Goal: Information Seeking & Learning: Learn about a topic

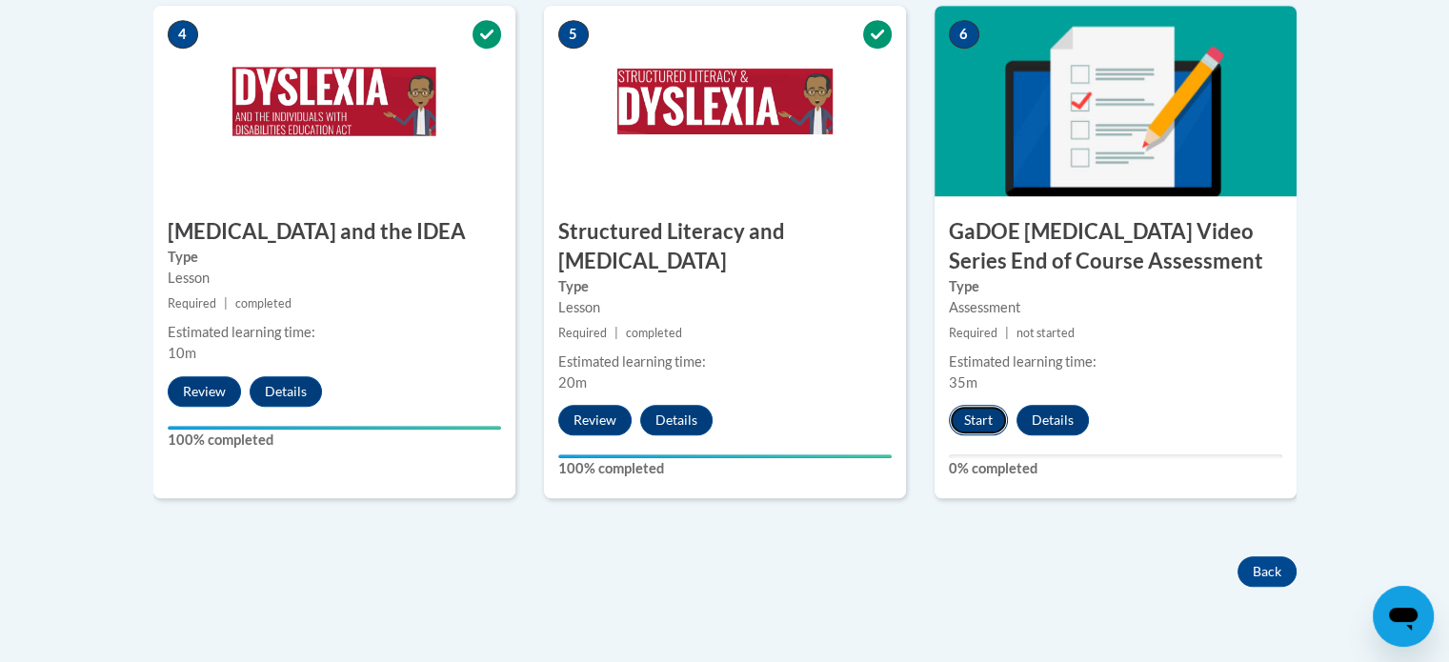
click at [973, 405] on button "Start" at bounding box center [978, 420] width 59 height 30
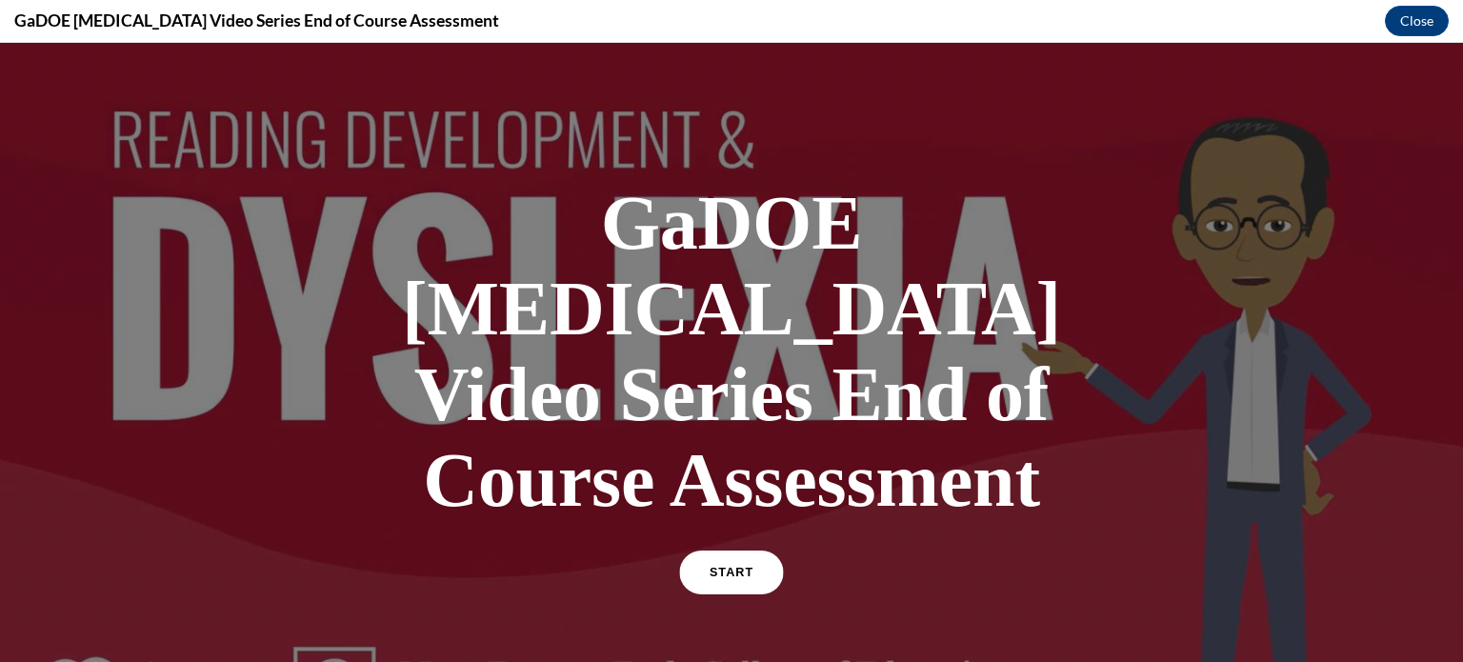
click at [729, 566] on span "START" at bounding box center [732, 573] width 44 height 14
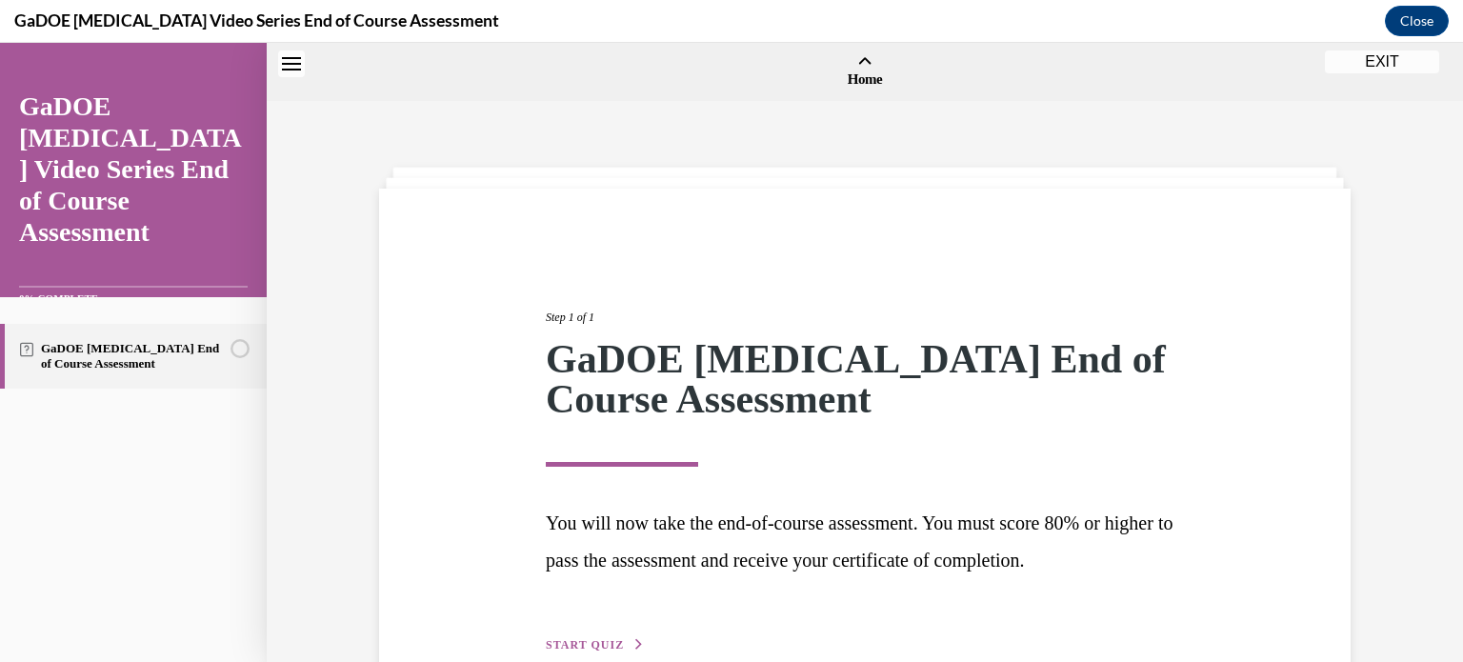
scroll to position [59, 0]
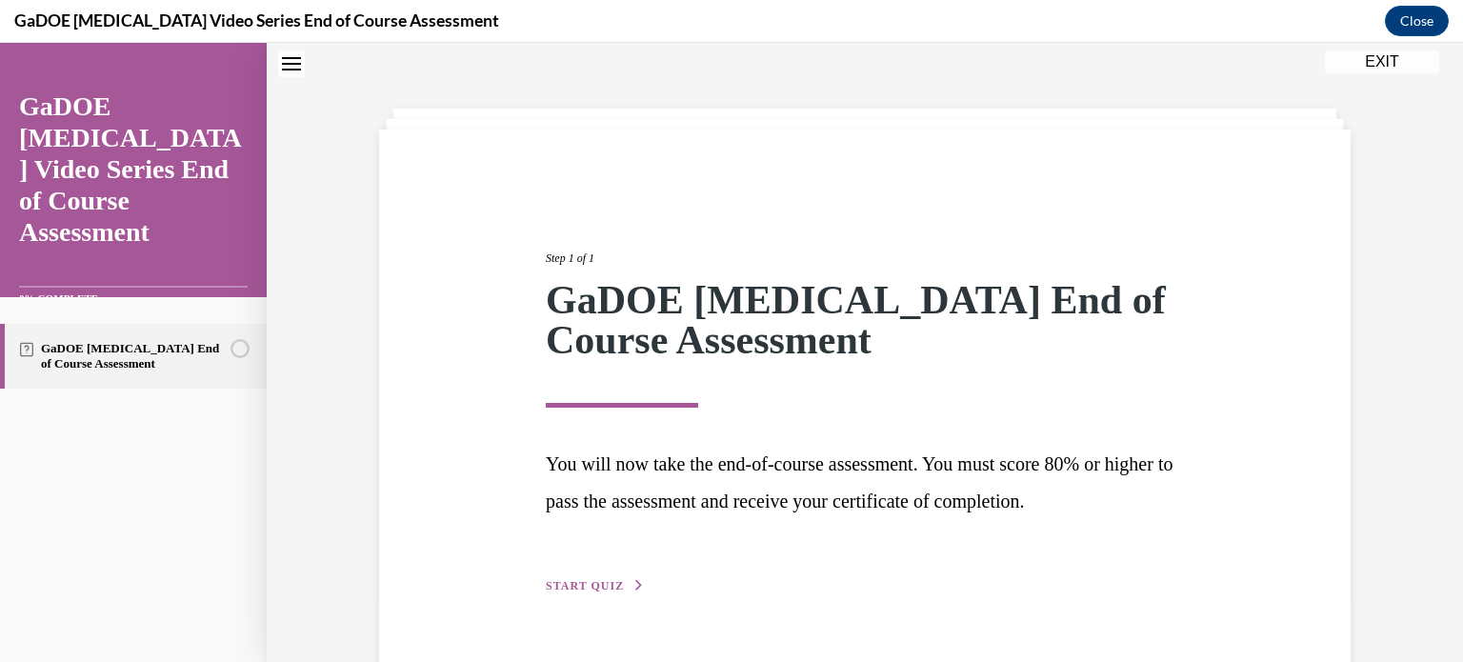
click at [575, 588] on span "START QUIZ" at bounding box center [585, 585] width 78 height 13
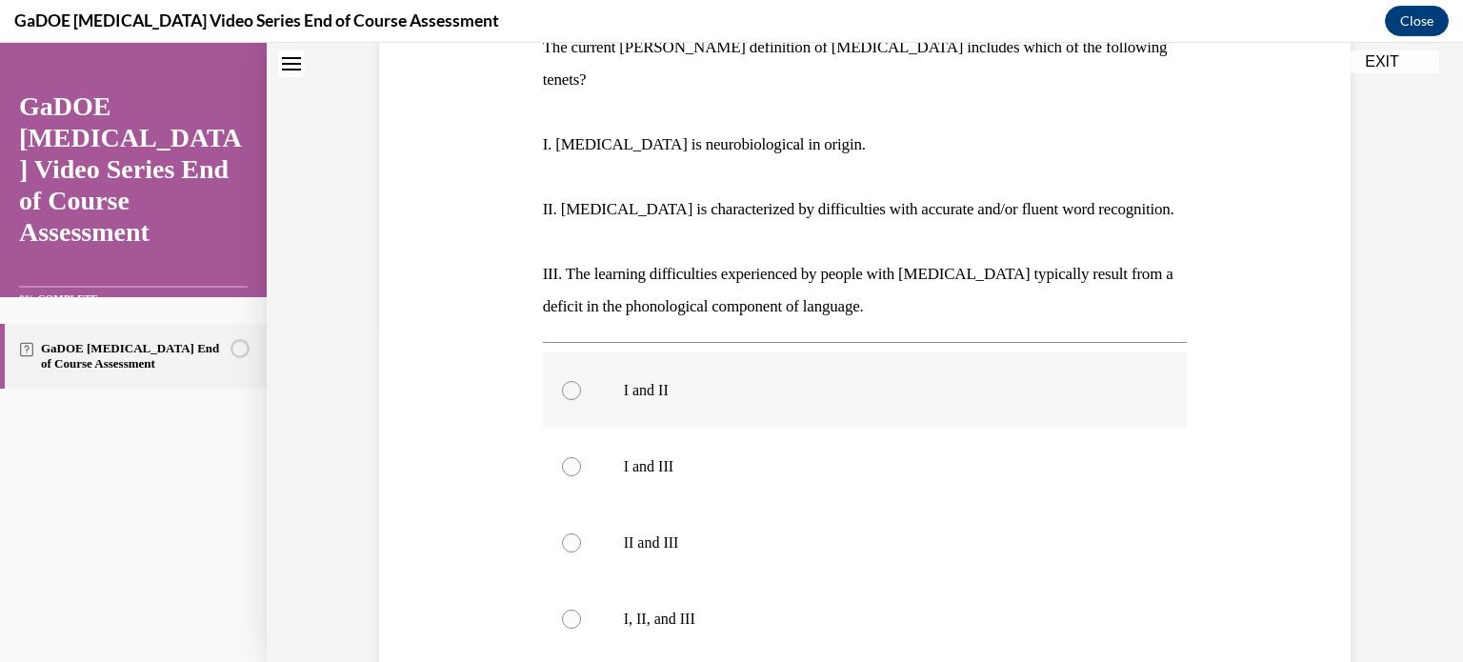
scroll to position [360, 0]
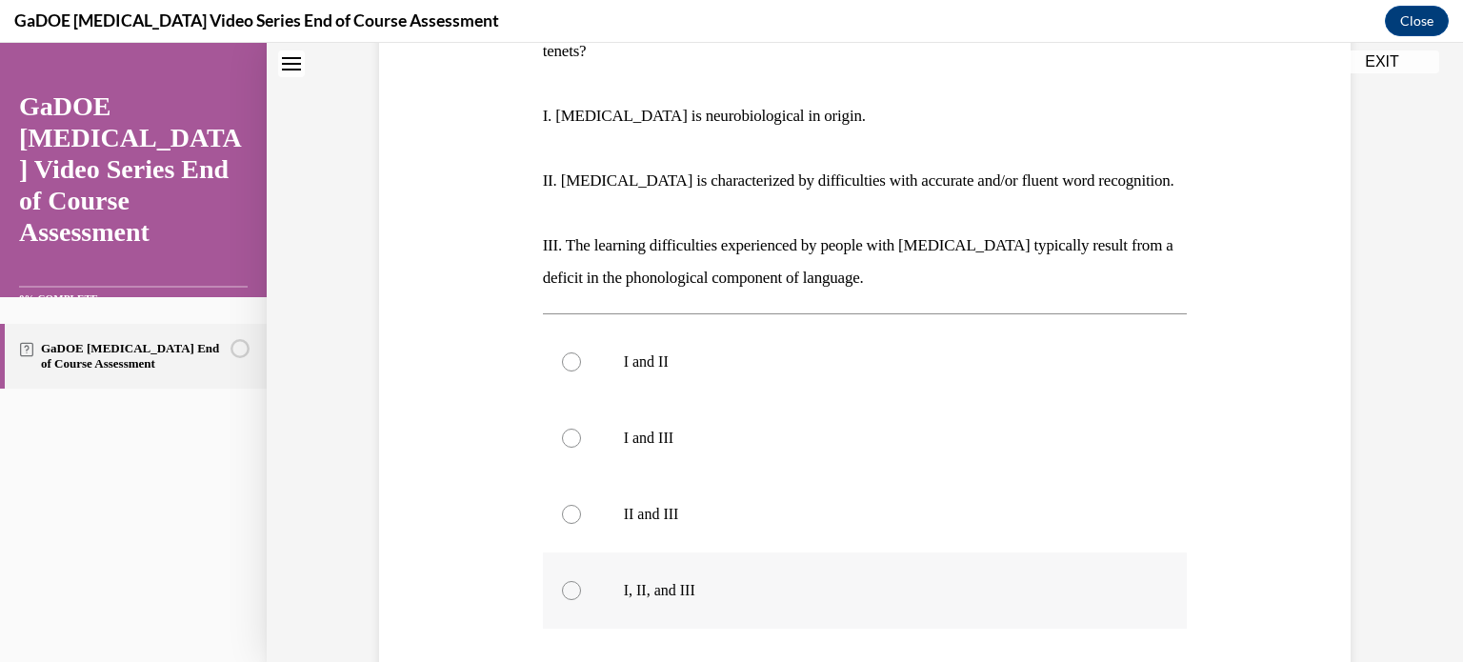
click at [562, 581] on div at bounding box center [571, 590] width 19 height 19
click at [562, 581] on input "I, II, and III" at bounding box center [571, 590] width 19 height 19
radio input "true"
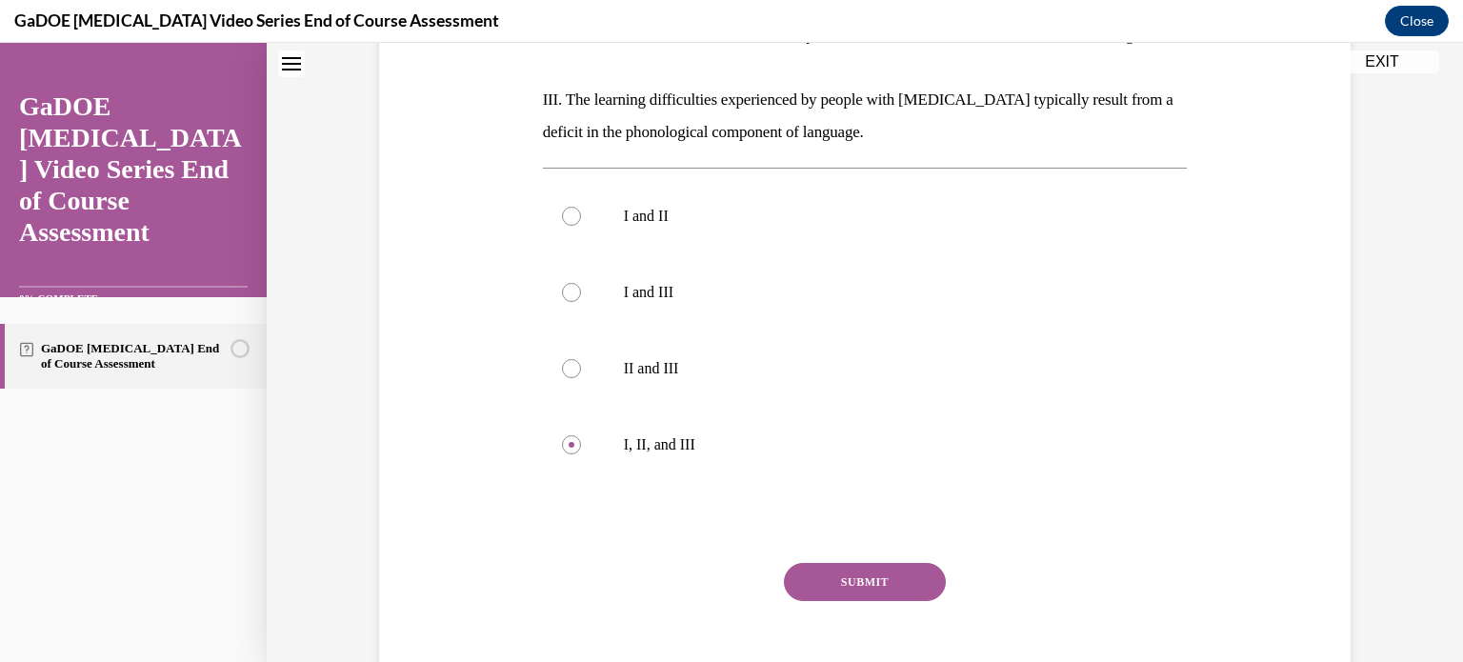
click at [841, 563] on button "SUBMIT" at bounding box center [865, 582] width 162 height 38
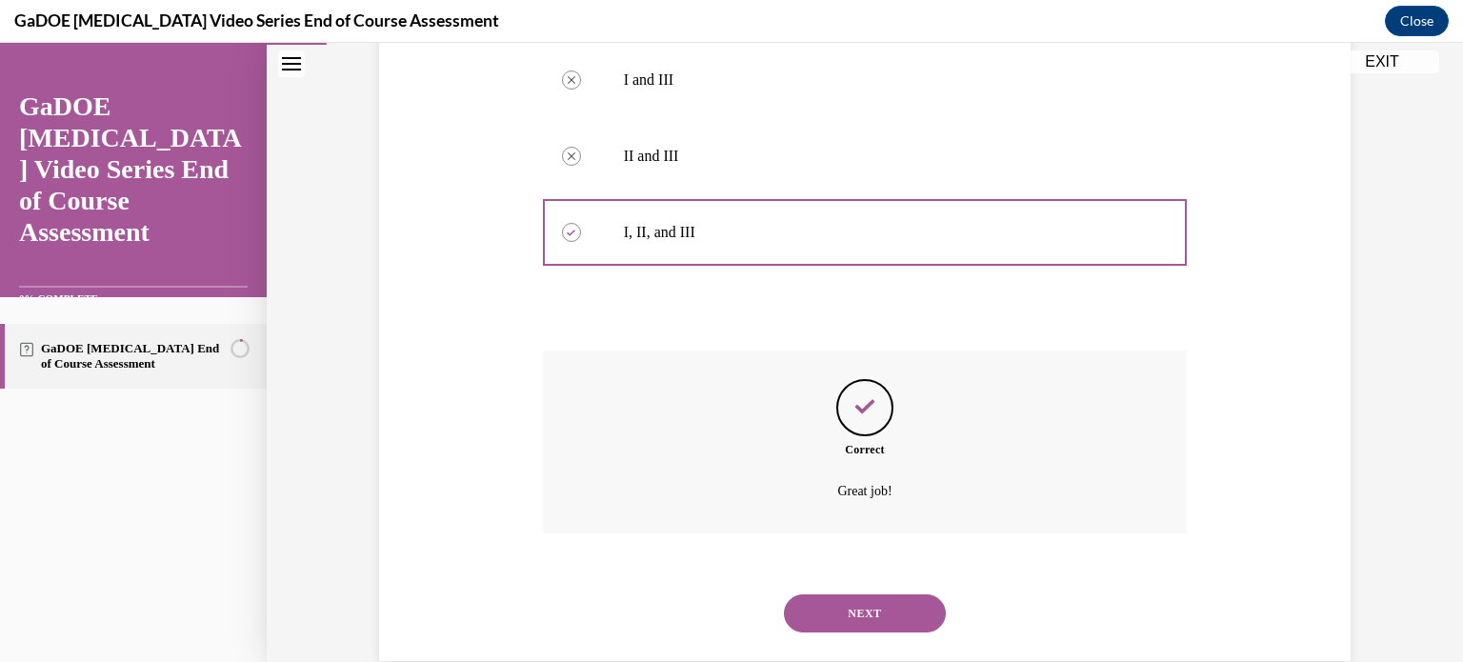
scroll to position [722, 0]
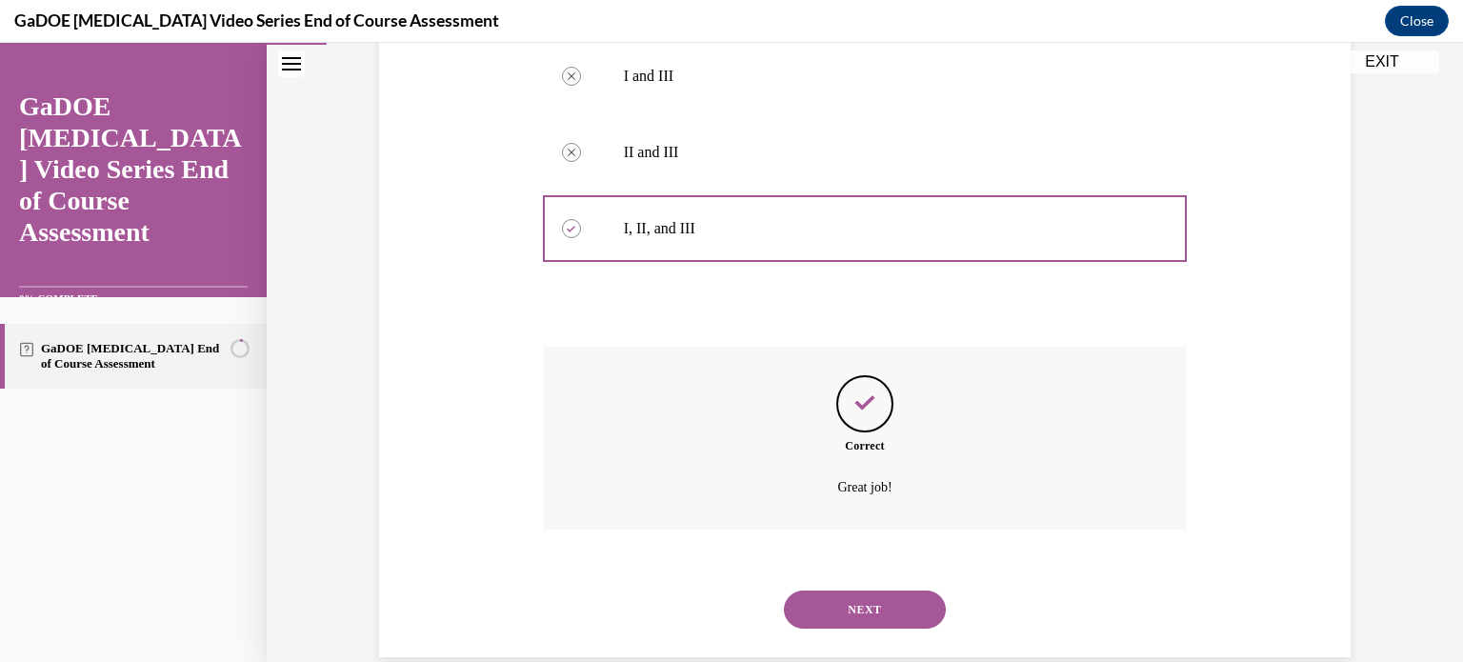
click at [852, 591] on button "NEXT" at bounding box center [865, 610] width 162 height 38
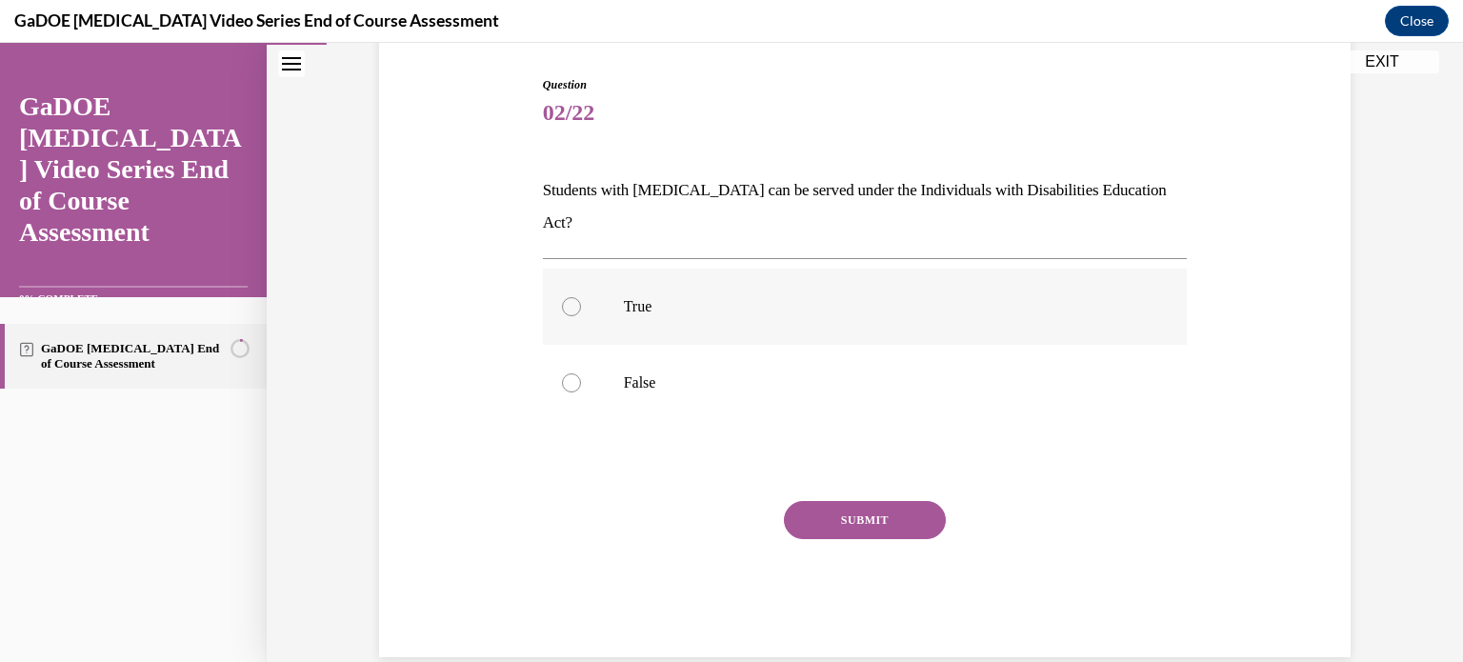
click at [758, 297] on p "True" at bounding box center [882, 306] width 516 height 19
click at [581, 297] on input "True" at bounding box center [571, 306] width 19 height 19
radio input "true"
click at [834, 501] on button "SUBMIT" at bounding box center [865, 520] width 162 height 38
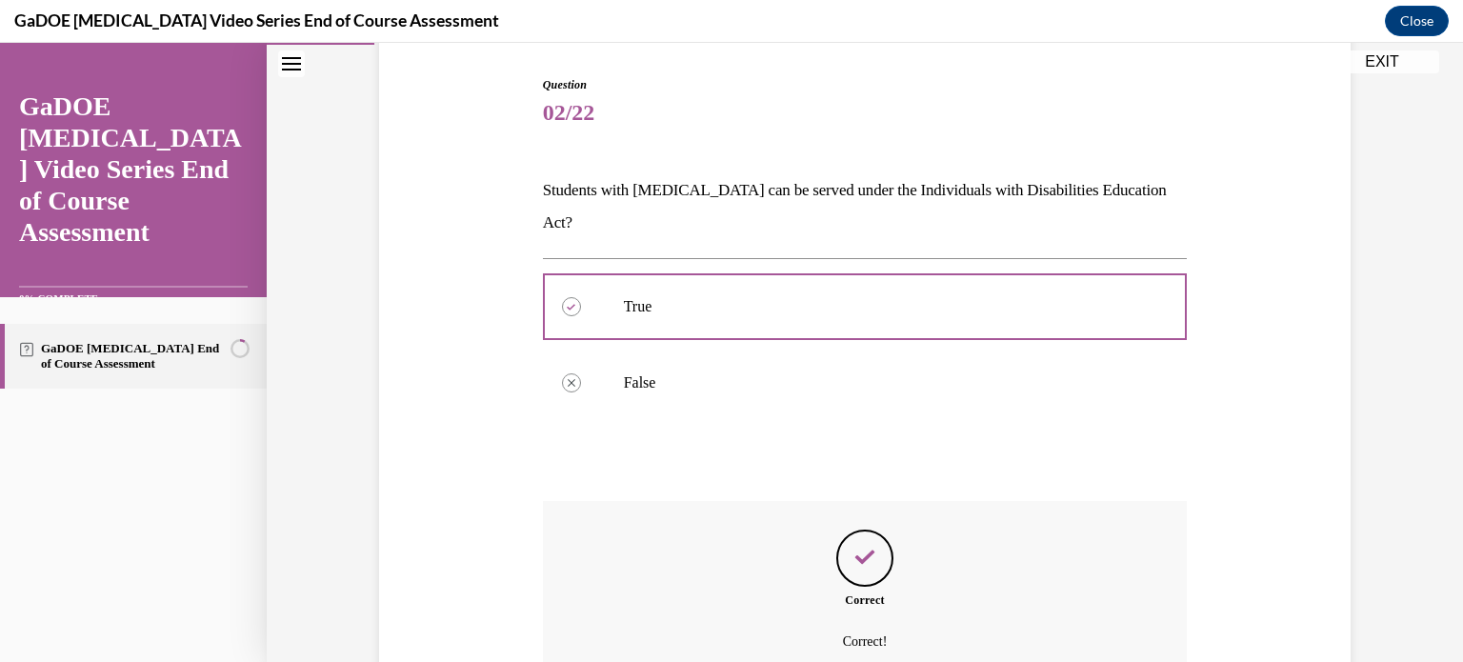
scroll to position [343, 0]
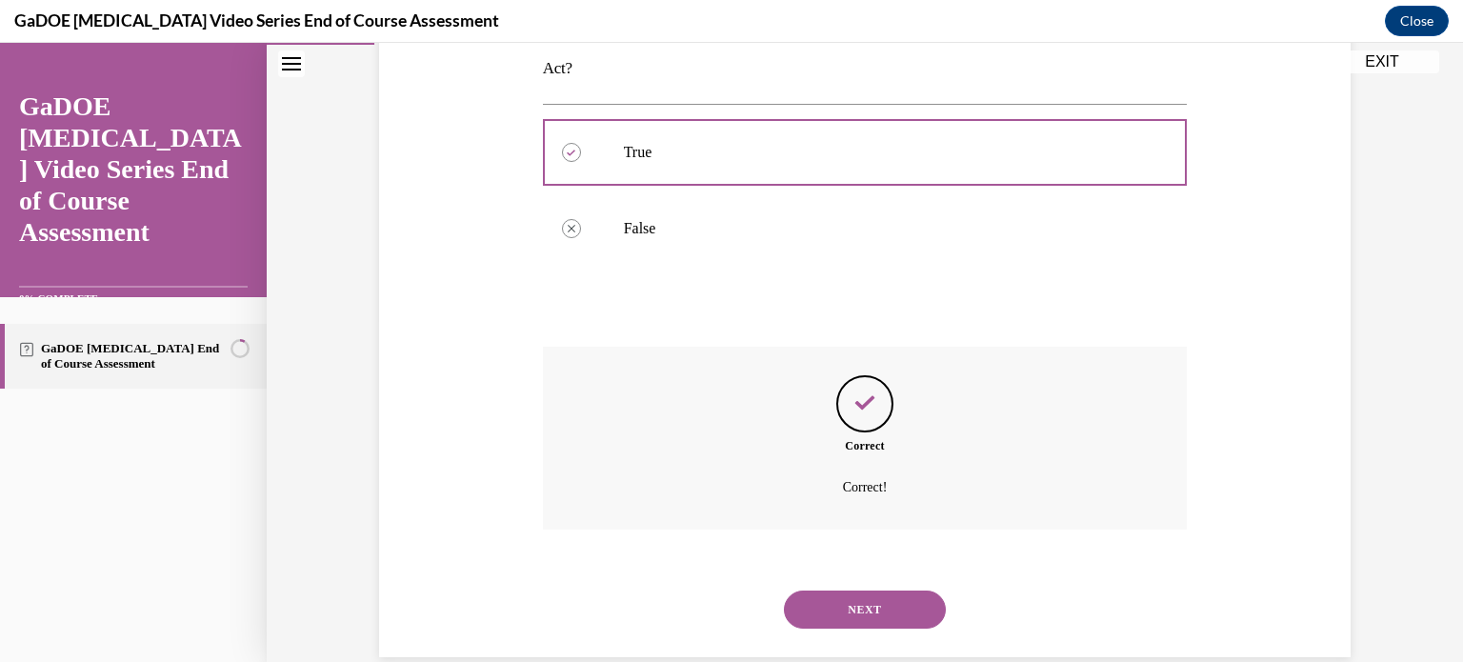
click at [857, 591] on button "NEXT" at bounding box center [865, 610] width 162 height 38
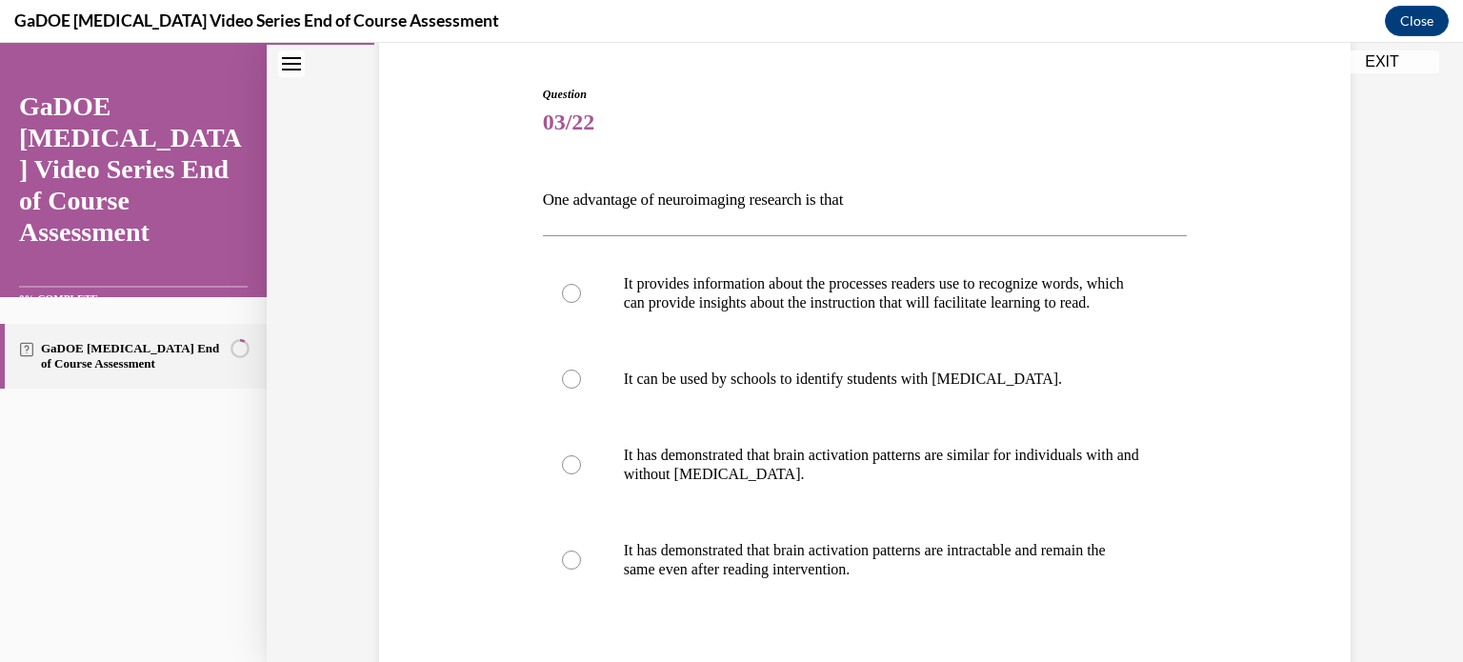
scroll to position [183, 0]
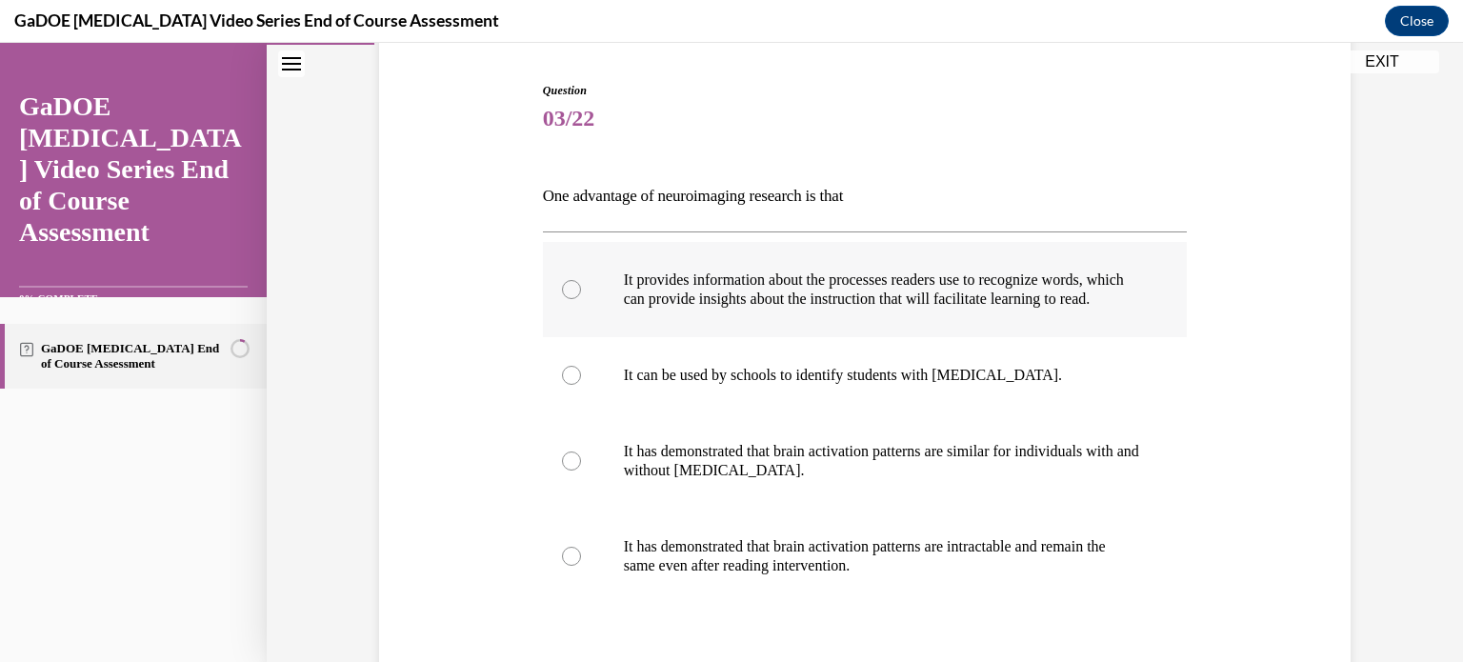
click at [565, 296] on div at bounding box center [571, 289] width 19 height 19
click at [565, 296] on input "It provides information about the processes readers use to recognize words, whi…" at bounding box center [571, 289] width 19 height 19
radio input "true"
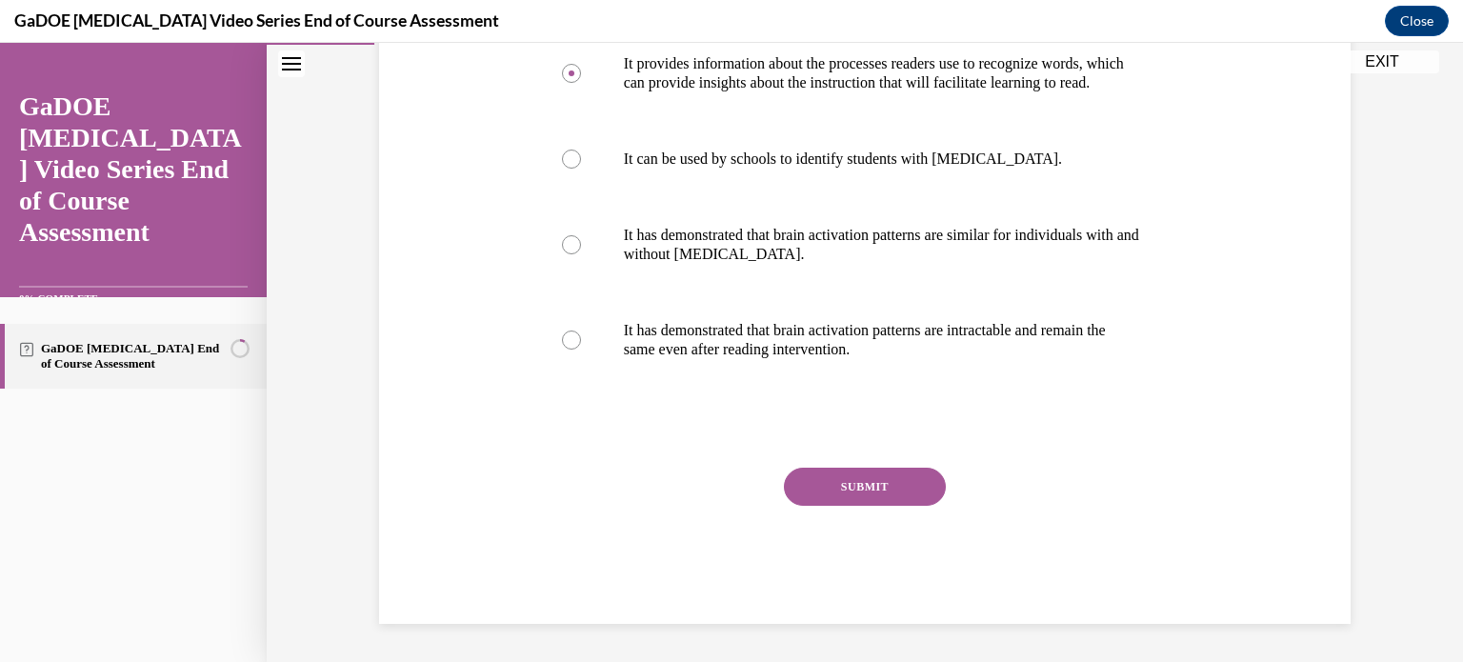
click at [831, 489] on button "SUBMIT" at bounding box center [865, 487] width 162 height 38
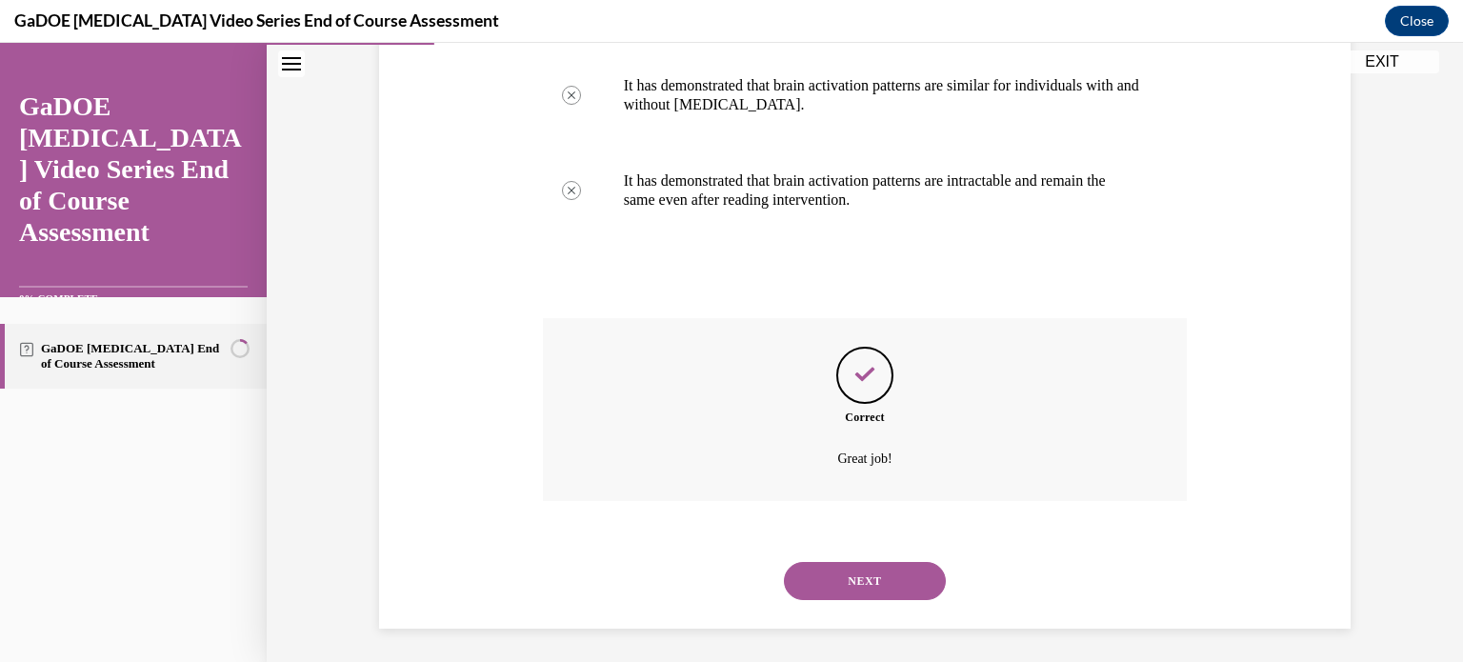
scroll to position [572, 0]
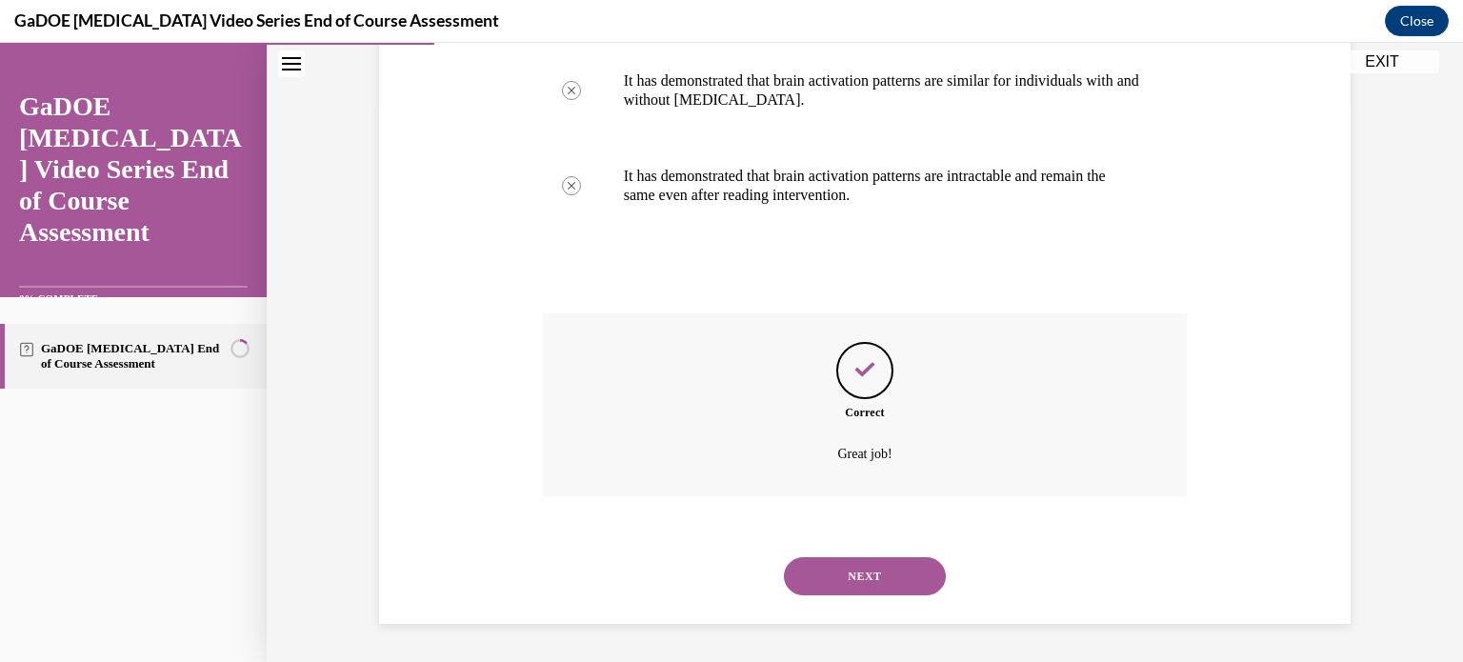
click at [857, 578] on button "NEXT" at bounding box center [865, 576] width 162 height 38
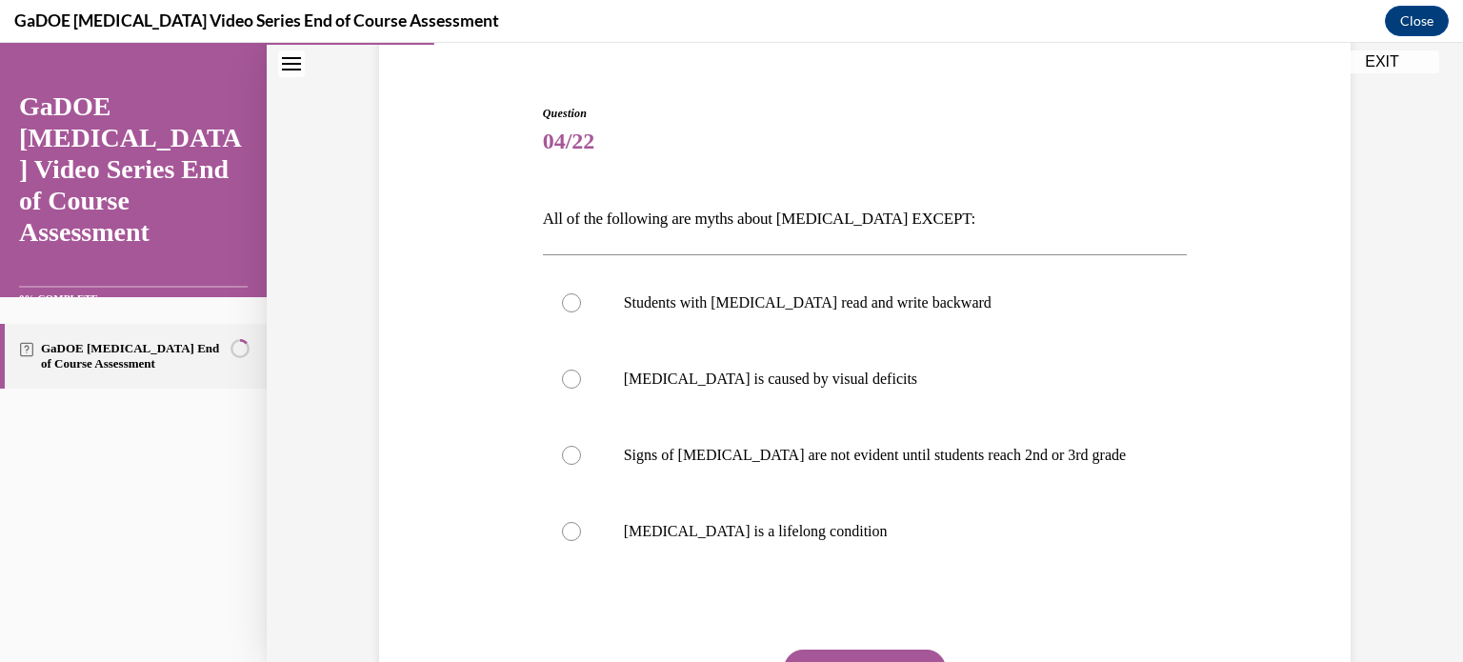
scroll to position [168, 0]
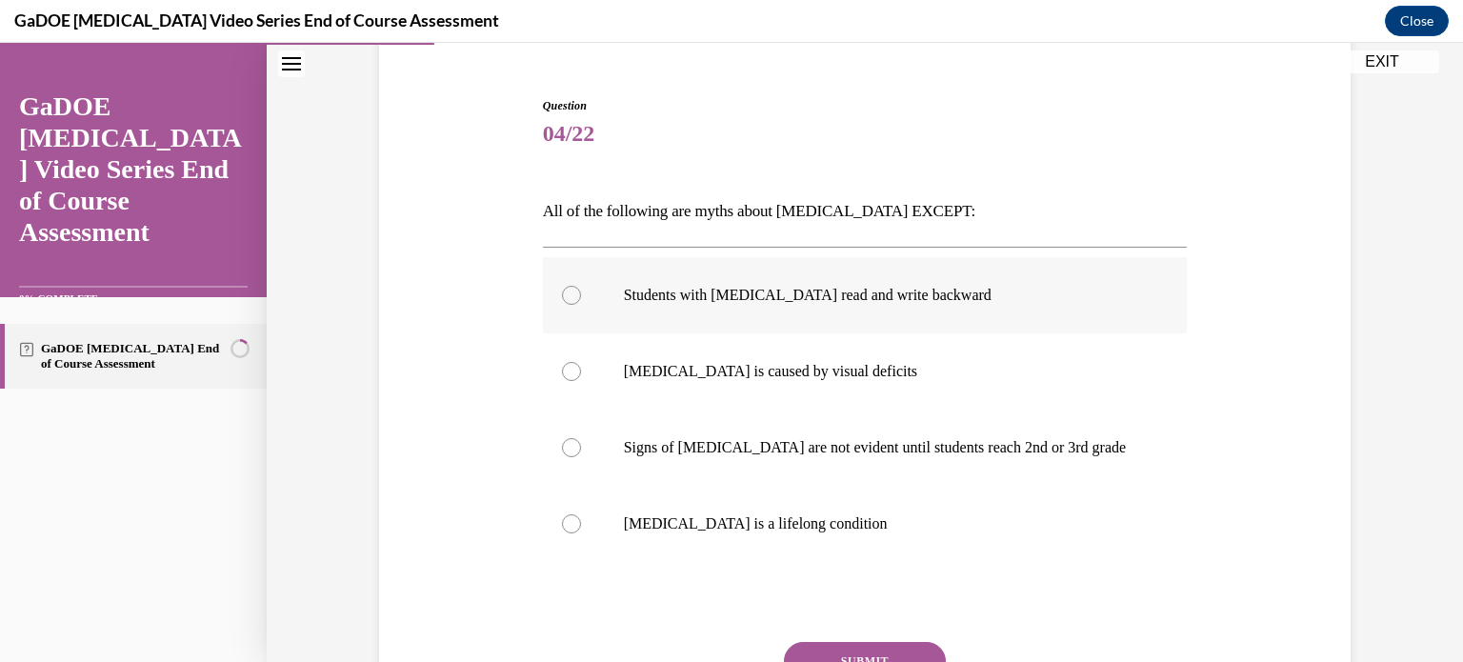
click at [565, 297] on div at bounding box center [571, 295] width 19 height 19
click at [565, 297] on input "Students with dyslexia read and write backward" at bounding box center [571, 295] width 19 height 19
radio input "true"
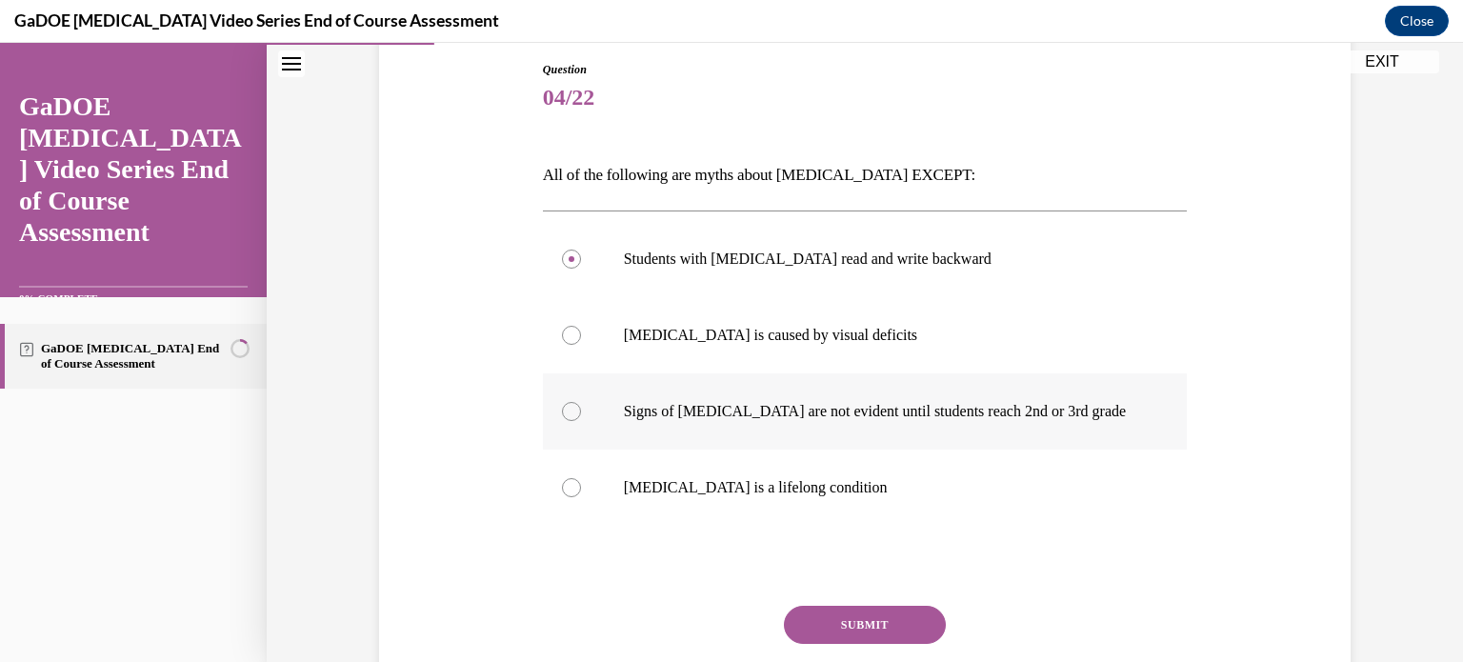
scroll to position [206, 0]
click at [864, 620] on button "SUBMIT" at bounding box center [865, 623] width 162 height 38
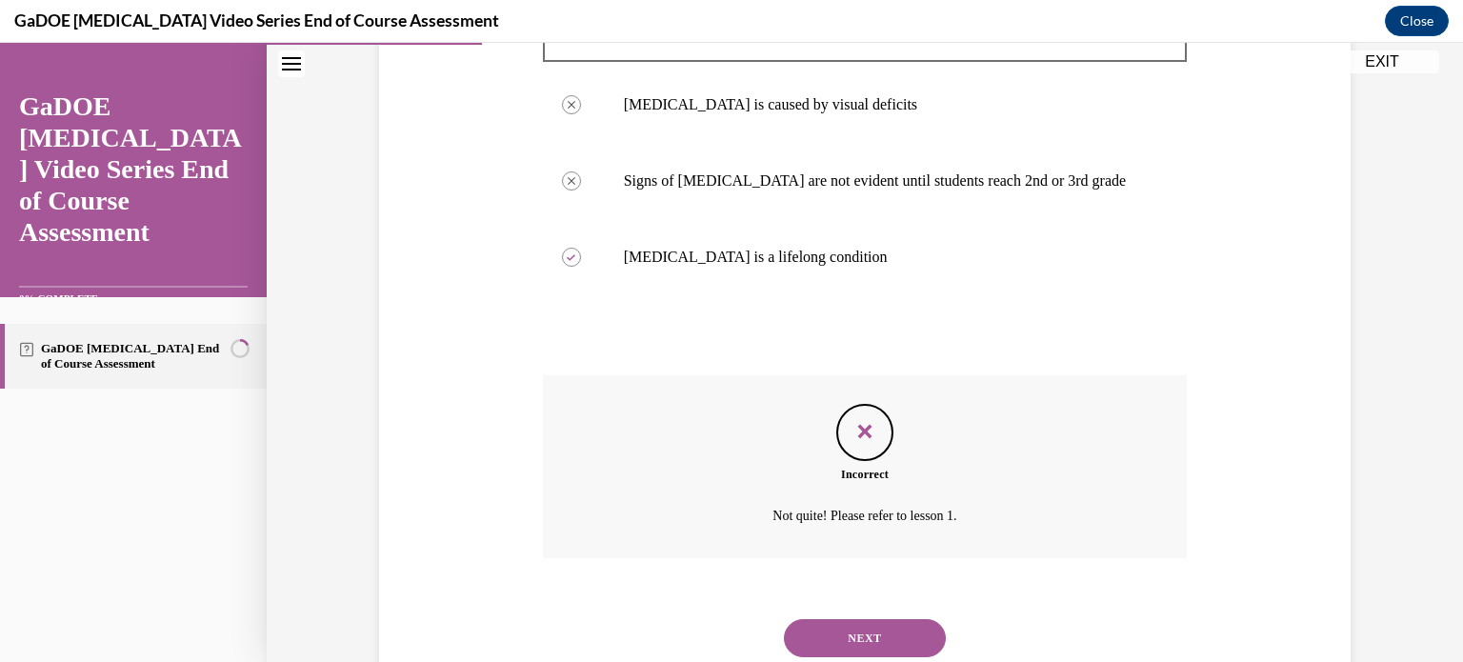
scroll to position [495, 0]
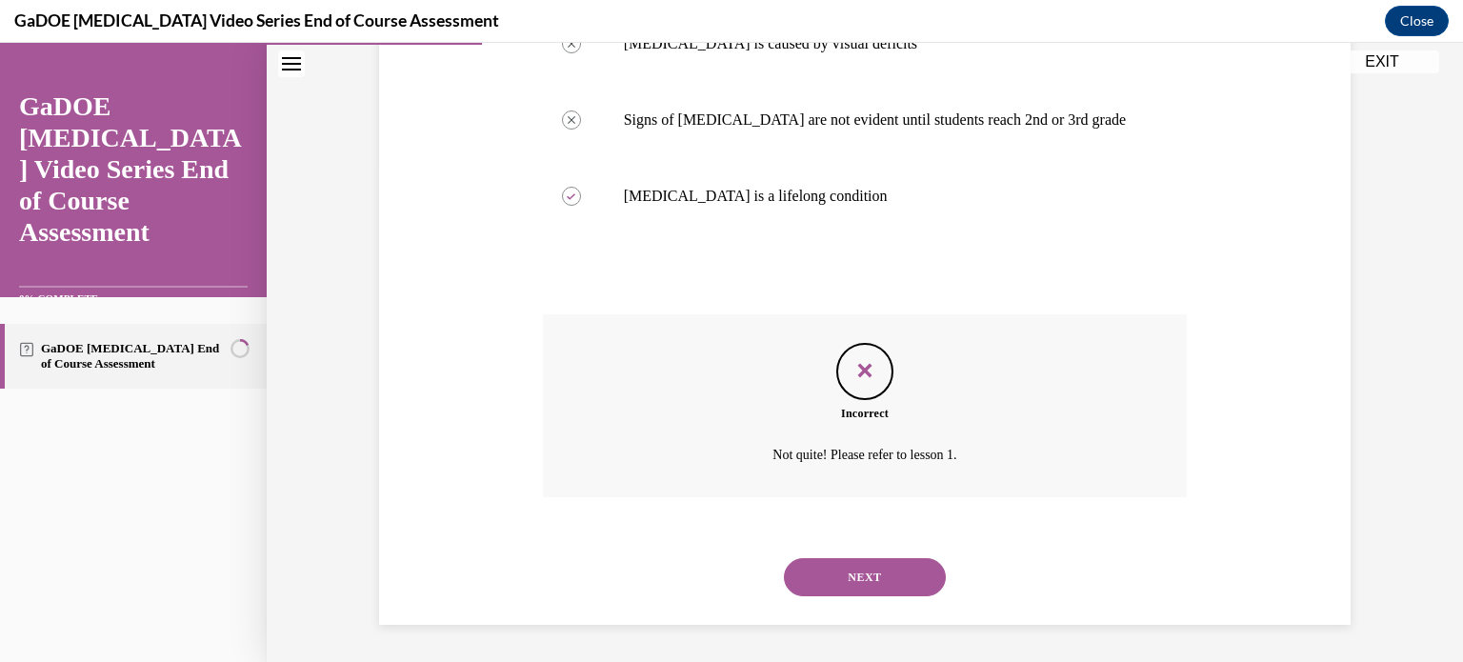
click at [876, 572] on button "NEXT" at bounding box center [865, 577] width 162 height 38
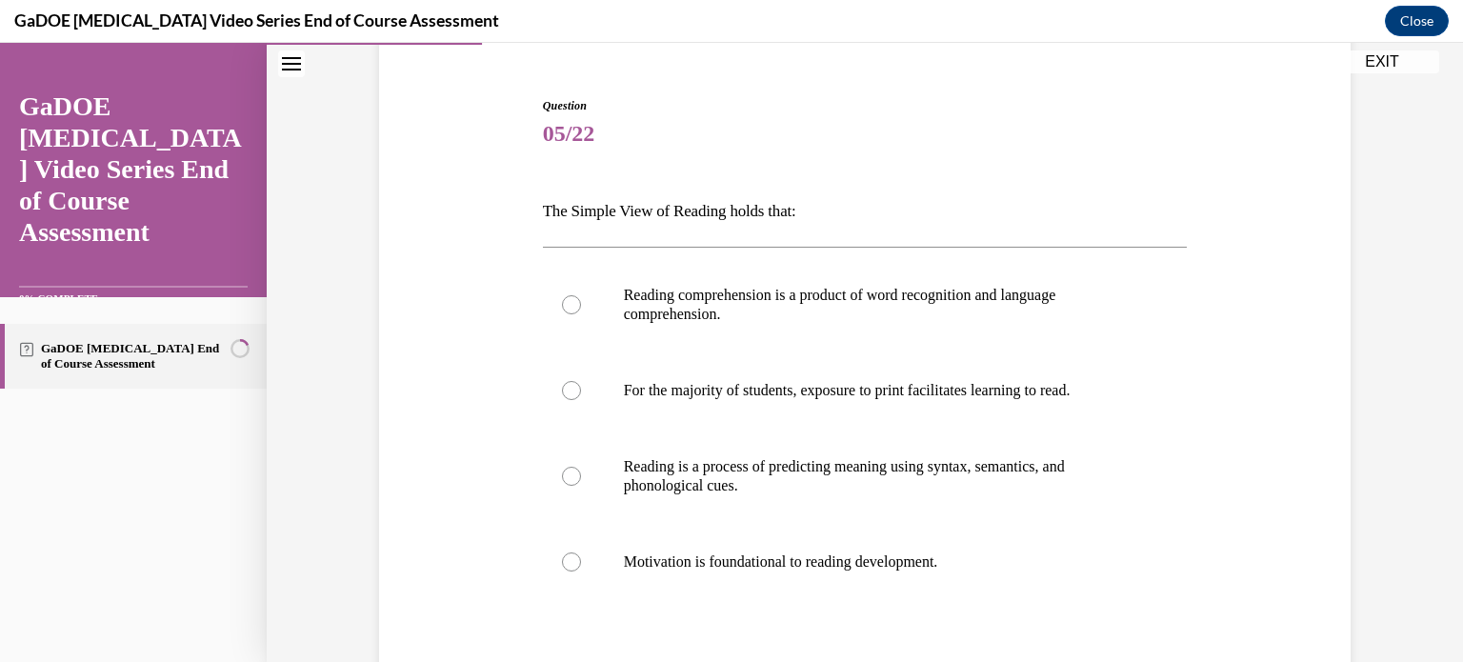
scroll to position [183, 0]
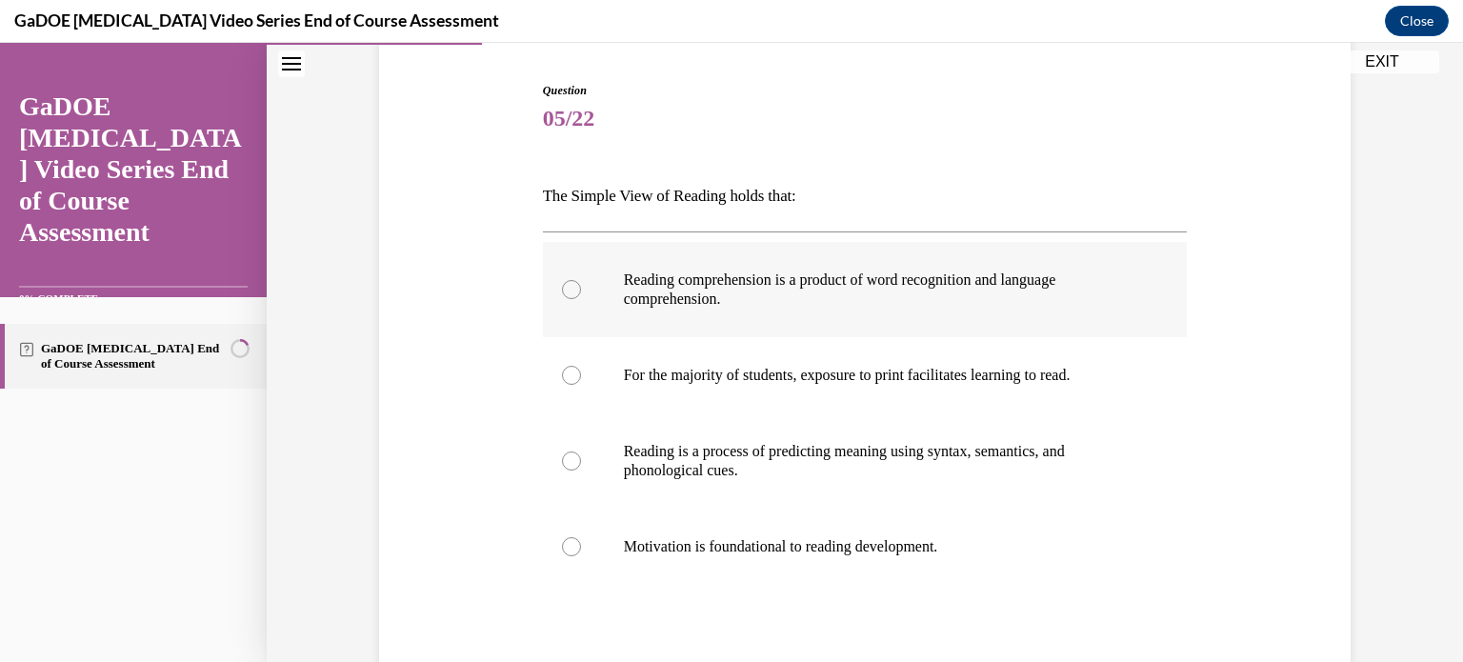
click at [569, 286] on div at bounding box center [571, 289] width 19 height 19
click at [569, 286] on input "Reading comprehension is a product of word recognition and language comprehensi…" at bounding box center [571, 289] width 19 height 19
radio input "true"
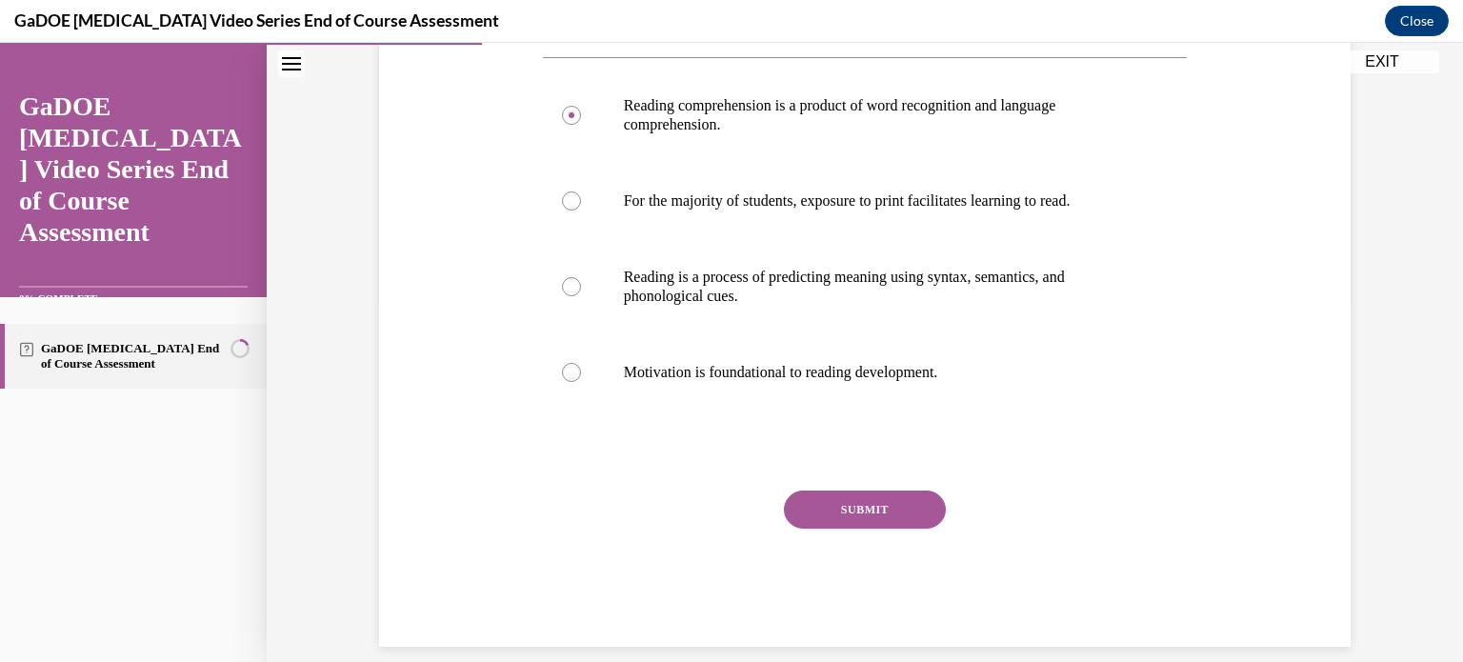
scroll to position [358, 0]
click at [875, 502] on button "SUBMIT" at bounding box center [865, 509] width 162 height 38
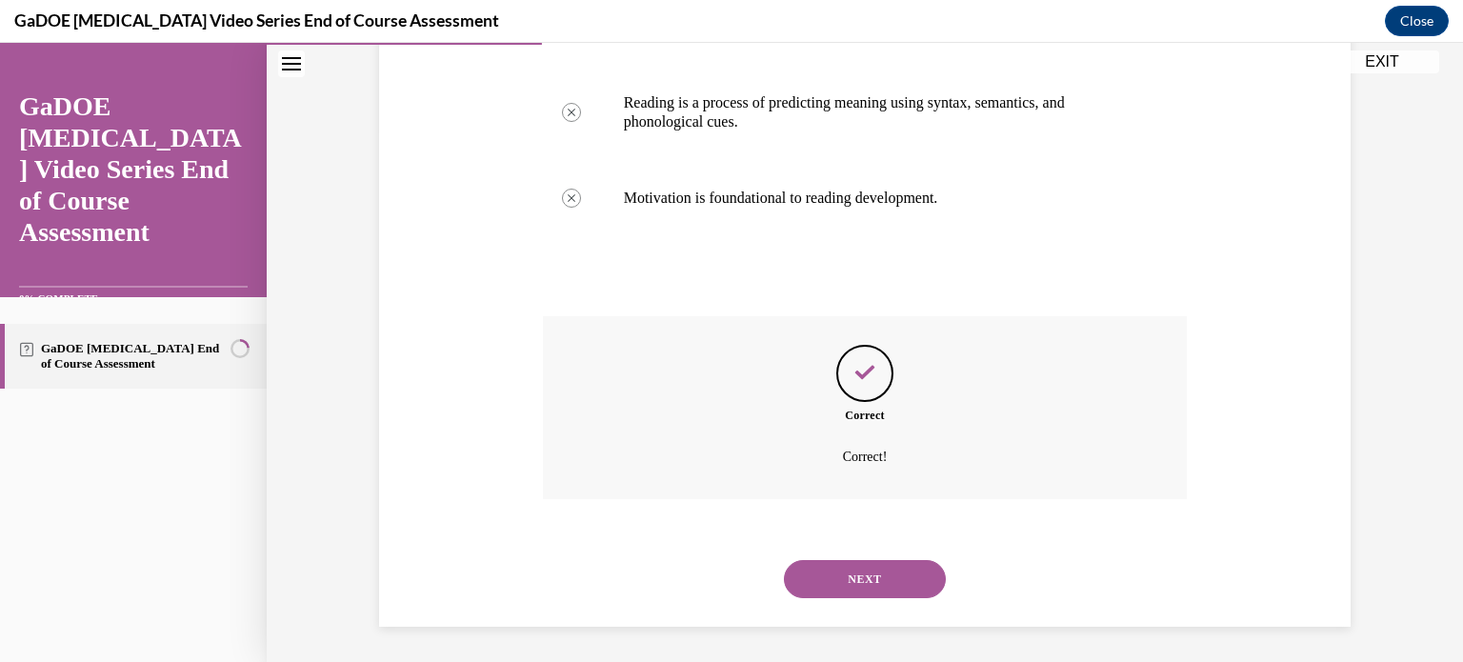
scroll to position [534, 0]
click at [867, 580] on button "NEXT" at bounding box center [865, 577] width 162 height 38
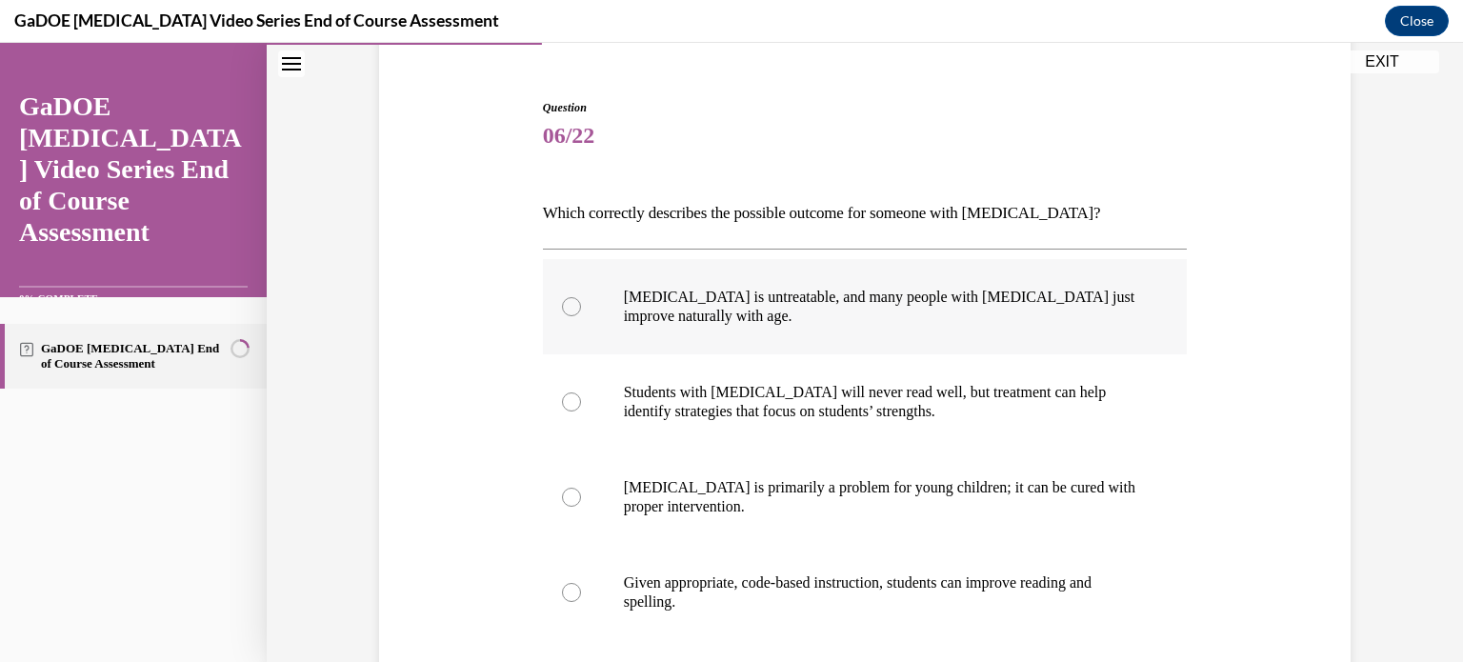
scroll to position [167, 0]
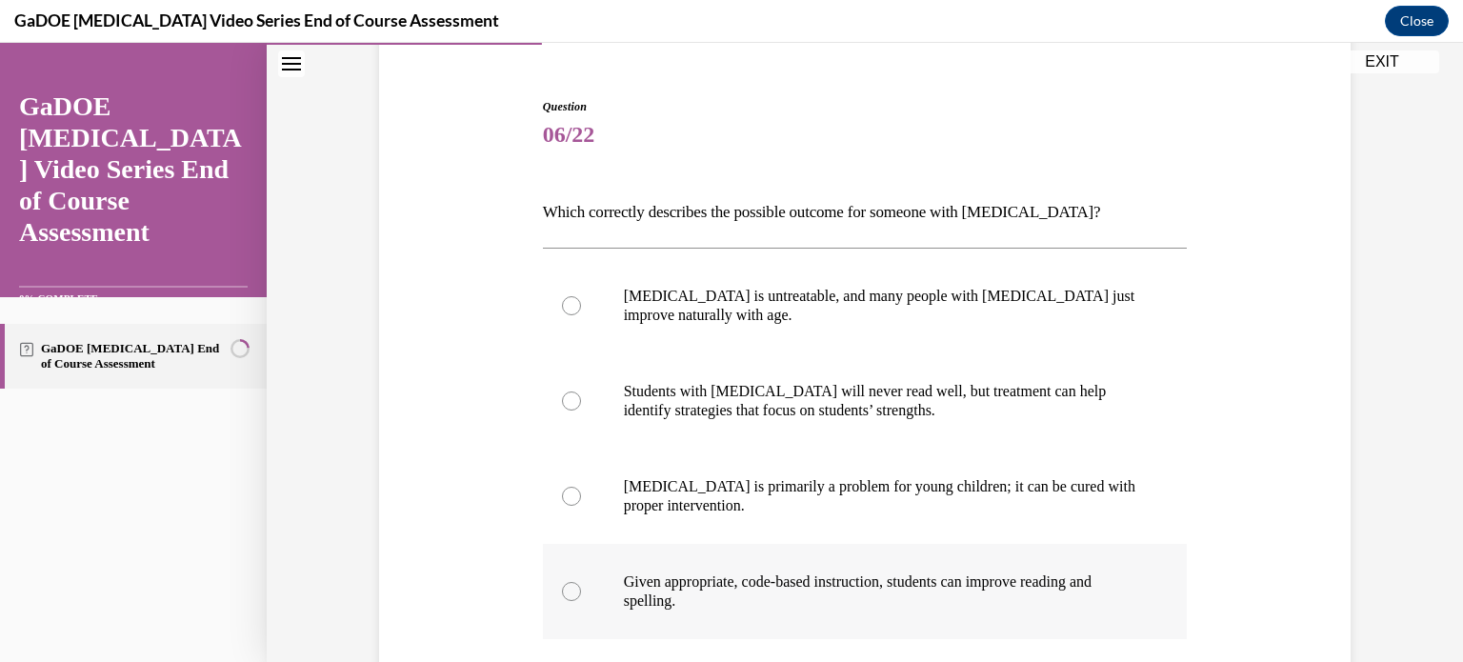
click at [556, 599] on label "Given appropriate, code-based instruction, students can improve reading and spe…" at bounding box center [865, 591] width 645 height 95
click at [562, 599] on input "Given appropriate, code-based instruction, students can improve reading and spe…" at bounding box center [571, 591] width 19 height 19
radio input "true"
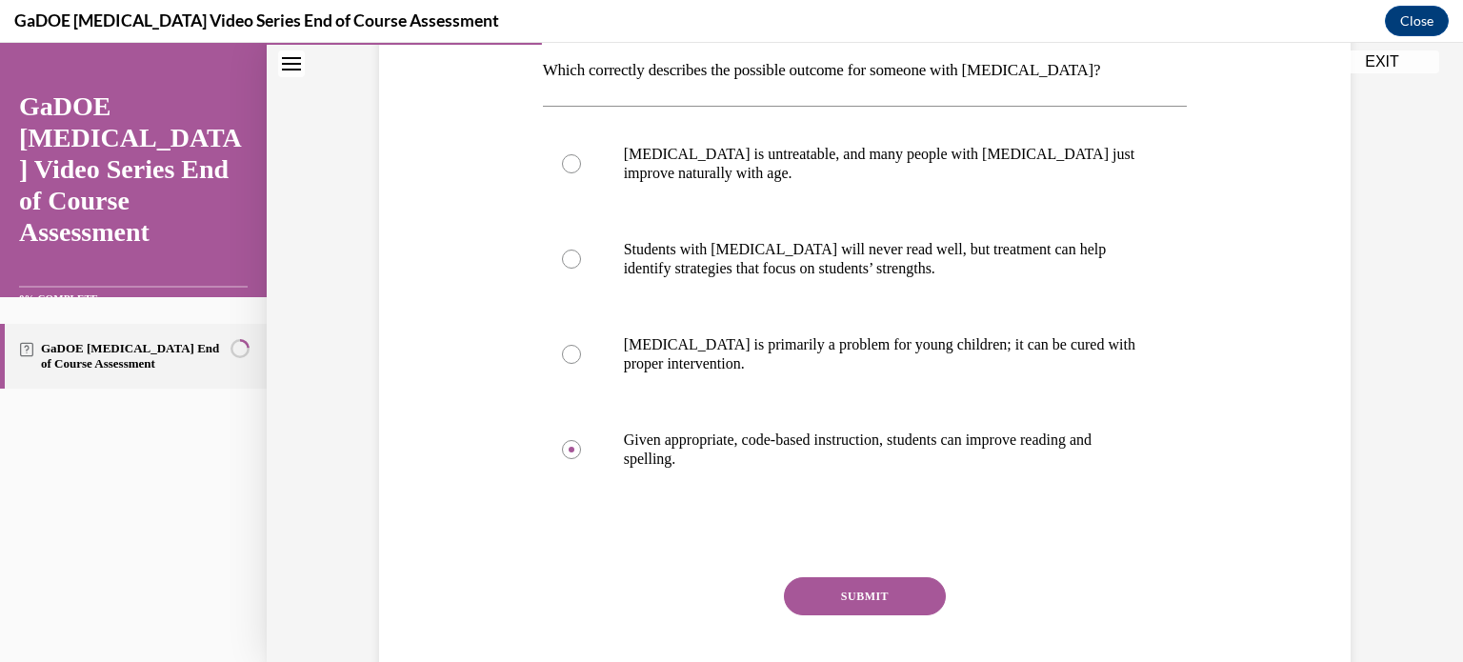
click at [854, 591] on button "SUBMIT" at bounding box center [865, 596] width 162 height 38
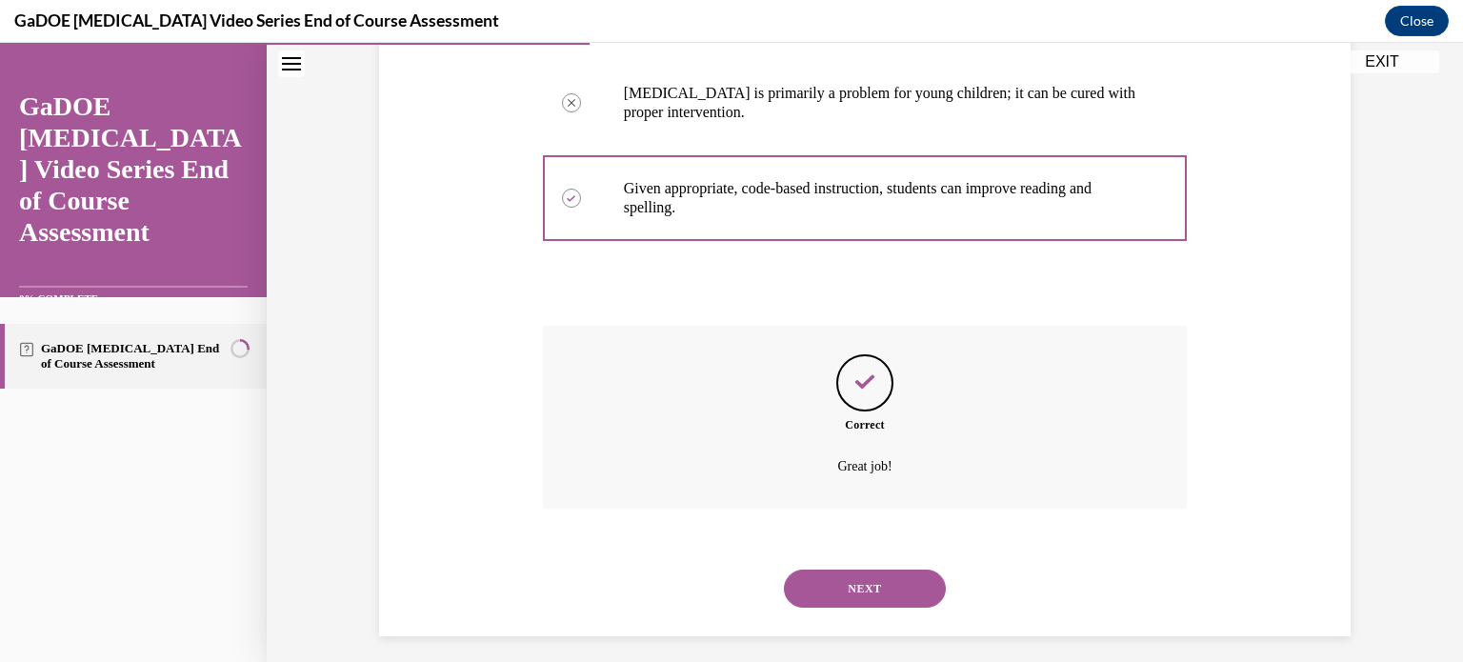
scroll to position [572, 0]
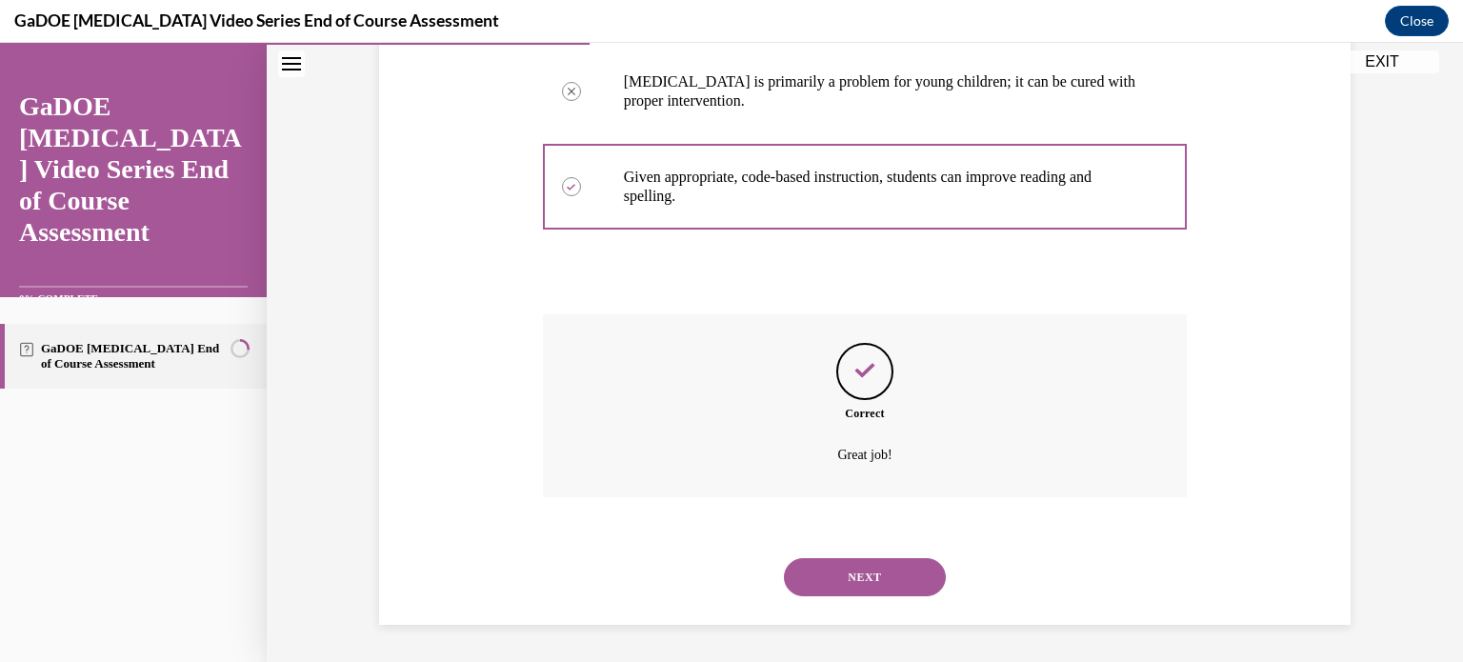
click at [847, 594] on button "NEXT" at bounding box center [865, 577] width 162 height 38
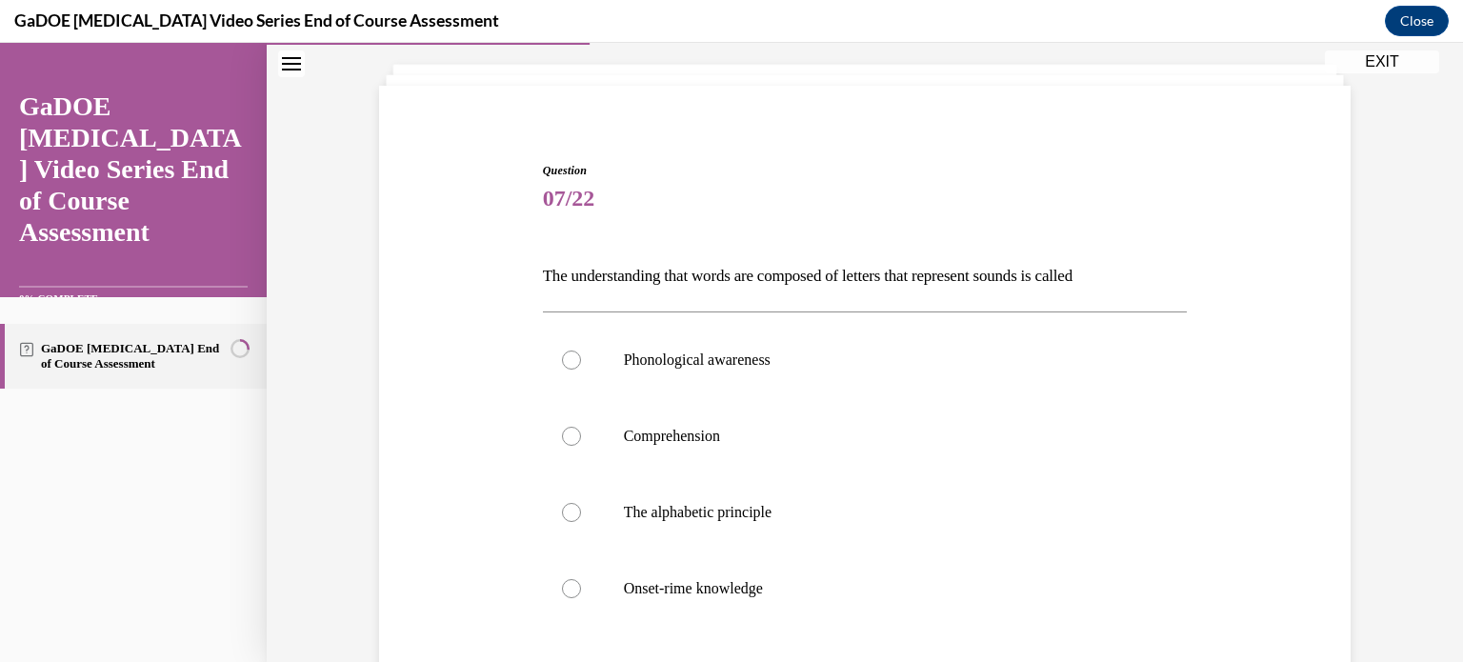
scroll to position [107, 0]
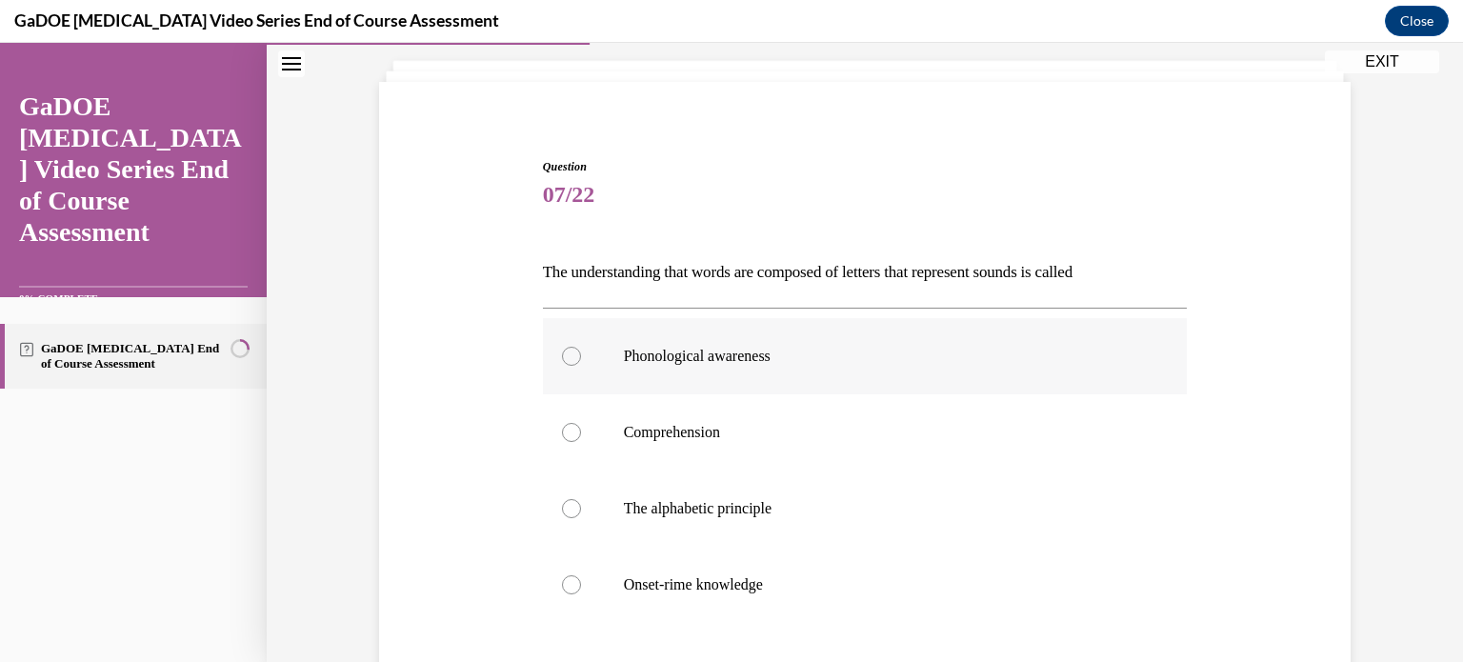
click at [565, 355] on div at bounding box center [571, 356] width 19 height 19
click at [565, 355] on input "Phonological awareness" at bounding box center [571, 356] width 19 height 19
radio input "true"
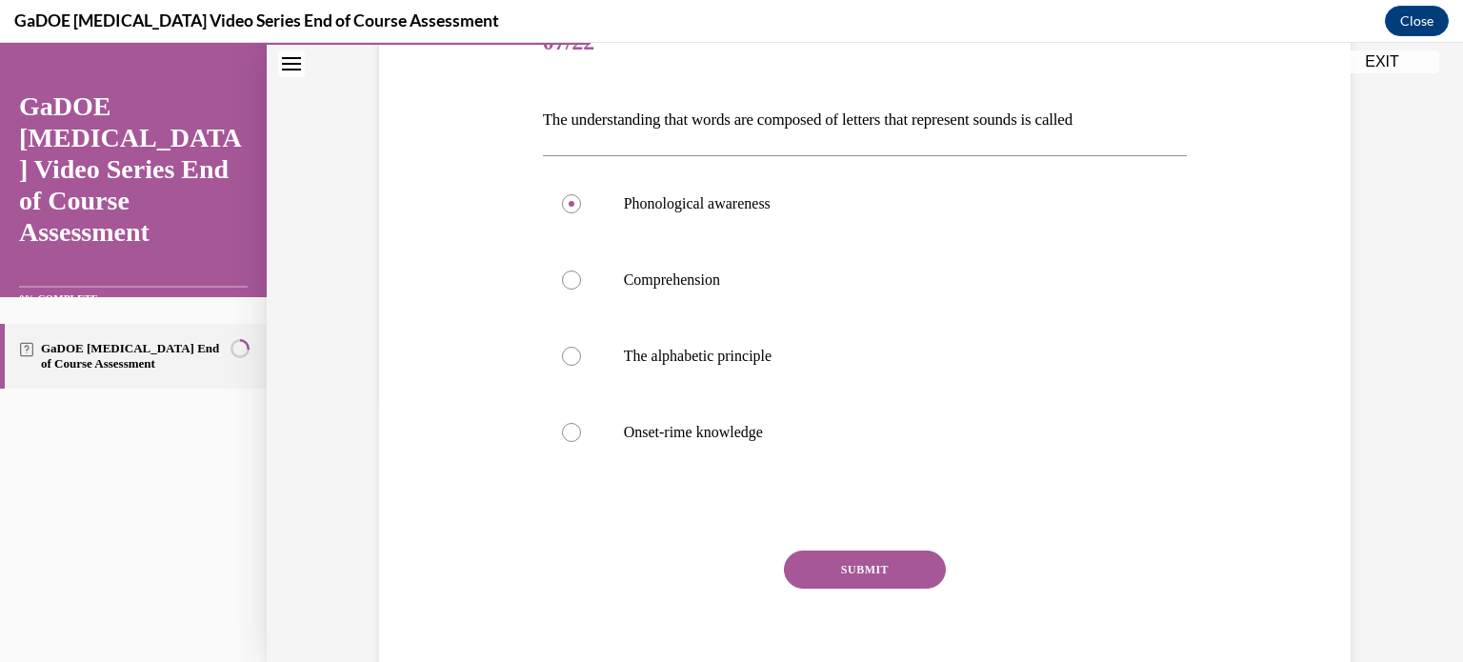
click at [867, 558] on button "SUBMIT" at bounding box center [865, 570] width 162 height 38
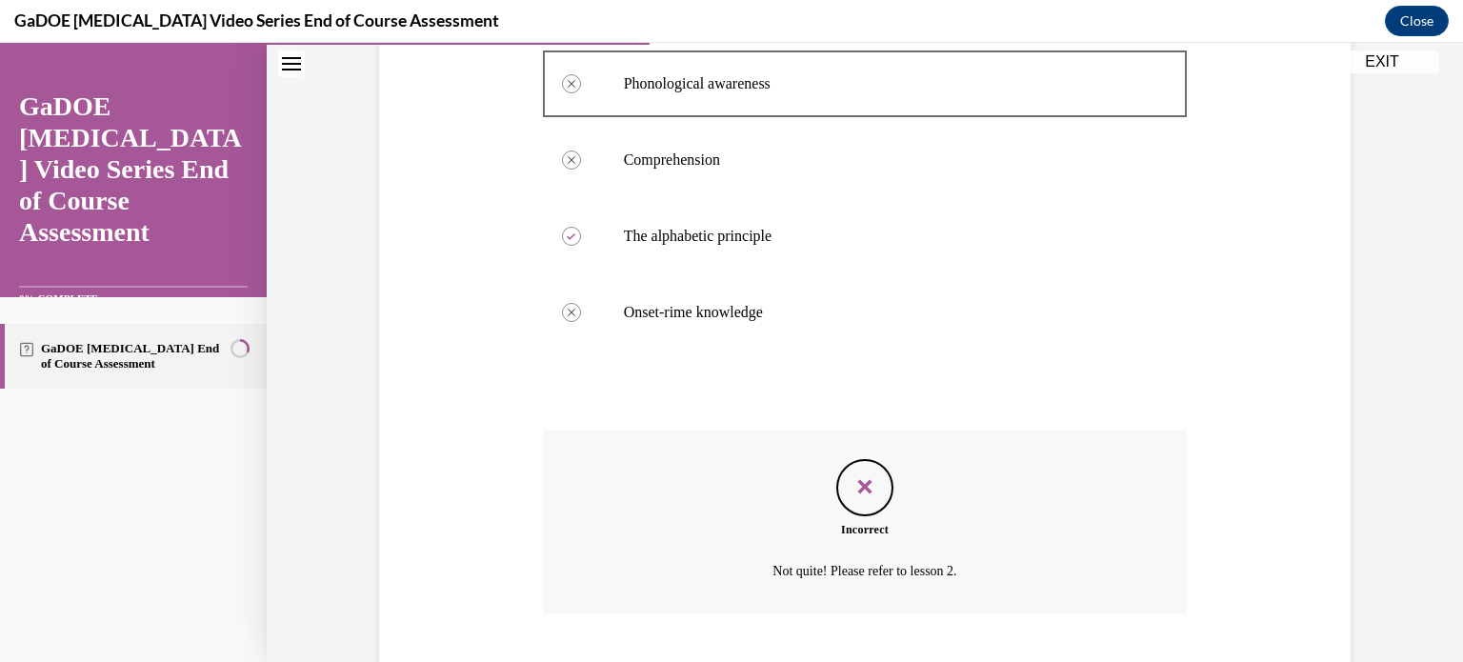
scroll to position [495, 0]
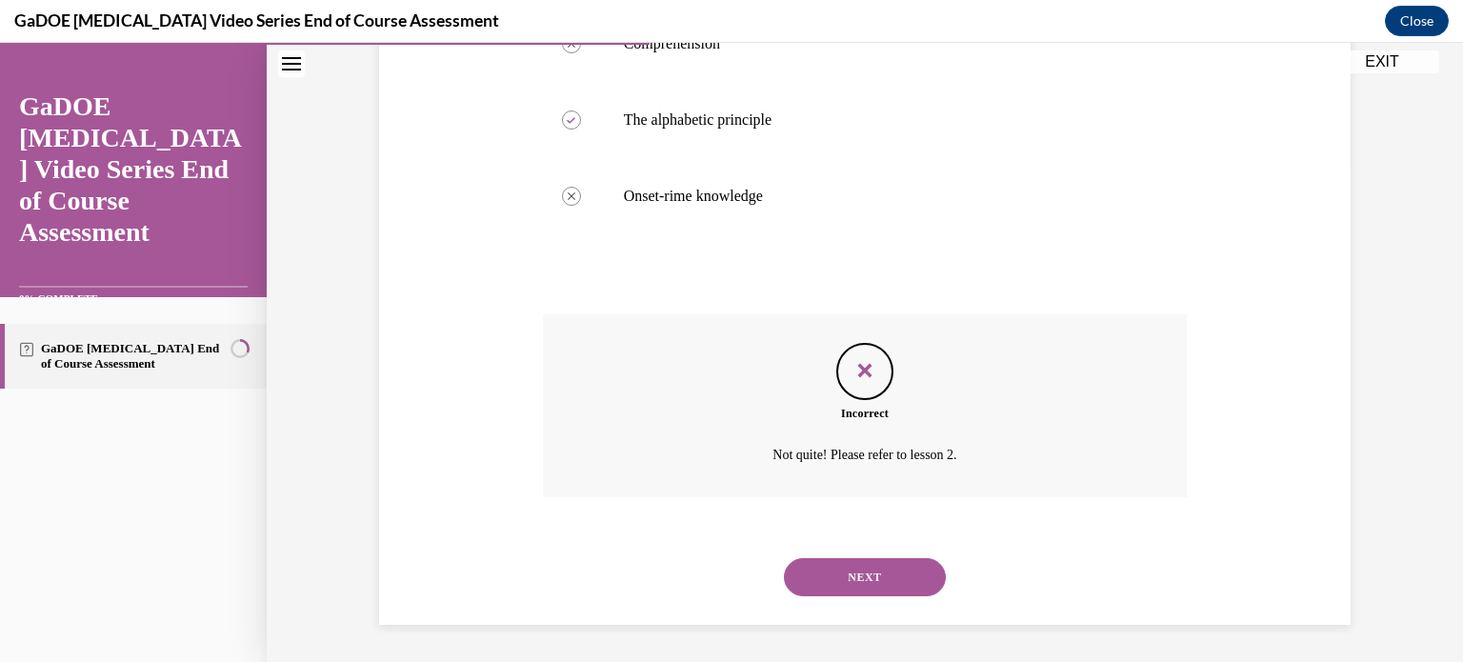
click at [848, 574] on button "NEXT" at bounding box center [865, 577] width 162 height 38
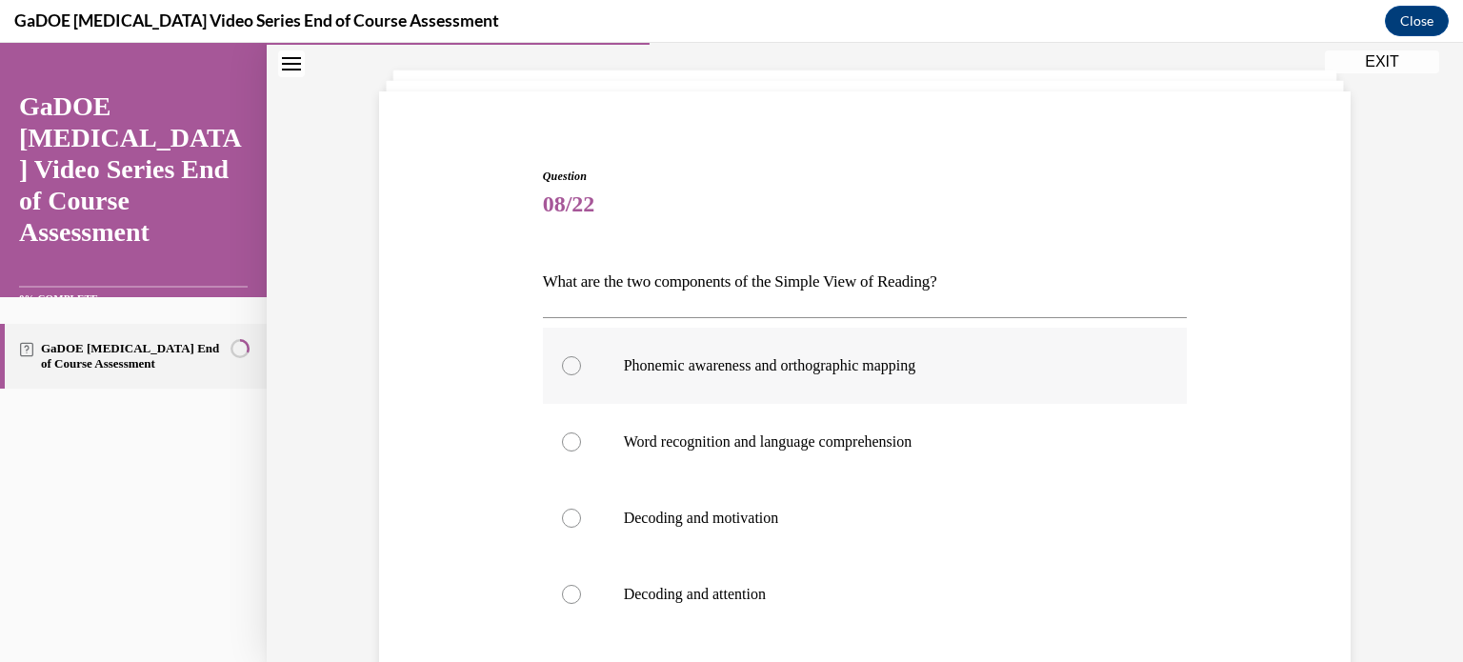
scroll to position [121, 0]
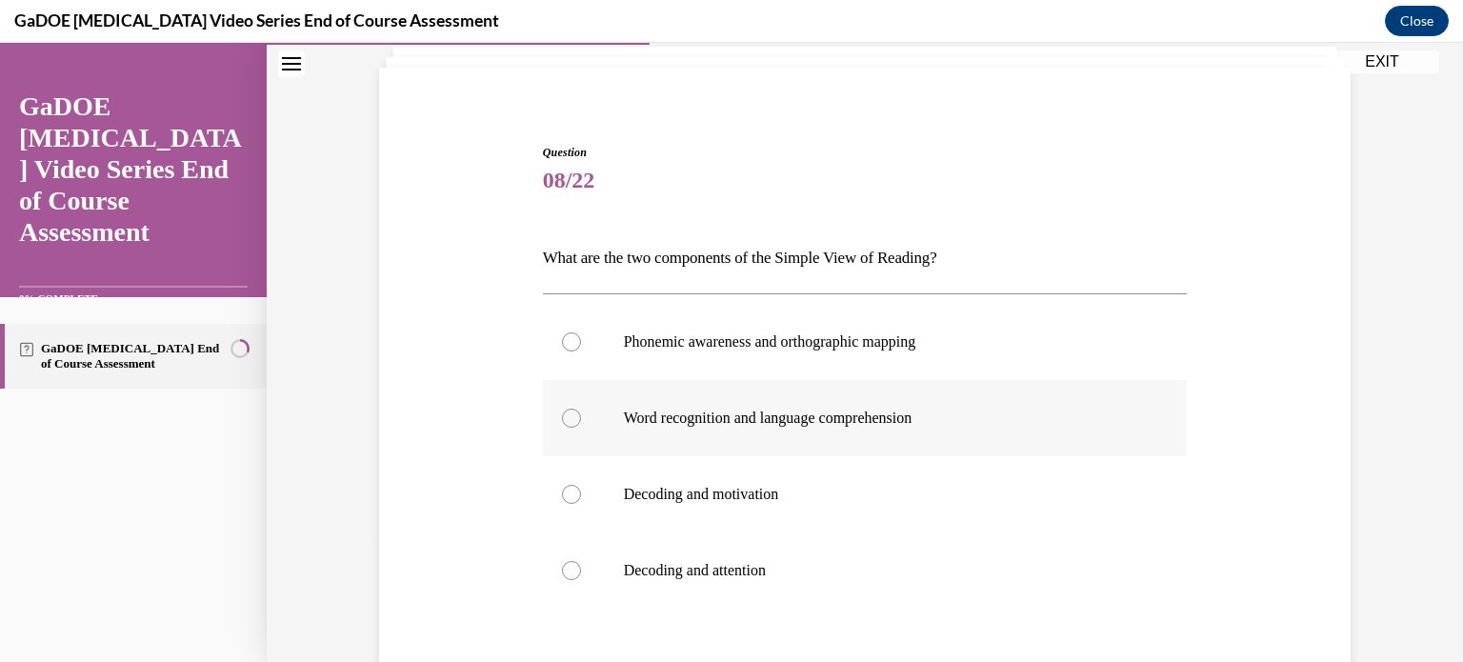
click at [568, 417] on div at bounding box center [571, 418] width 19 height 19
click at [568, 417] on input "Word recognition and language comprehension" at bounding box center [571, 418] width 19 height 19
radio input "true"
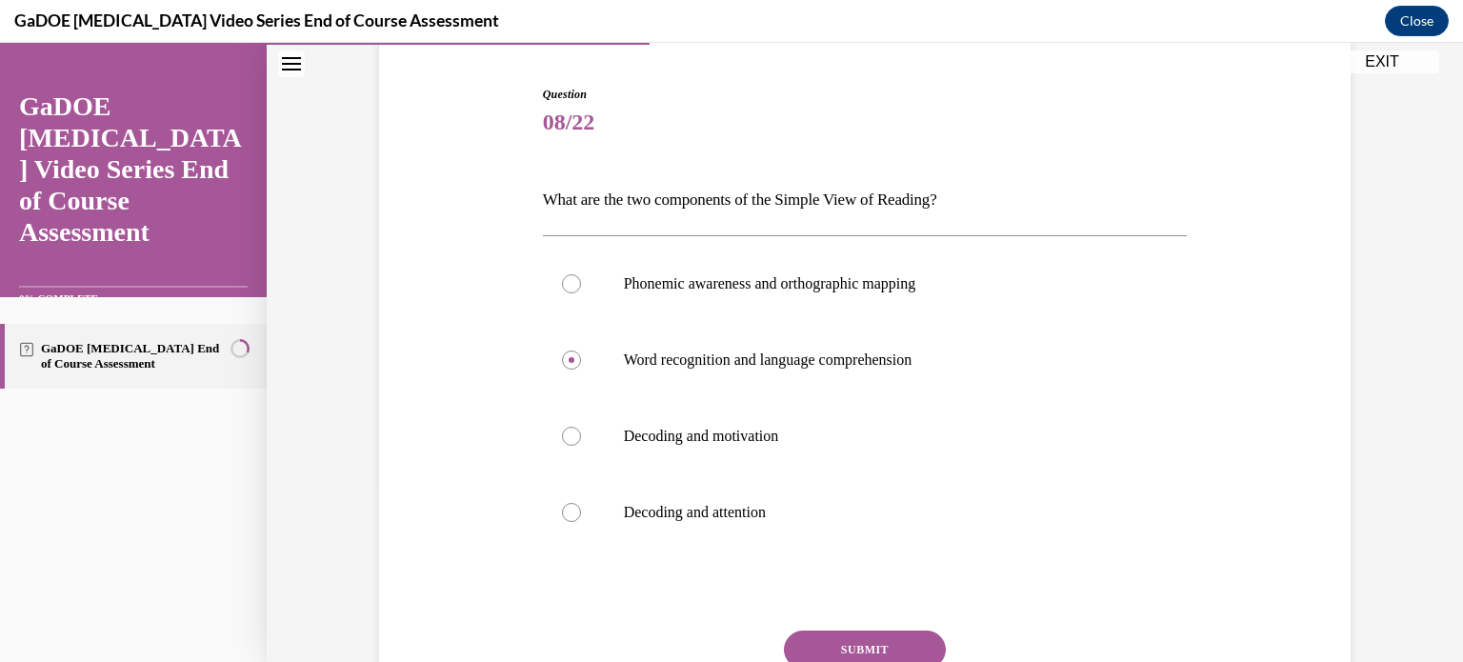
click at [844, 636] on button "SUBMIT" at bounding box center [865, 650] width 162 height 38
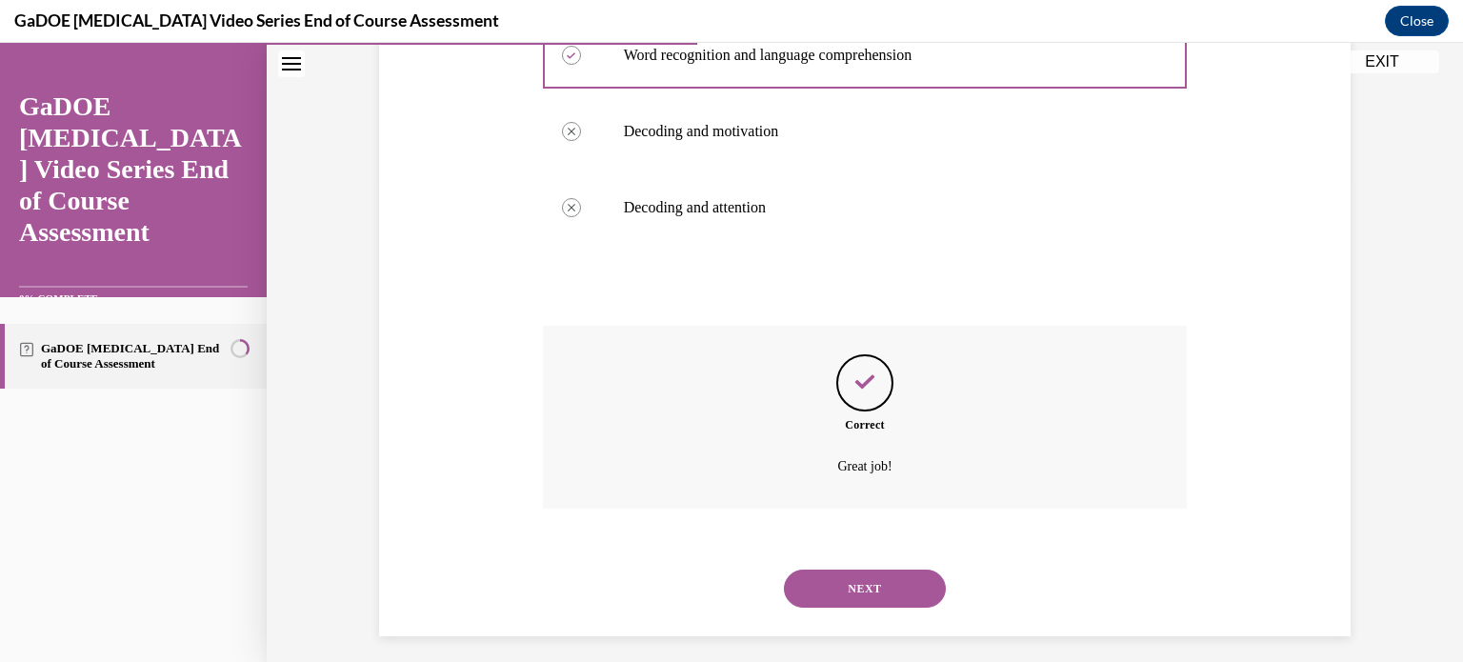
scroll to position [495, 0]
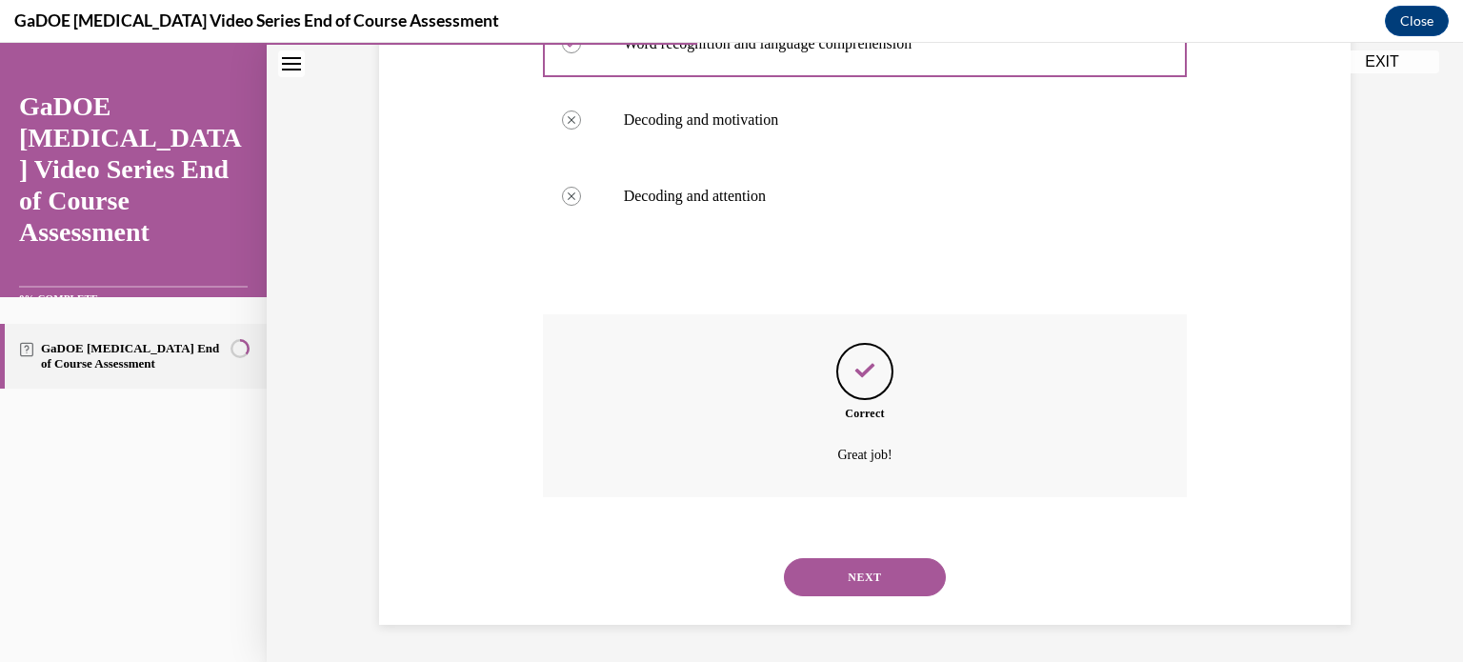
click at [869, 585] on button "NEXT" at bounding box center [865, 577] width 162 height 38
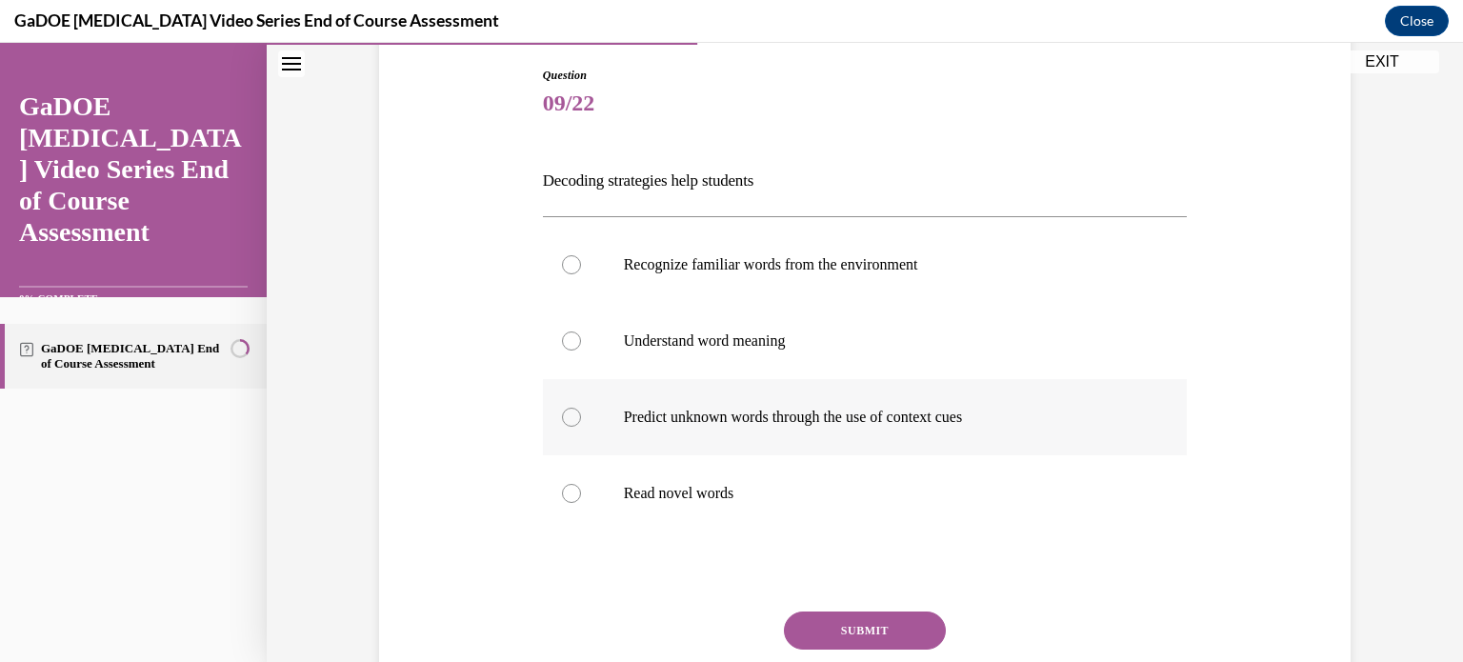
scroll to position [221, 0]
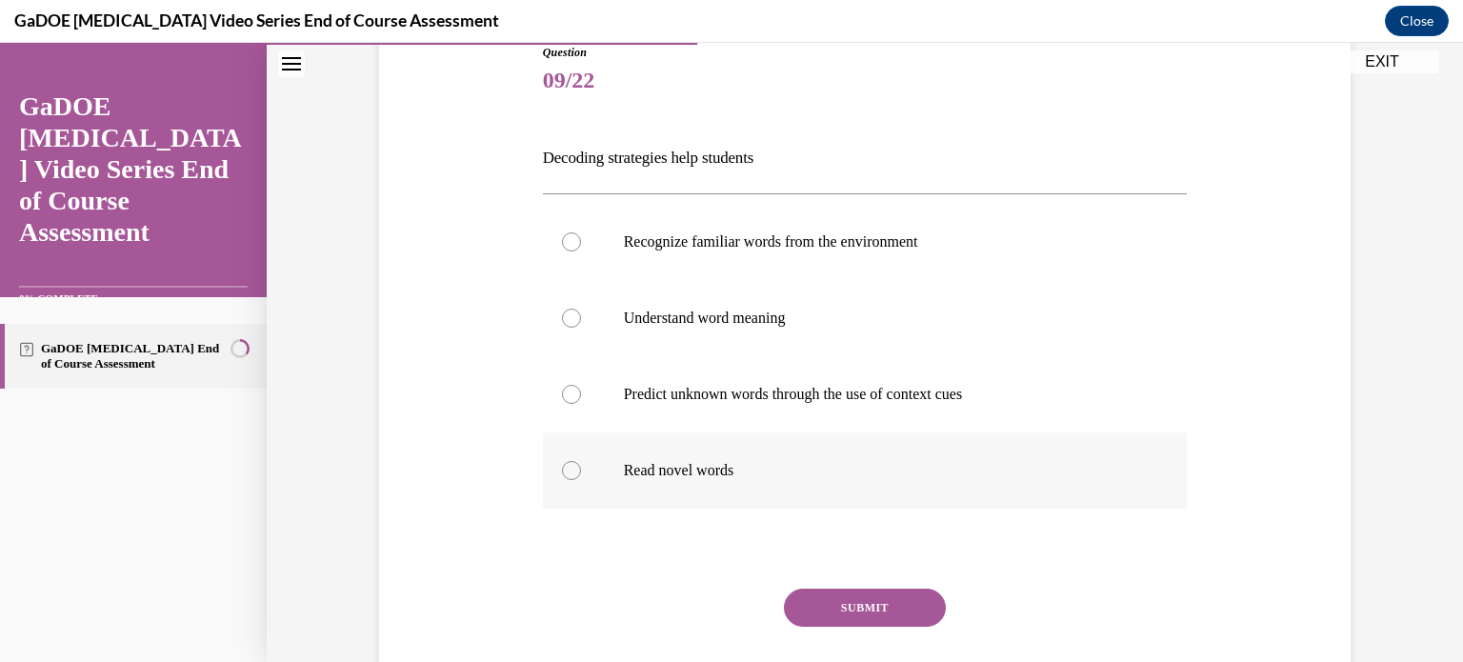
click at [565, 468] on div at bounding box center [571, 470] width 19 height 19
click at [565, 468] on input "Read novel words" at bounding box center [571, 470] width 19 height 19
radio input "true"
click at [855, 599] on button "SUBMIT" at bounding box center [865, 608] width 162 height 38
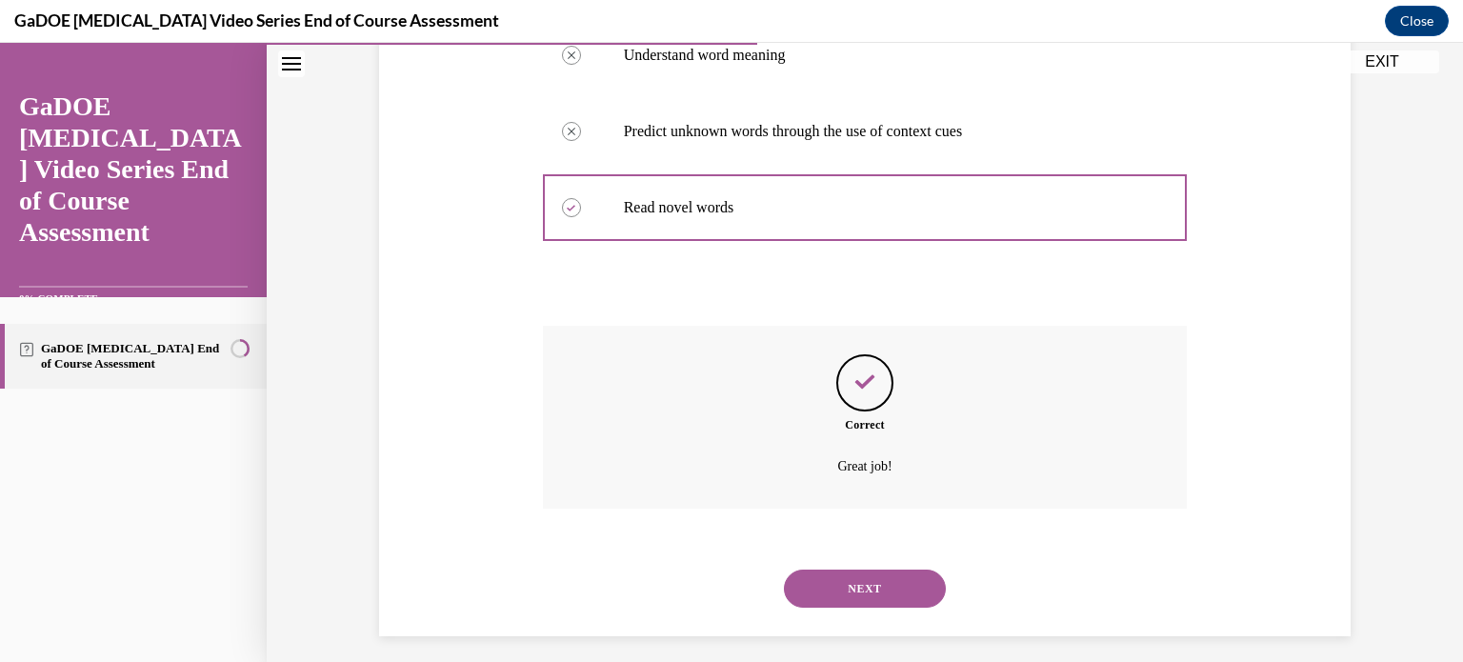
scroll to position [495, 0]
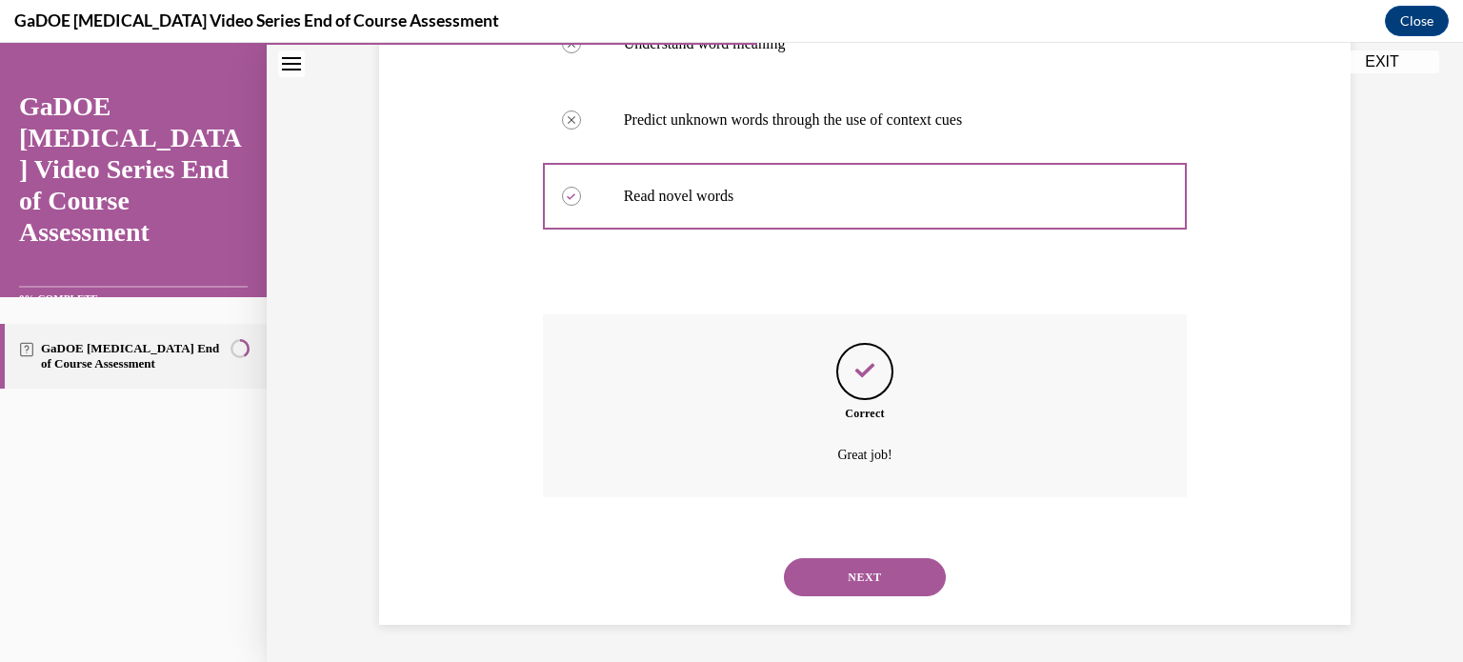
click at [831, 580] on button "NEXT" at bounding box center [865, 577] width 162 height 38
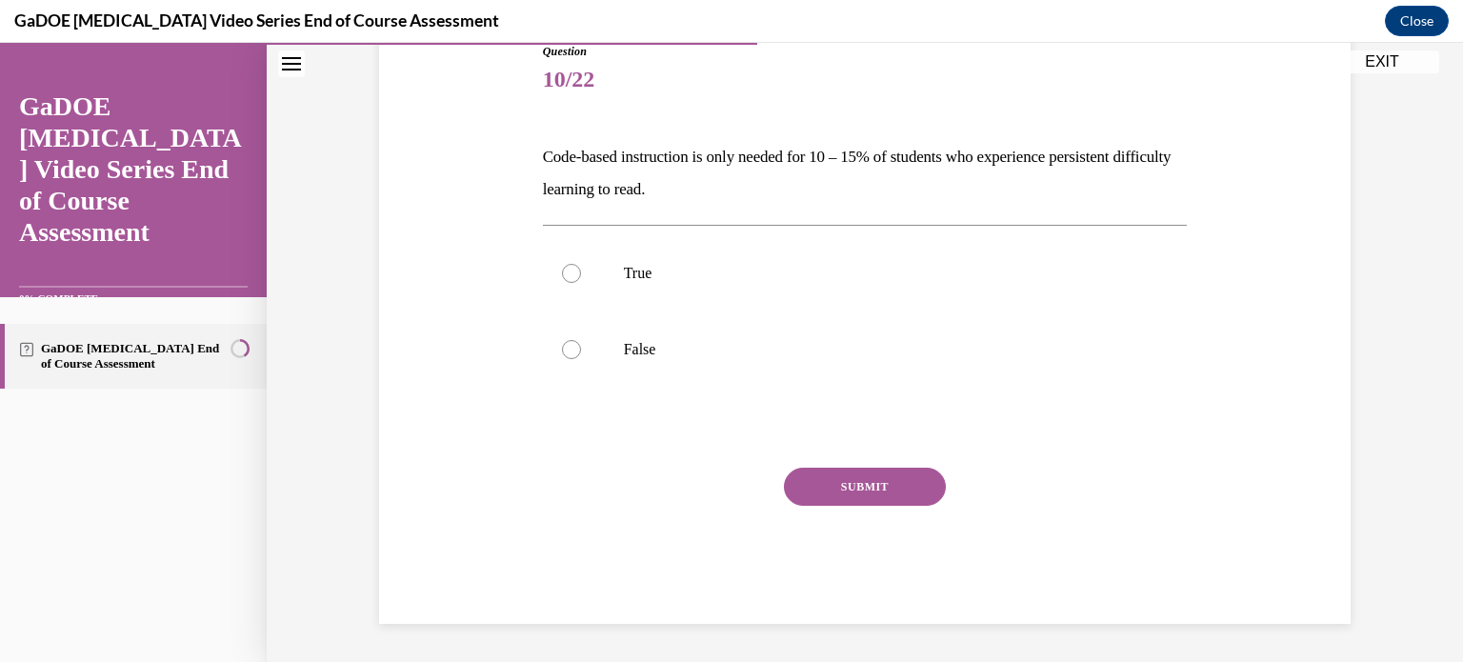
scroll to position [211, 0]
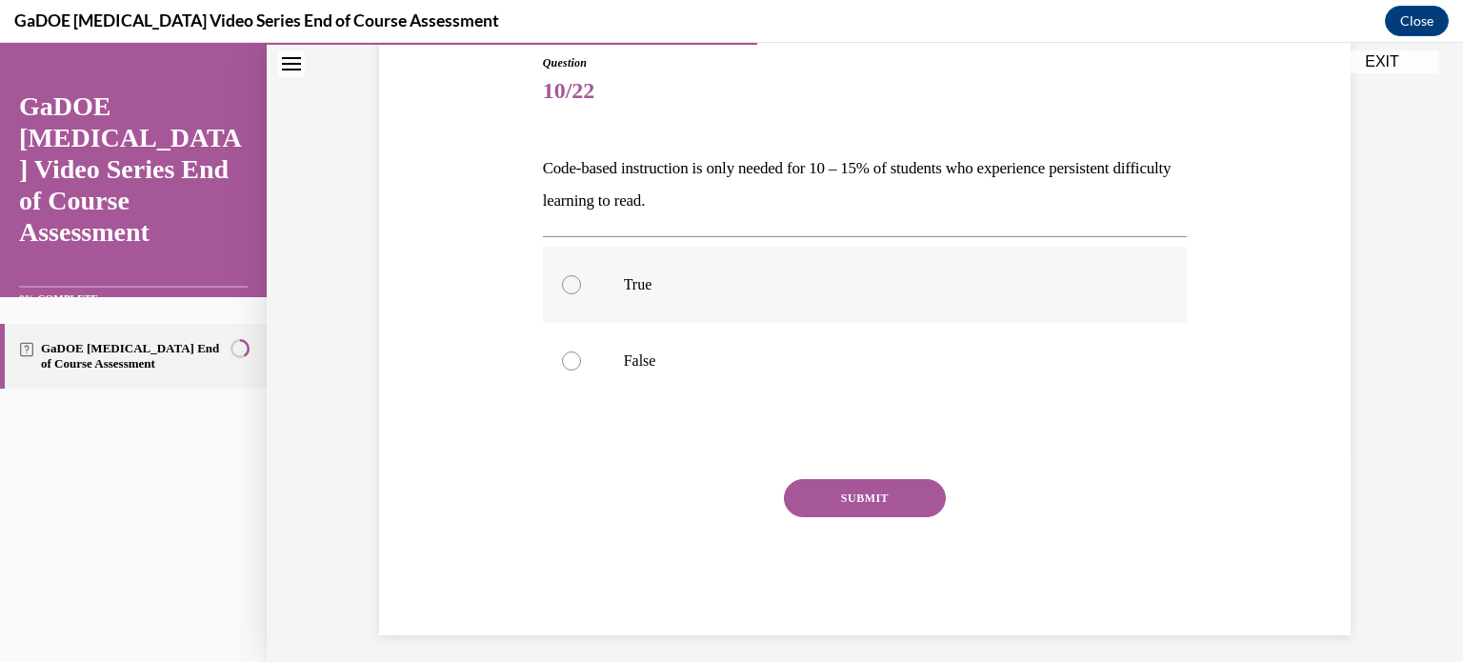
click at [564, 278] on div at bounding box center [571, 284] width 19 height 19
click at [564, 278] on input "True" at bounding box center [571, 284] width 19 height 19
radio input "true"
click at [843, 498] on button "SUBMIT" at bounding box center [865, 498] width 162 height 38
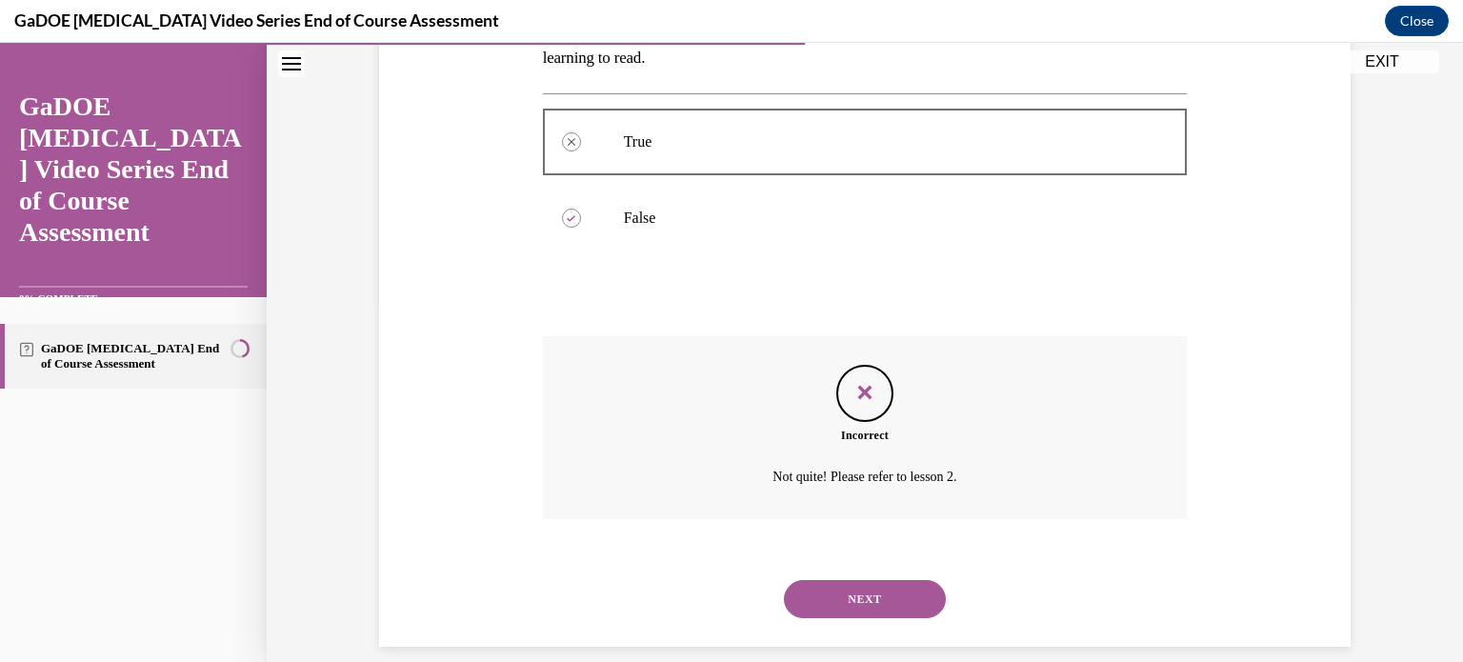
scroll to position [375, 0]
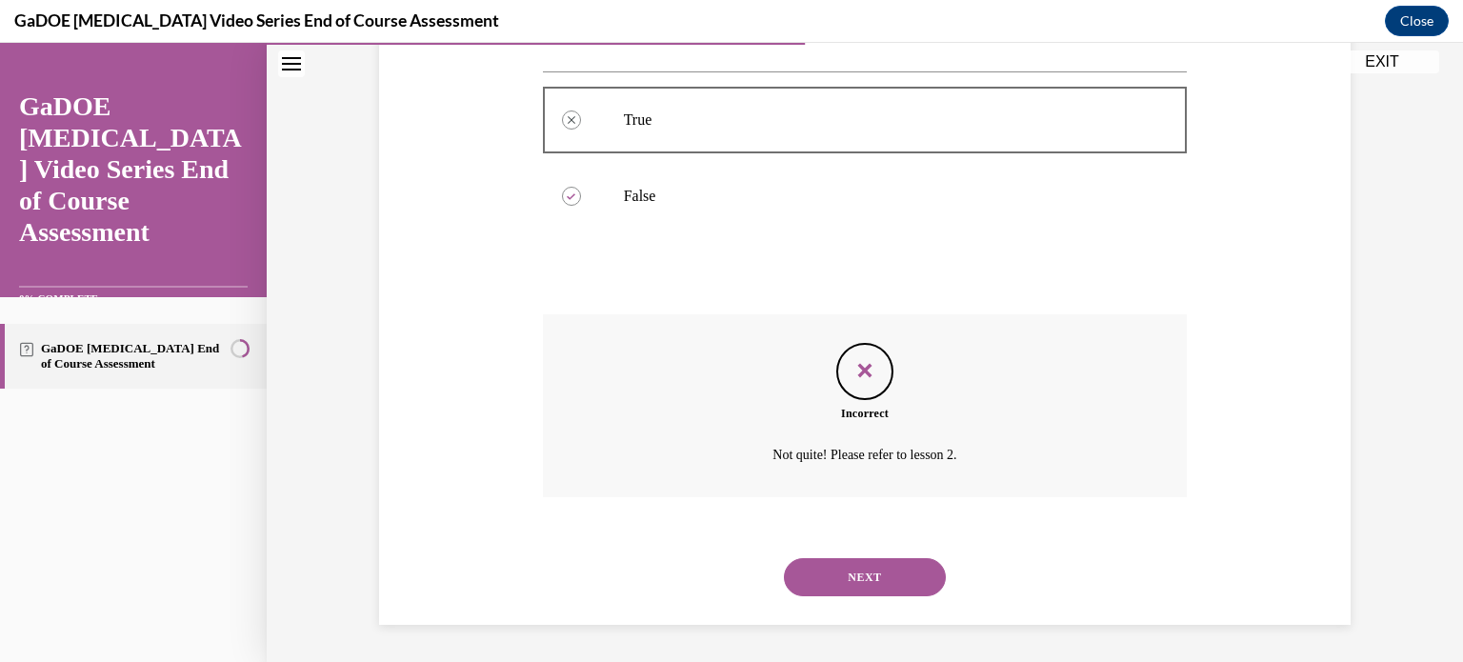
click at [869, 577] on button "NEXT" at bounding box center [865, 577] width 162 height 38
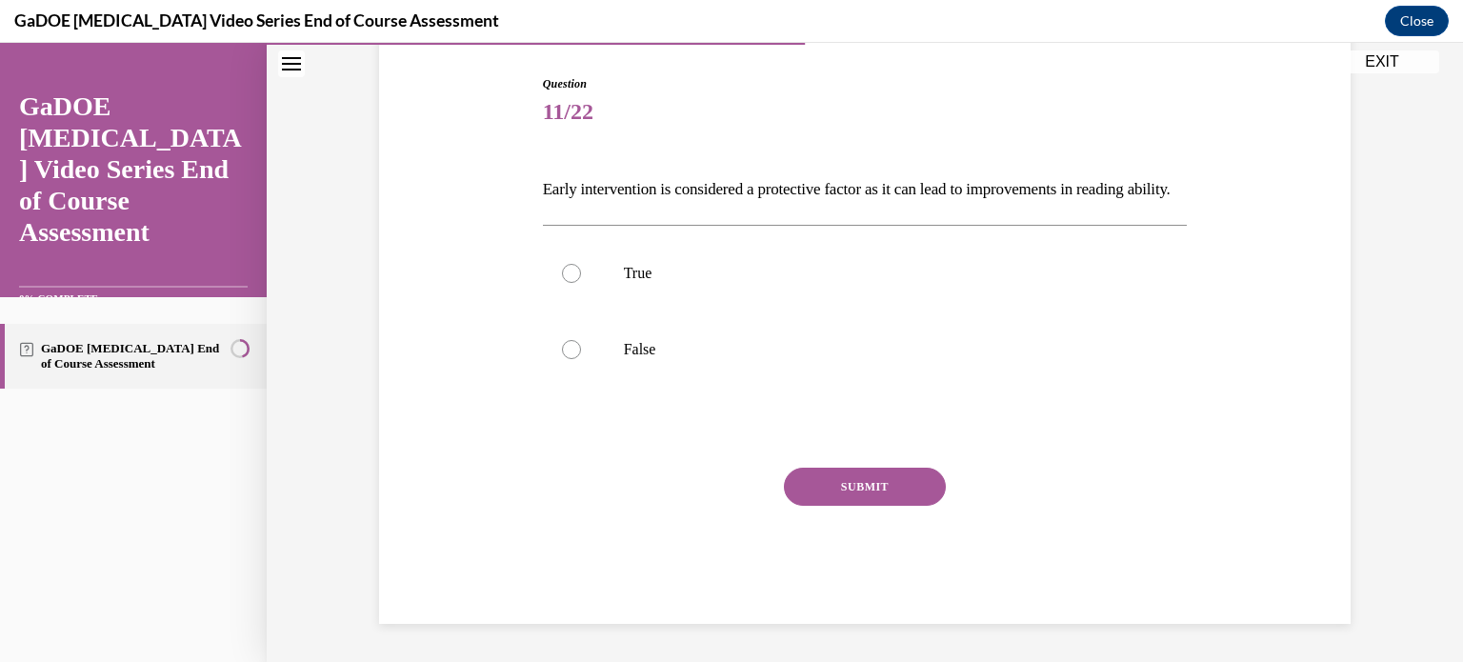
scroll to position [211, 0]
click at [587, 278] on label "True" at bounding box center [865, 273] width 645 height 76
click at [581, 278] on input "True" at bounding box center [571, 273] width 19 height 19
radio input "true"
click at [838, 506] on button "SUBMIT" at bounding box center [865, 487] width 162 height 38
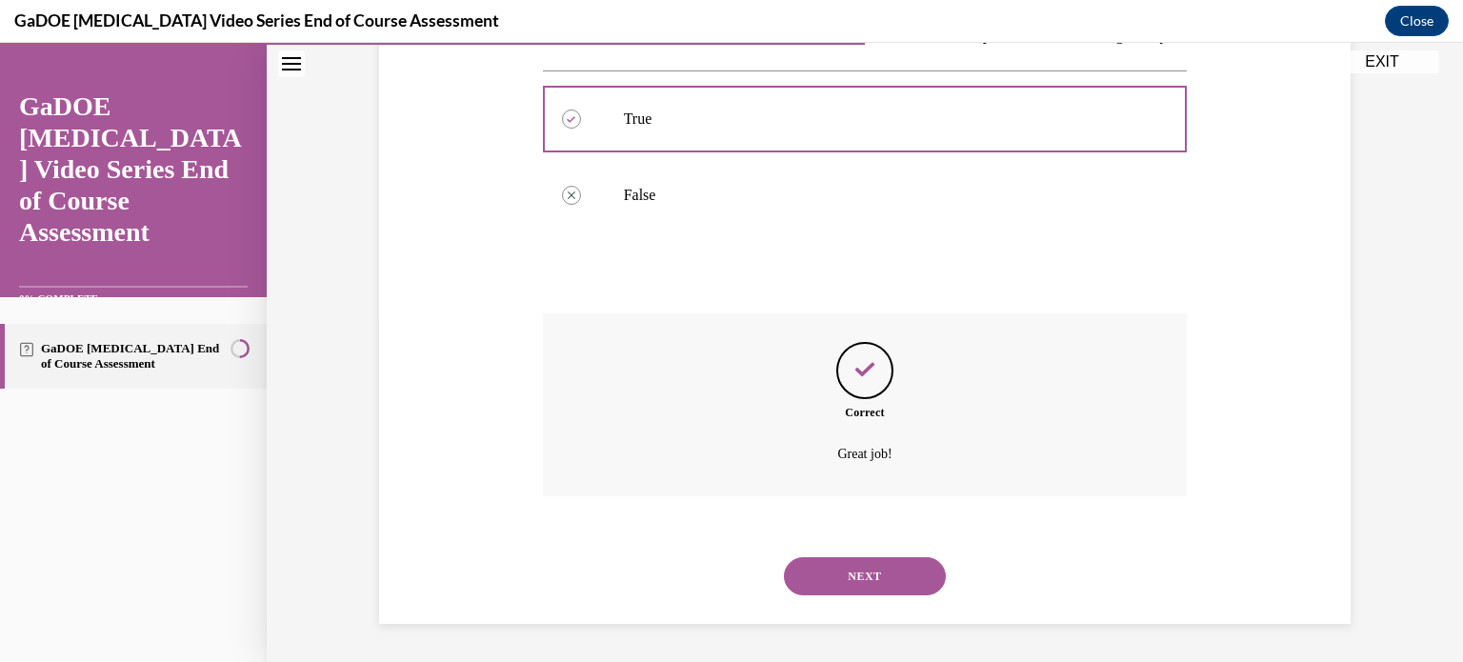
scroll to position [375, 0]
click at [869, 571] on button "NEXT" at bounding box center [865, 576] width 162 height 38
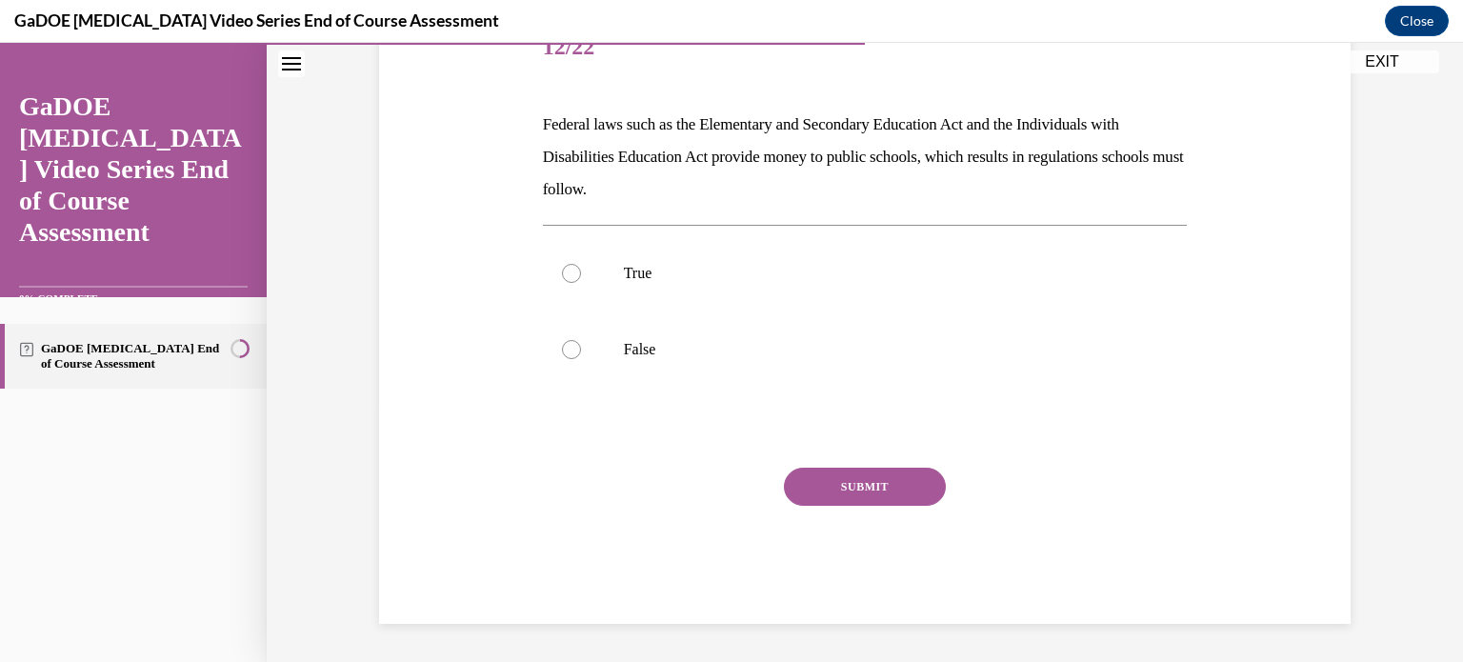
scroll to position [212, 0]
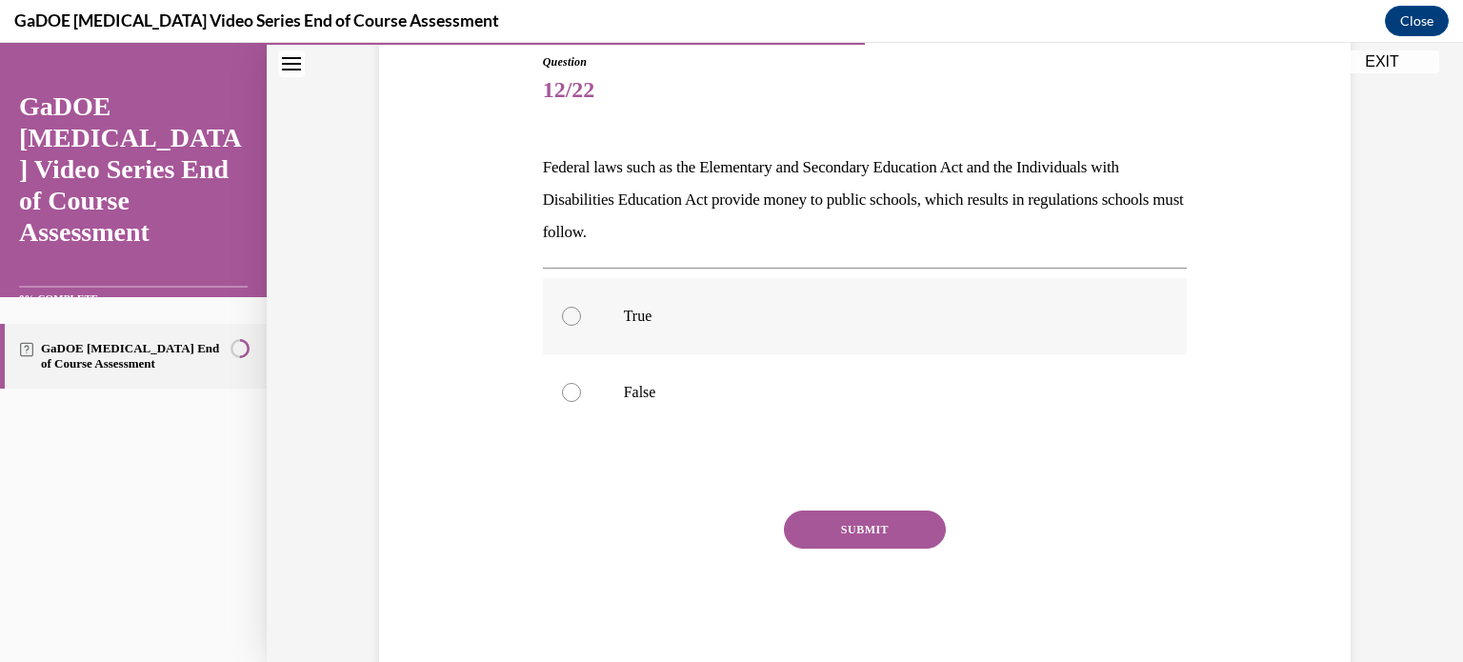
click at [564, 325] on label "True" at bounding box center [865, 316] width 645 height 76
click at [564, 325] on input "True" at bounding box center [571, 316] width 19 height 19
radio input "true"
click at [809, 511] on button "SUBMIT" at bounding box center [865, 530] width 162 height 38
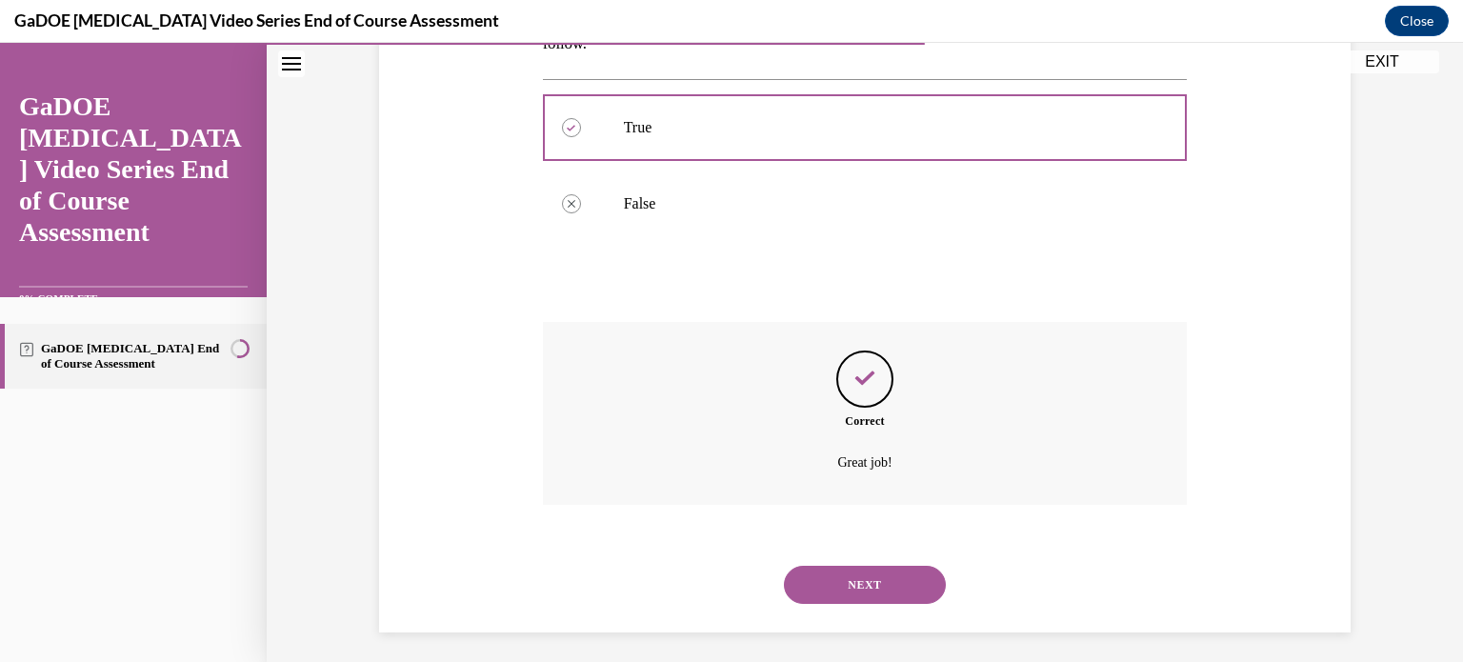
scroll to position [408, 0]
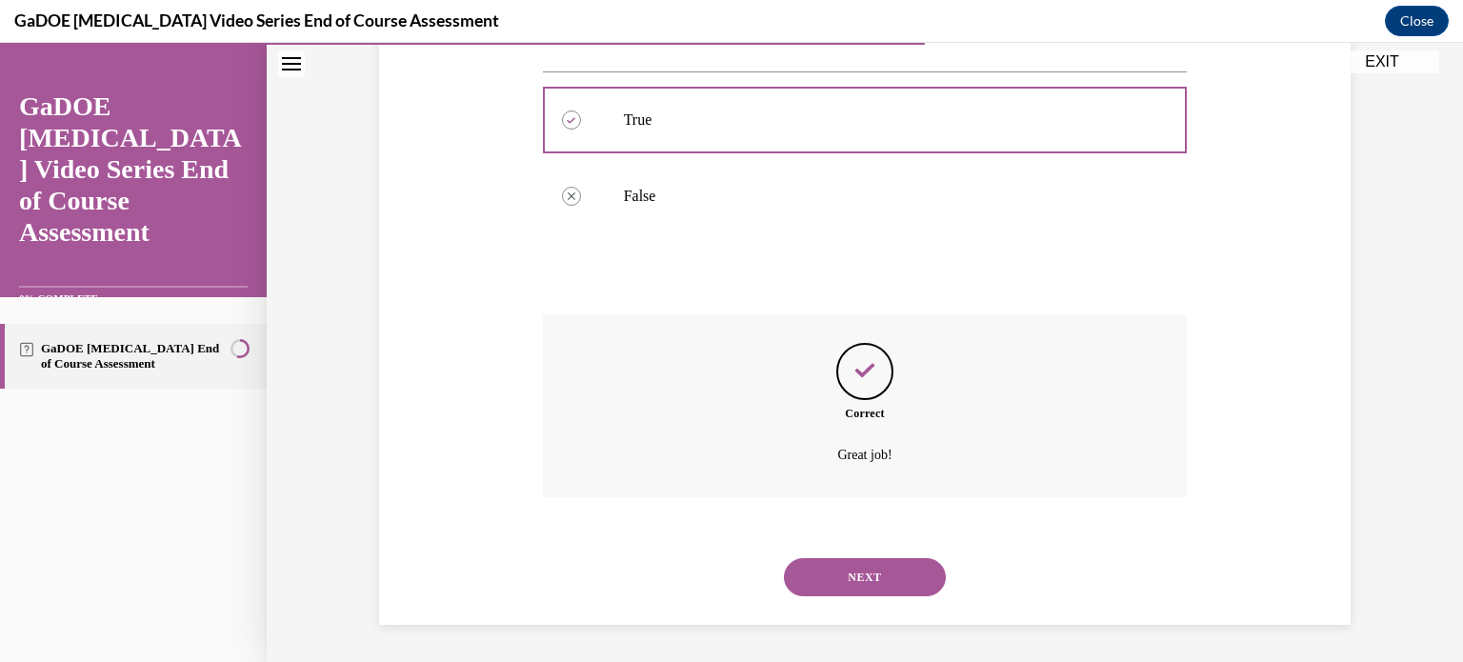
click at [837, 585] on button "NEXT" at bounding box center [865, 577] width 162 height 38
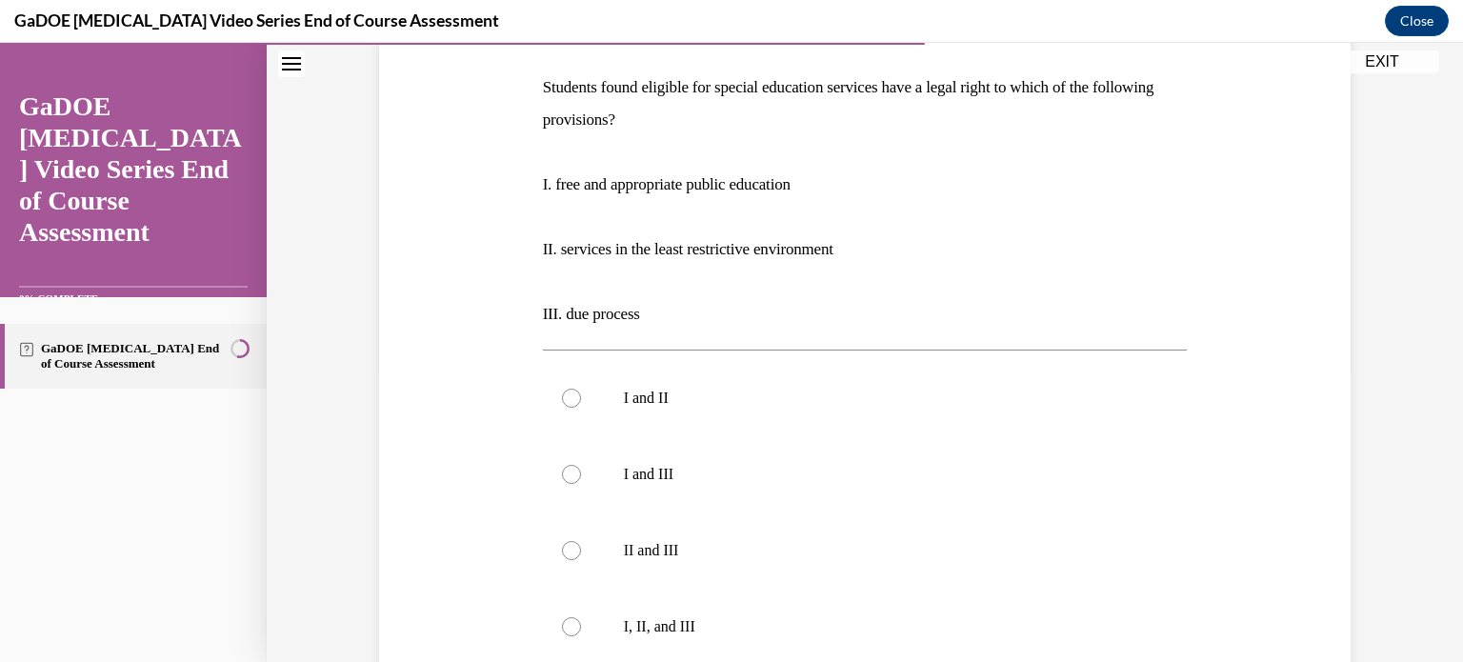
scroll to position [300, 0]
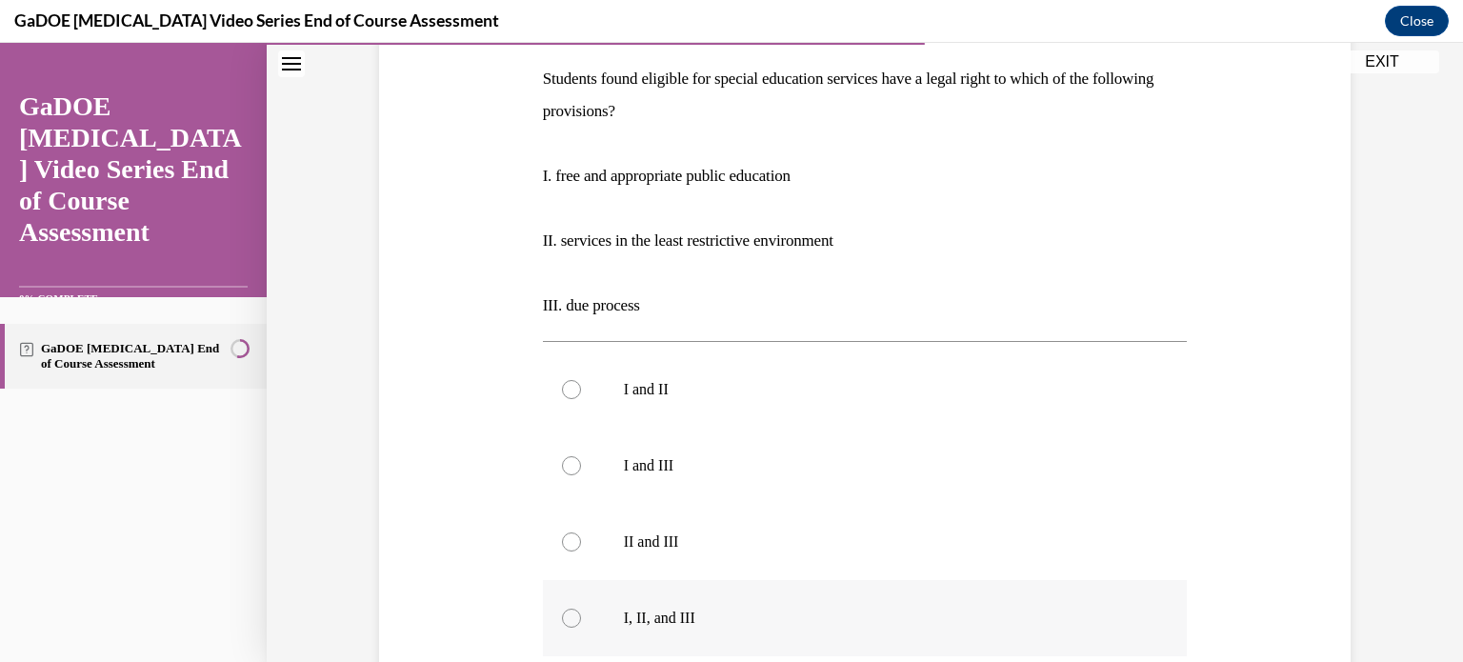
click at [563, 618] on div at bounding box center [571, 618] width 19 height 19
click at [563, 618] on input "I, II, and III" at bounding box center [571, 618] width 19 height 19
radio input "true"
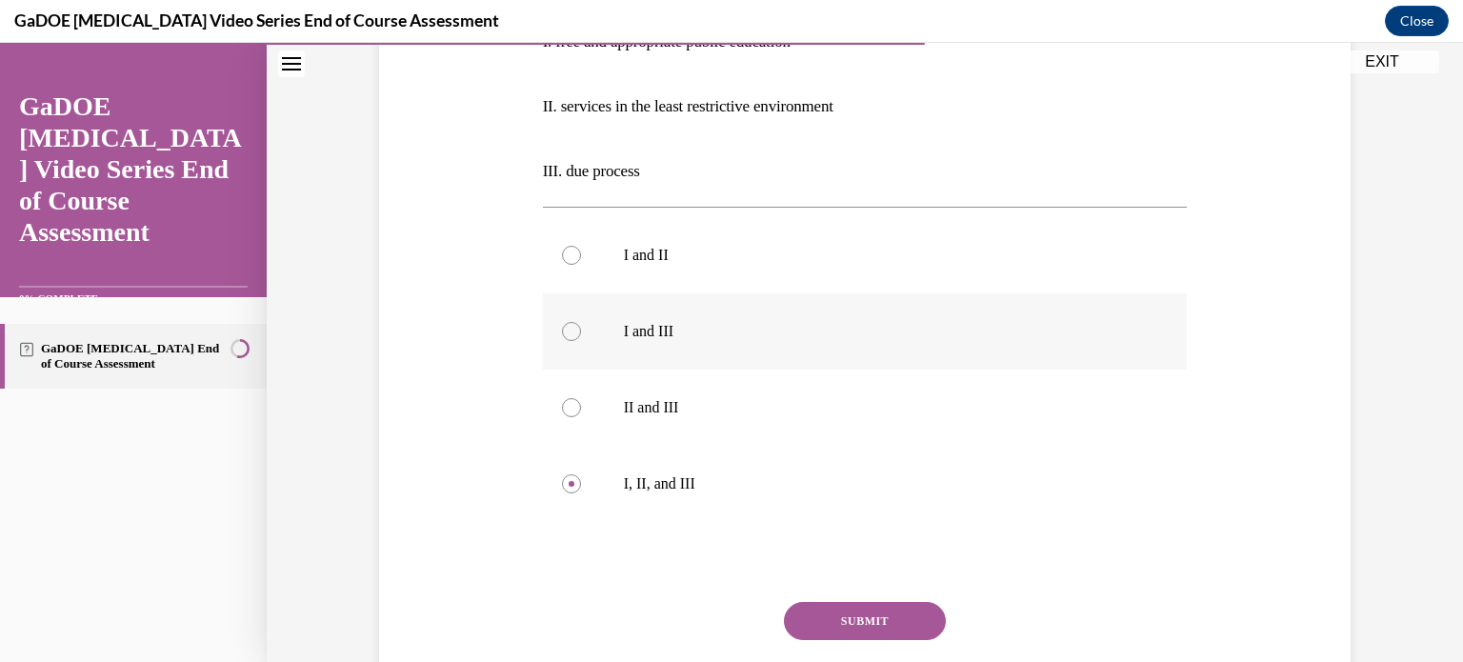
scroll to position [438, 0]
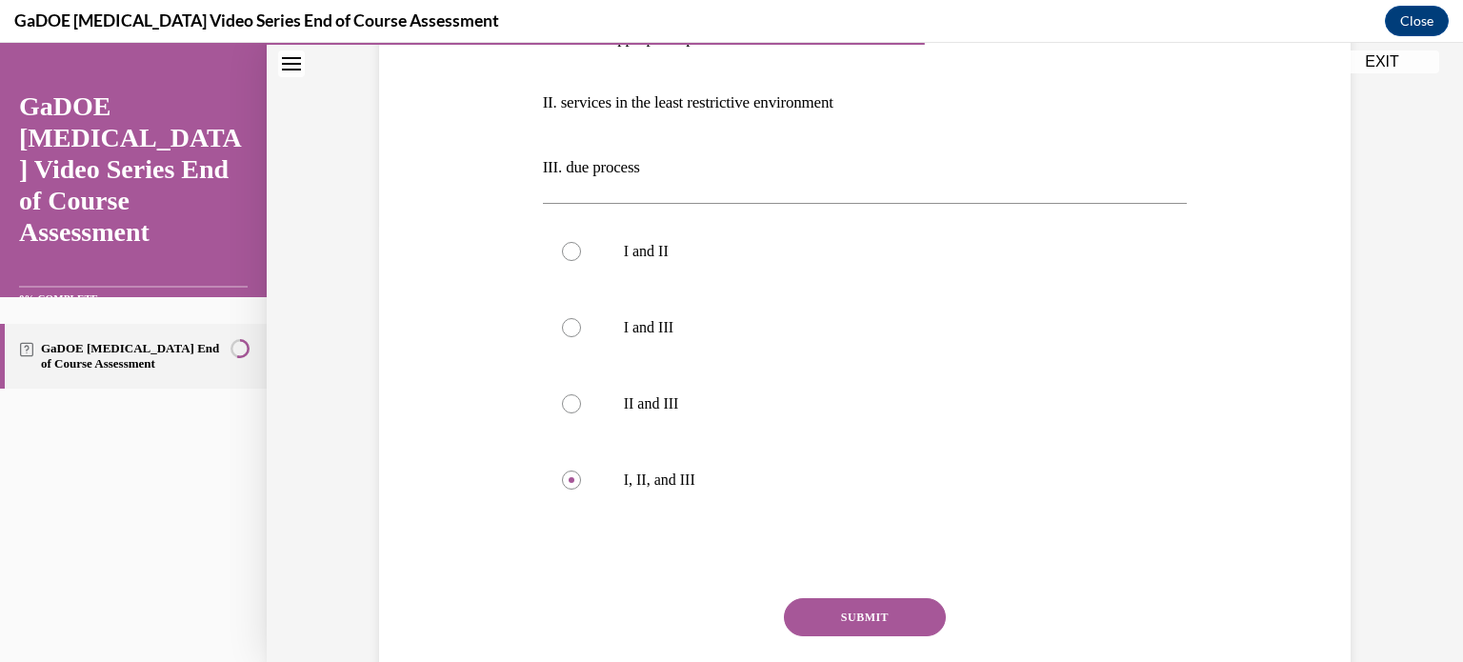
click at [820, 626] on button "SUBMIT" at bounding box center [865, 617] width 162 height 38
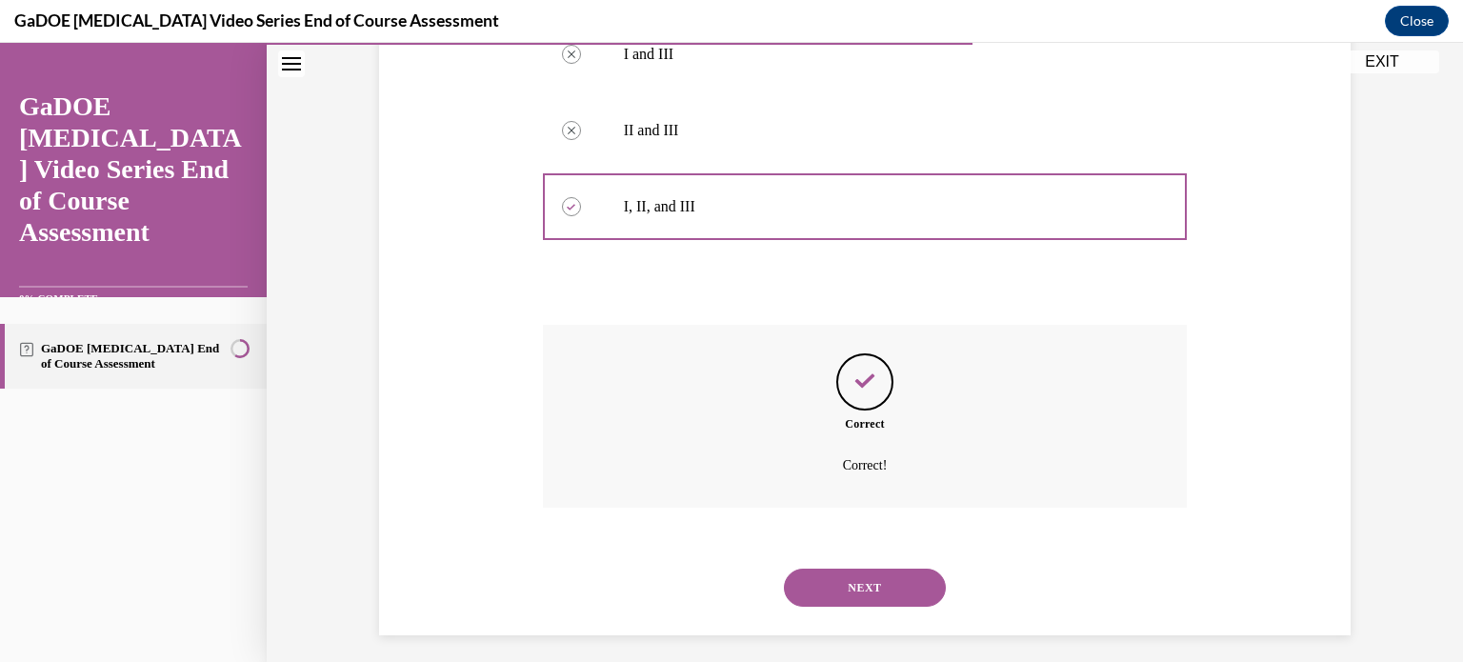
scroll to position [722, 0]
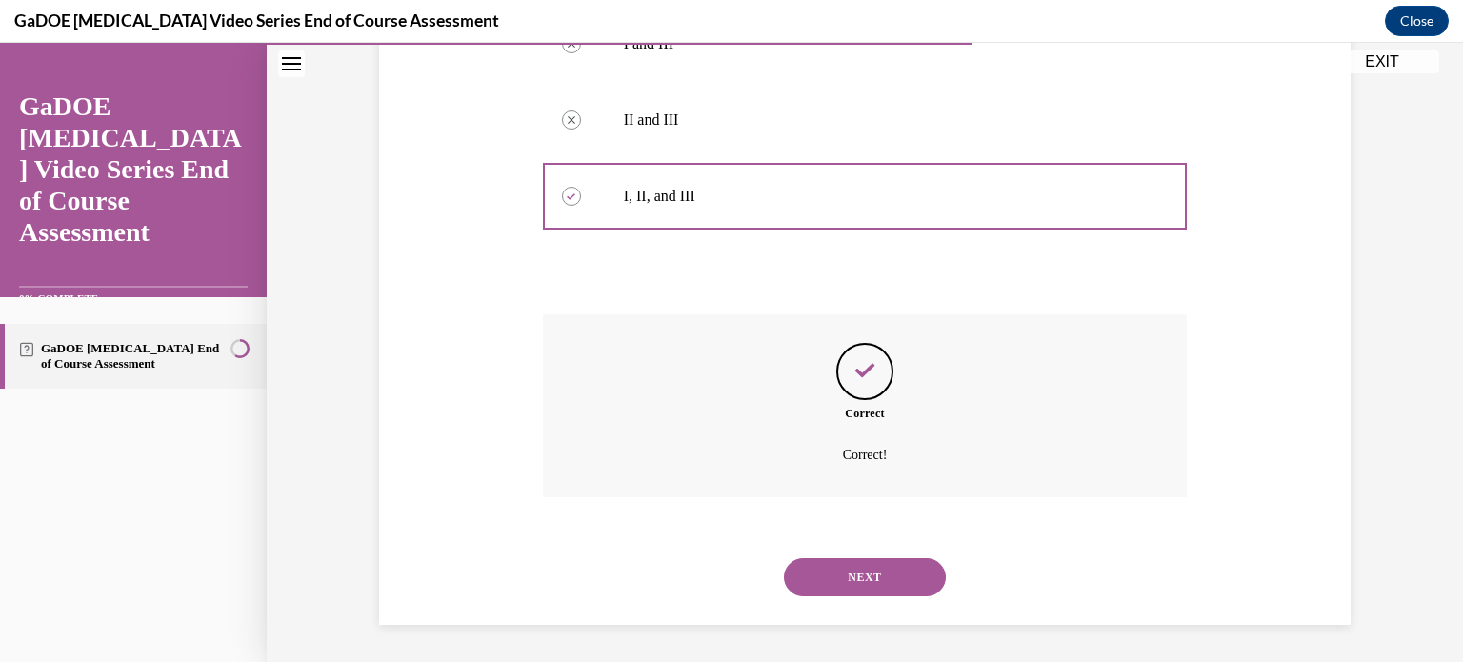
click at [871, 570] on button "NEXT" at bounding box center [865, 577] width 162 height 38
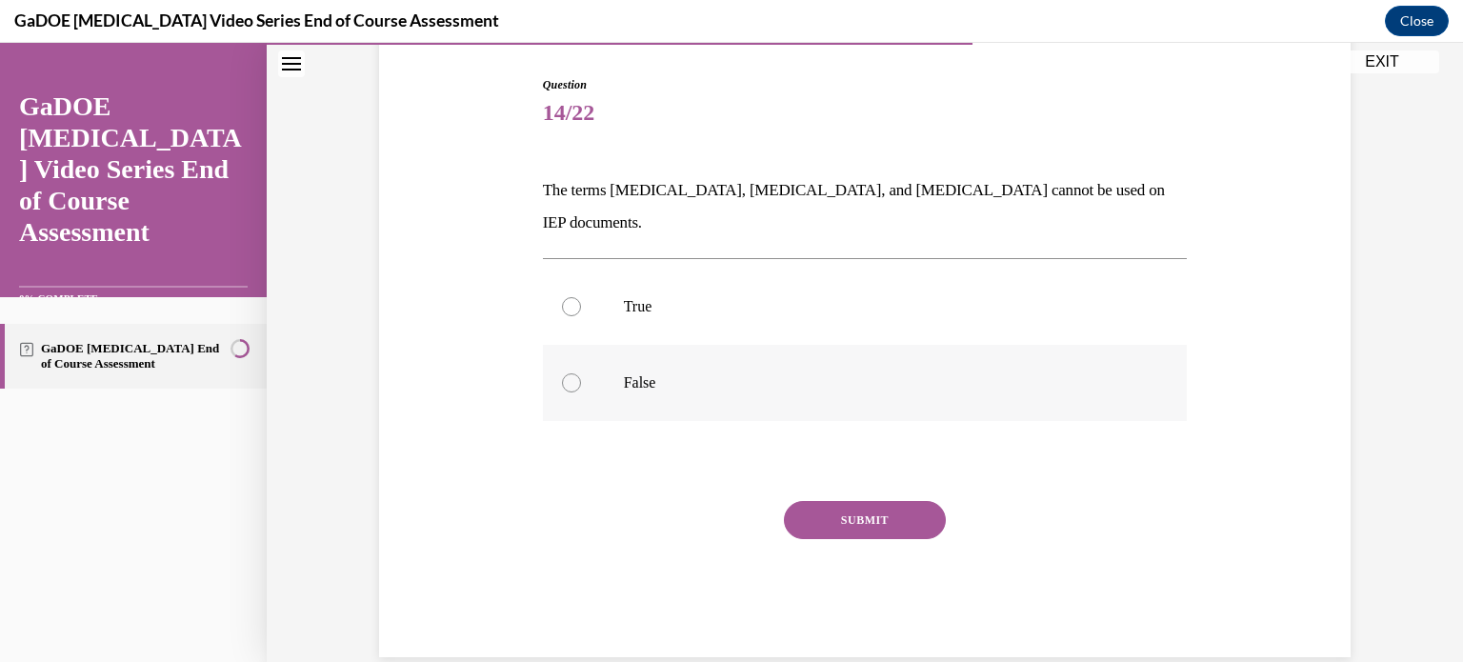
click at [568, 373] on div at bounding box center [571, 382] width 19 height 19
click at [568, 373] on input "False" at bounding box center [571, 382] width 19 height 19
radio input "true"
click at [853, 501] on button "SUBMIT" at bounding box center [865, 520] width 162 height 38
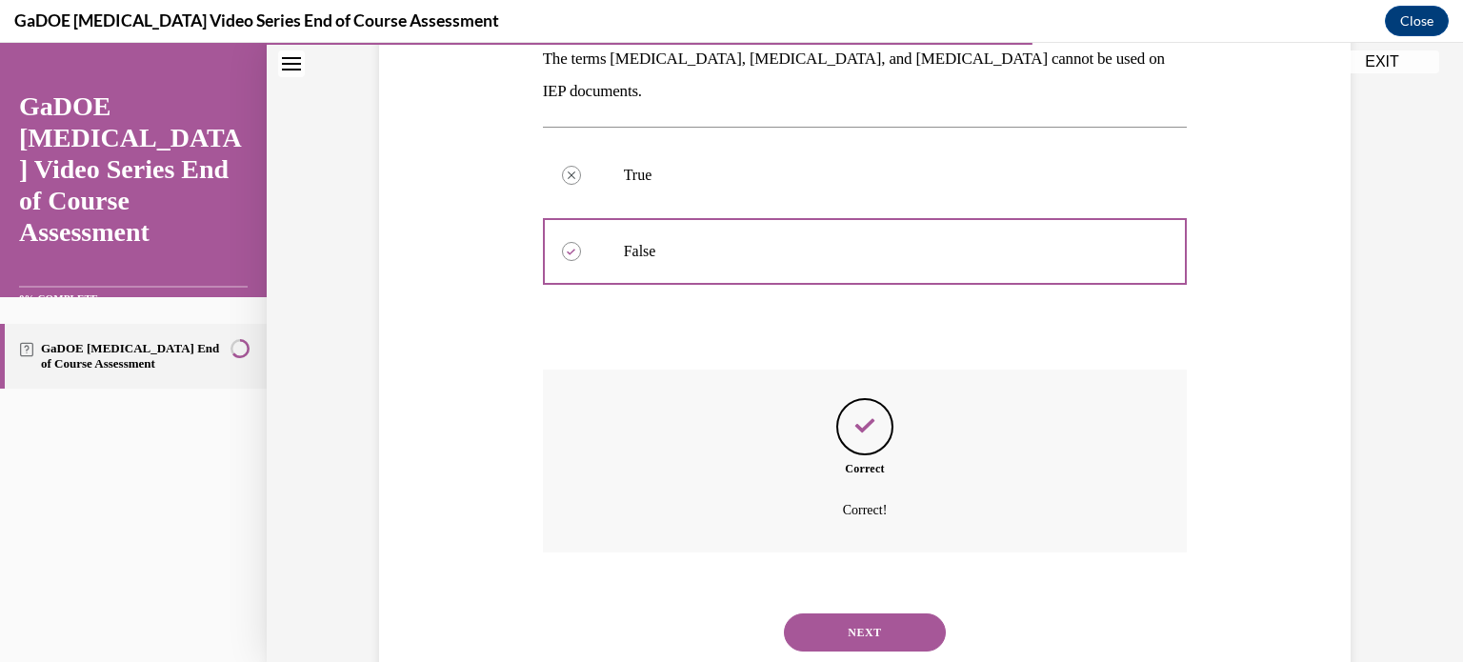
scroll to position [343, 0]
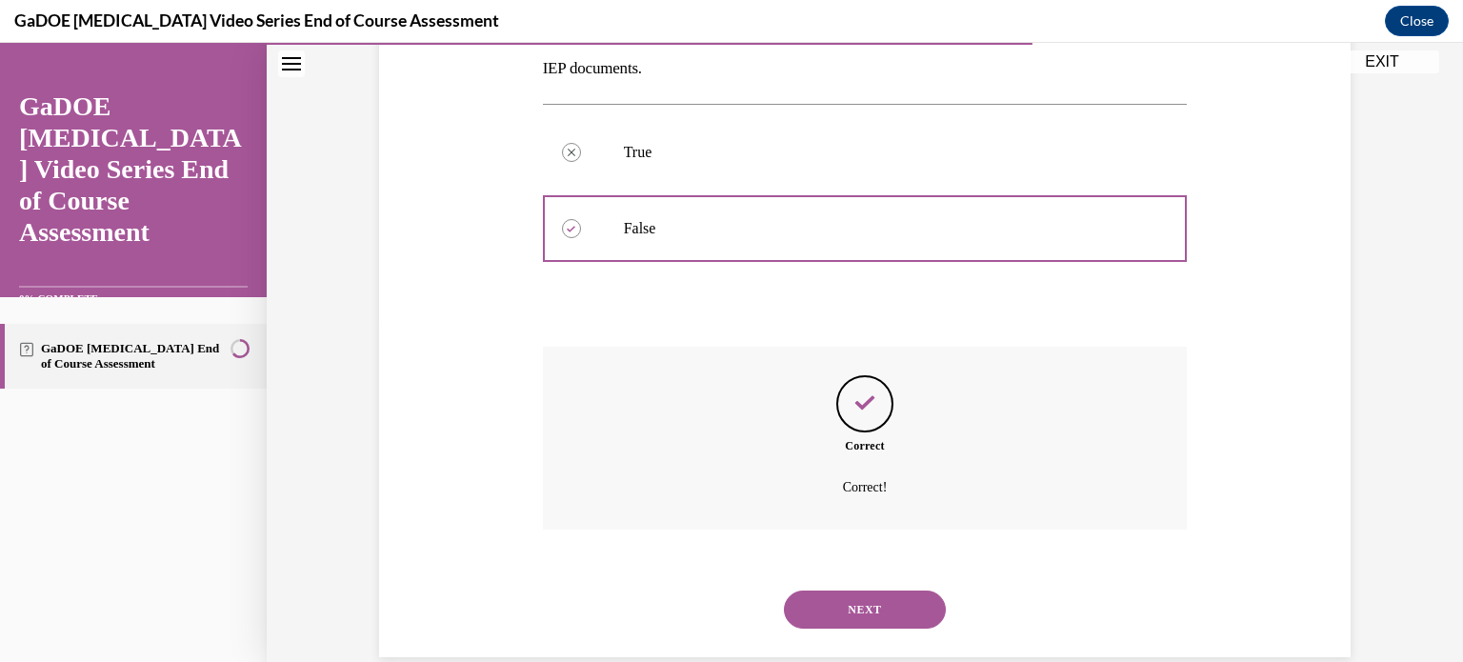
click at [839, 591] on button "NEXT" at bounding box center [865, 610] width 162 height 38
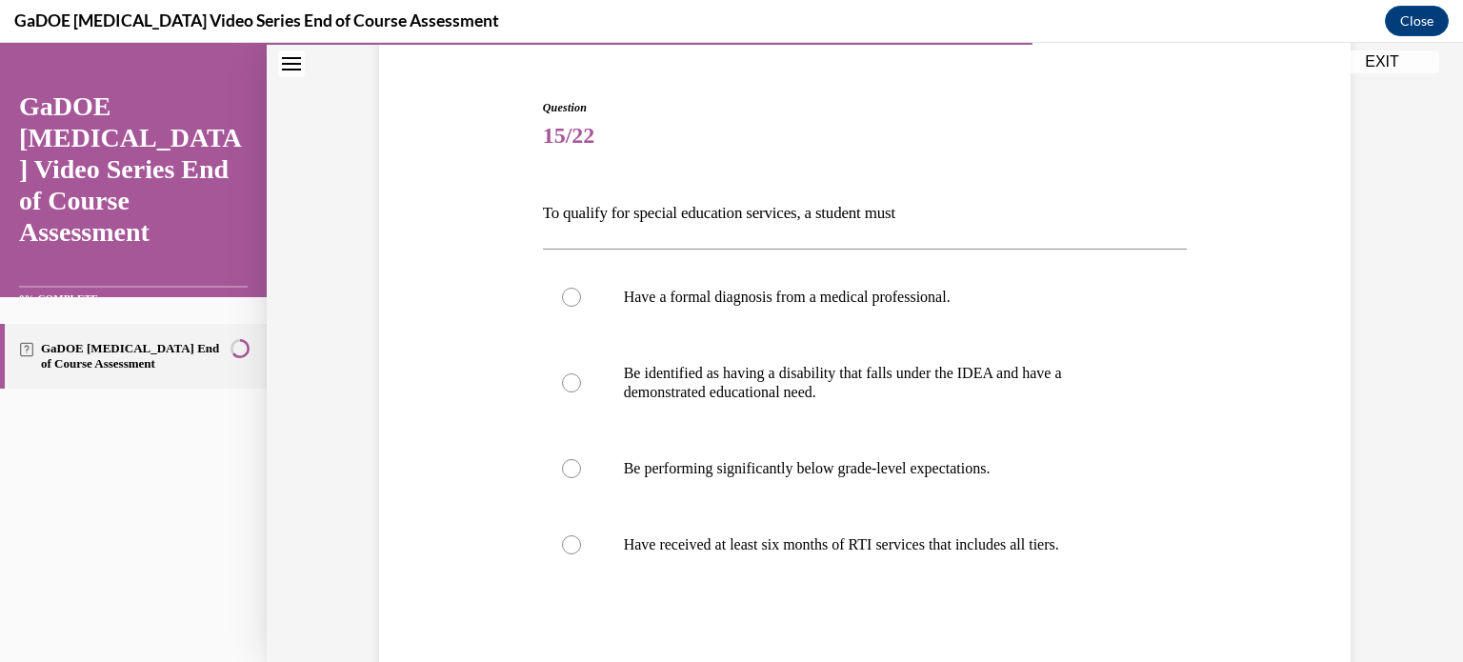
scroll to position [168, 0]
click at [562, 377] on div at bounding box center [571, 381] width 19 height 19
click at [562, 377] on input "Be identified as having a disability that falls under the IDEA and have a demon…" at bounding box center [571, 381] width 19 height 19
radio input "true"
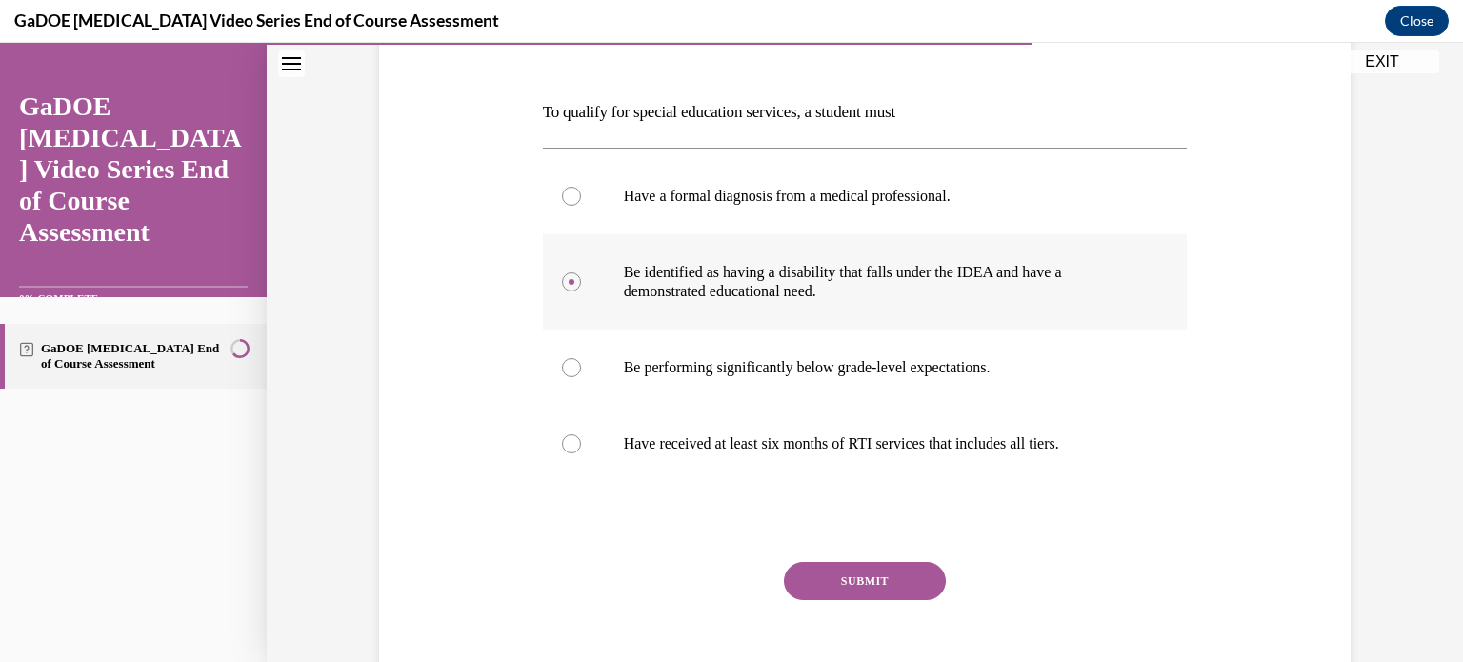
scroll to position [267, 0]
click at [837, 575] on button "SUBMIT" at bounding box center [865, 581] width 162 height 38
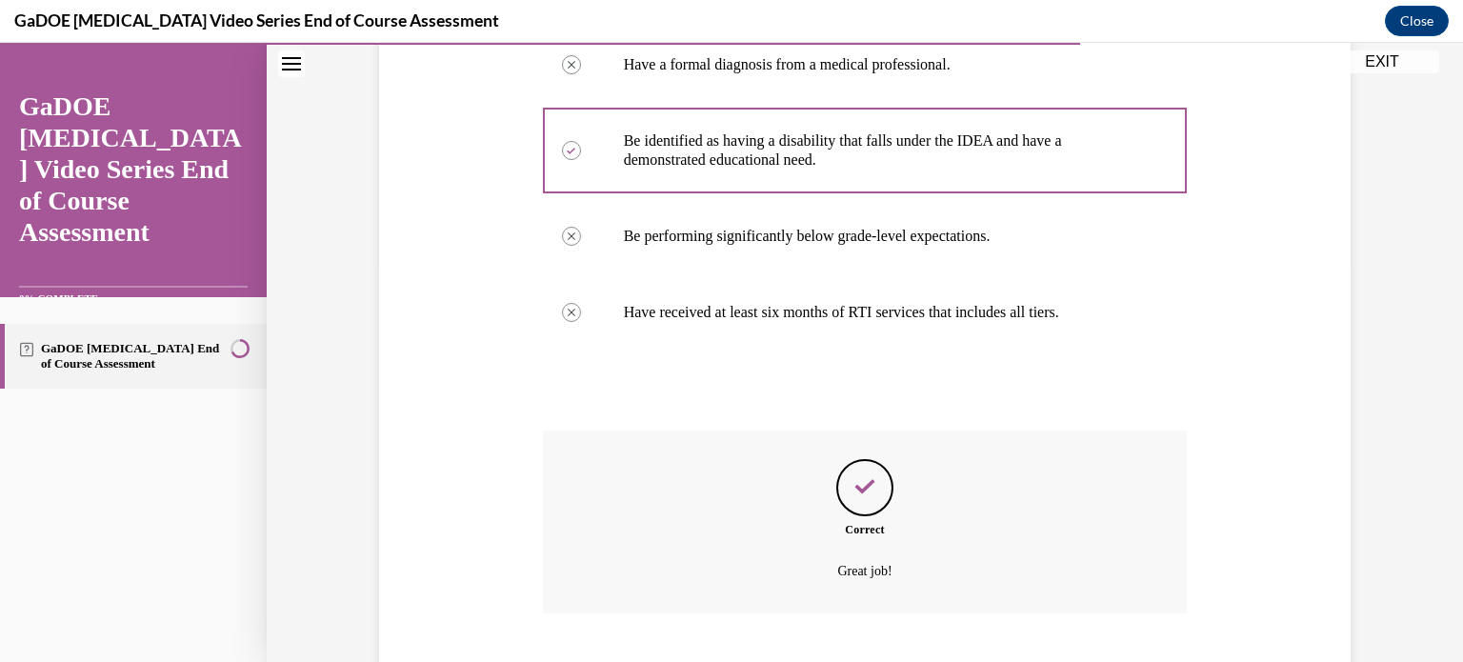
scroll to position [514, 0]
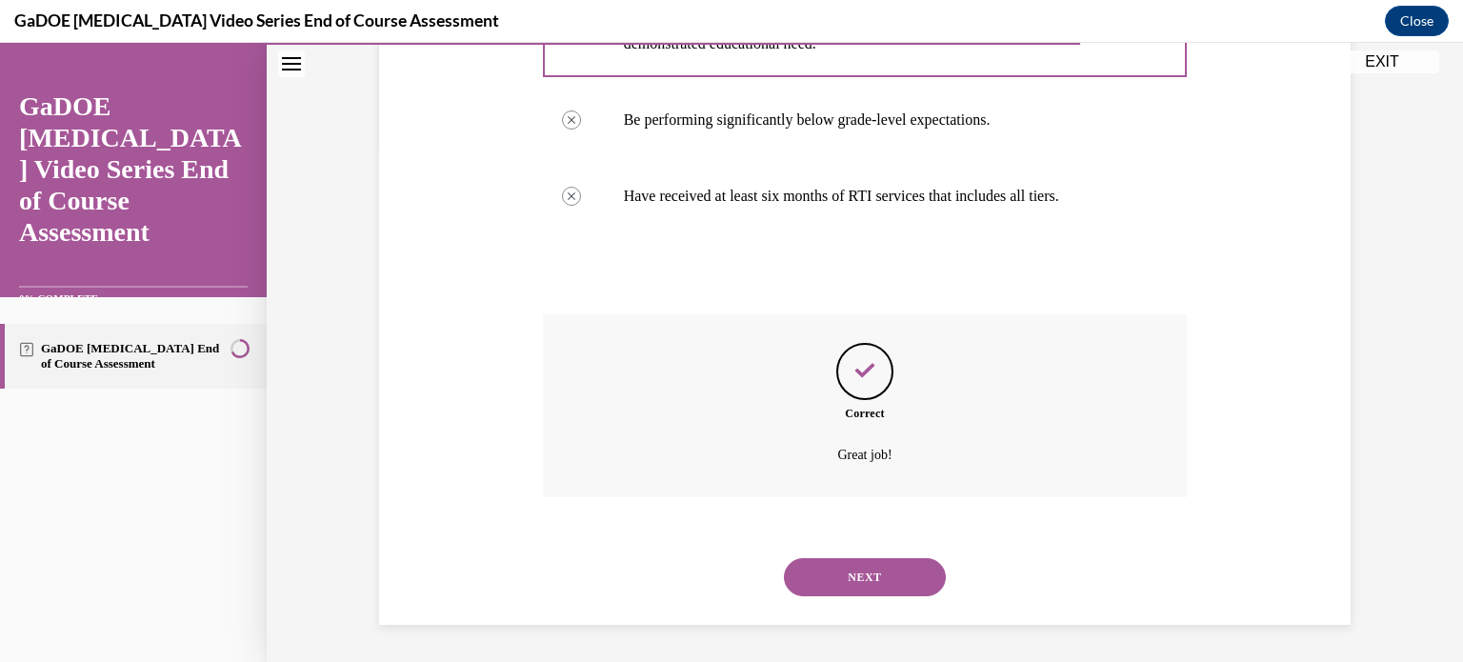
click at [854, 585] on button "NEXT" at bounding box center [865, 577] width 162 height 38
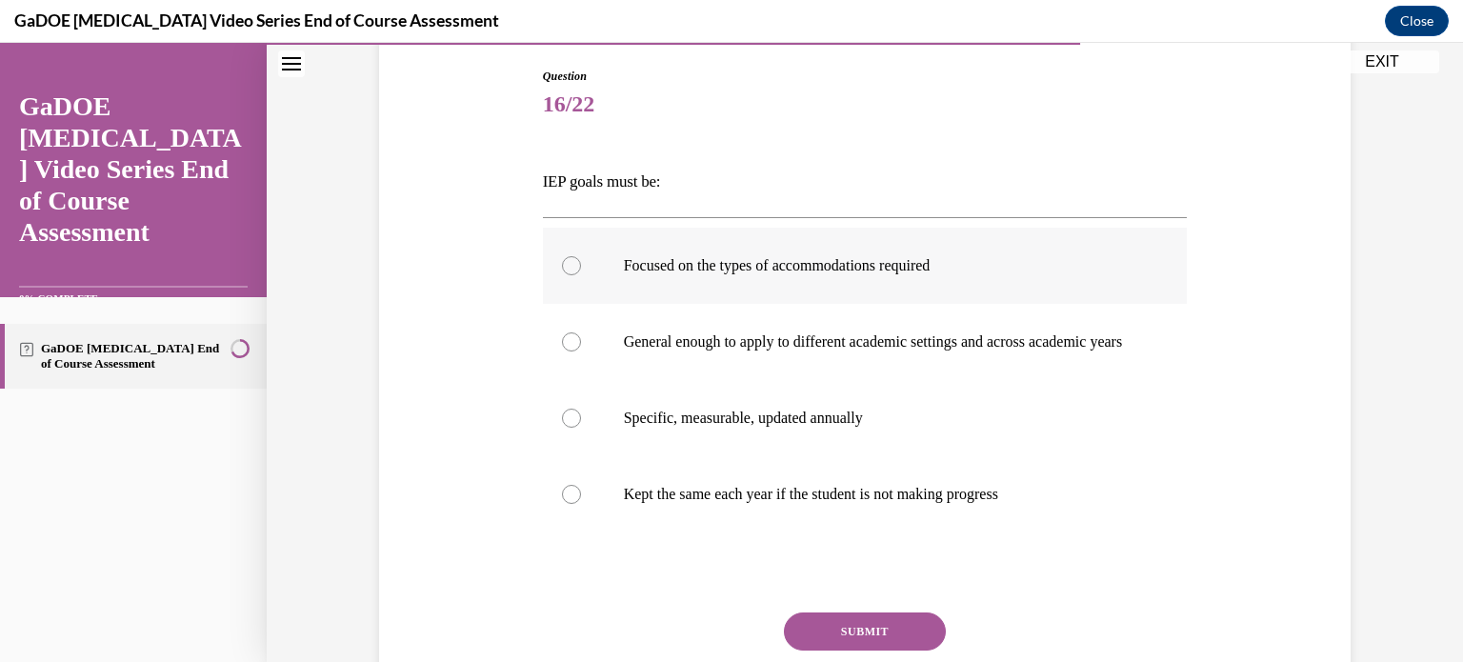
scroll to position [198, 0]
click at [565, 427] on div at bounding box center [571, 417] width 19 height 19
click at [565, 427] on input "Specific, measurable, updated annually" at bounding box center [571, 417] width 19 height 19
radio input "true"
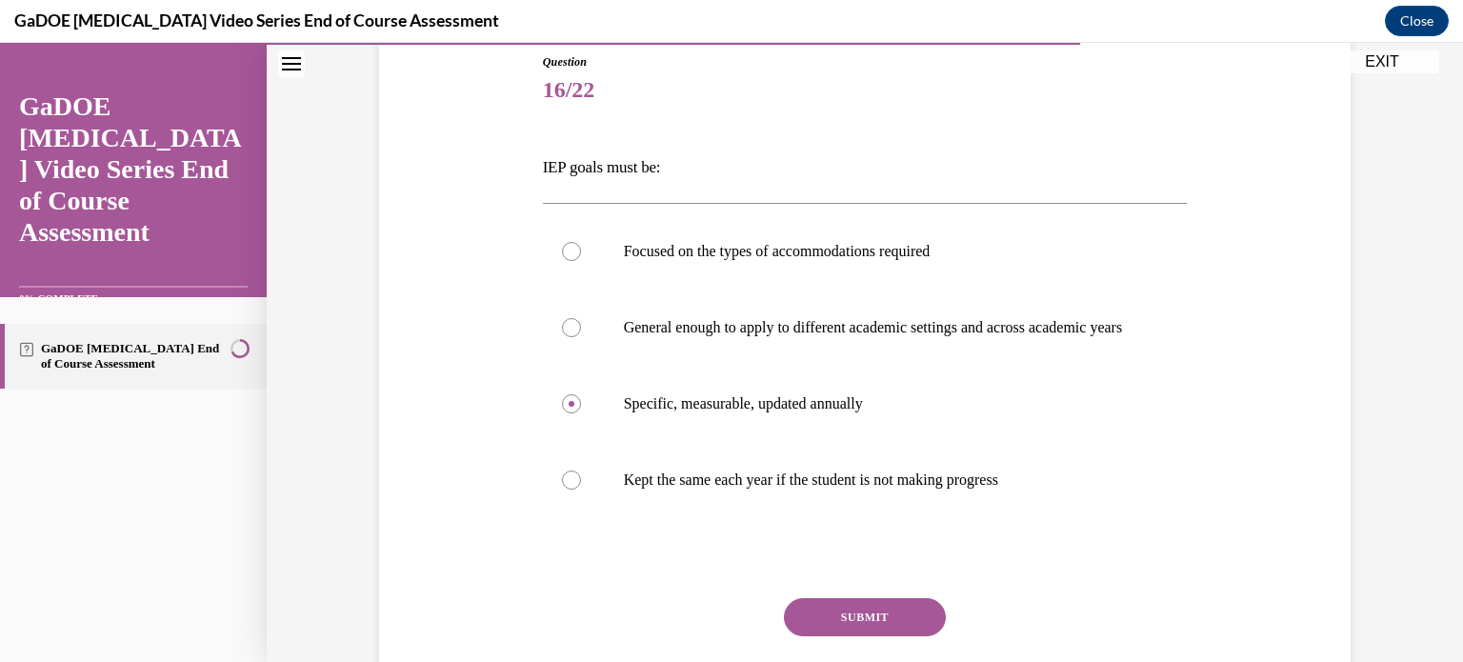
click at [846, 628] on button "SUBMIT" at bounding box center [865, 617] width 162 height 38
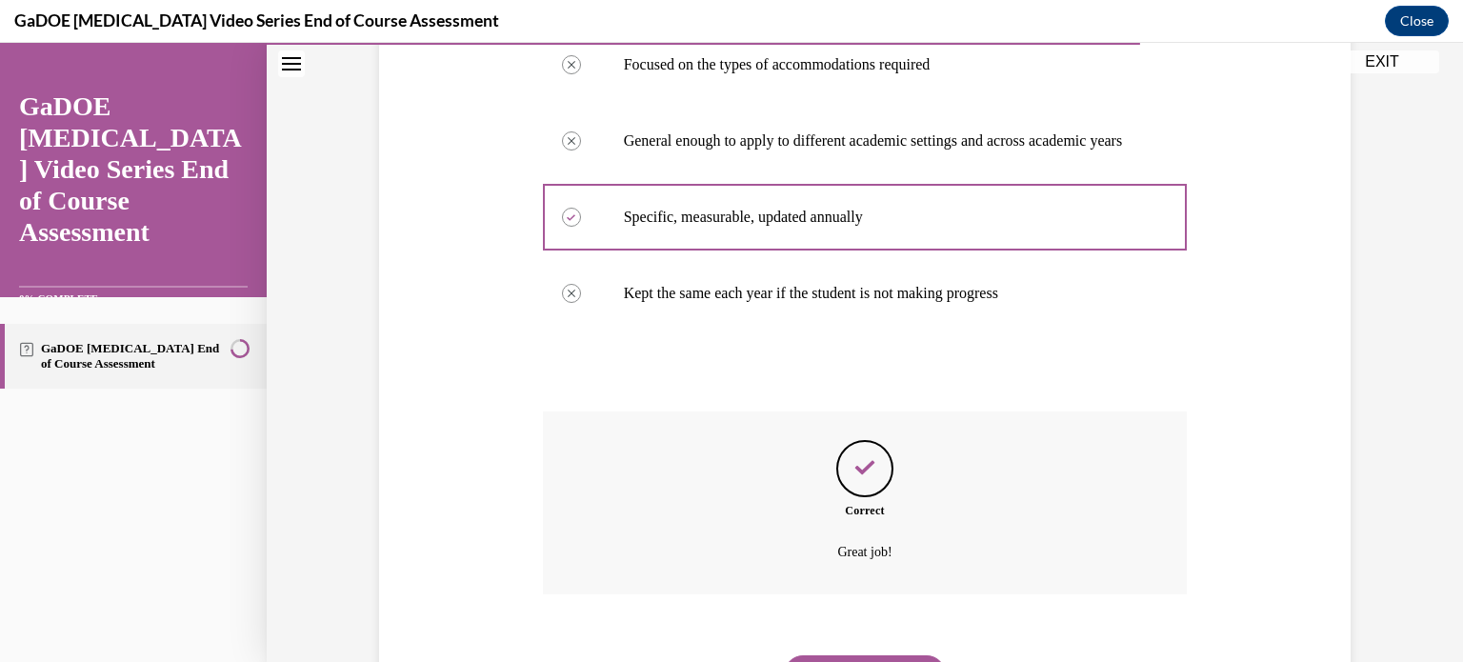
scroll to position [514, 0]
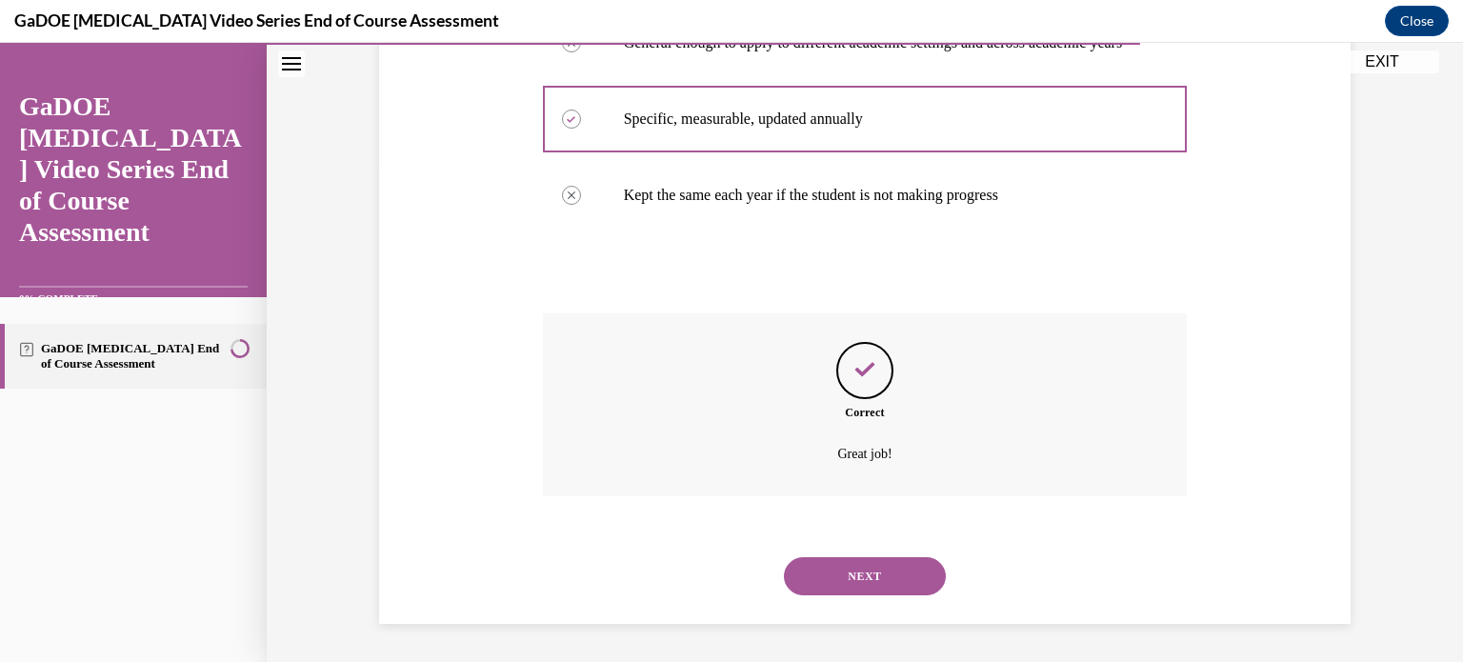
click at [873, 575] on button "NEXT" at bounding box center [865, 576] width 162 height 38
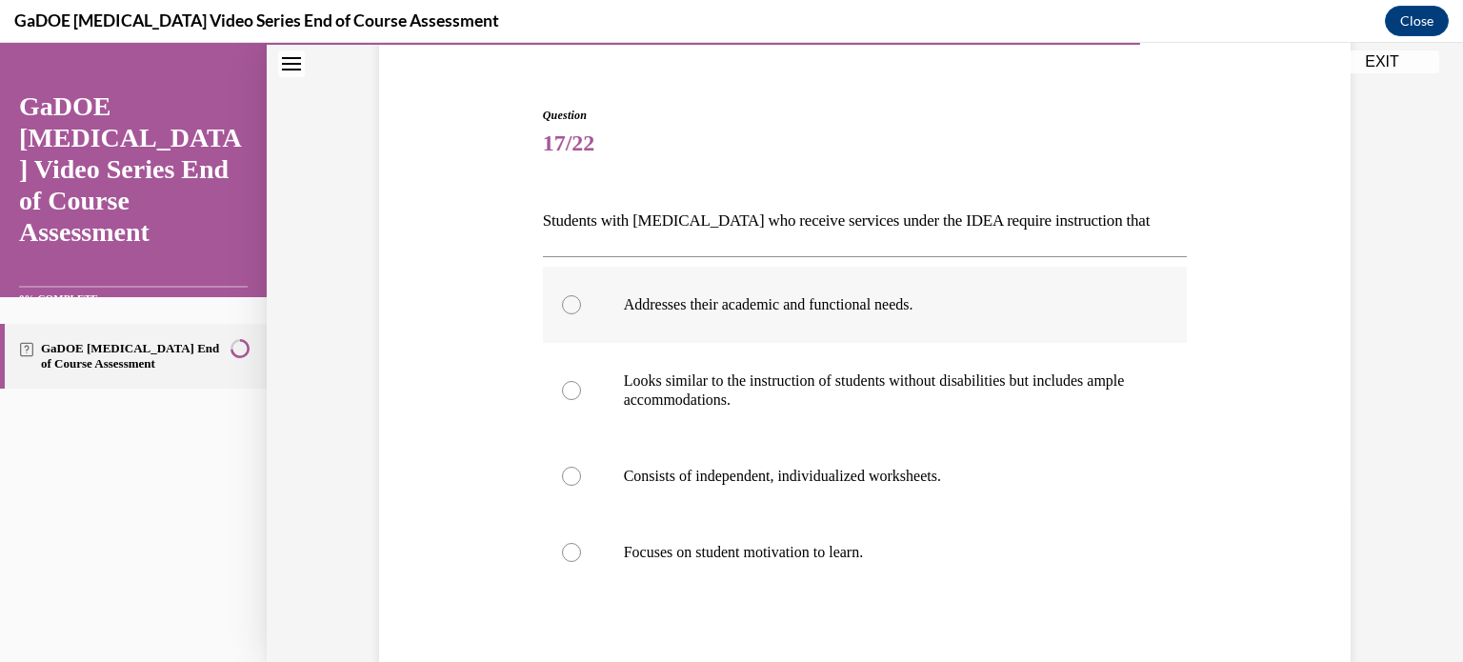
scroll to position [159, 0]
click at [572, 302] on div at bounding box center [571, 303] width 19 height 19
click at [572, 302] on input "Addresses their academic and functional needs." at bounding box center [571, 303] width 19 height 19
radio input "true"
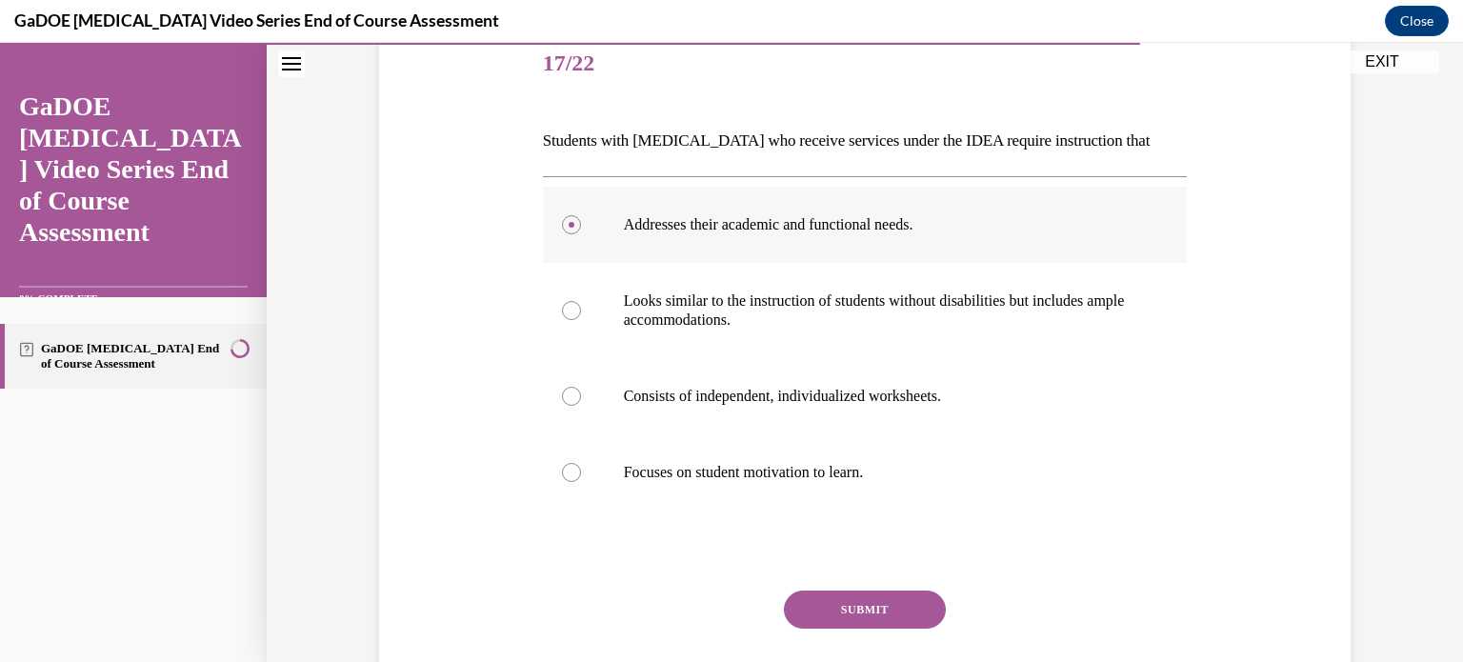
scroll to position [242, 0]
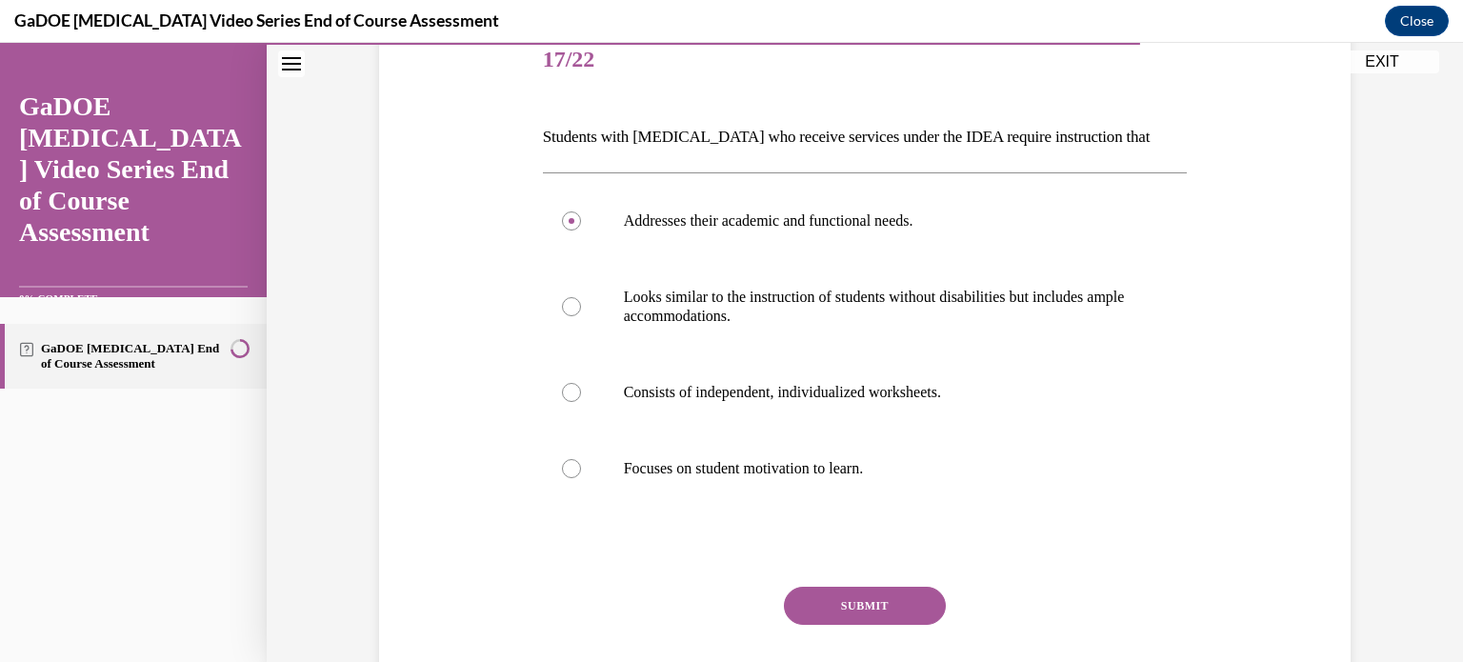
click at [855, 595] on button "SUBMIT" at bounding box center [865, 606] width 162 height 38
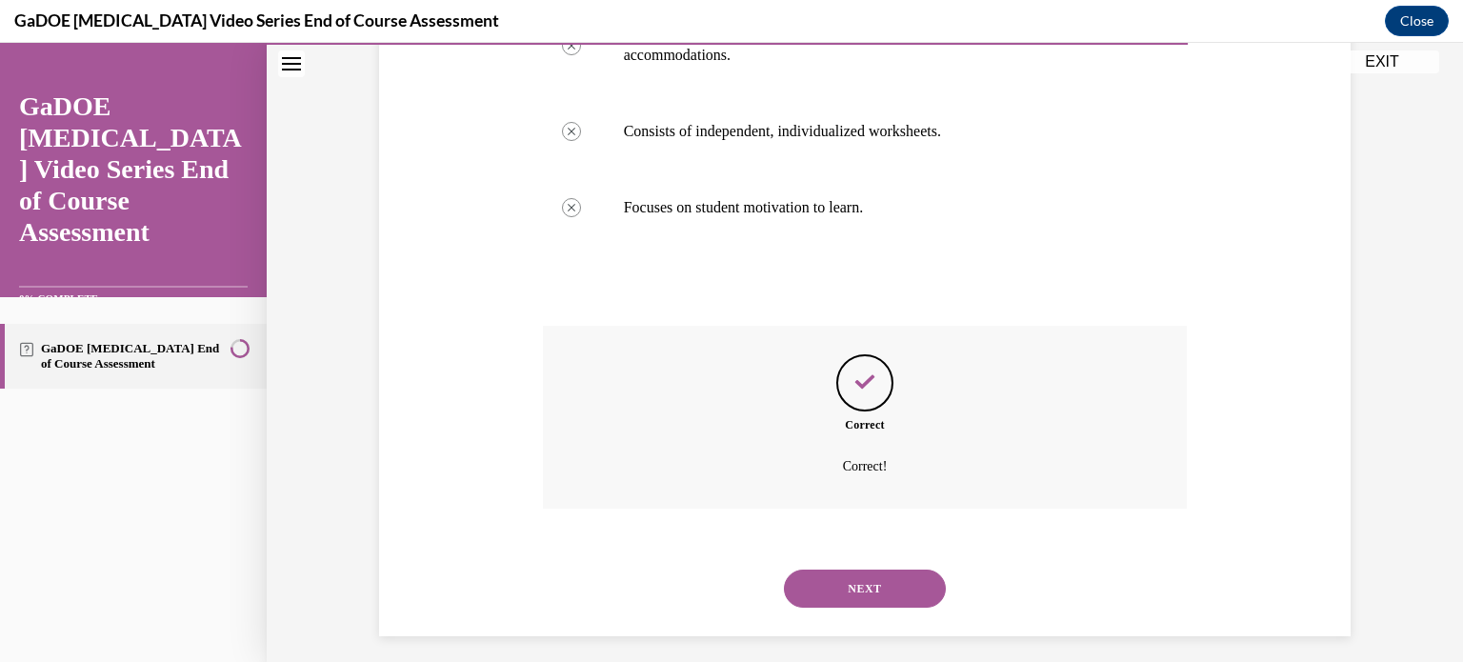
scroll to position [514, 0]
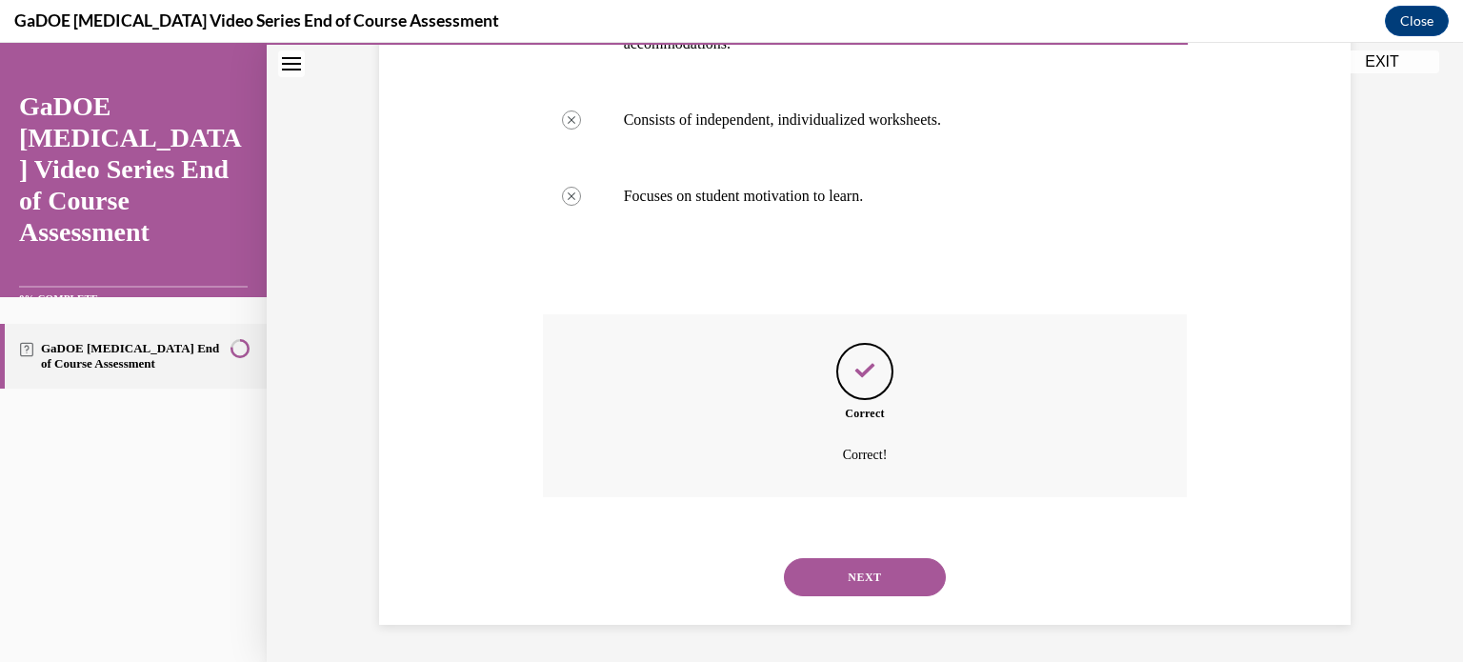
click at [865, 583] on button "NEXT" at bounding box center [865, 577] width 162 height 38
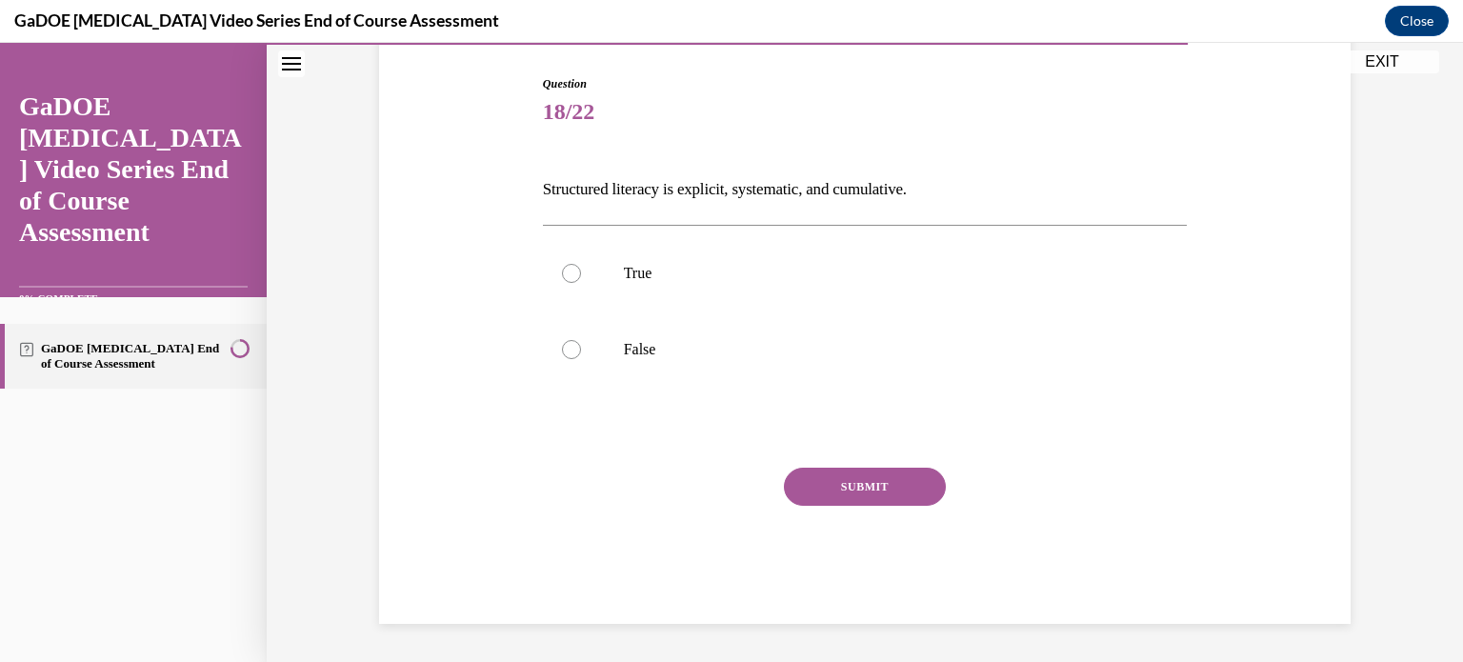
scroll to position [189, 0]
click at [568, 272] on div at bounding box center [571, 274] width 19 height 19
click at [568, 272] on input "True" at bounding box center [571, 274] width 19 height 19
radio input "true"
click at [842, 475] on button "SUBMIT" at bounding box center [865, 488] width 162 height 38
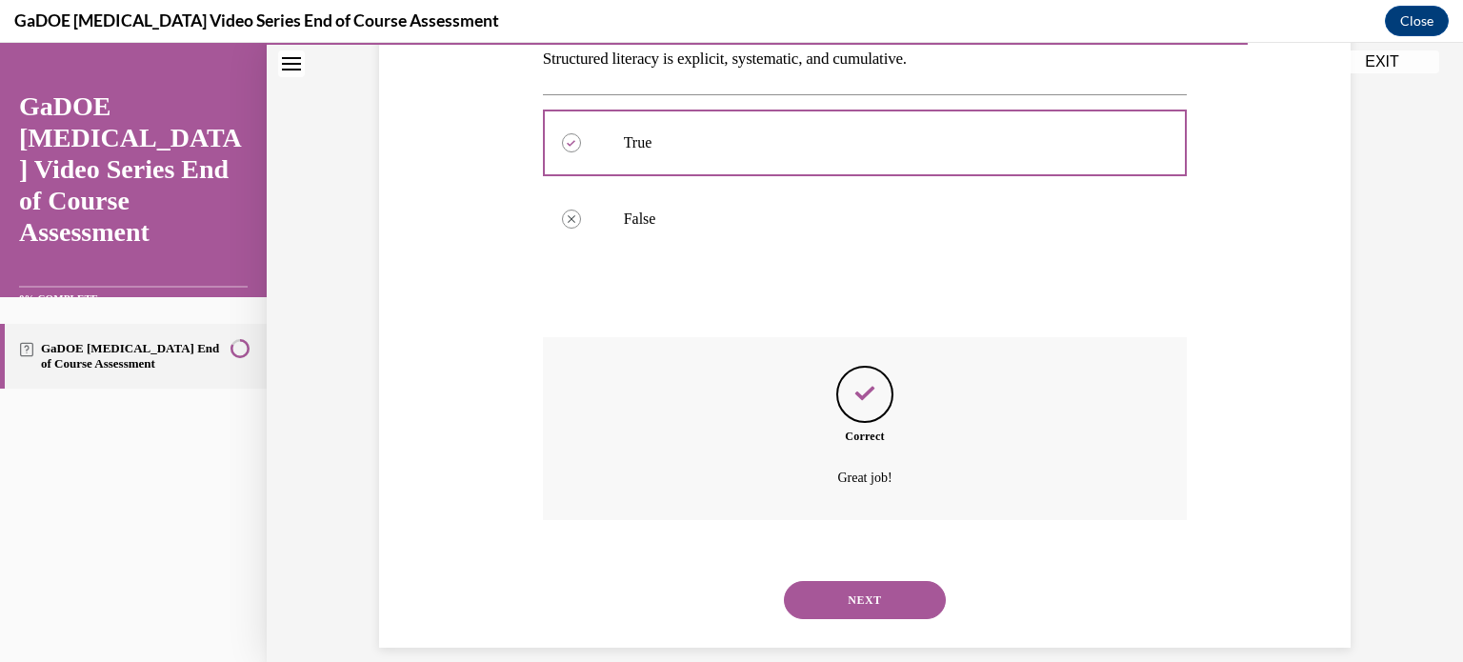
scroll to position [343, 0]
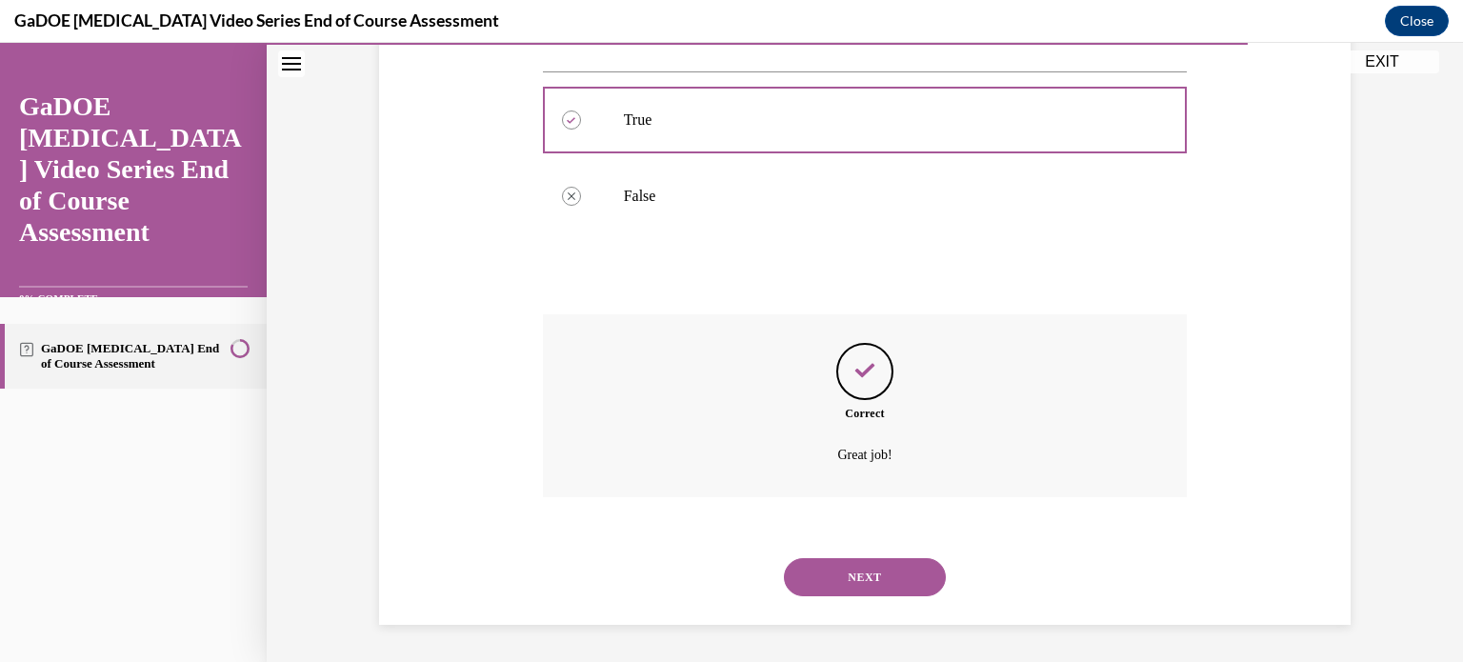
click at [857, 575] on button "NEXT" at bounding box center [865, 577] width 162 height 38
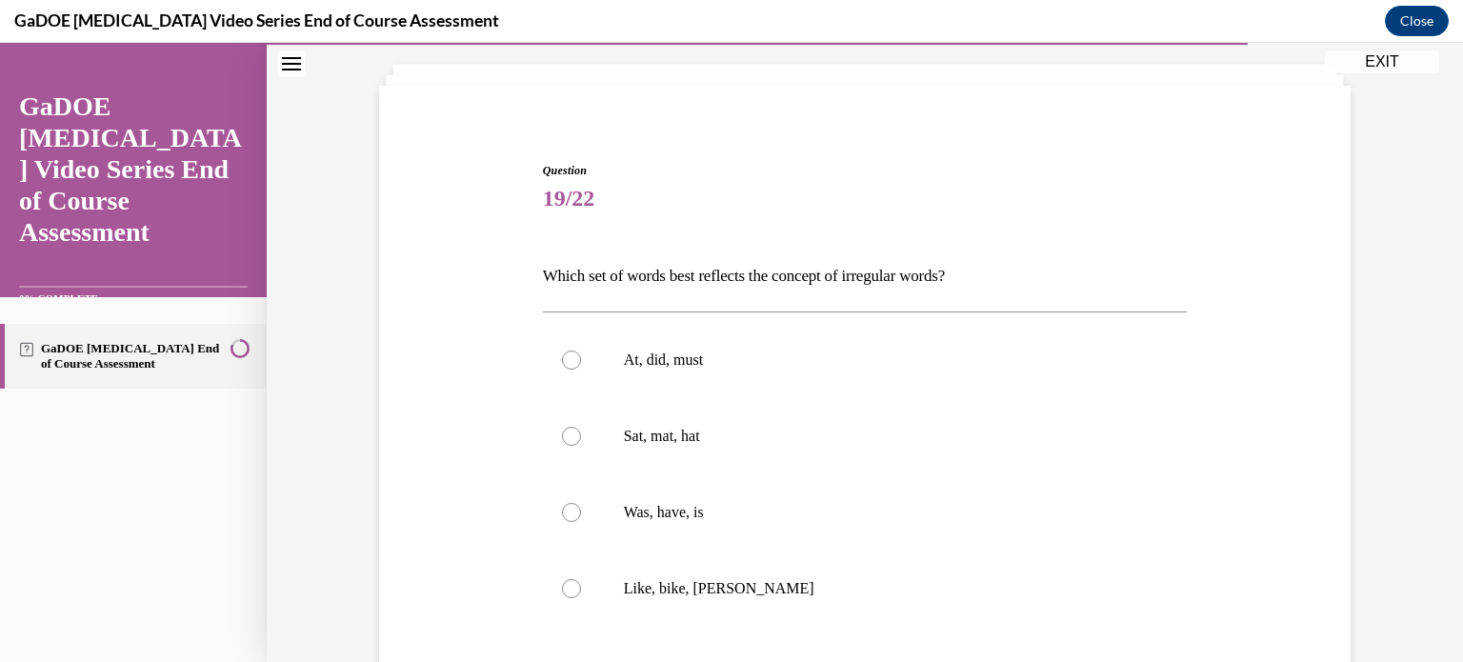
scroll to position [103, 0]
click at [563, 511] on div at bounding box center [571, 512] width 19 height 19
click at [563, 511] on input "Was, have, is" at bounding box center [571, 512] width 19 height 19
radio input "true"
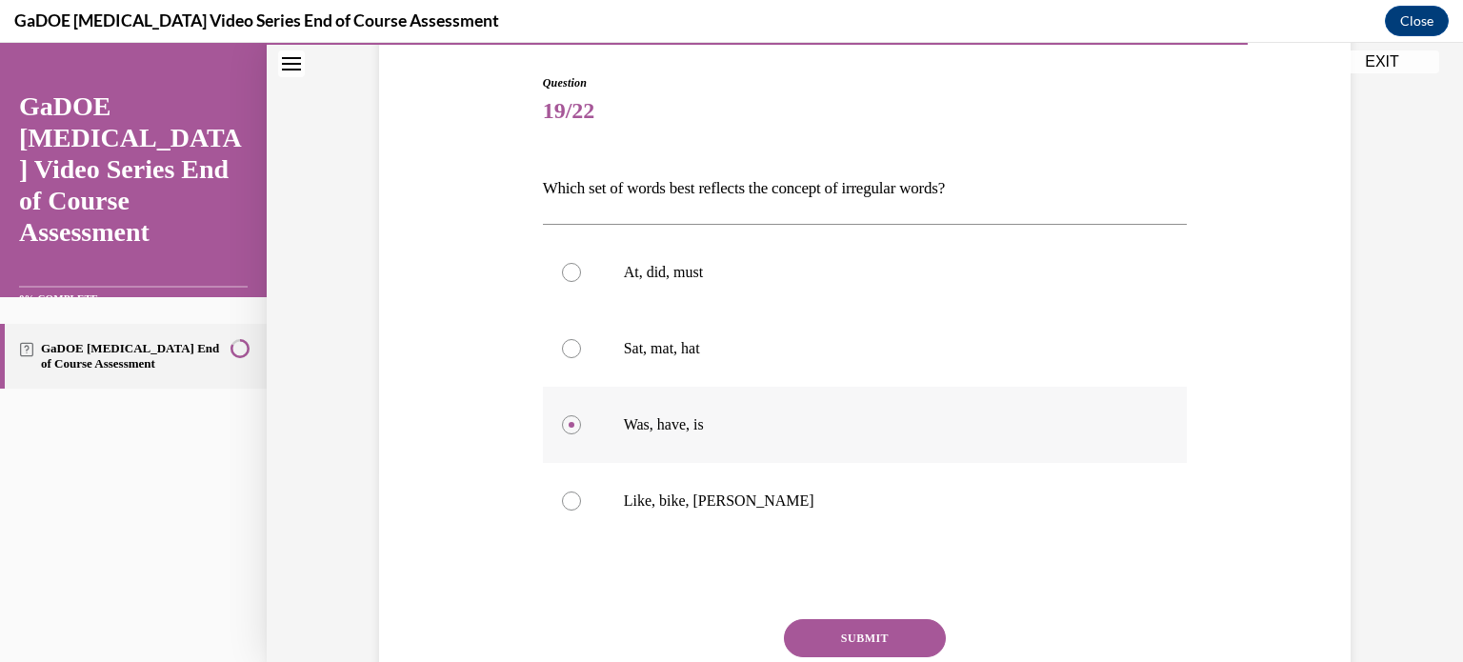
scroll to position [191, 0]
click at [832, 630] on button "SUBMIT" at bounding box center [865, 638] width 162 height 38
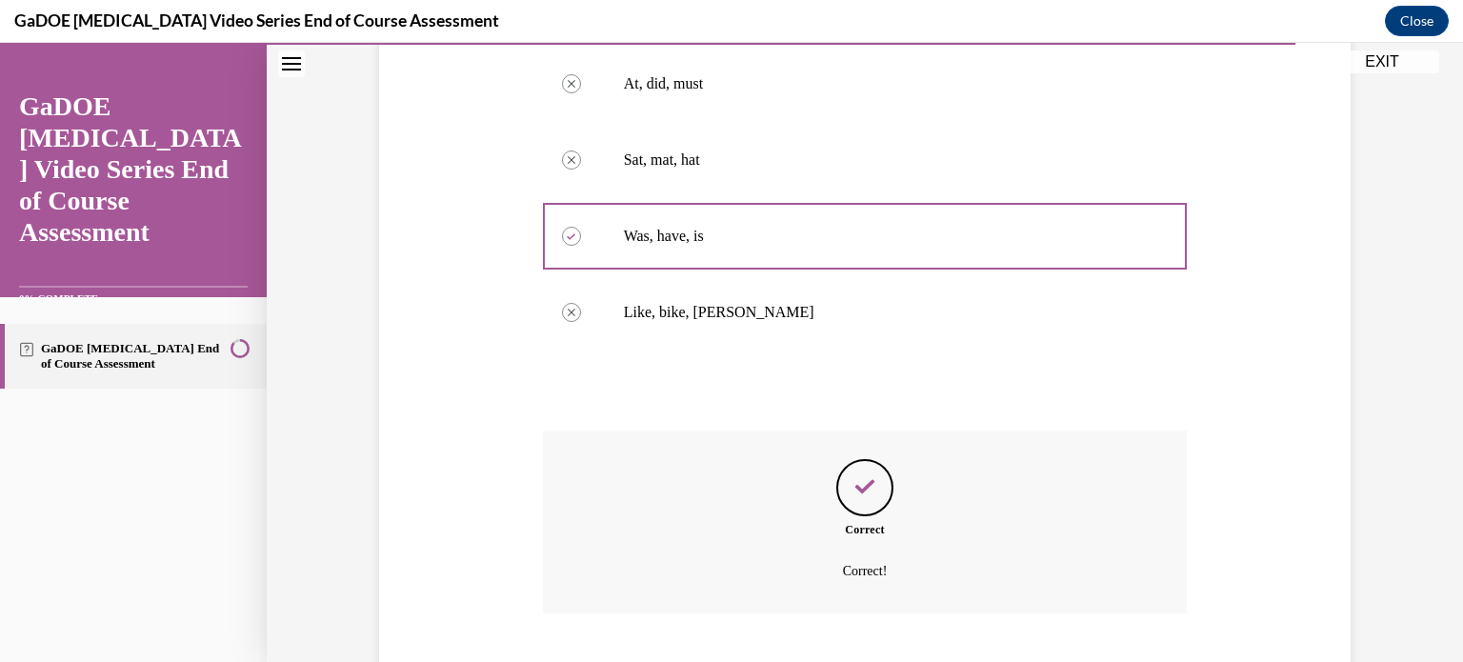
scroll to position [495, 0]
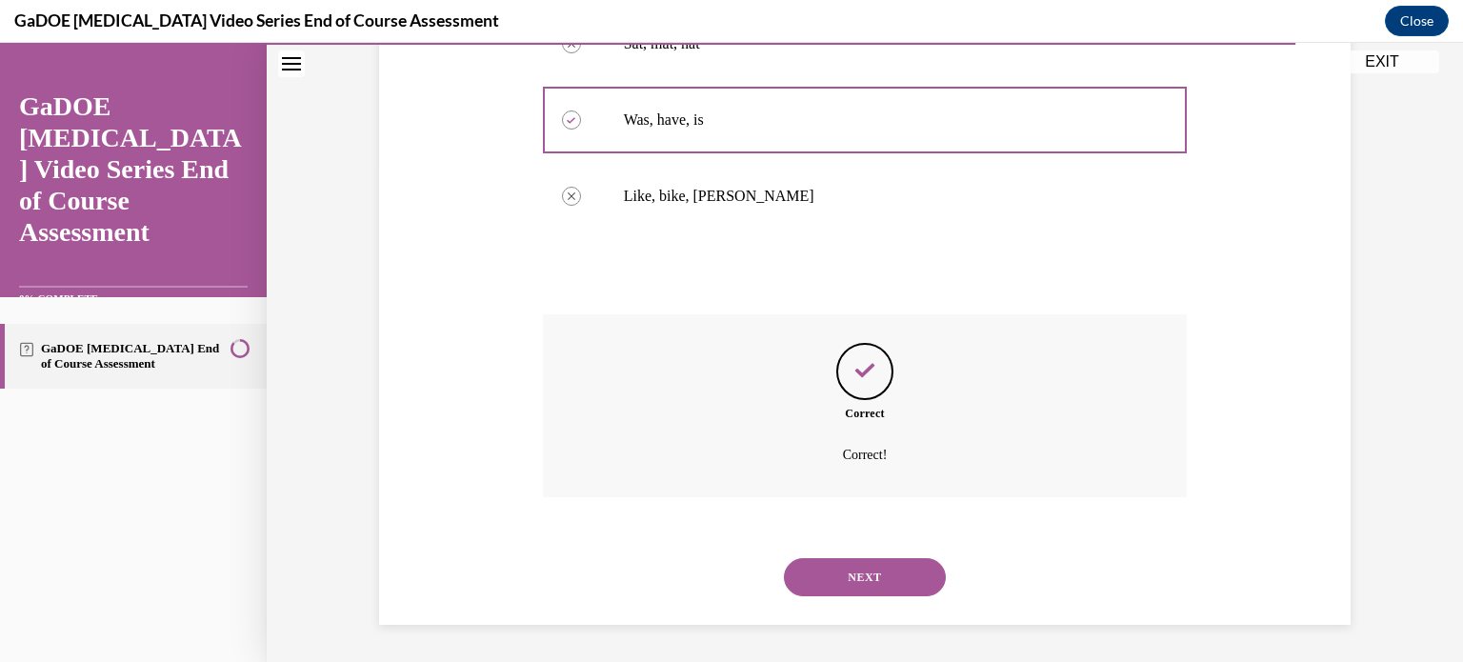
click at [874, 578] on button "NEXT" at bounding box center [865, 577] width 162 height 38
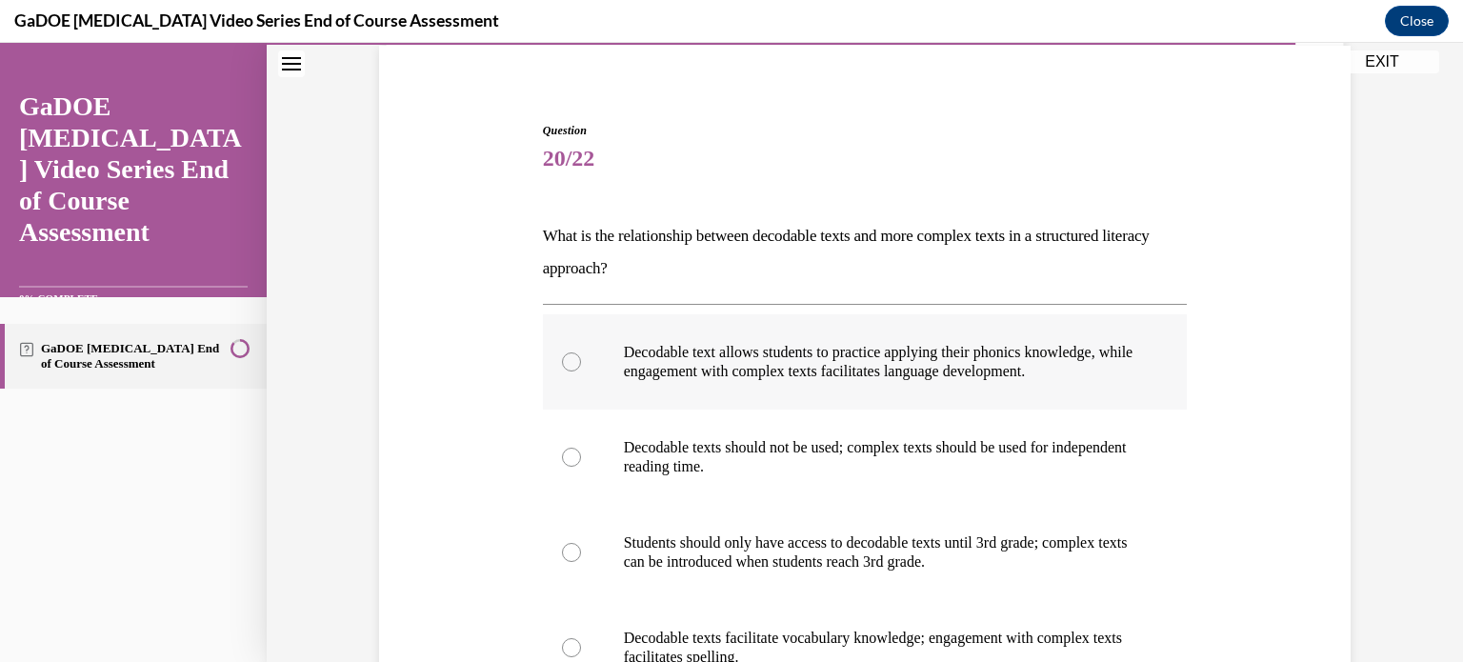
scroll to position [162, 0]
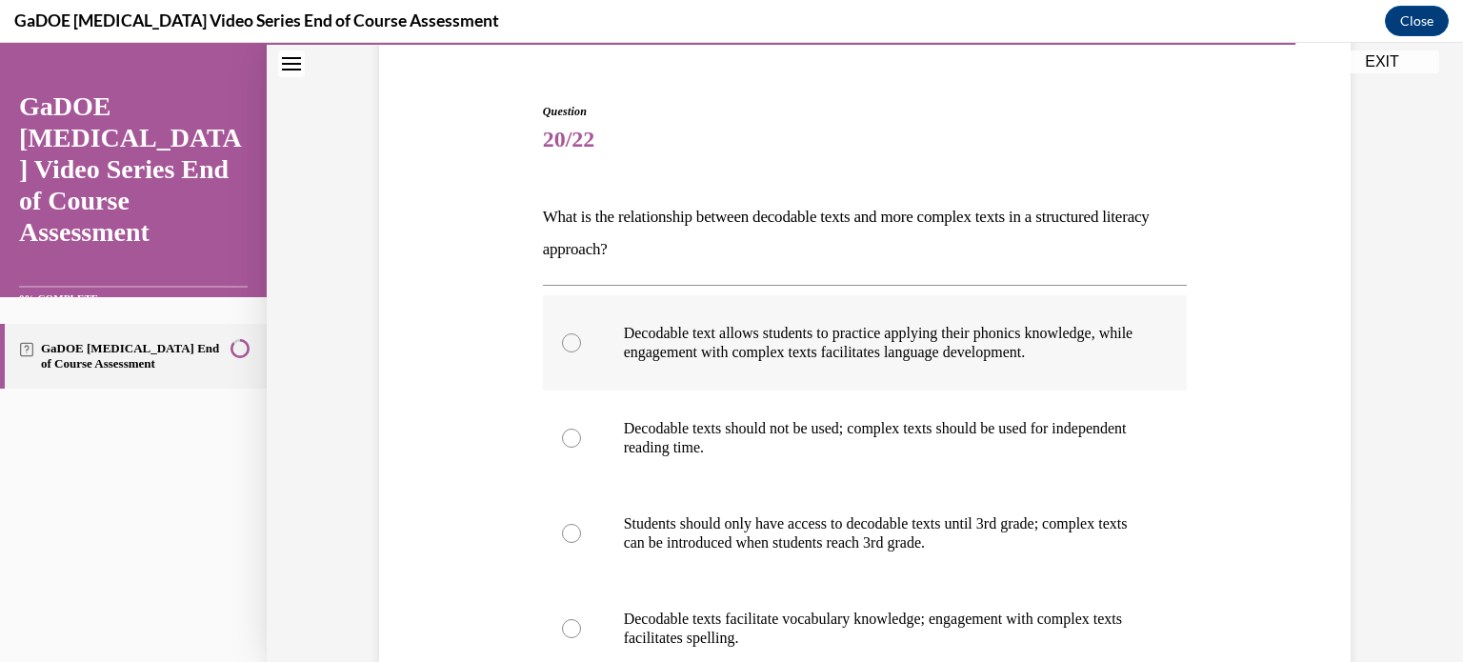
click at [567, 337] on div at bounding box center [571, 342] width 19 height 19
click at [567, 337] on input "Decodable text allows students to practice applying their phonics knowledge, wh…" at bounding box center [571, 342] width 19 height 19
radio input "true"
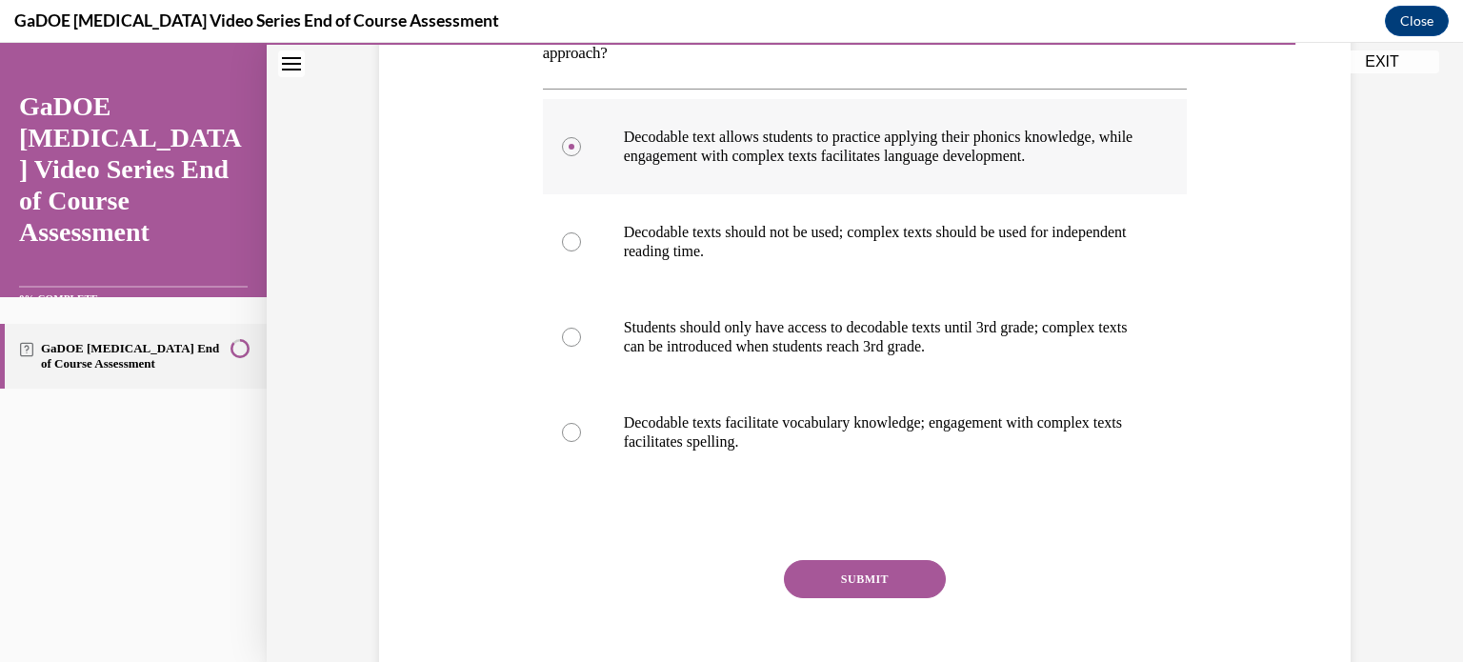
scroll to position [360, 0]
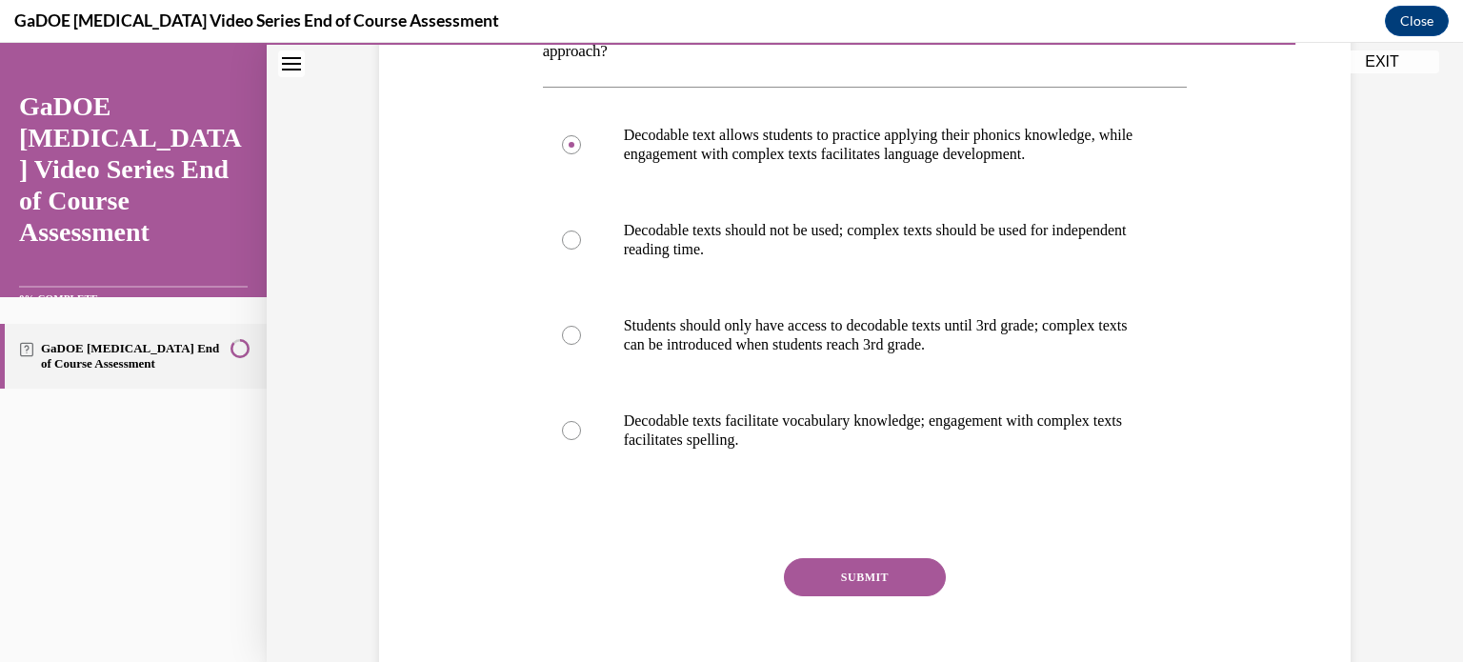
click at [831, 584] on button "SUBMIT" at bounding box center [865, 577] width 162 height 38
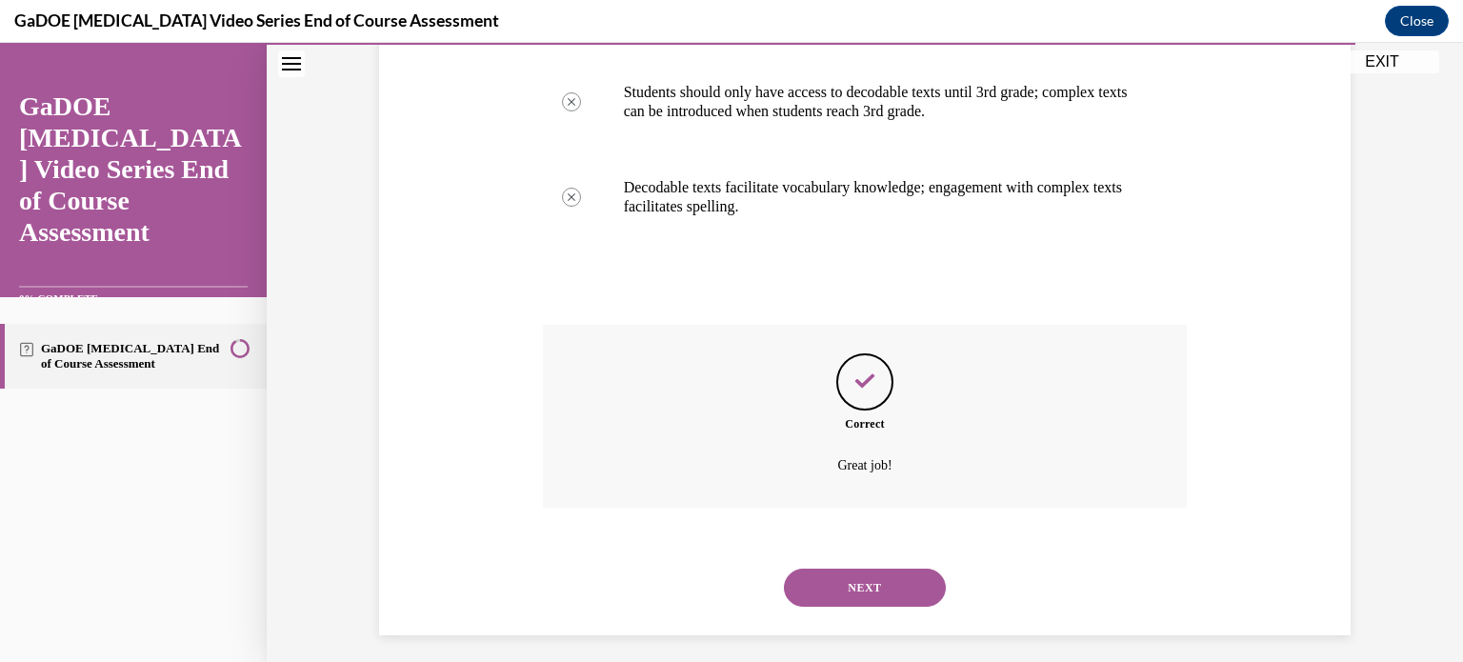
scroll to position [604, 0]
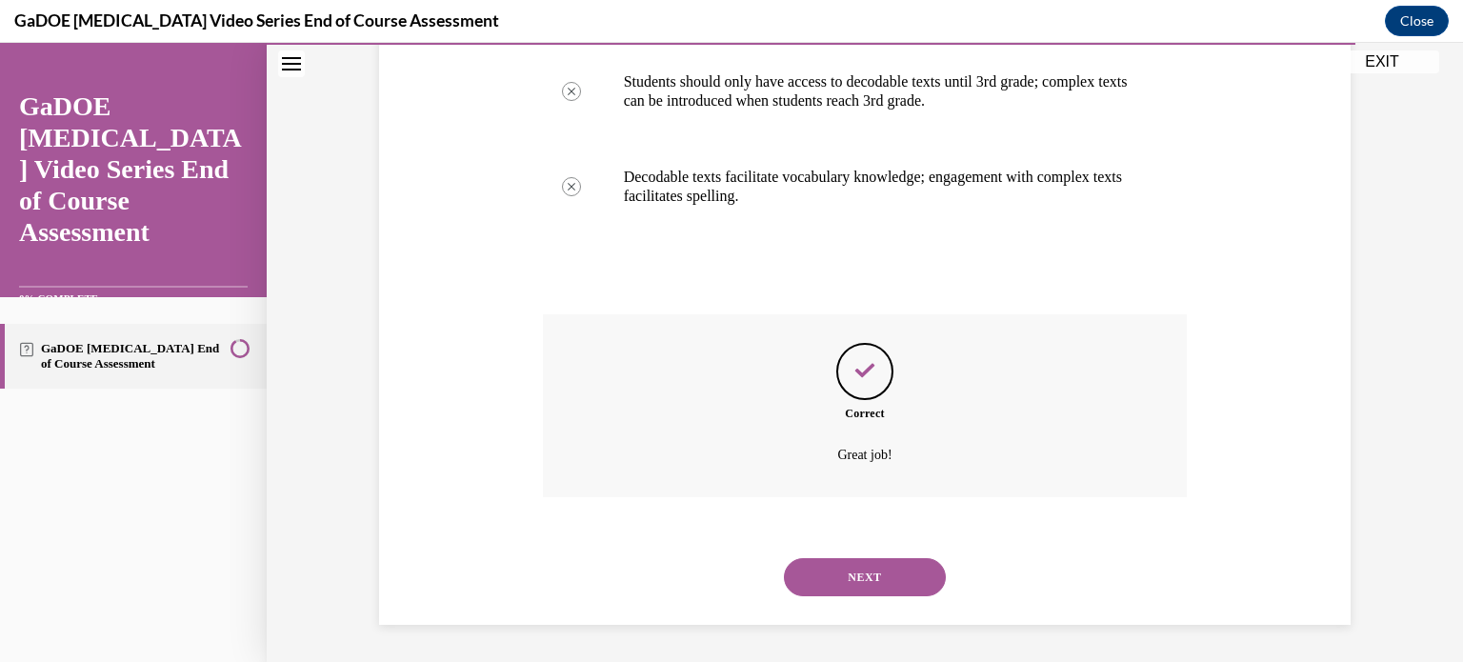
click at [850, 570] on button "NEXT" at bounding box center [865, 577] width 162 height 38
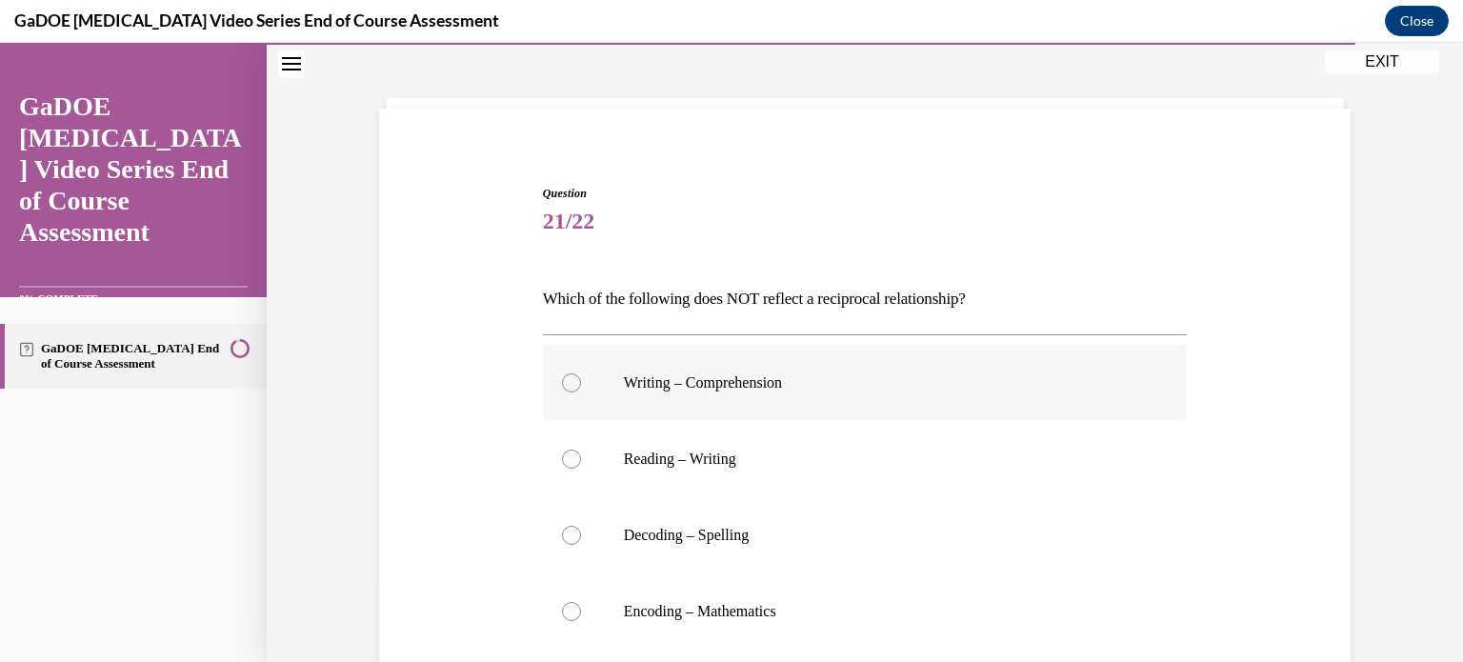
scroll to position [94, 0]
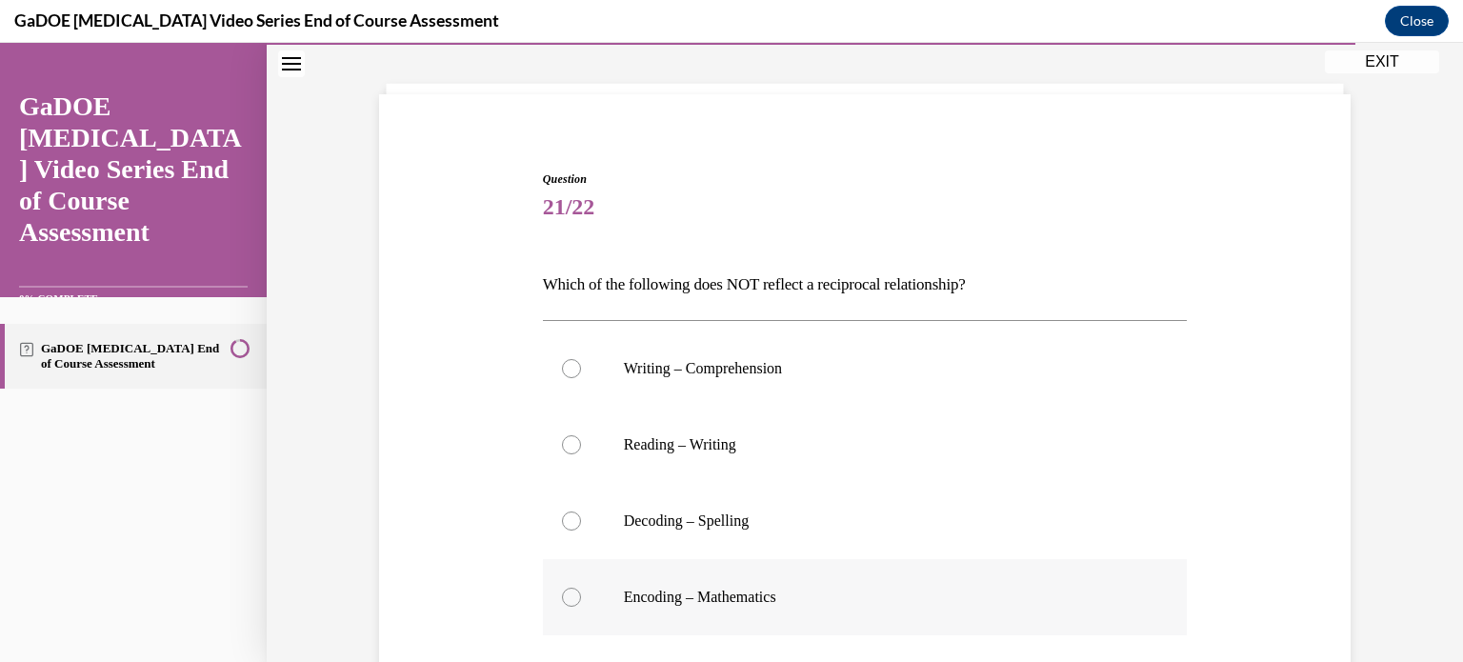
click at [563, 594] on div at bounding box center [571, 597] width 19 height 19
click at [563, 594] on input "Encoding – Mathematics" at bounding box center [571, 597] width 19 height 19
radio input "true"
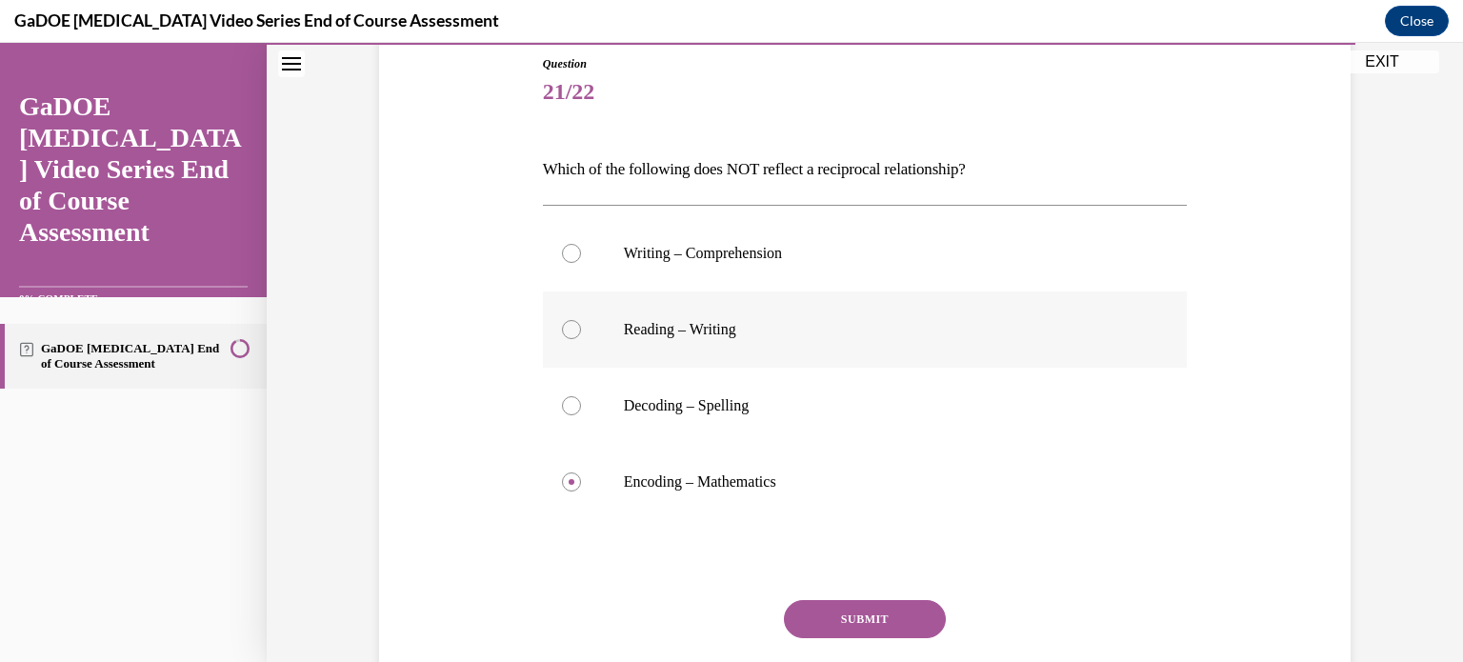
scroll to position [213, 0]
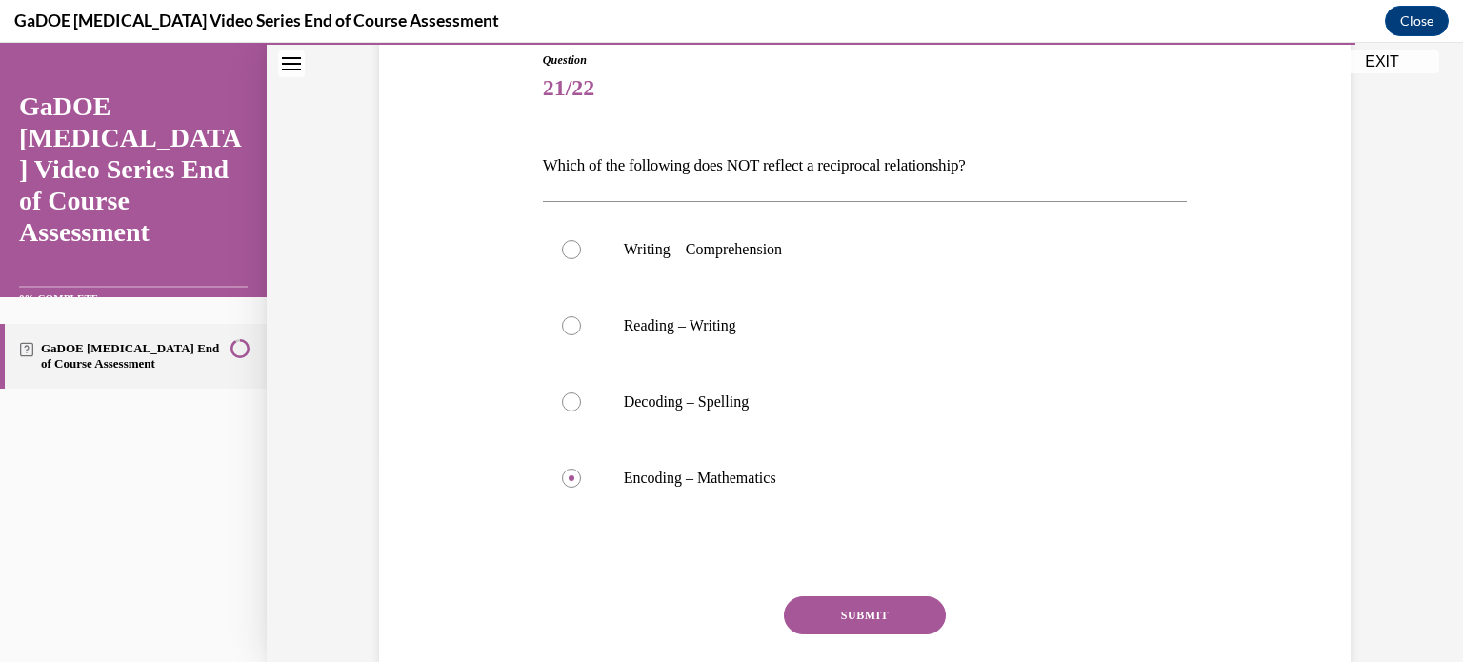
click at [856, 610] on button "SUBMIT" at bounding box center [865, 615] width 162 height 38
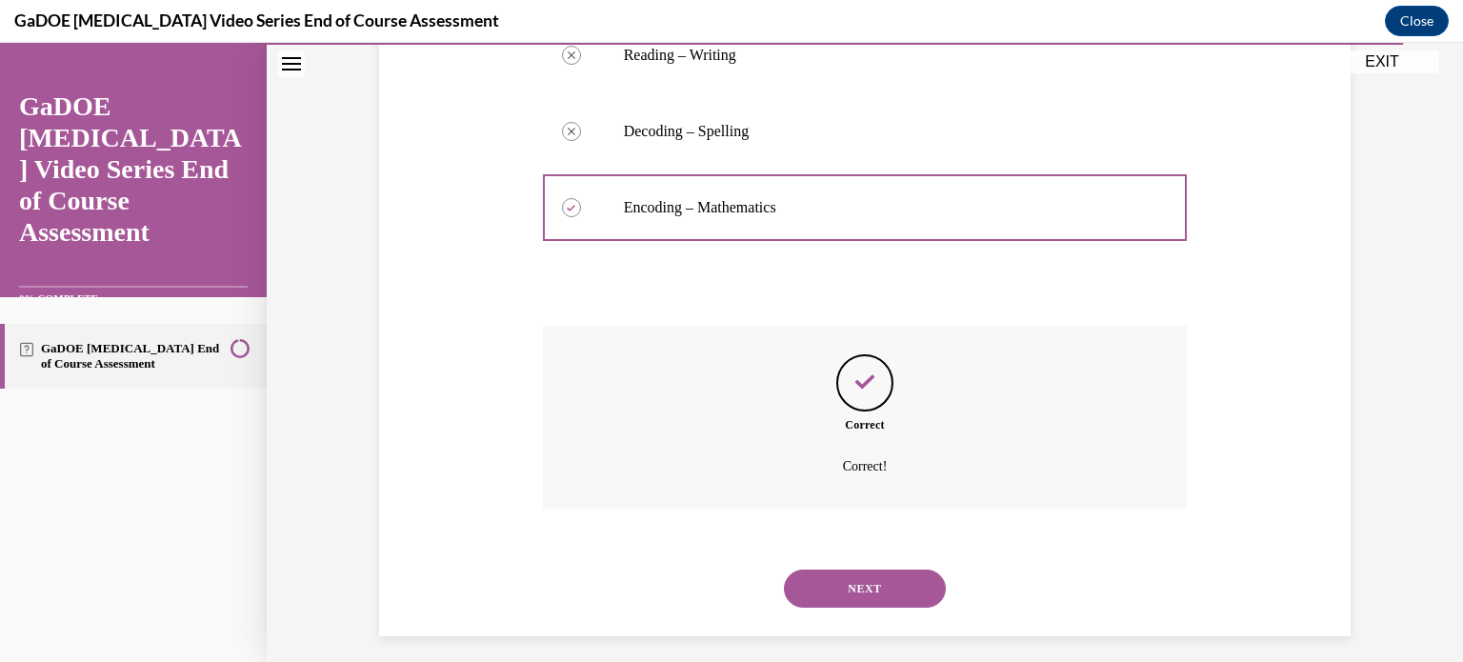
scroll to position [495, 0]
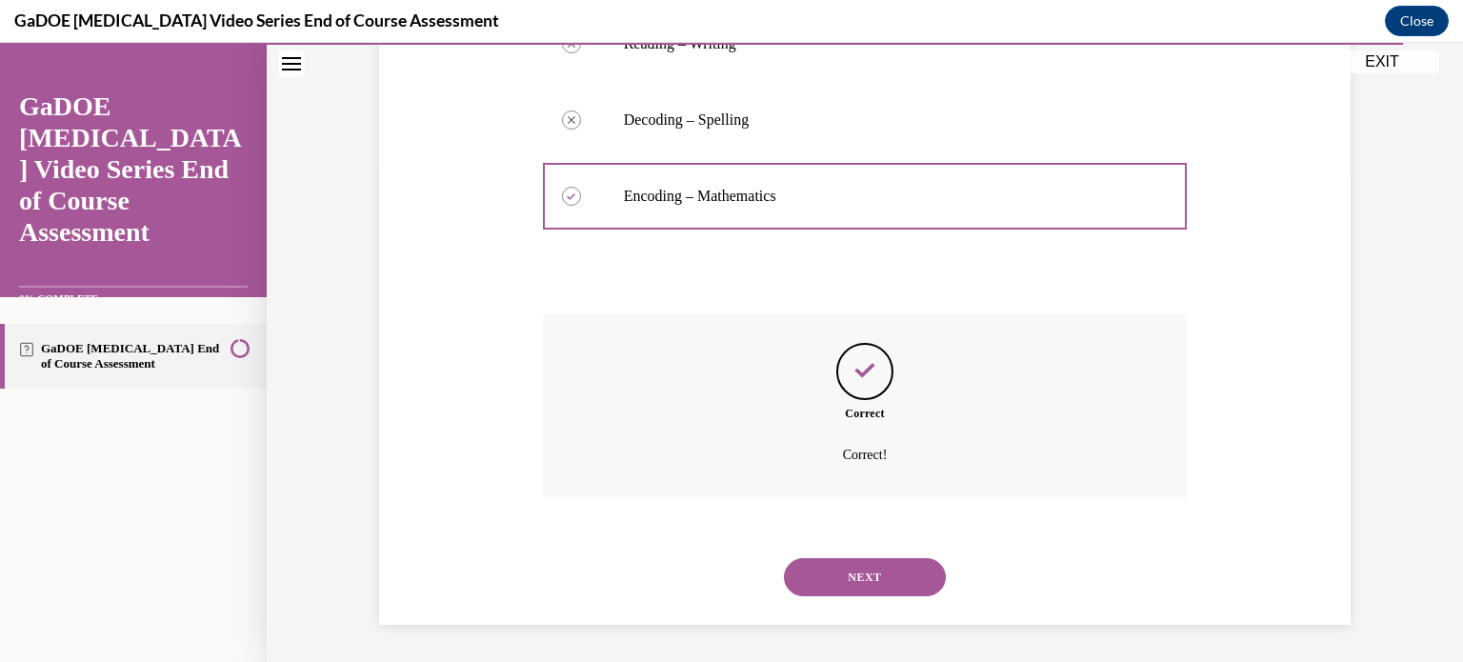
click at [858, 572] on button "NEXT" at bounding box center [865, 577] width 162 height 38
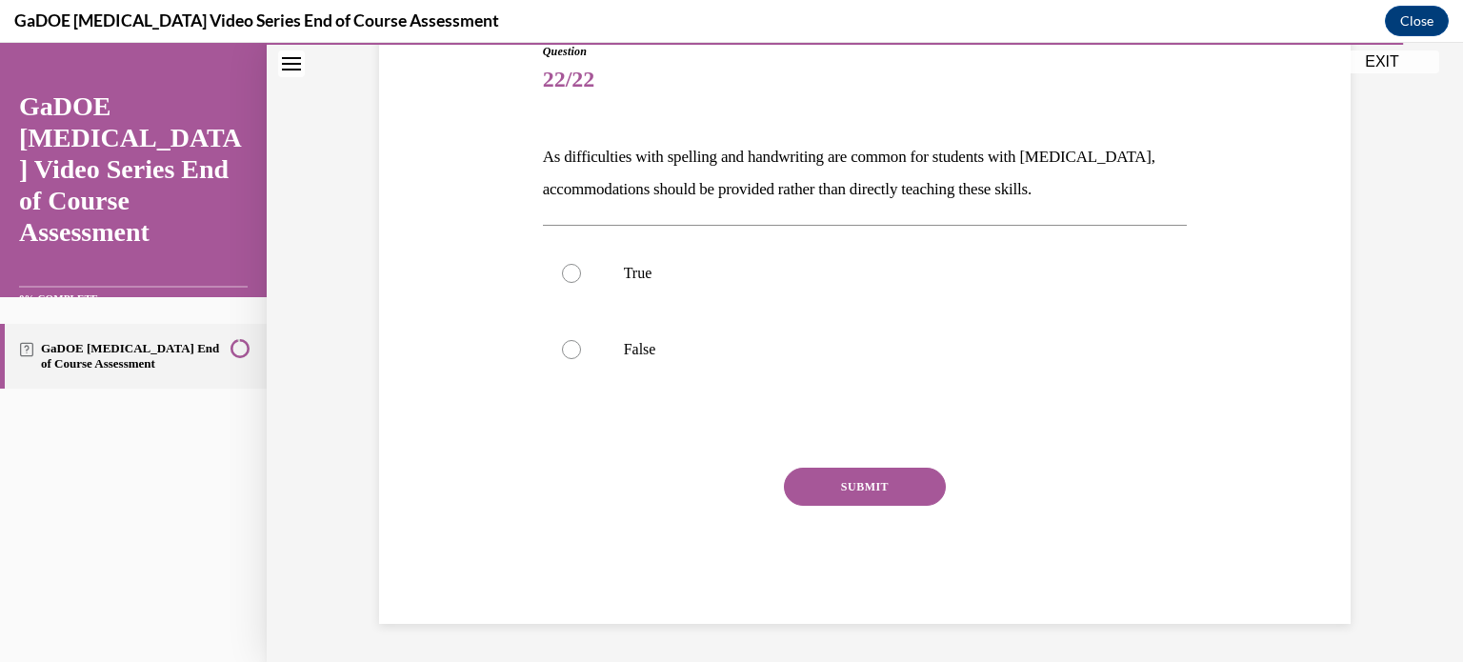
scroll to position [211, 0]
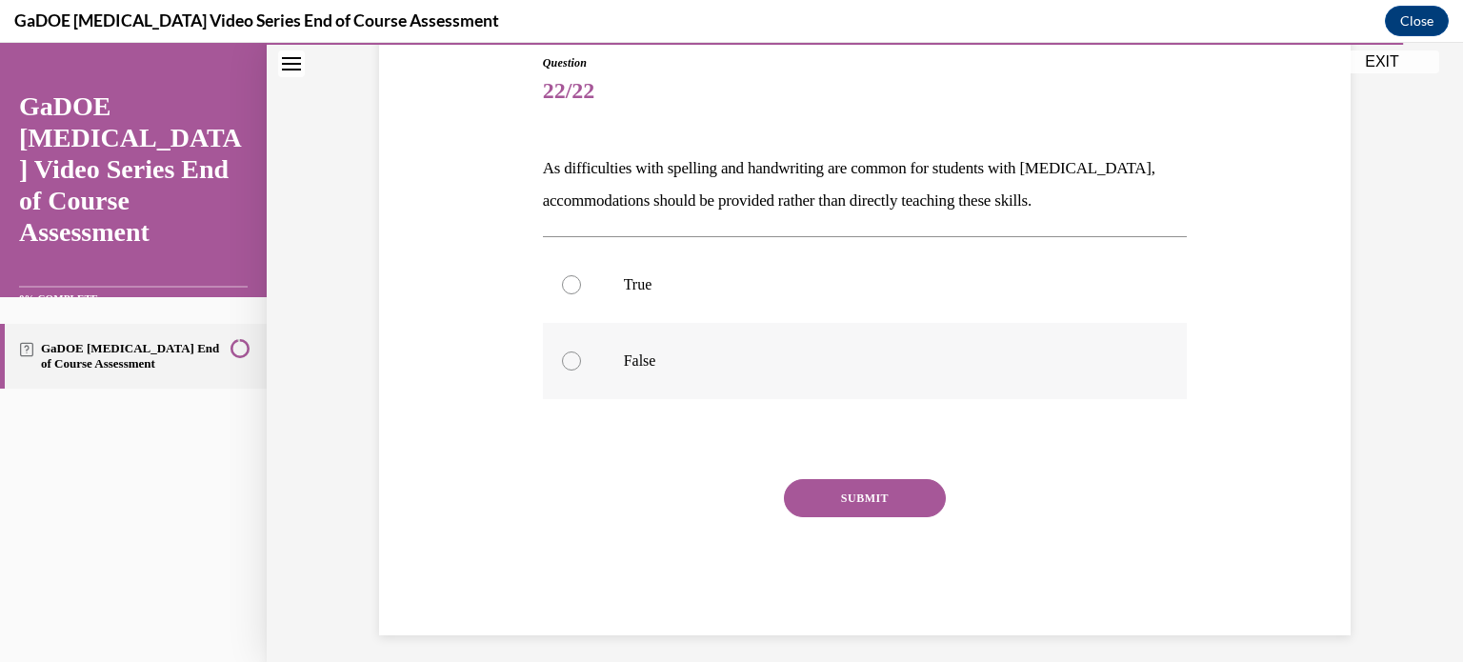
click at [608, 365] on label "False" at bounding box center [865, 361] width 645 height 76
click at [581, 365] on input "False" at bounding box center [571, 361] width 19 height 19
radio input "true"
click at [846, 498] on button "SUBMIT" at bounding box center [865, 498] width 162 height 38
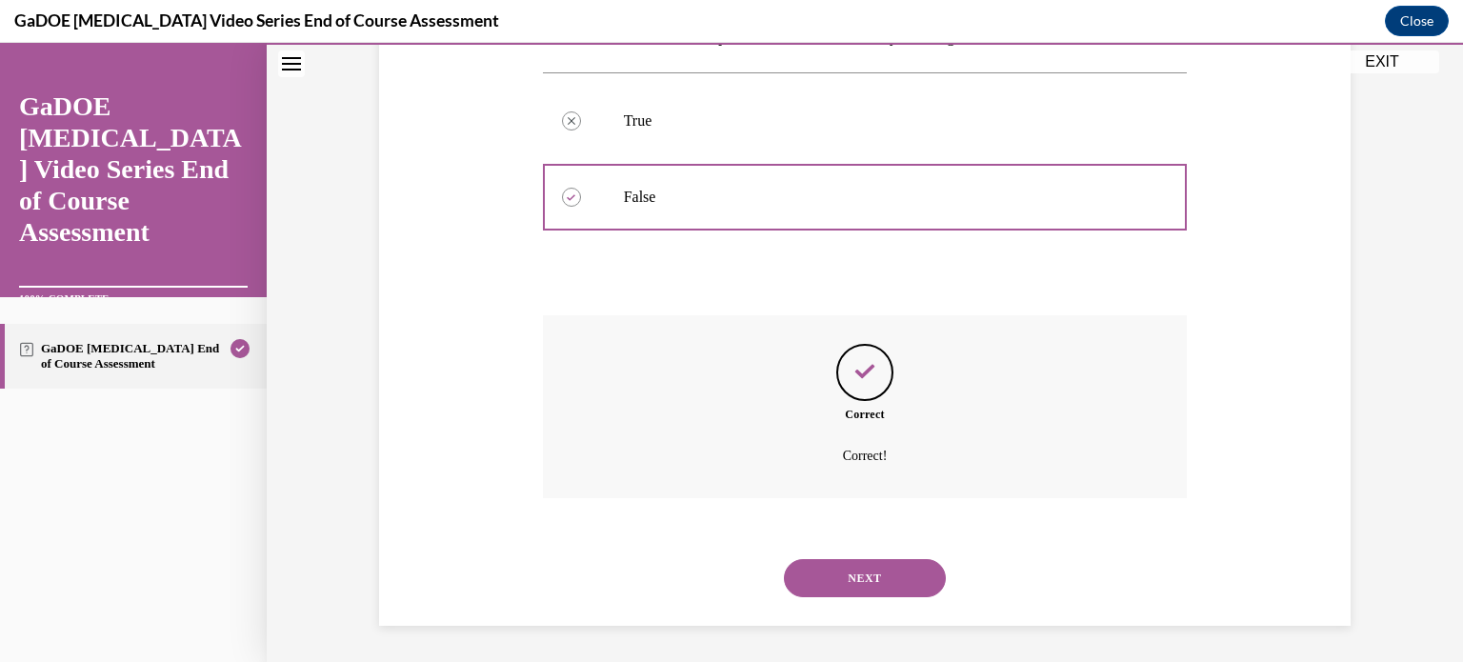
scroll to position [375, 0]
click at [837, 575] on button "NEXT" at bounding box center [865, 577] width 162 height 38
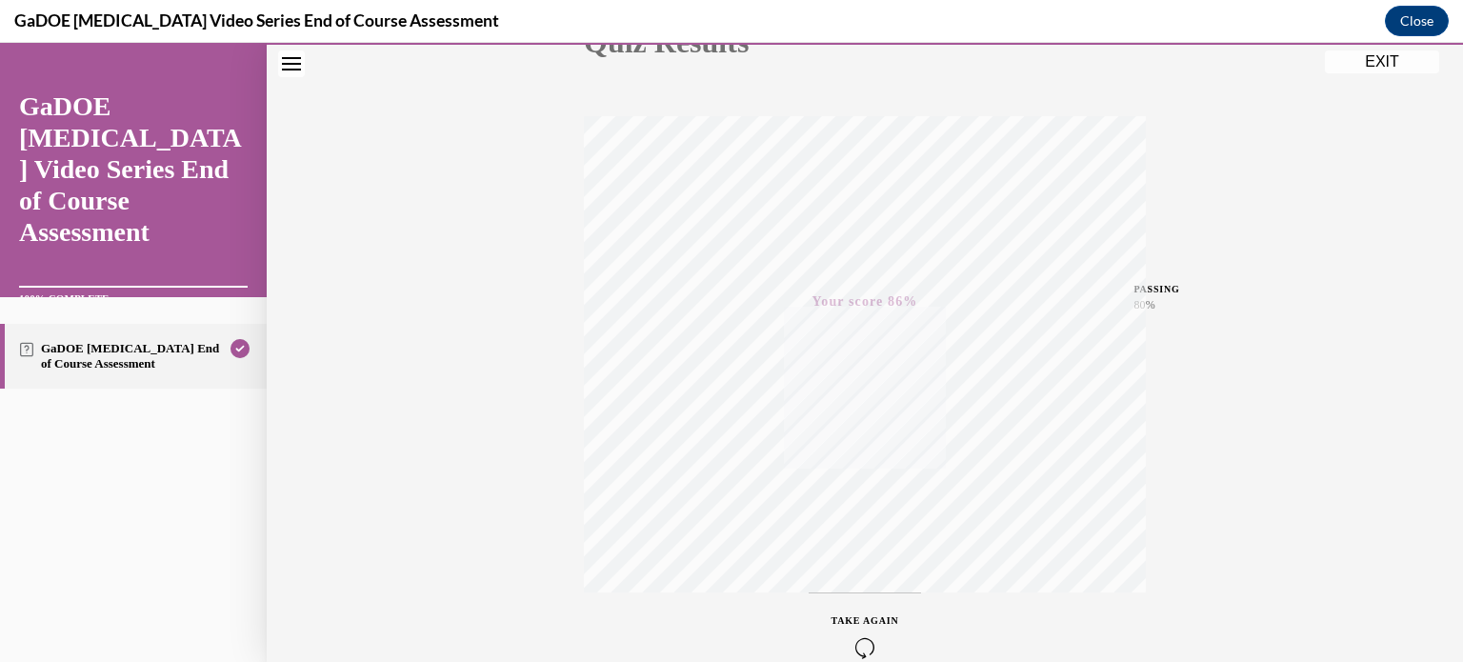
scroll to position [356, 0]
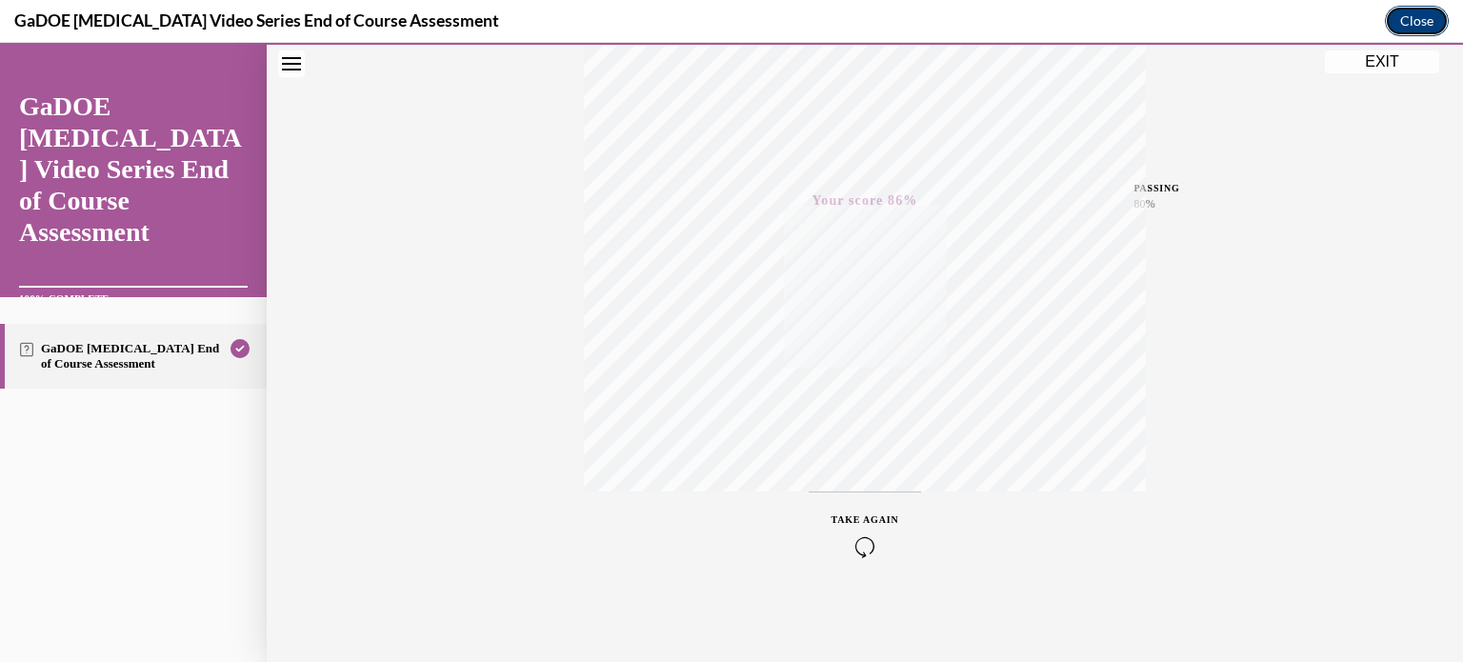
click at [1429, 16] on button "Close" at bounding box center [1417, 21] width 64 height 30
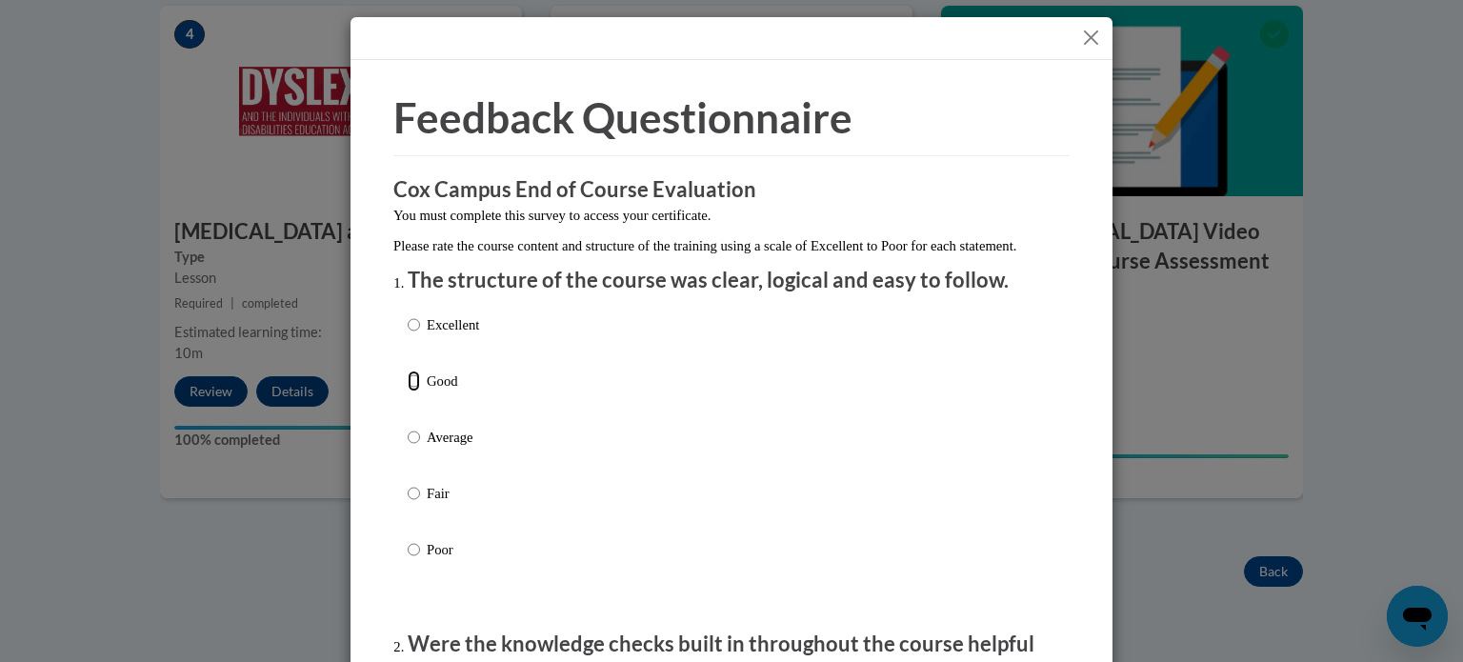
click at [408, 392] on input "Good" at bounding box center [414, 381] width 12 height 21
radio input "true"
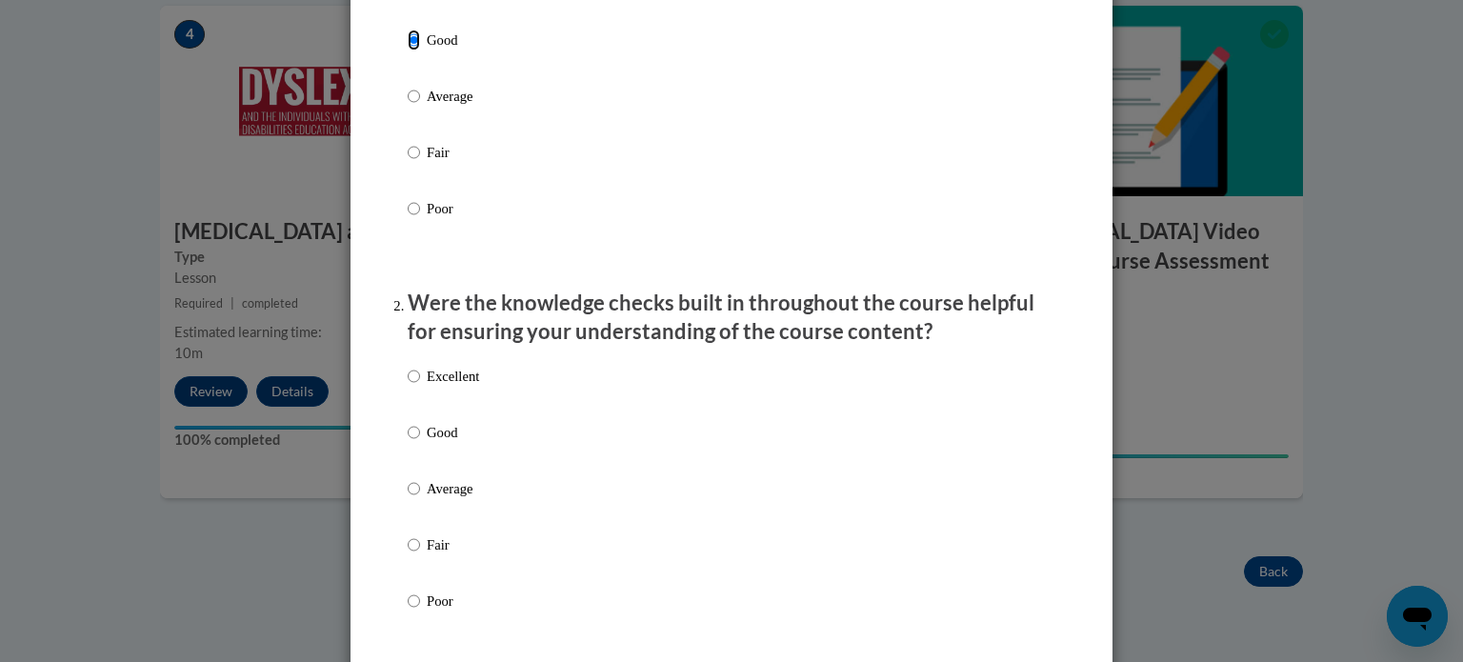
scroll to position [342, 0]
click at [408, 442] on input "Good" at bounding box center [414, 431] width 12 height 21
radio input "true"
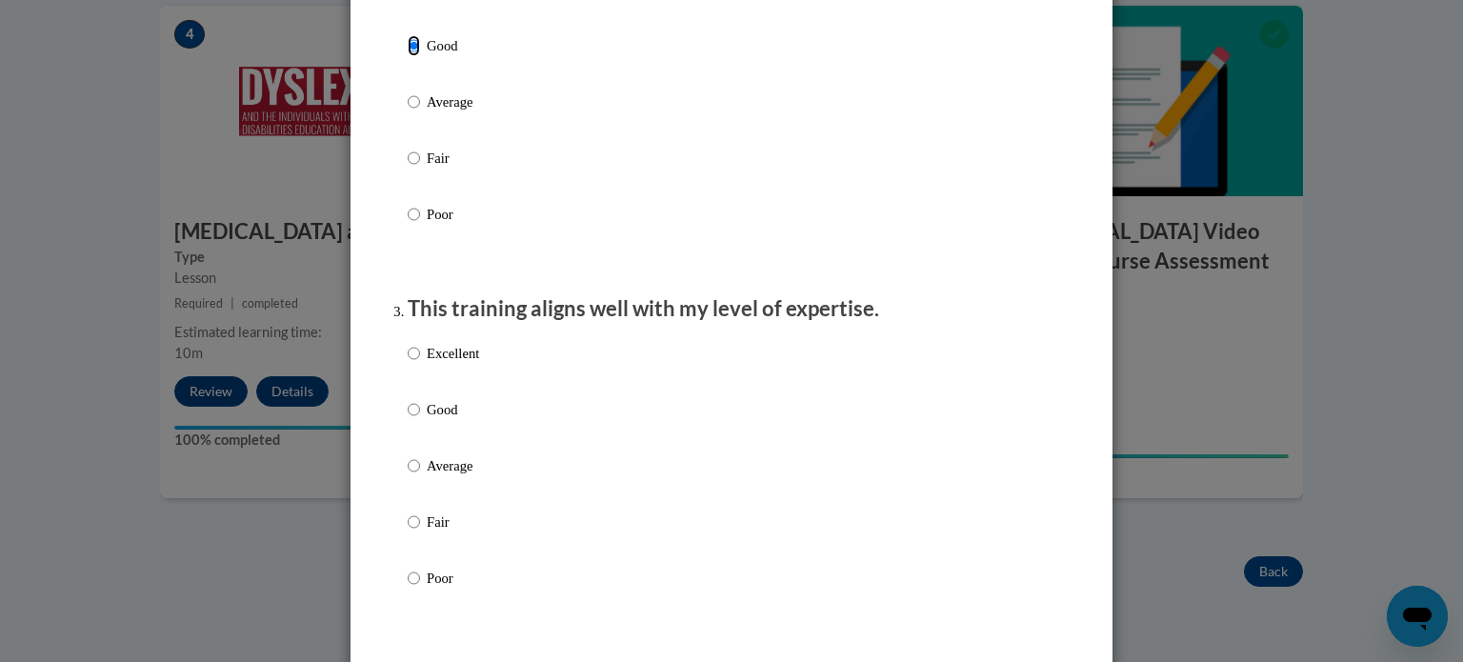
scroll to position [732, 0]
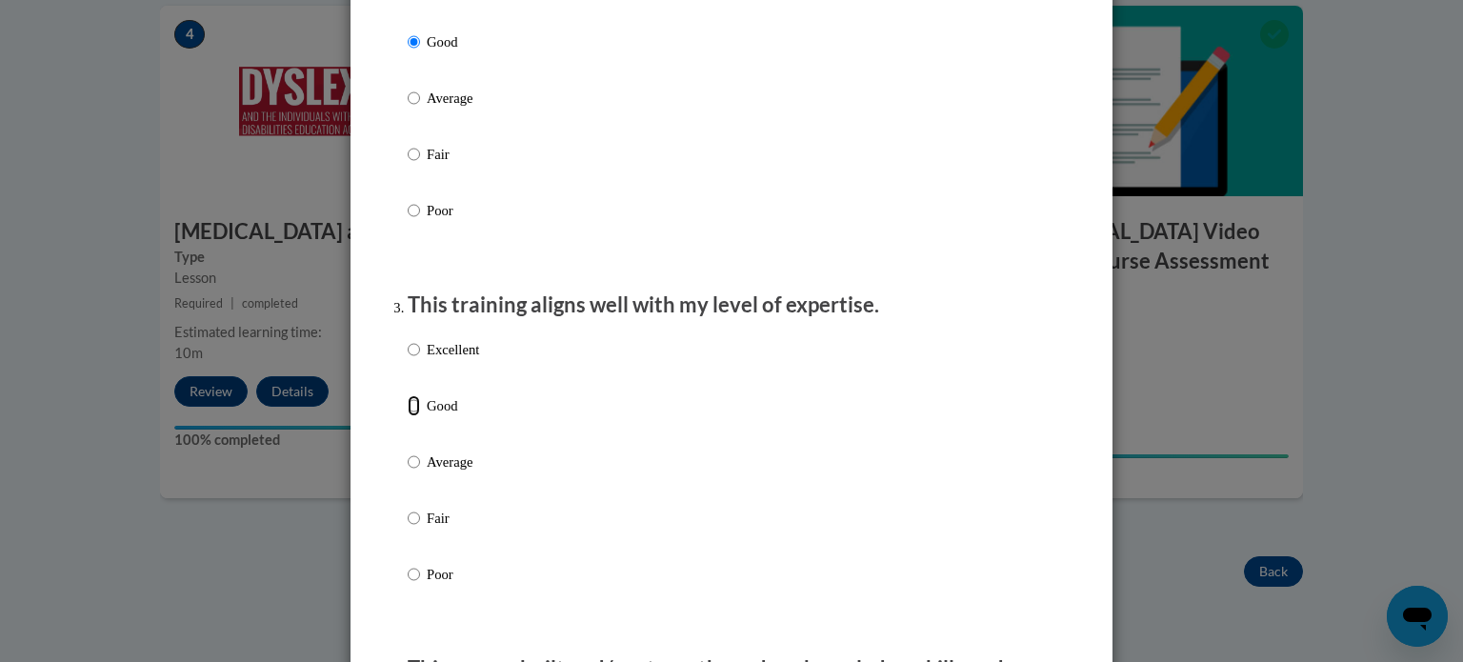
click at [408, 416] on input "Good" at bounding box center [414, 405] width 12 height 21
radio input "true"
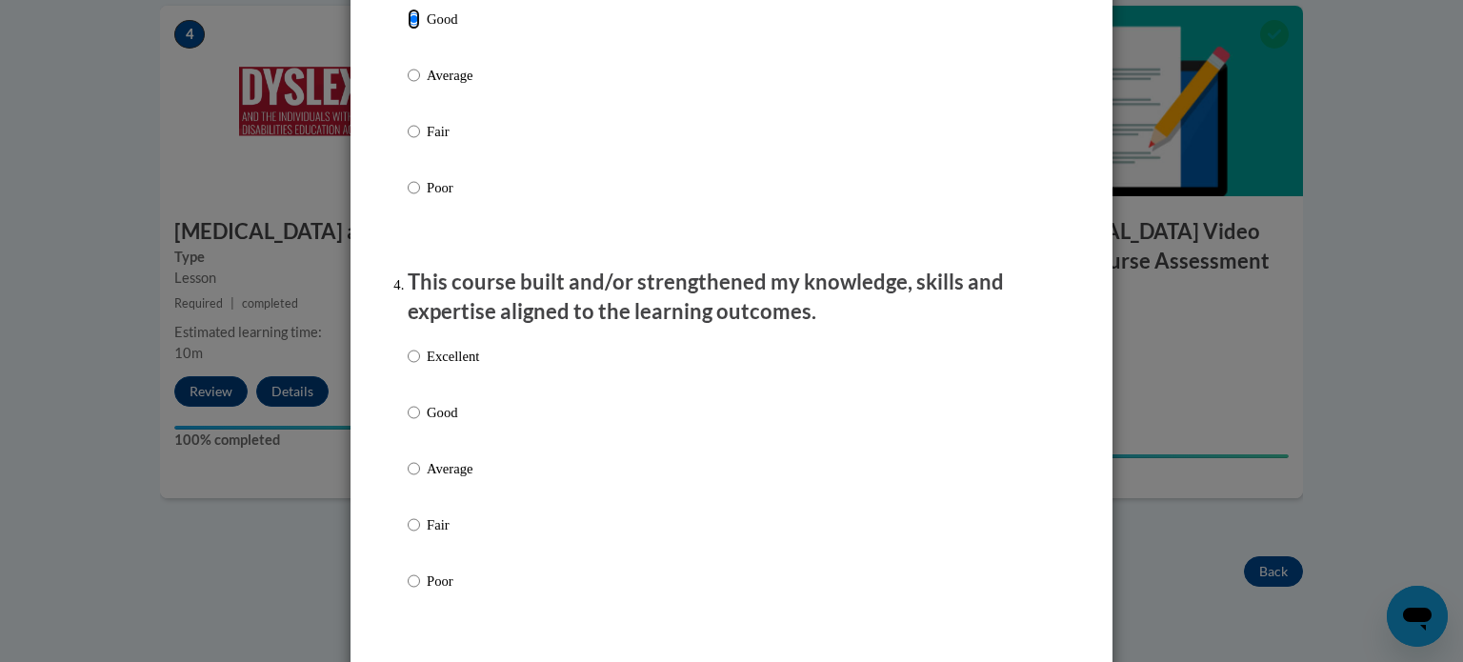
scroll to position [1161, 0]
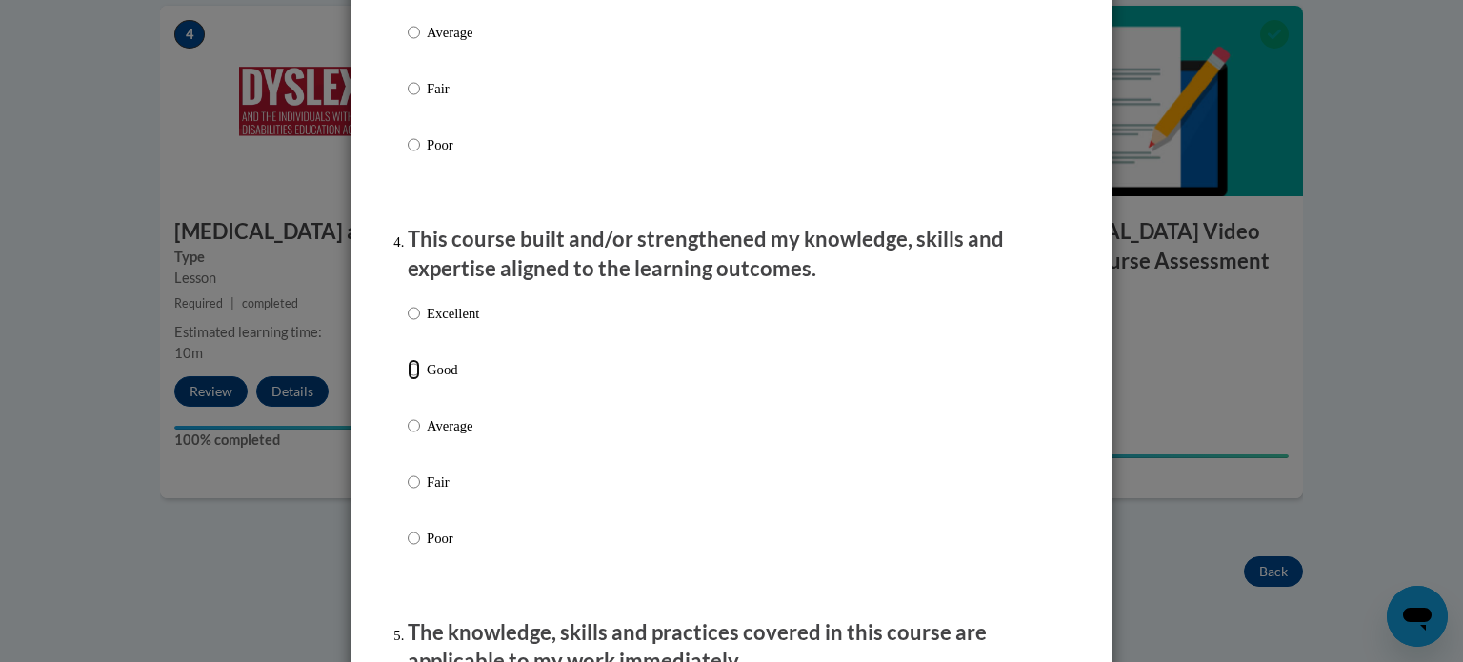
click at [409, 380] on input "Good" at bounding box center [414, 369] width 12 height 21
radio input "true"
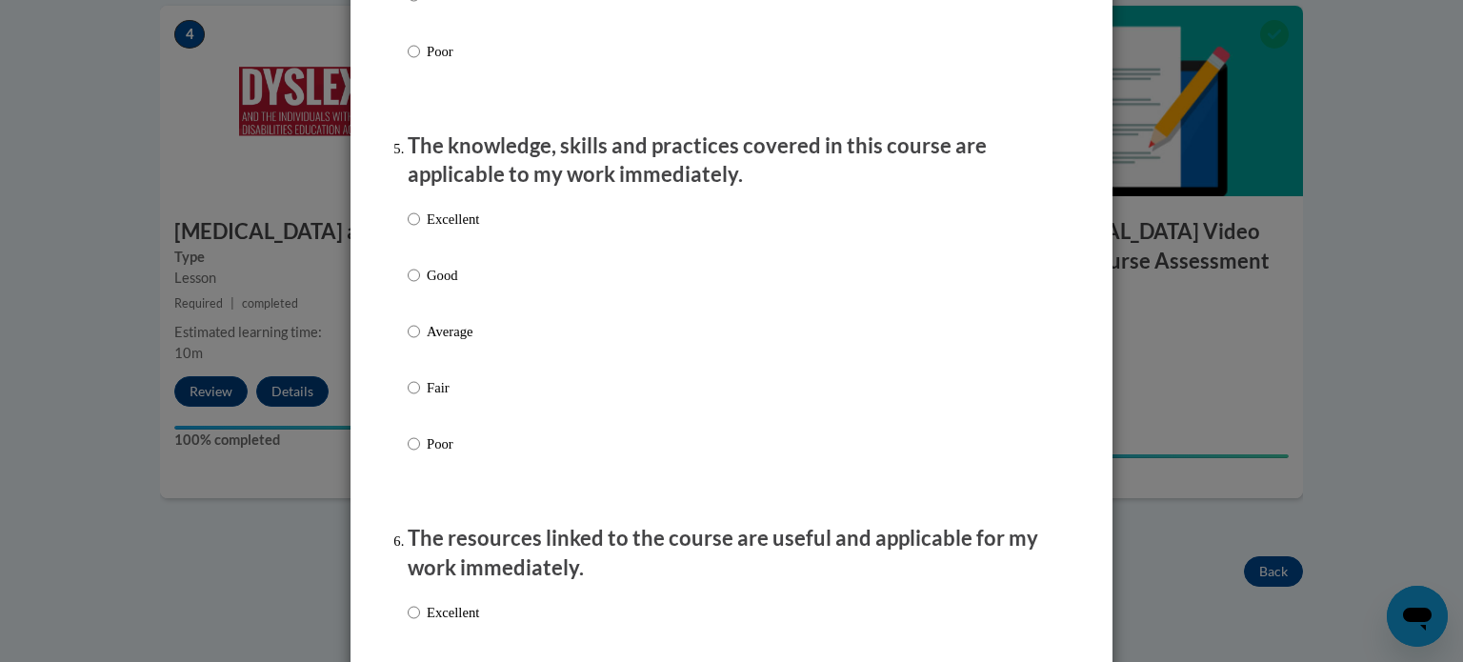
scroll to position [1649, 0]
click at [408, 285] on input "Good" at bounding box center [414, 274] width 12 height 21
radio input "true"
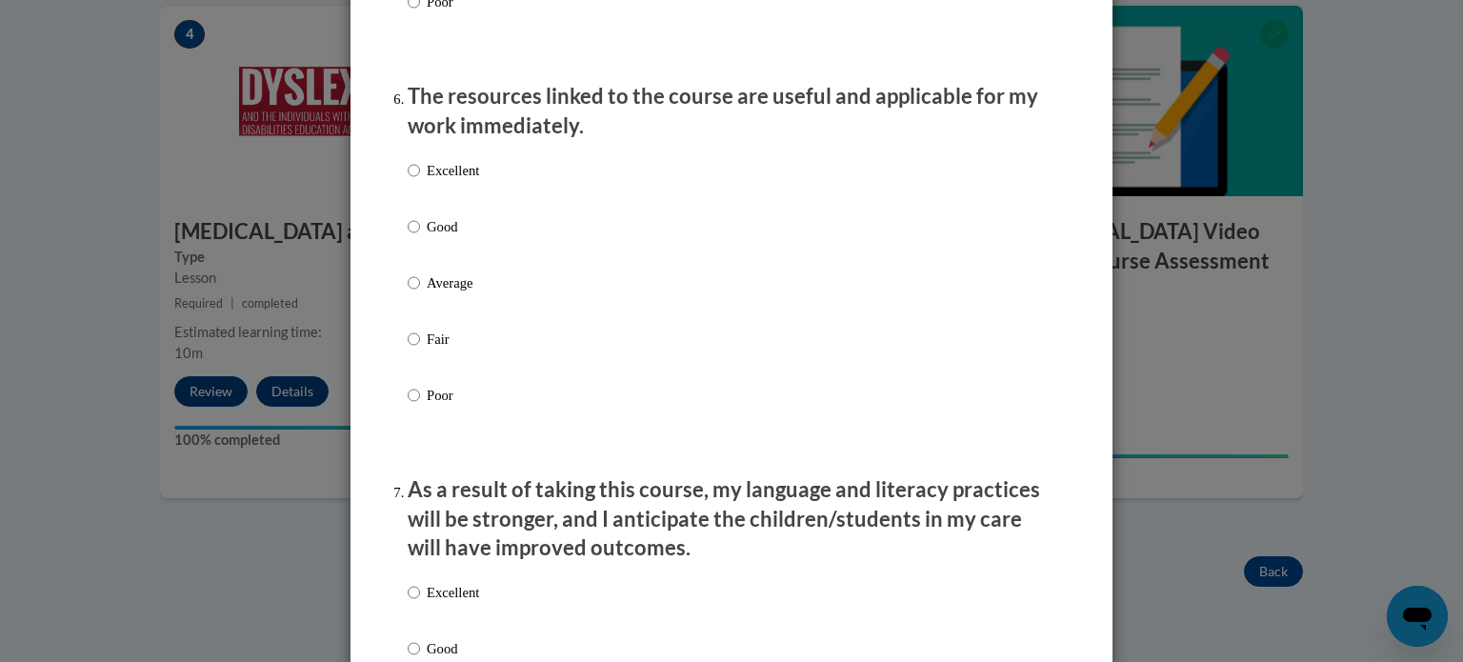
scroll to position [2096, 0]
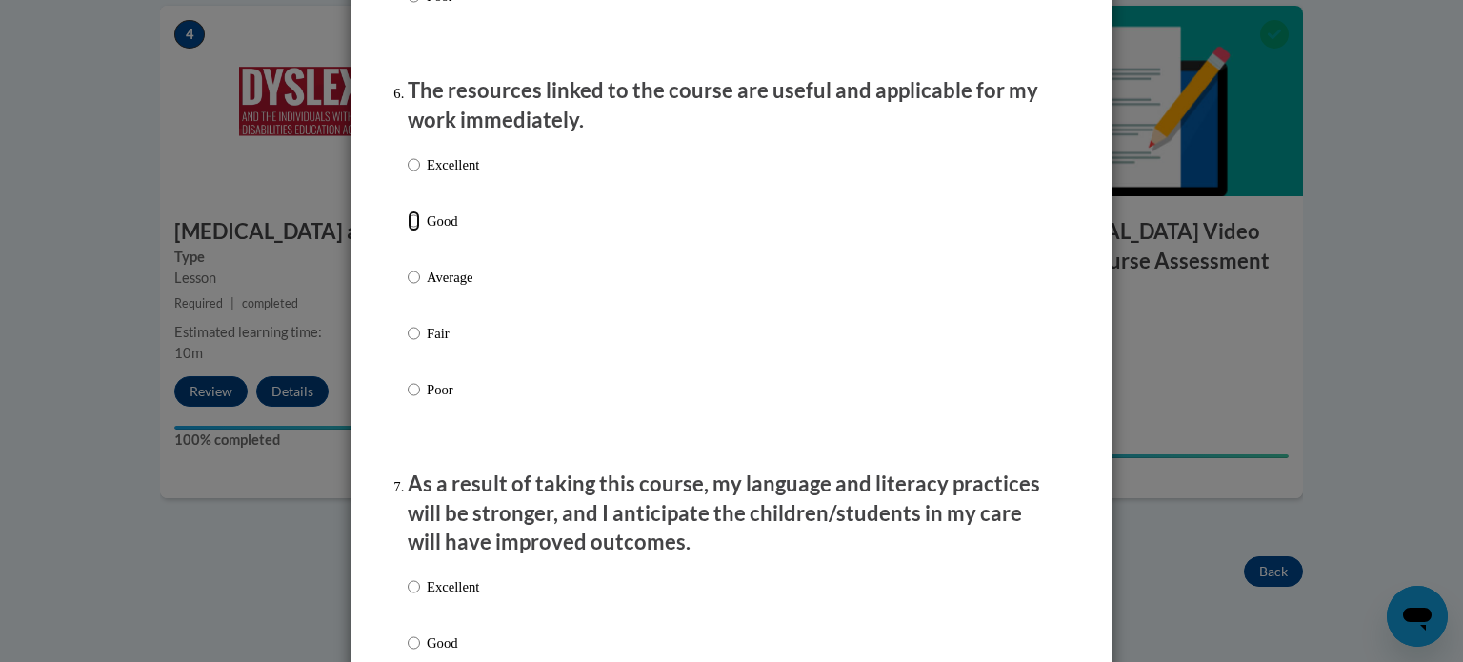
click at [408, 232] on input "Good" at bounding box center [414, 221] width 12 height 21
radio input "true"
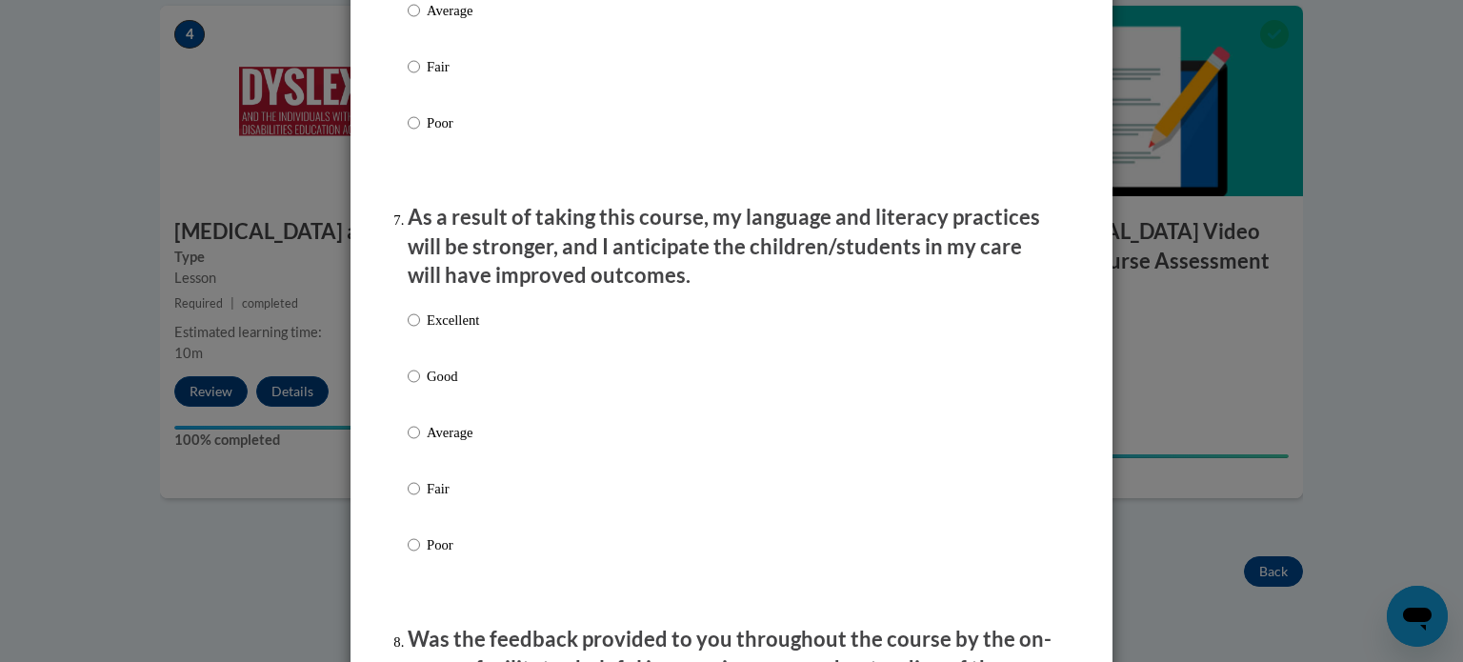
scroll to position [2378, 0]
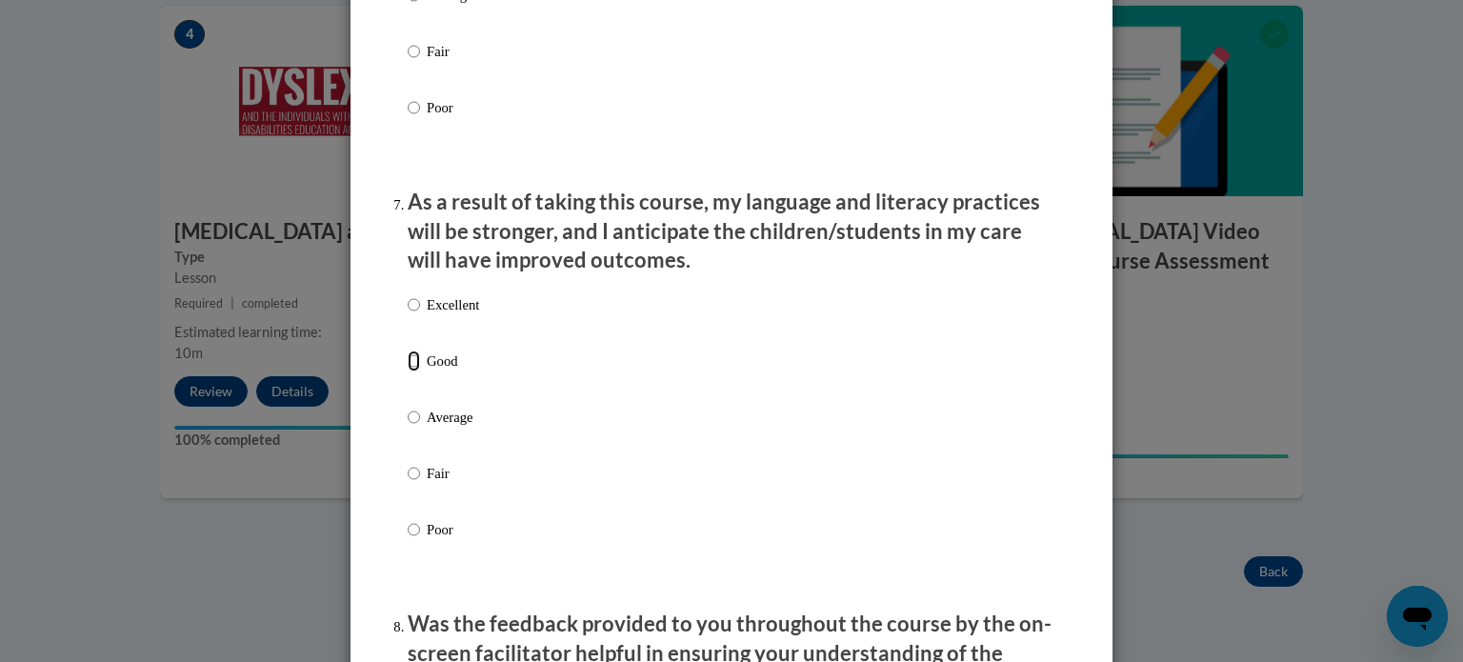
click at [408, 372] on input "Good" at bounding box center [414, 361] width 12 height 21
radio input "true"
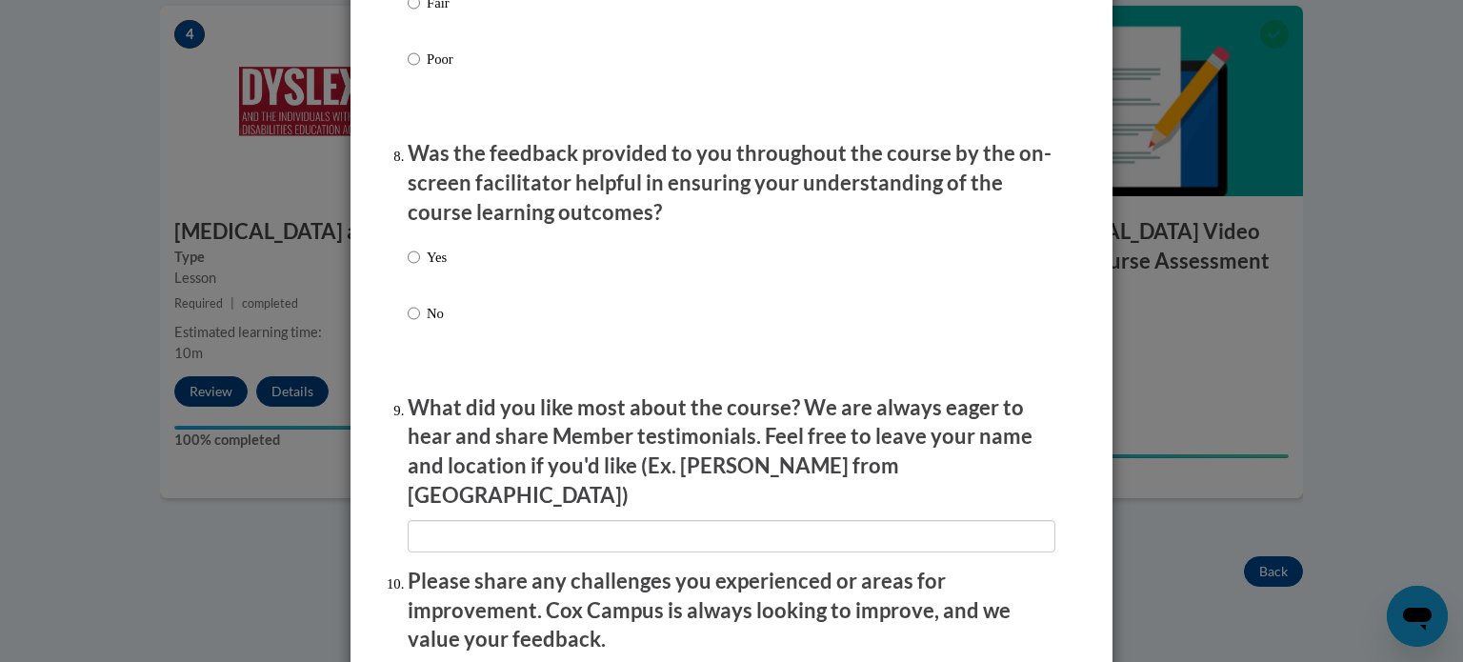
scroll to position [2851, 0]
click at [408, 266] on input "Yes" at bounding box center [414, 255] width 12 height 21
radio input "true"
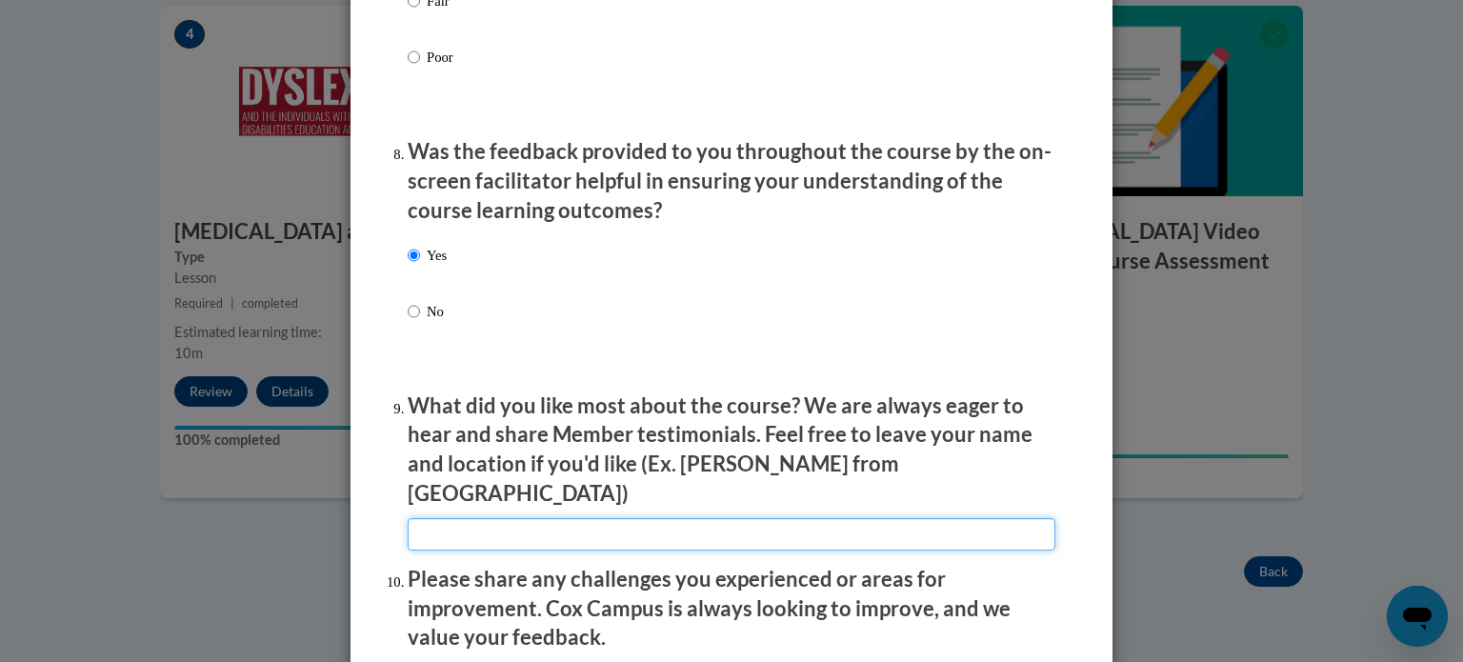
click at [648, 533] on input "textbox" at bounding box center [732, 534] width 648 height 32
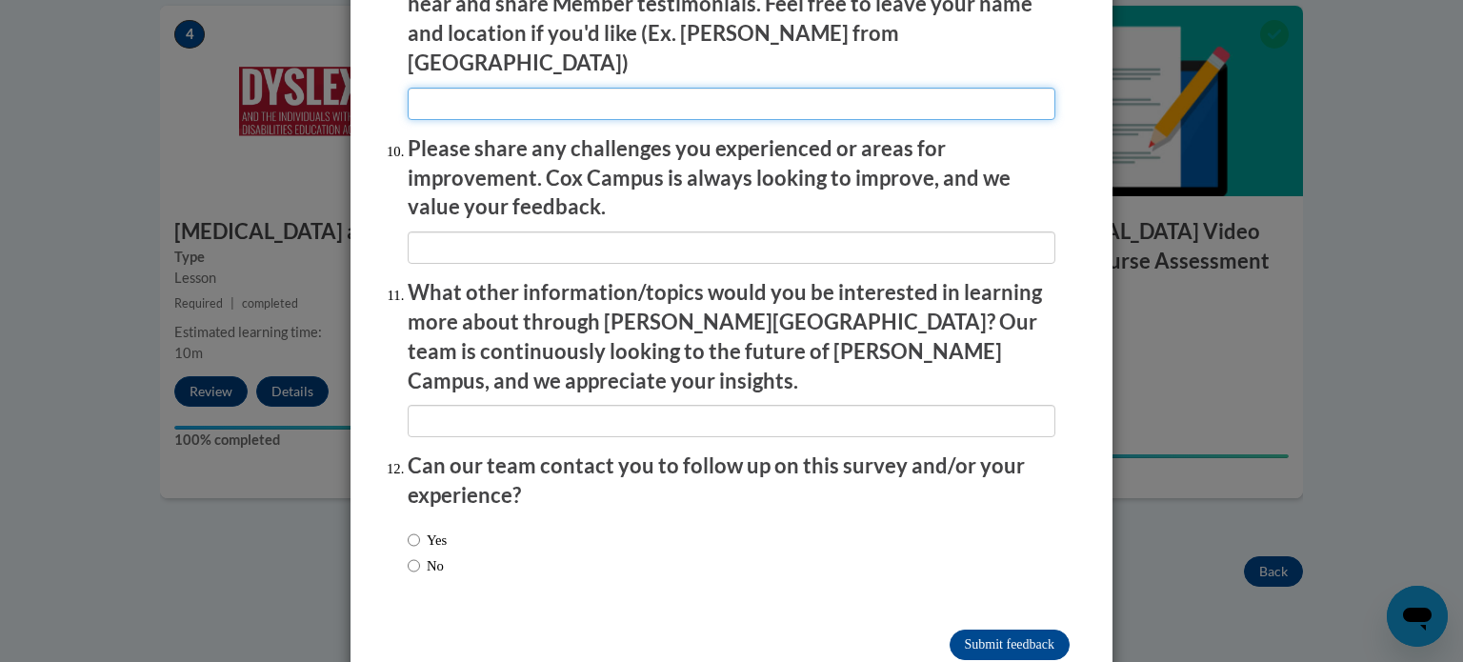
scroll to position [3305, 0]
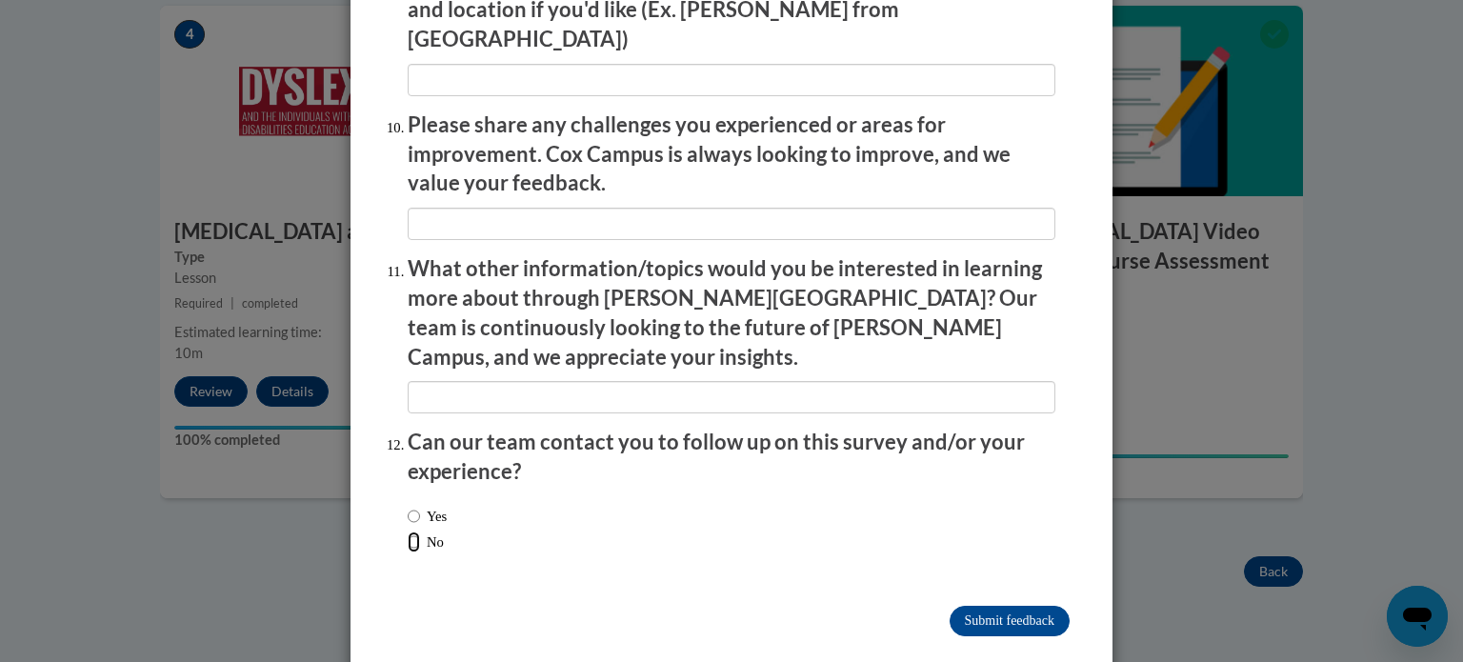
click at [408, 532] on input "No" at bounding box center [414, 542] width 12 height 21
radio input "true"
click at [981, 606] on input "Submit feedback" at bounding box center [1010, 621] width 120 height 30
click at [982, 606] on input "Submitting" at bounding box center [1010, 621] width 120 height 30
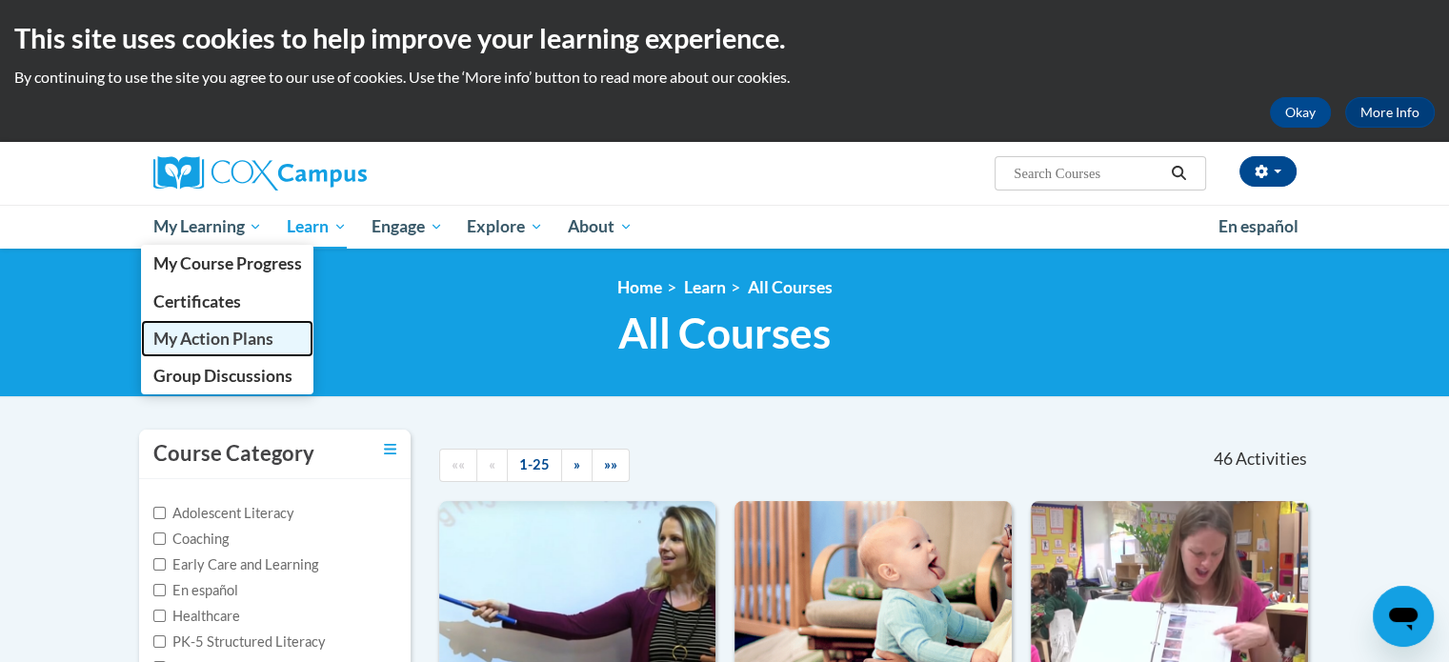
click at [235, 332] on span "My Action Plans" at bounding box center [212, 339] width 120 height 20
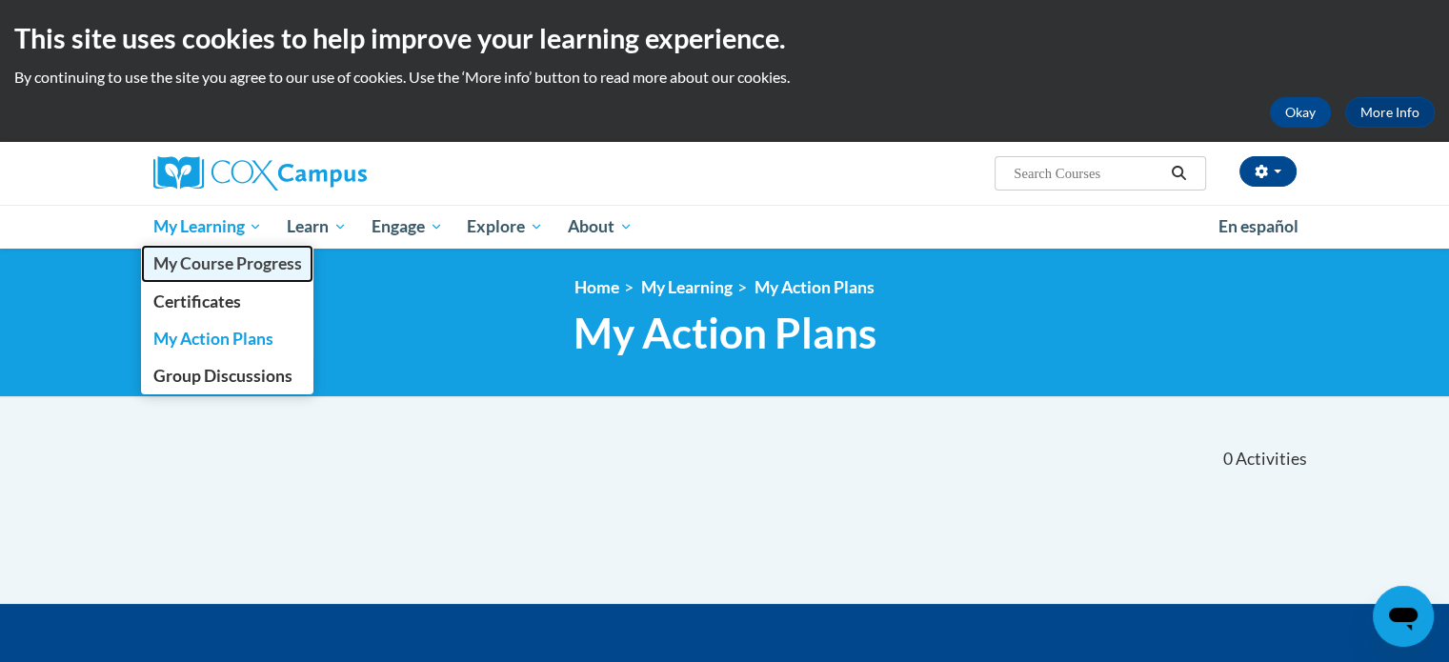
click at [246, 257] on span "My Course Progress" at bounding box center [226, 263] width 149 height 20
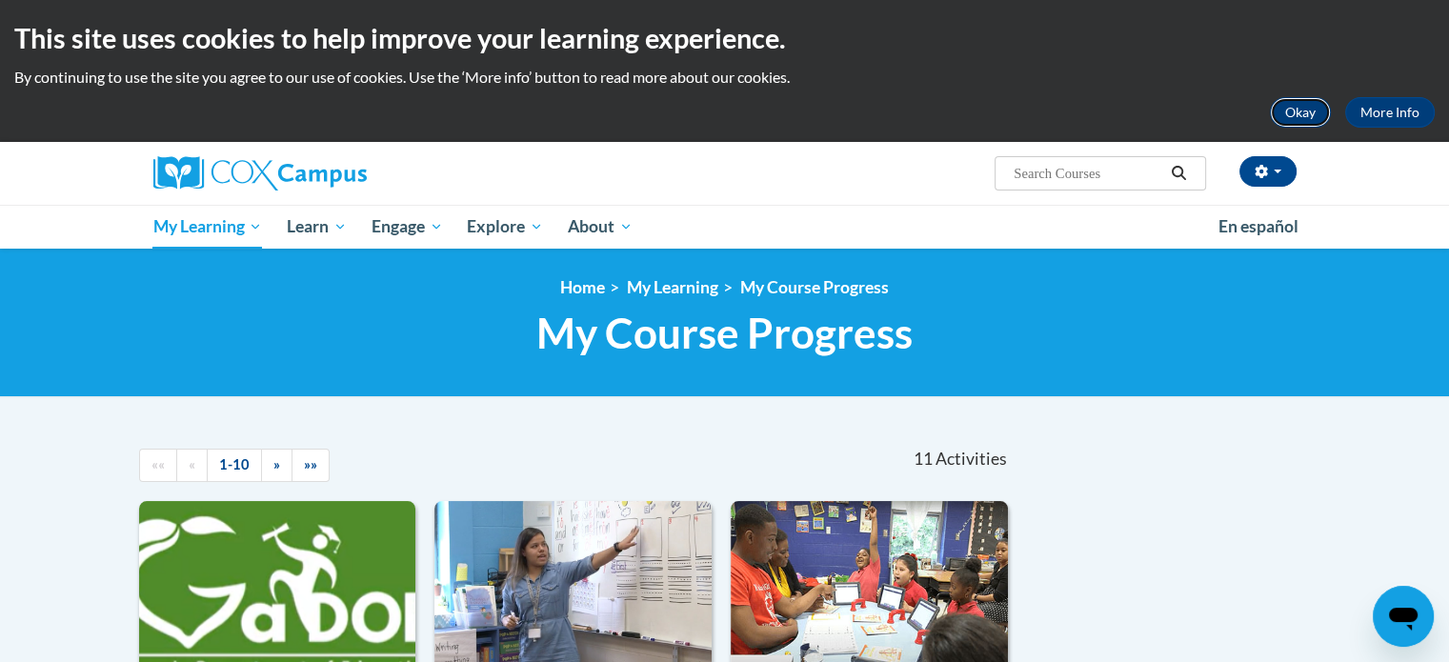
click at [1322, 106] on button "Okay" at bounding box center [1300, 112] width 61 height 30
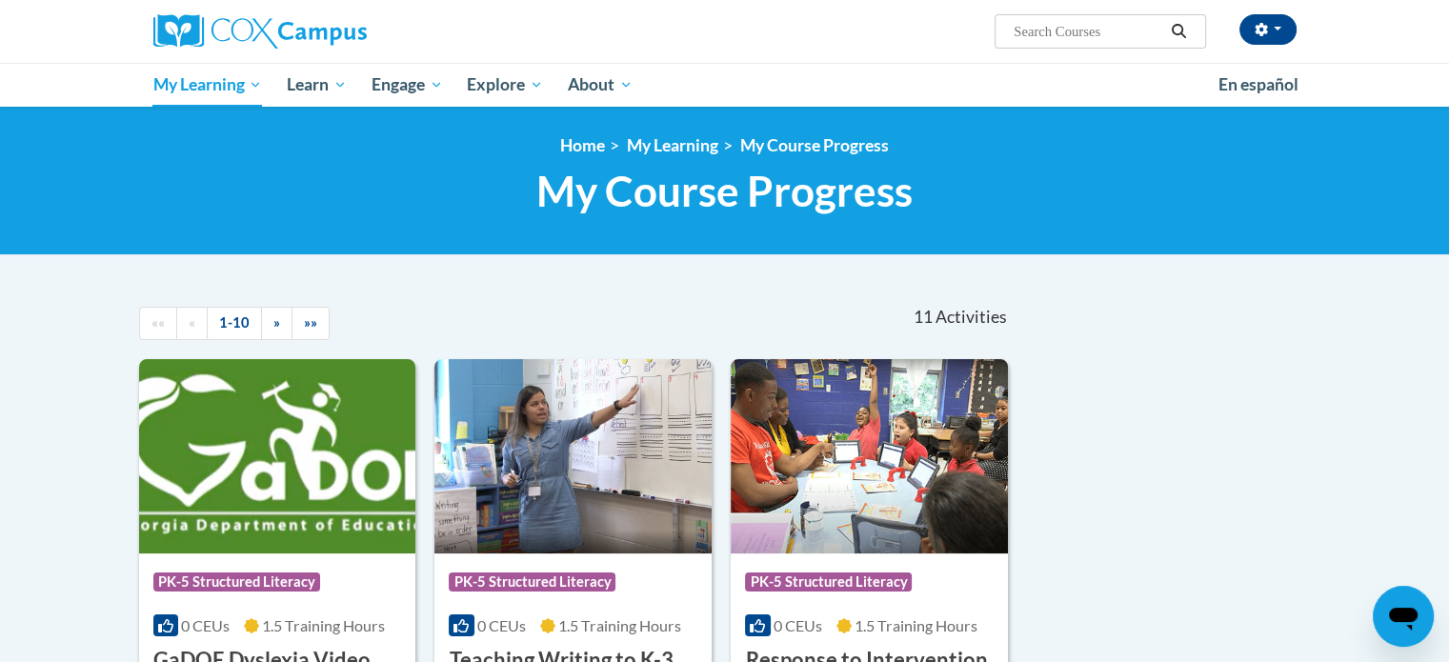
click at [1059, 32] on input "Search..." at bounding box center [1088, 31] width 152 height 23
type input "final exam"
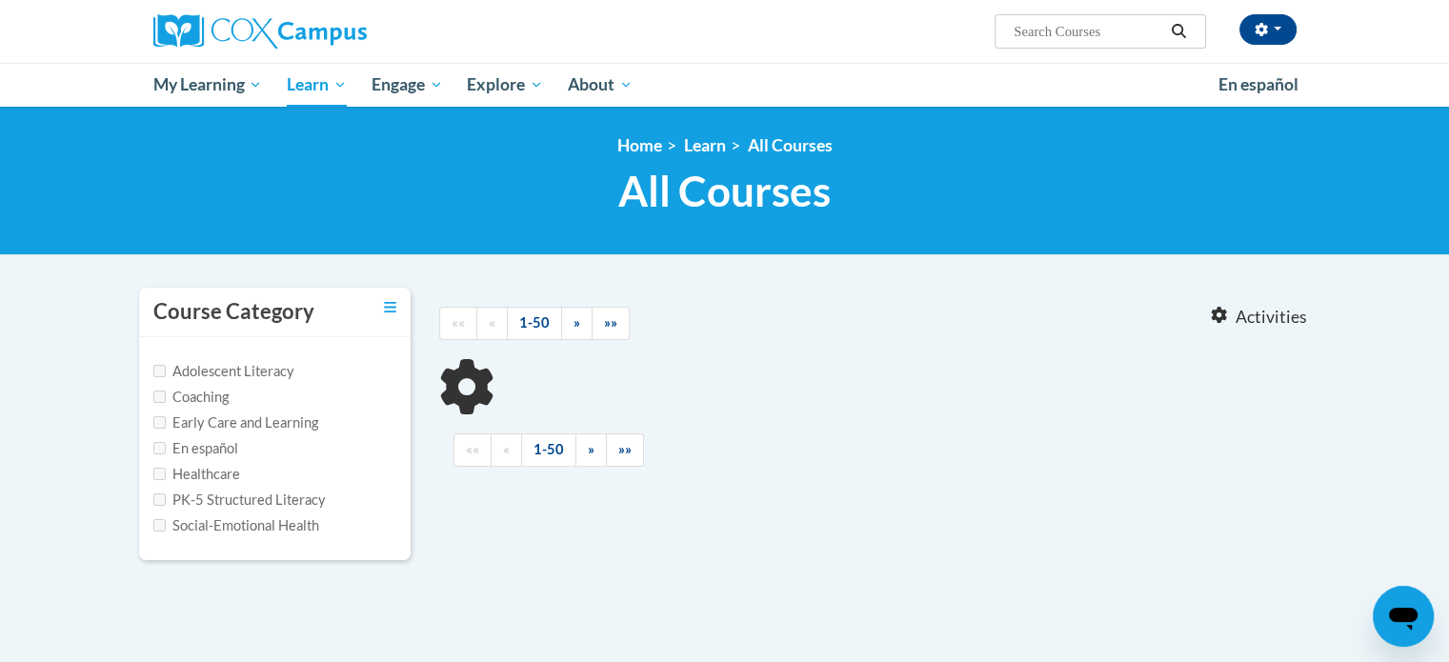
type input "final exam"
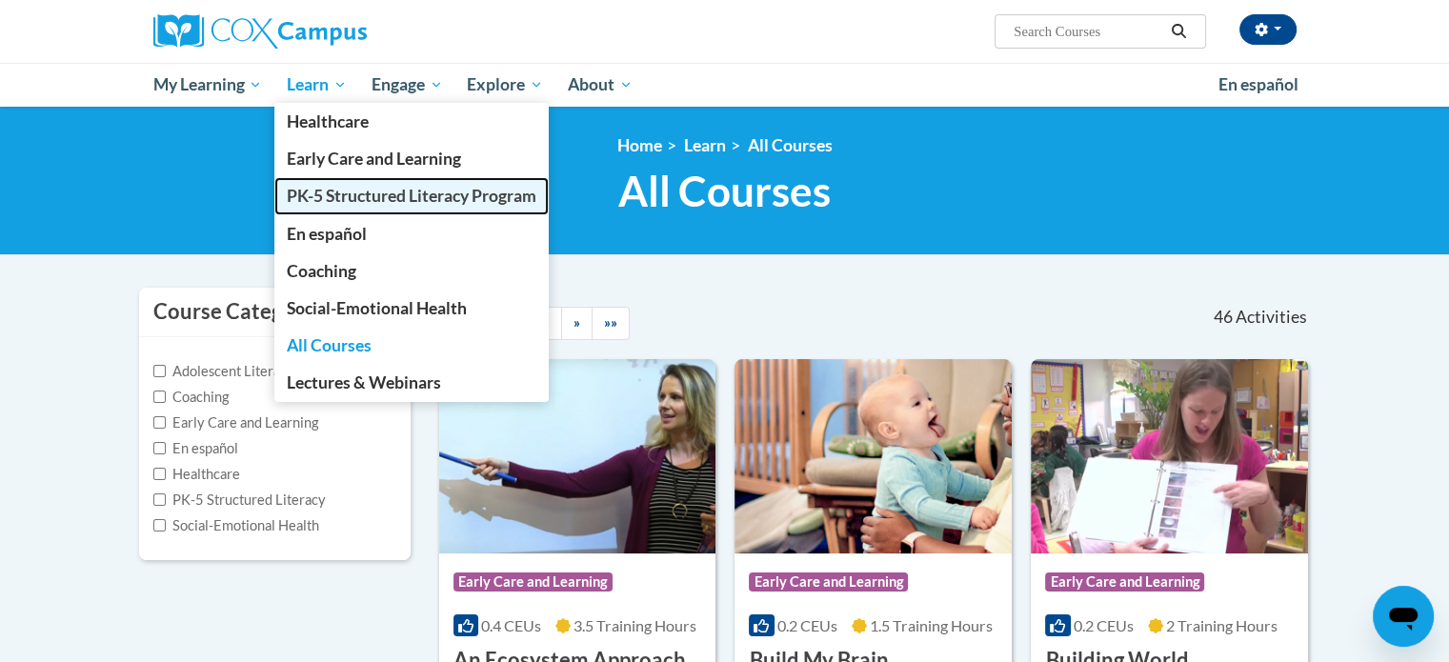
click at [498, 189] on span "PK-5 Structured Literacy Program" at bounding box center [412, 196] width 250 height 20
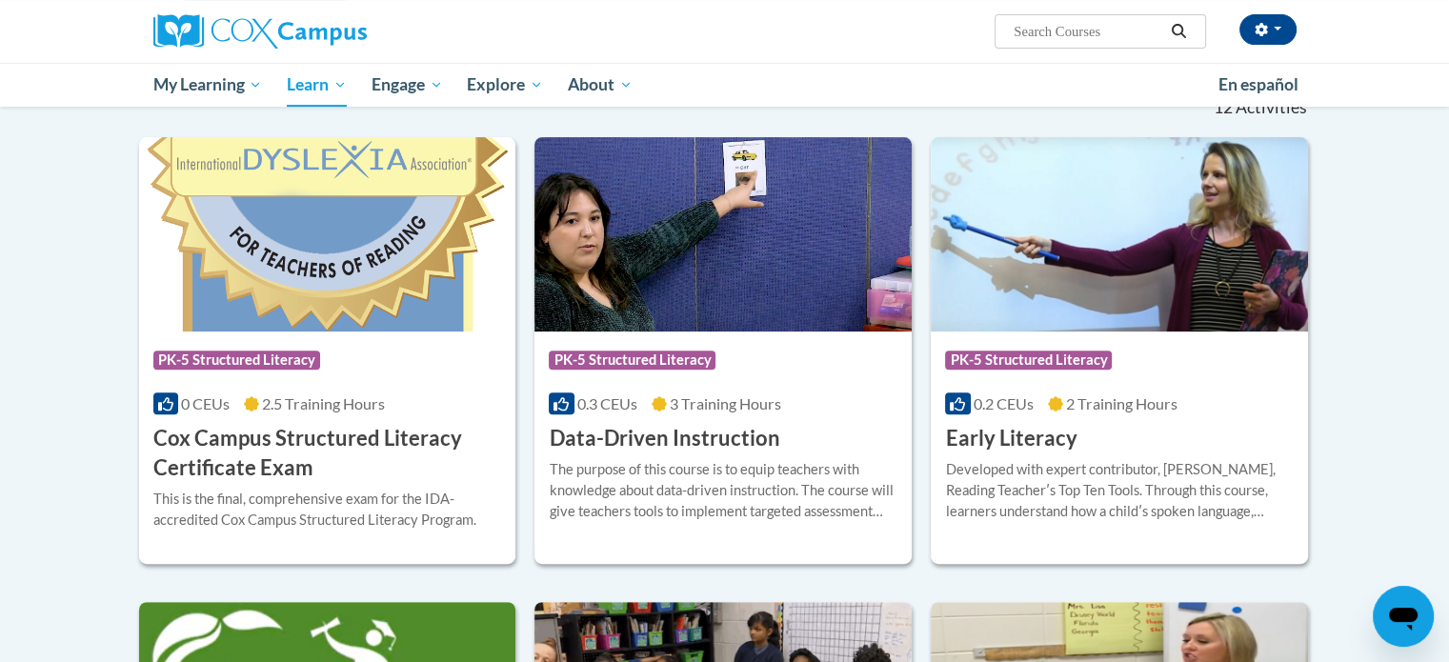
scroll to position [606, 0]
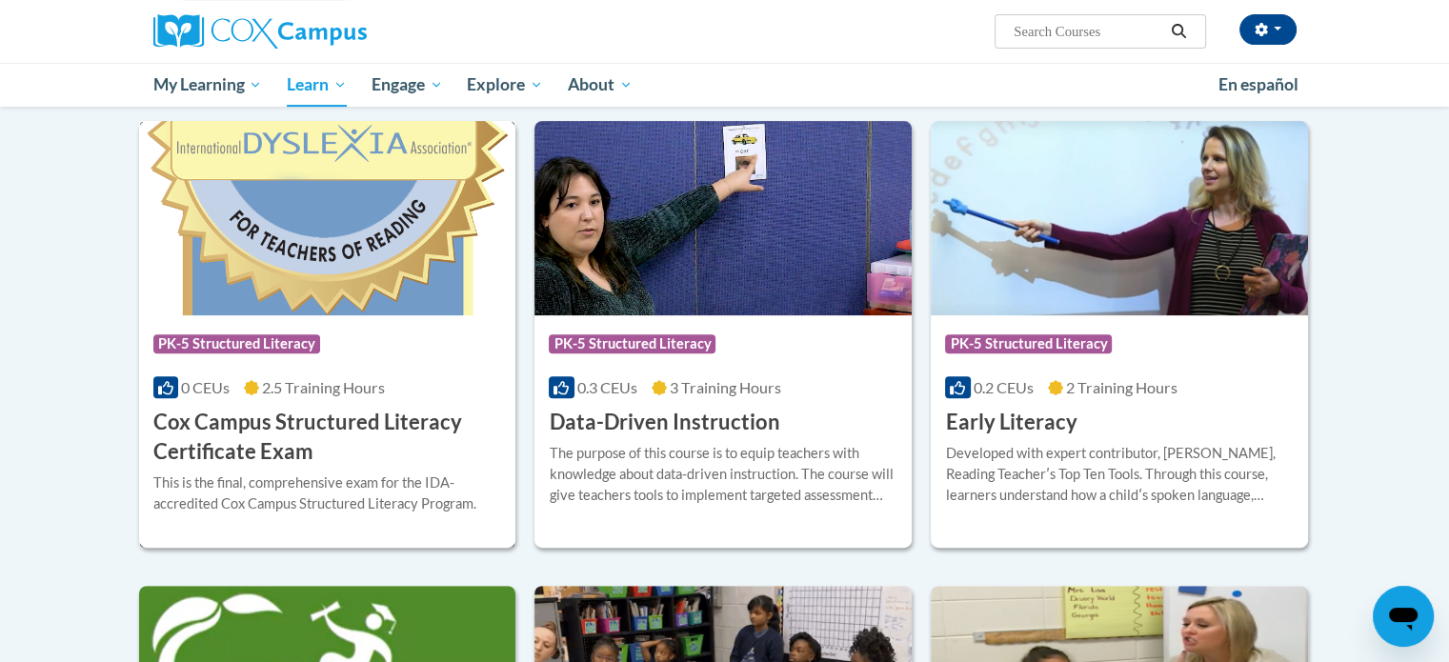
click at [312, 422] on h3 "Cox Campus Structured Literacy Certificate Exam" at bounding box center [327, 437] width 349 height 59
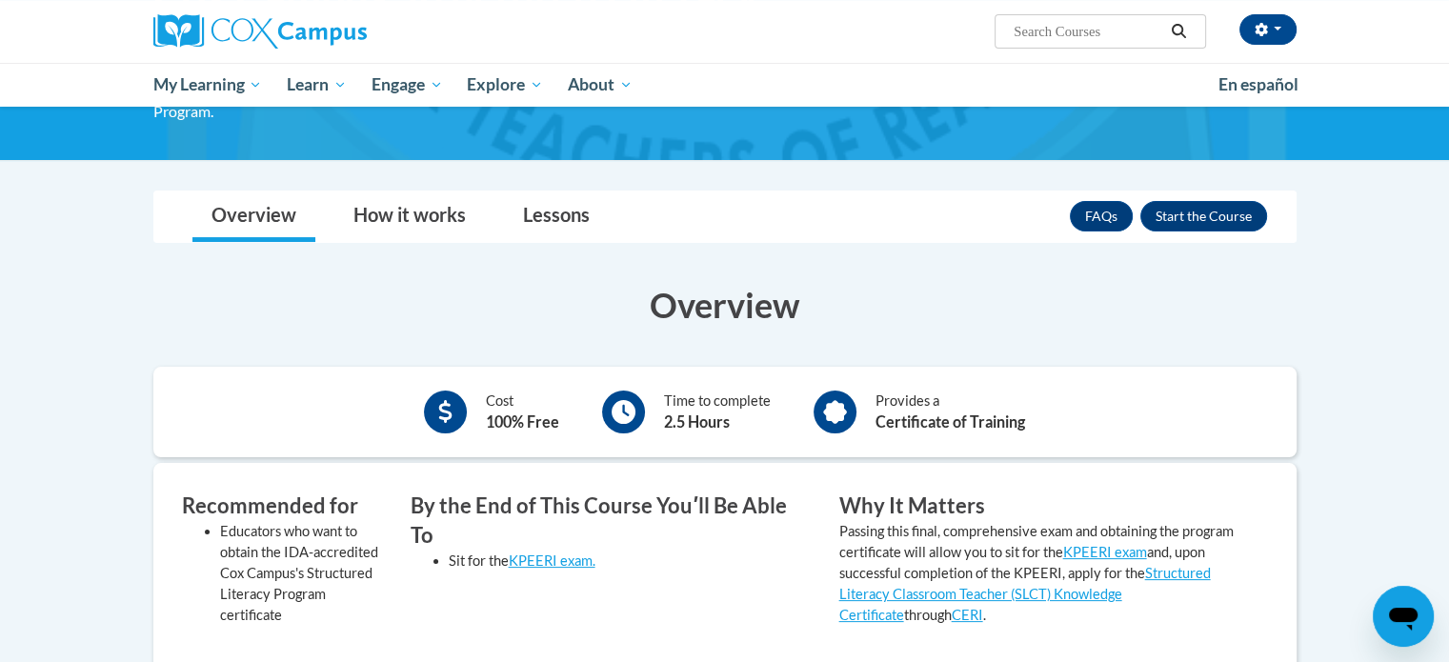
scroll to position [201, 0]
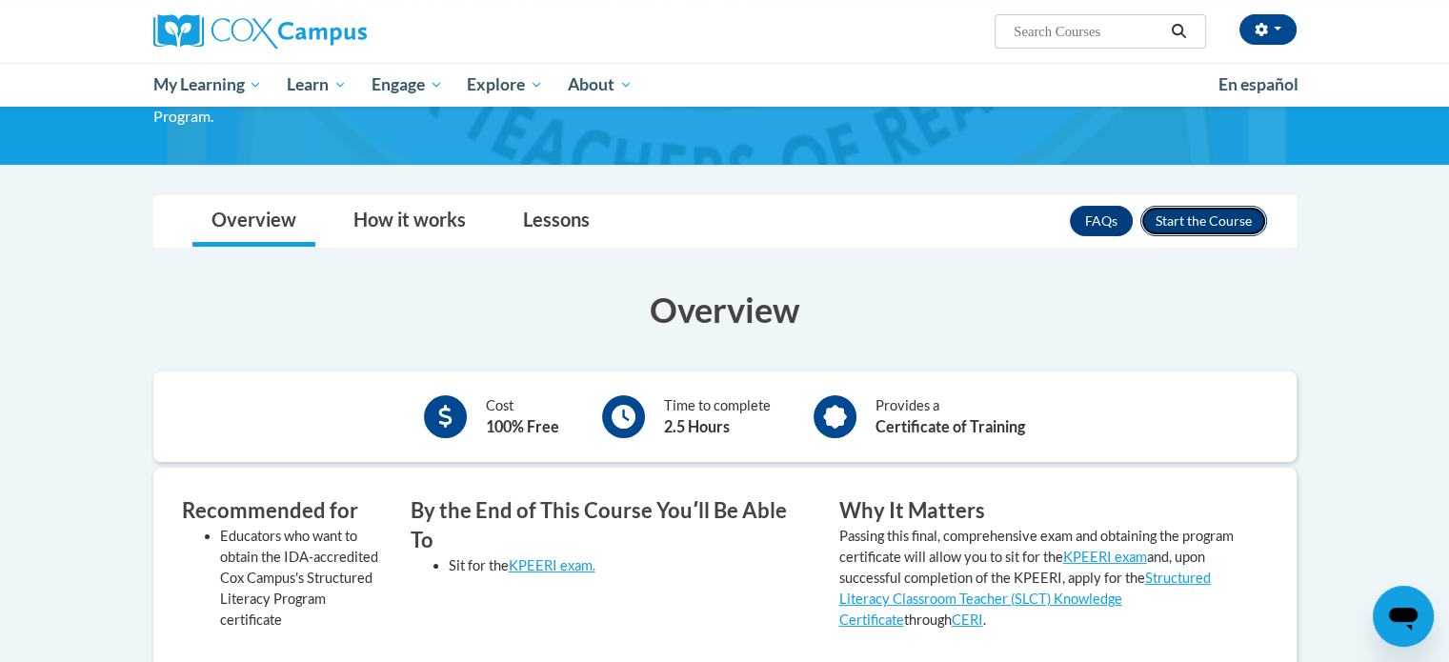
click at [1202, 225] on button "Enroll" at bounding box center [1203, 221] width 127 height 30
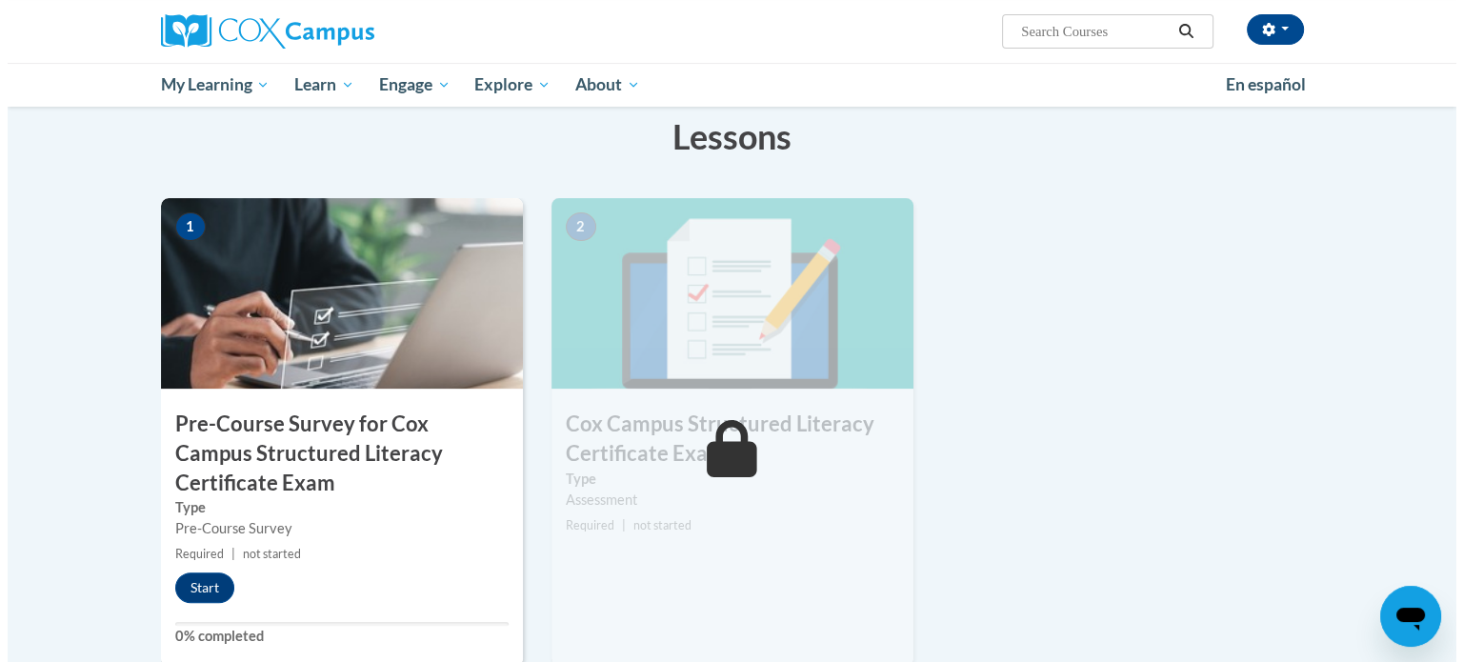
scroll to position [396, 0]
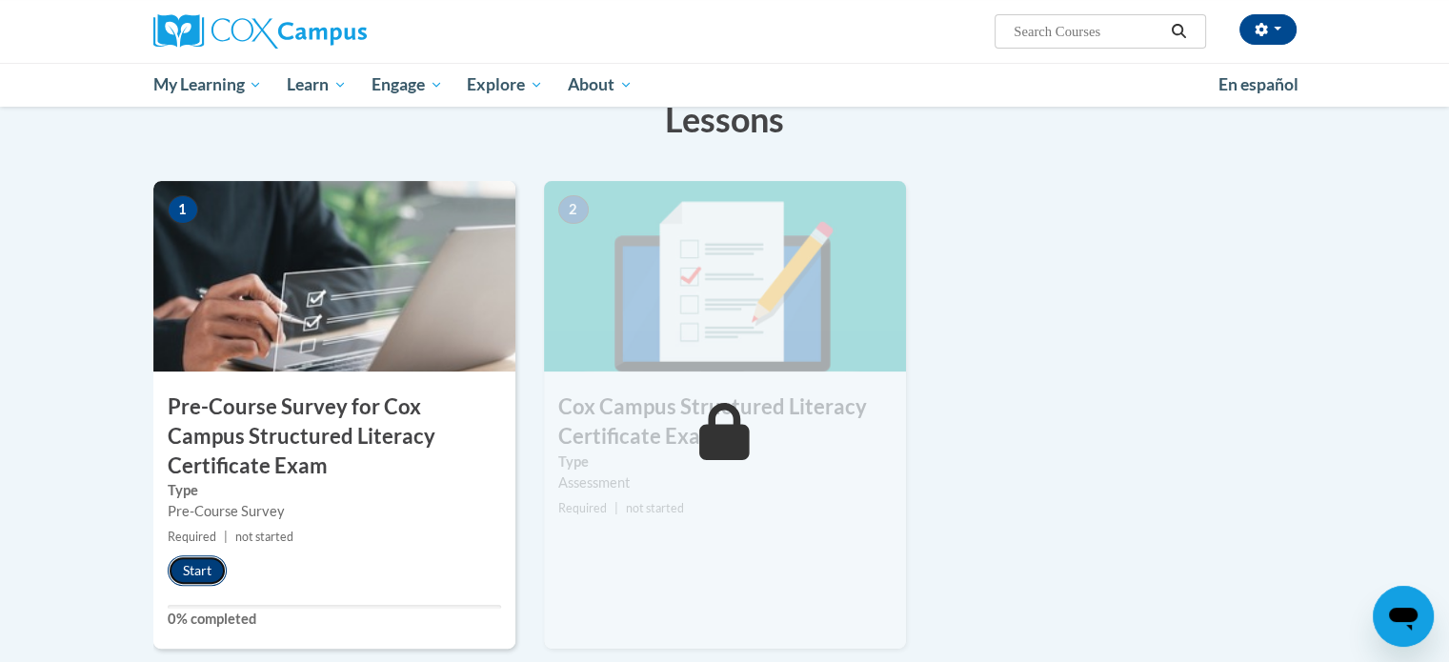
click at [196, 561] on button "Start" at bounding box center [197, 570] width 59 height 30
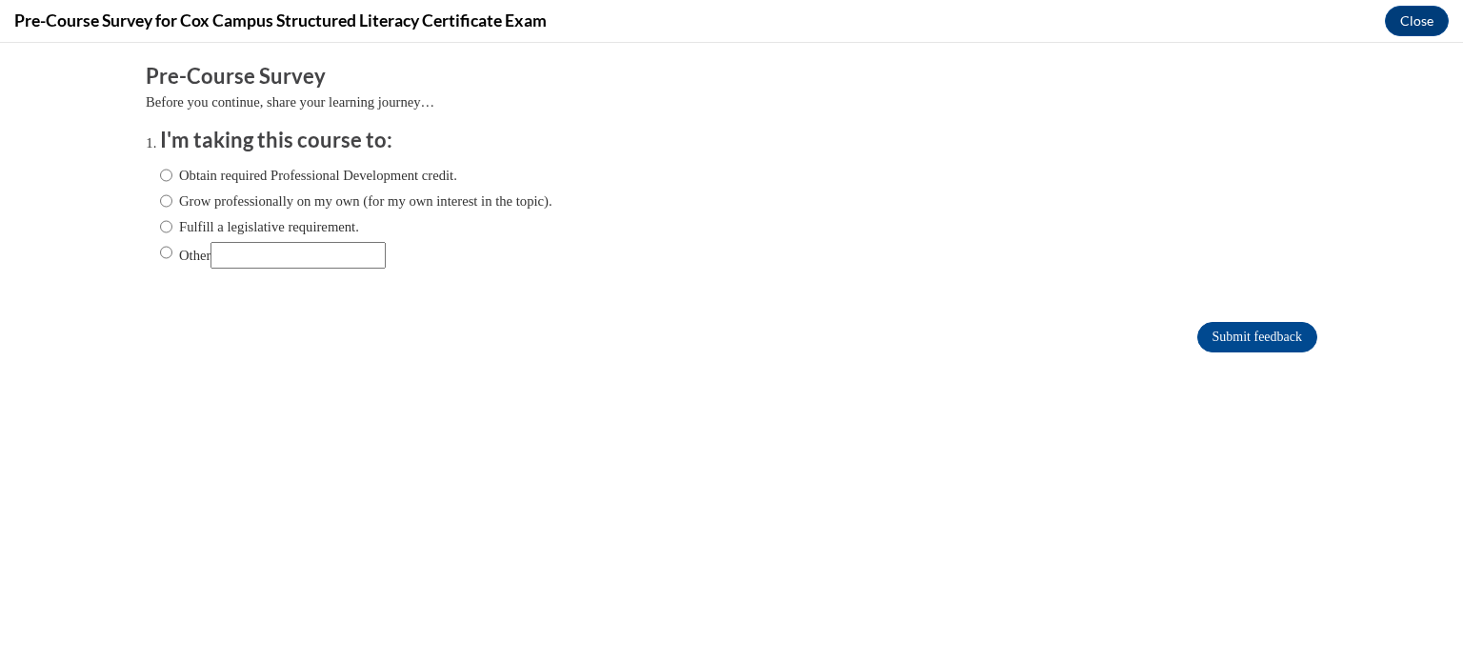
scroll to position [0, 0]
click at [160, 177] on input "Obtain required Professional Development credit." at bounding box center [166, 175] width 12 height 21
radio input "true"
click at [1198, 333] on input "Submit feedback" at bounding box center [1258, 337] width 120 height 30
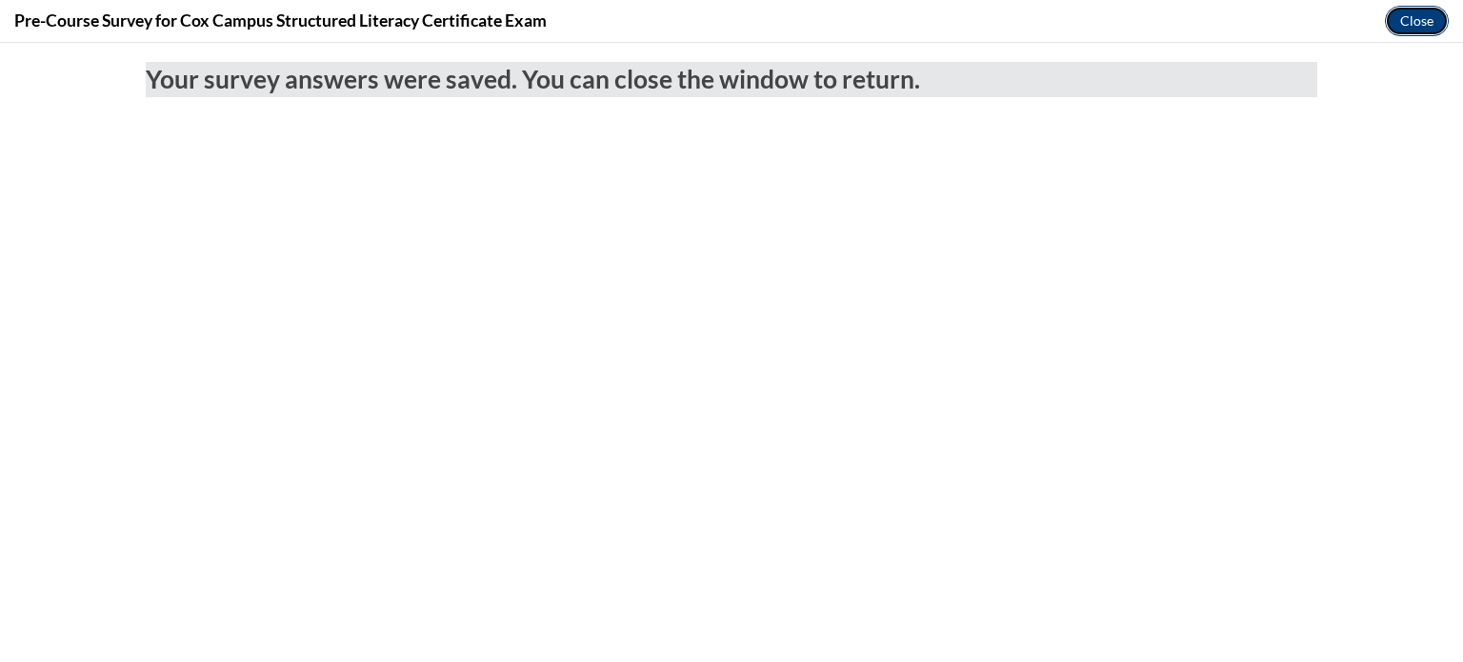
click at [1416, 25] on button "Close" at bounding box center [1417, 21] width 64 height 30
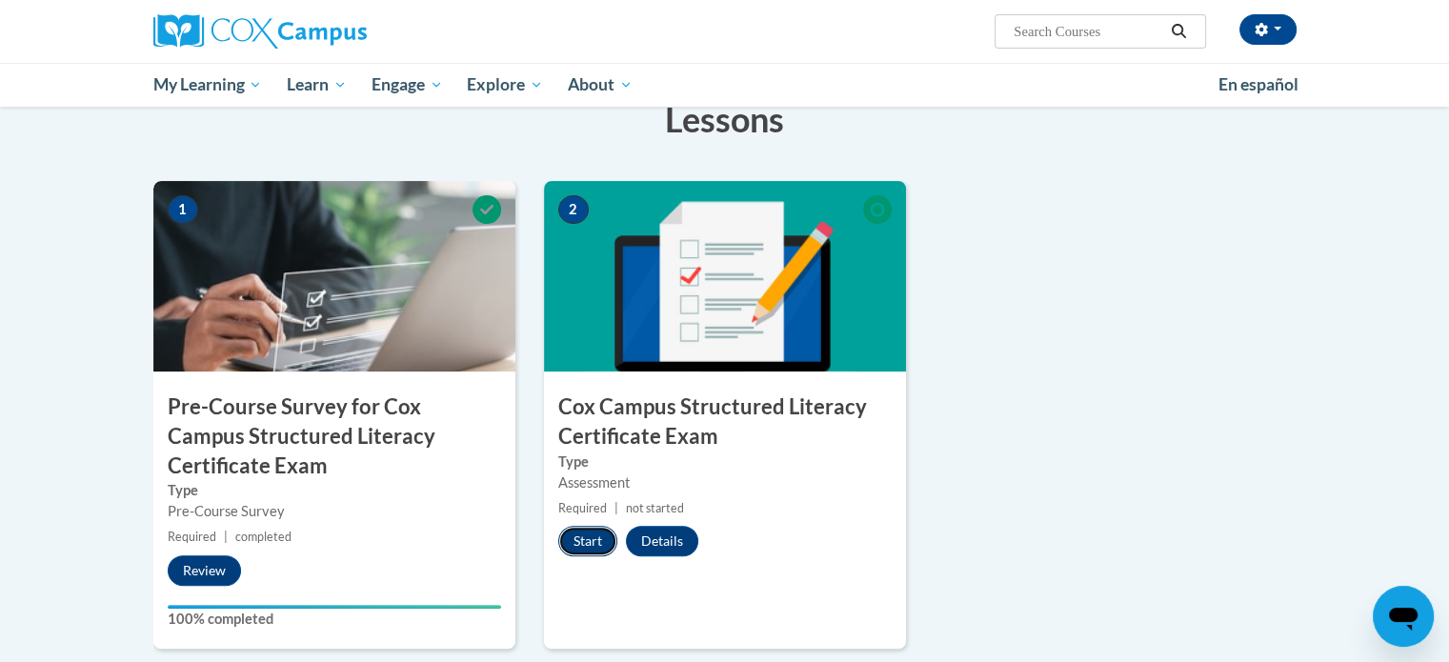
click at [579, 534] on button "Start" at bounding box center [587, 541] width 59 height 30
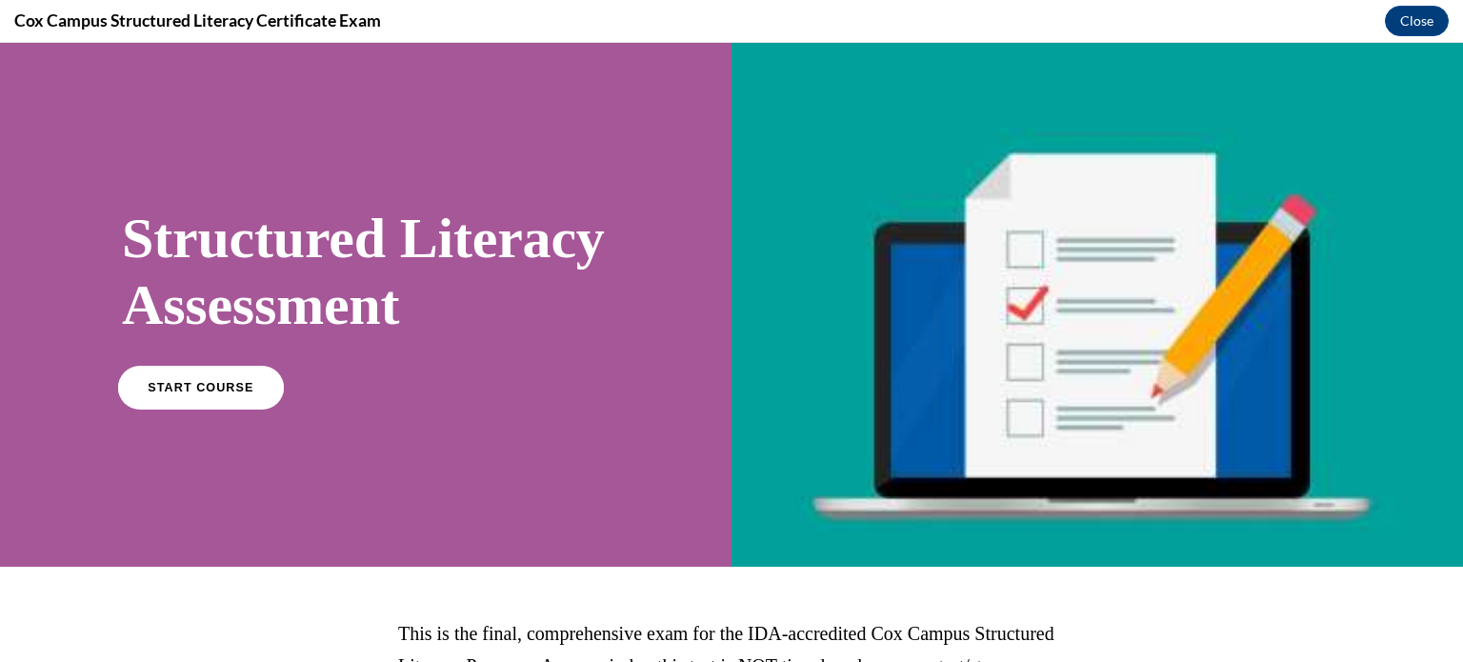
click at [203, 394] on span "START COURSE" at bounding box center [201, 387] width 106 height 14
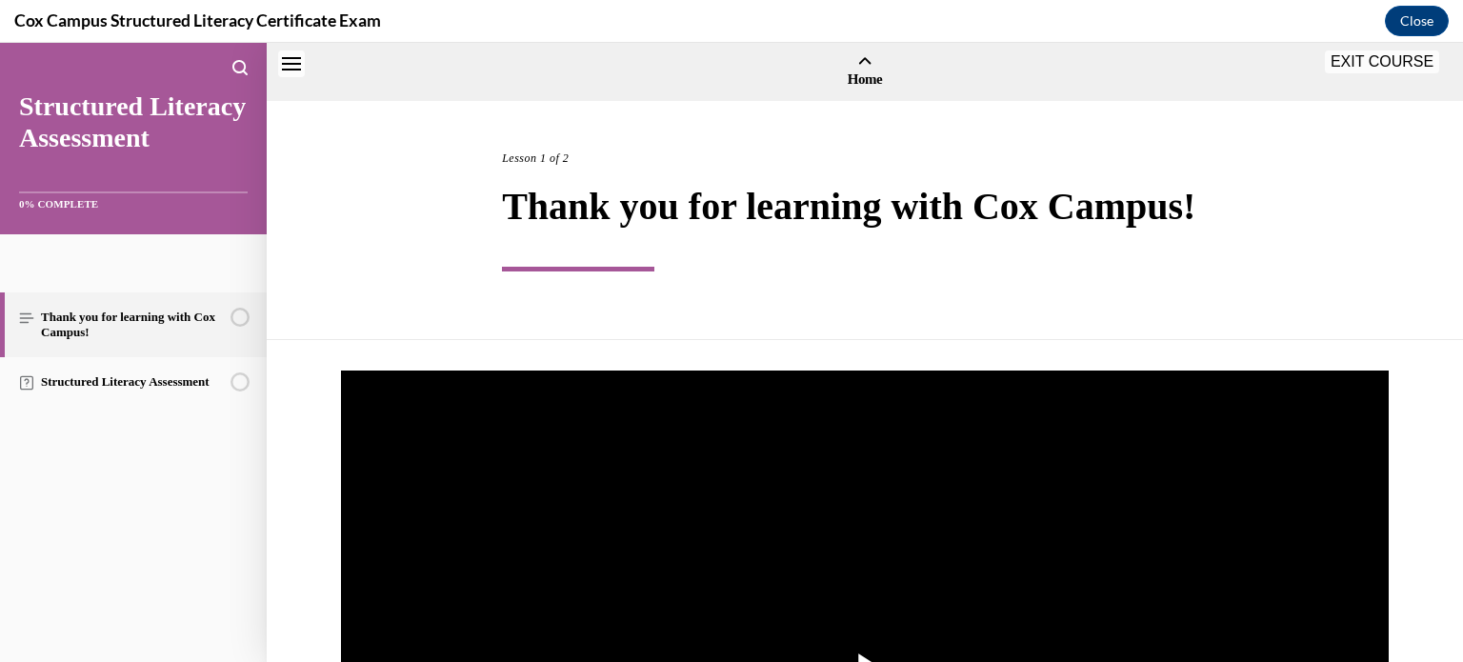
scroll to position [59, 0]
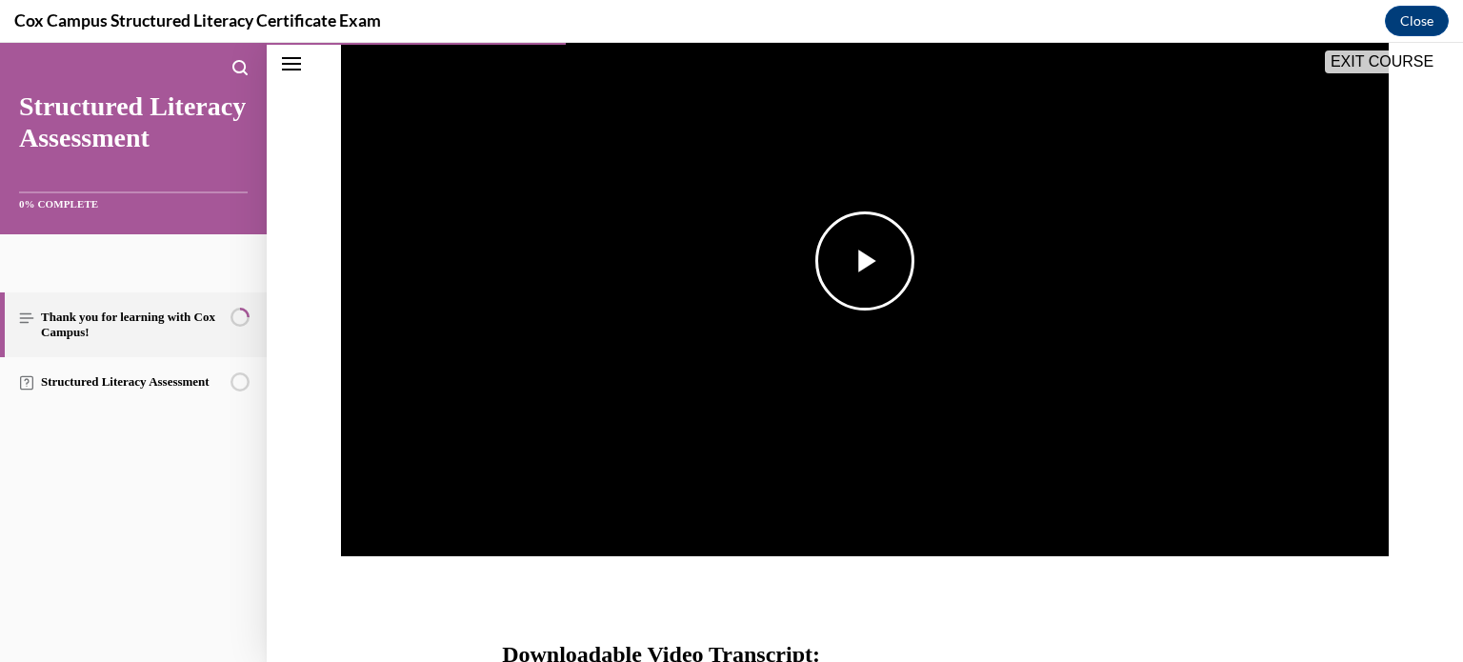
click at [865, 261] on span "Video player" at bounding box center [865, 261] width 0 height 0
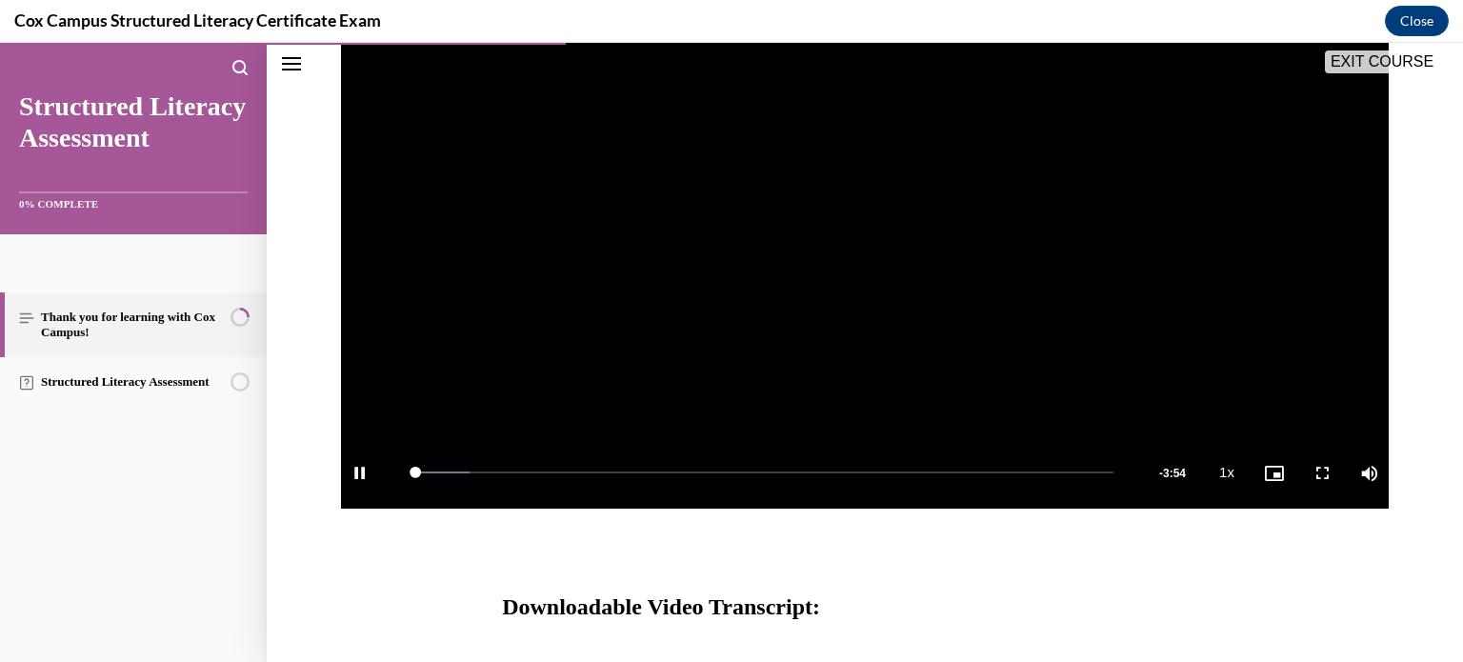
scroll to position [454, 0]
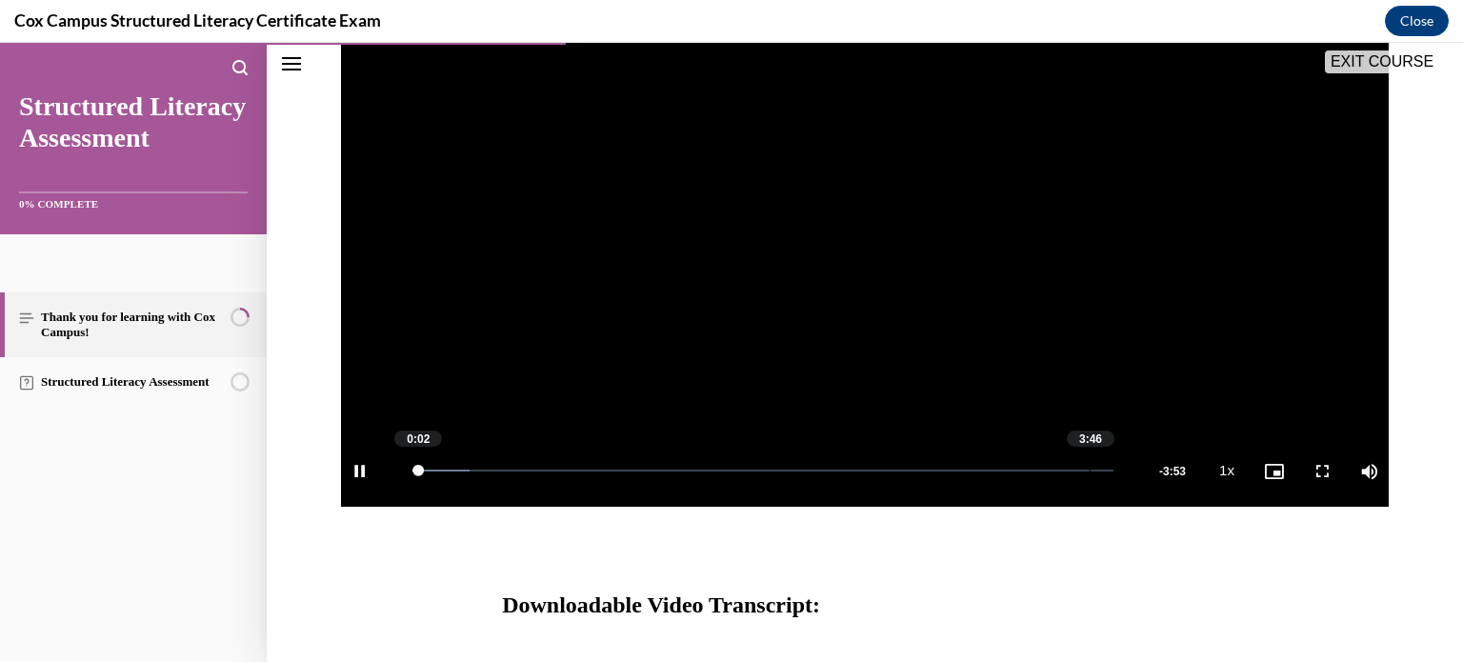
click at [1082, 465] on div "Loaded : 8.11% 3:46 0:02" at bounding box center [763, 470] width 720 height 71
click at [1099, 471] on div "Loaded : 100.00% 3:52 3:47" at bounding box center [763, 471] width 701 height 2
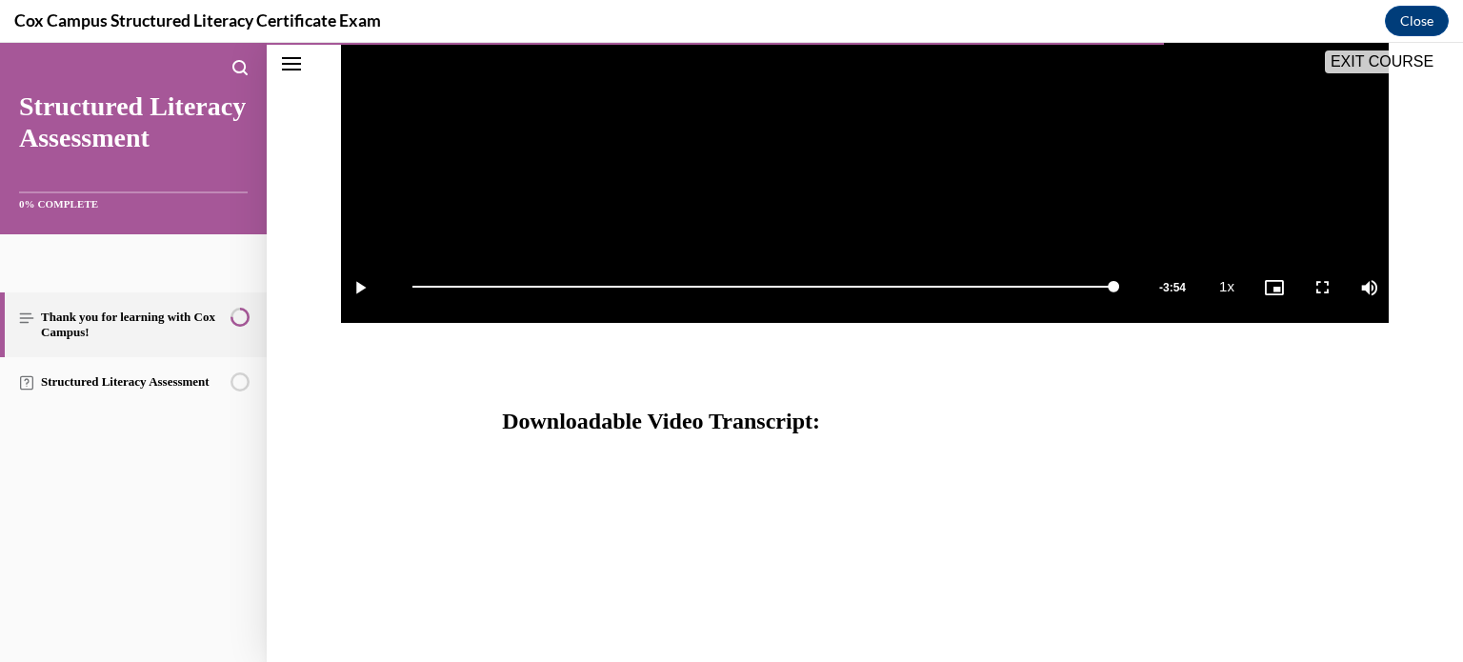
scroll to position [659, 0]
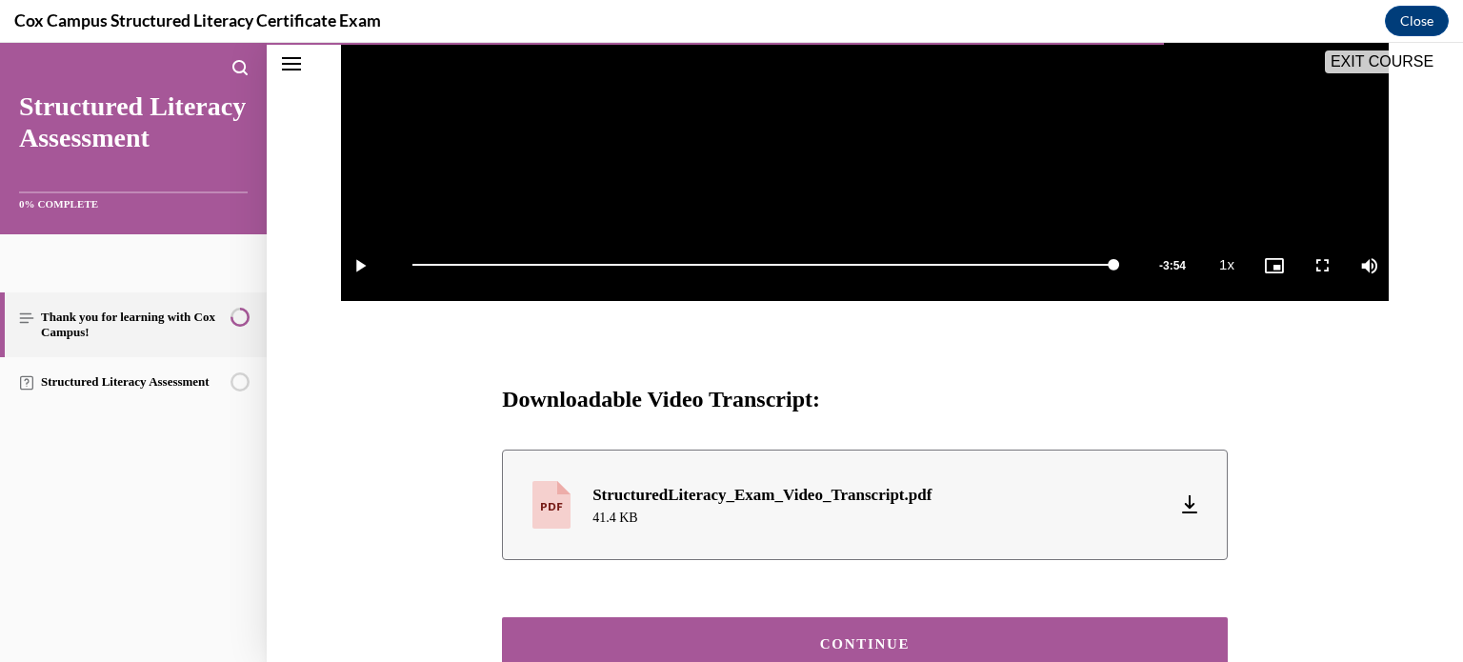
click at [899, 627] on button "CONTINUE" at bounding box center [865, 644] width 726 height 54
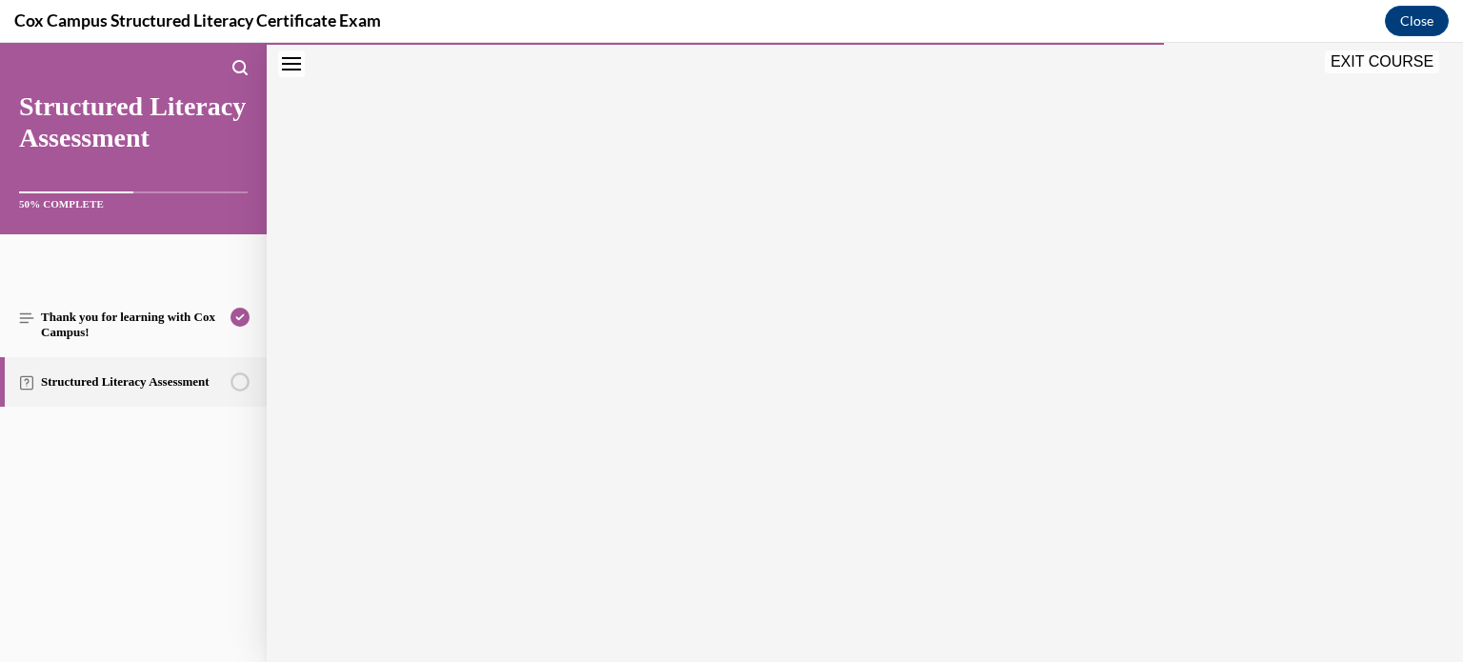
scroll to position [59, 0]
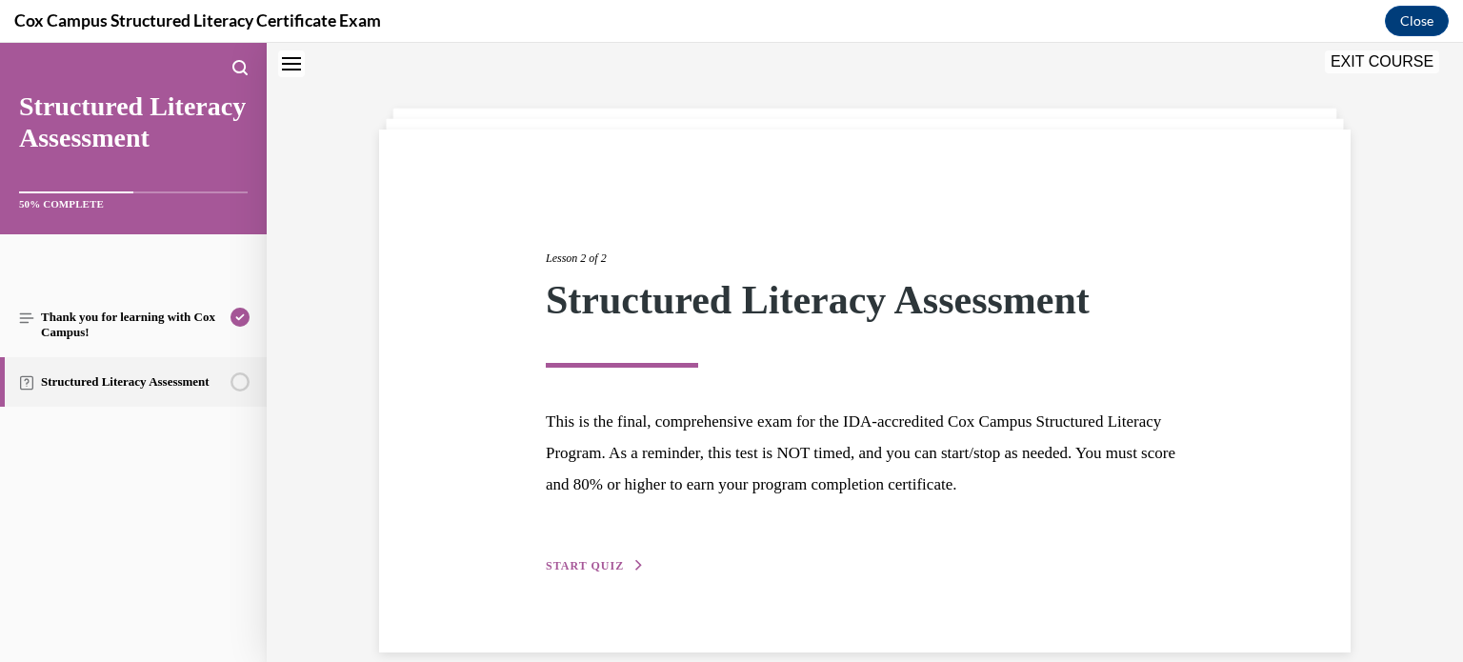
click at [581, 565] on span "START QUIZ" at bounding box center [585, 565] width 78 height 13
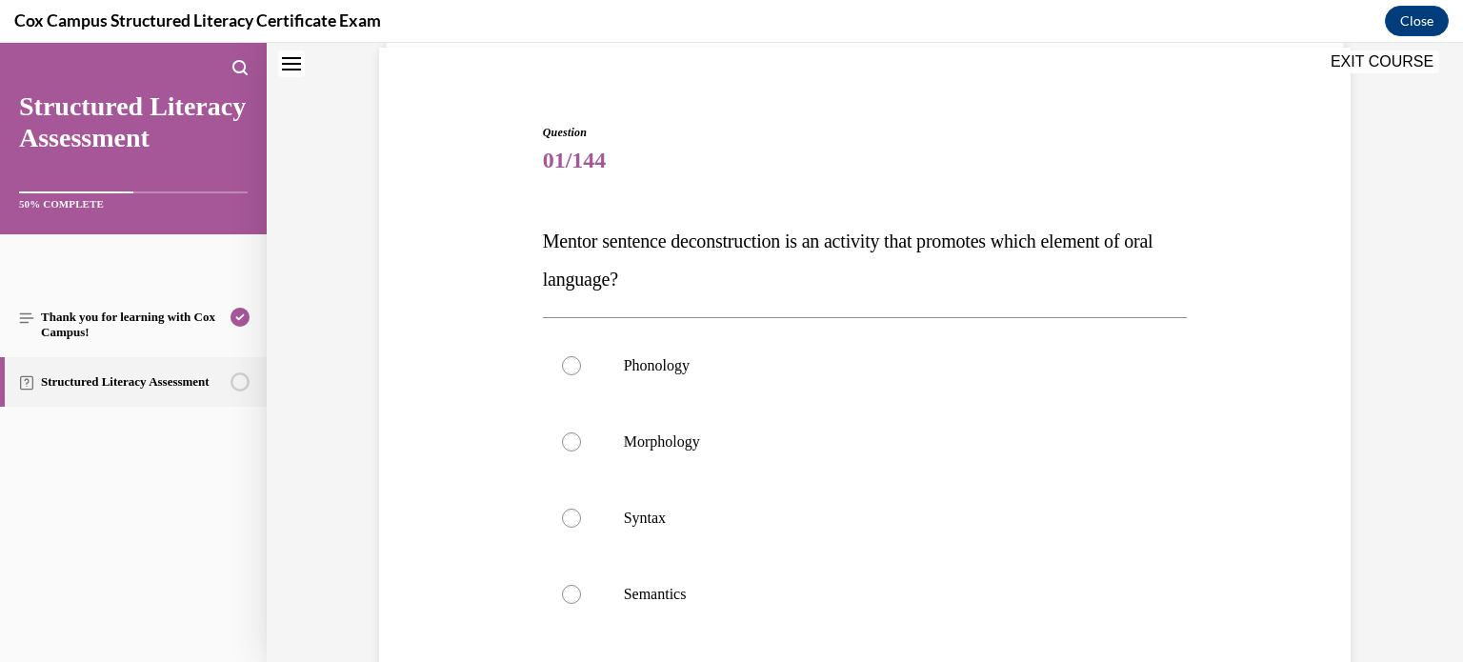
scroll to position [164, 0]
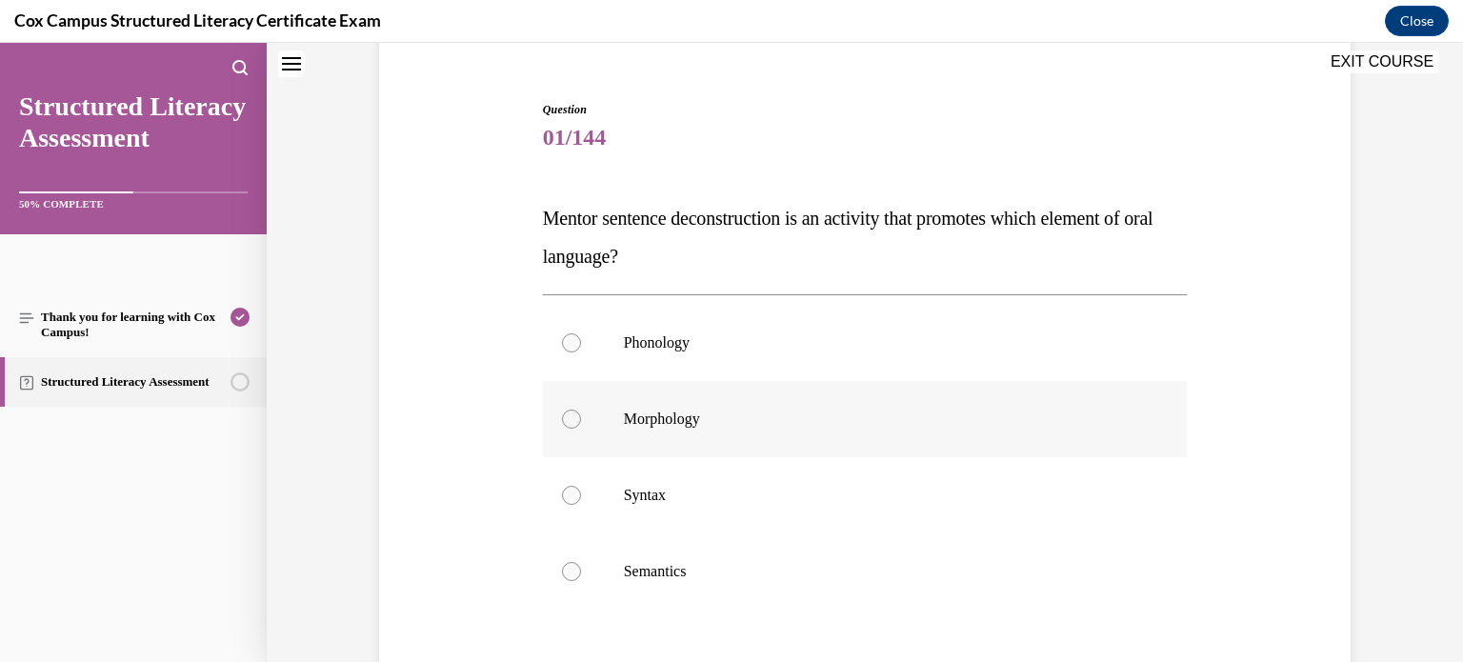
click at [697, 414] on span "Morphology" at bounding box center [662, 419] width 76 height 16
click at [581, 414] on input "Morphology" at bounding box center [571, 419] width 19 height 19
radio input "true"
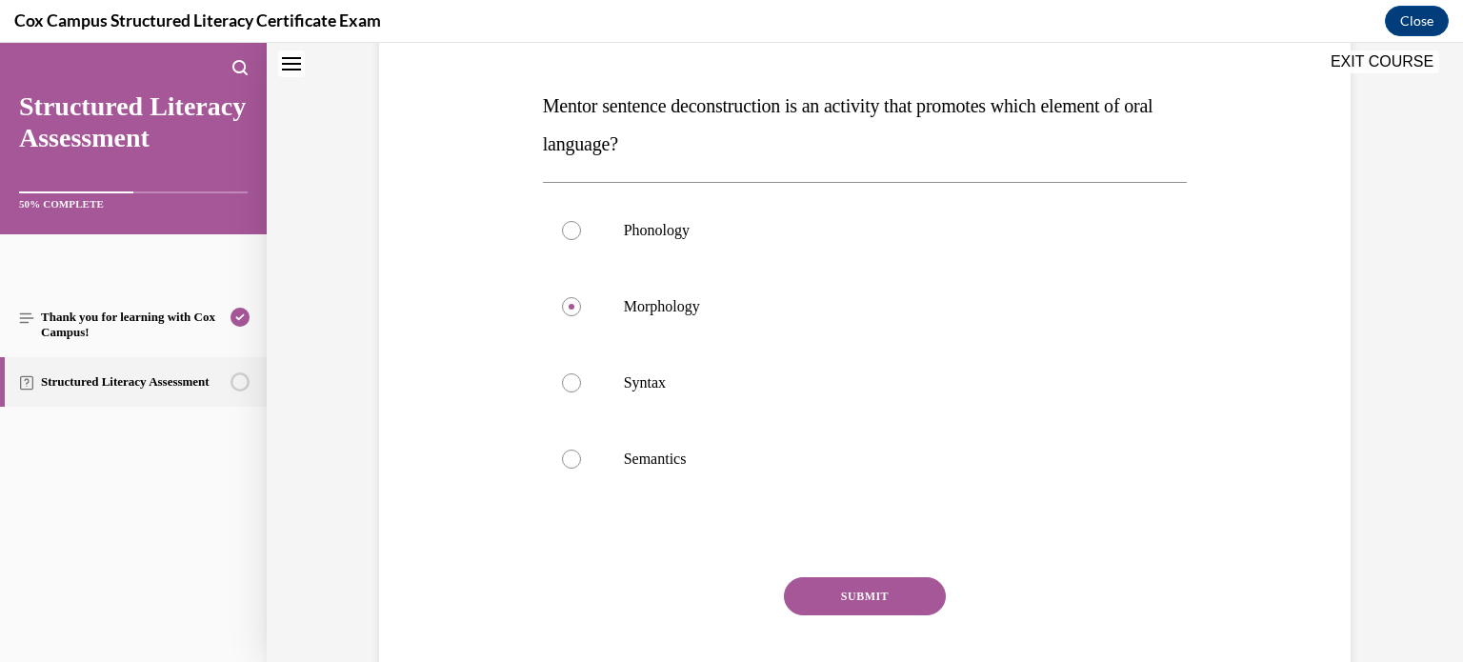
scroll to position [278, 0]
click at [889, 595] on button "SUBMIT" at bounding box center [865, 594] width 162 height 38
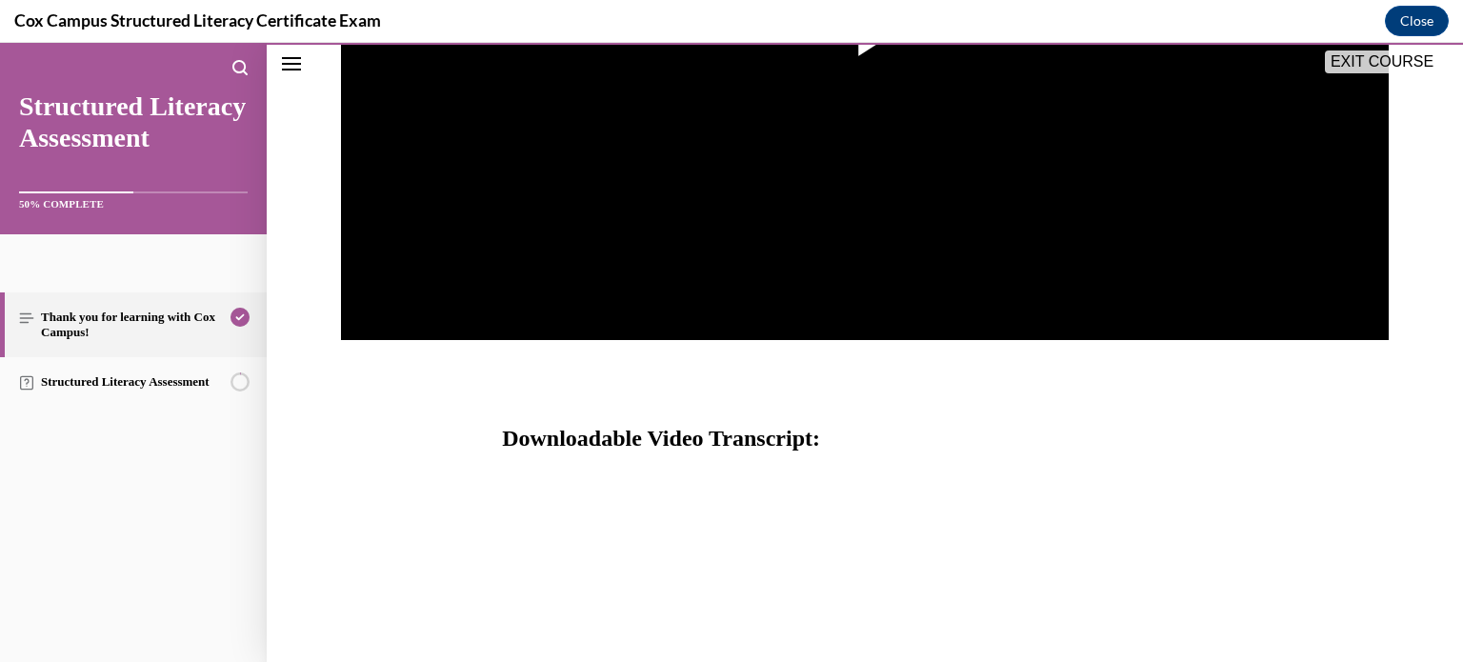
scroll to position [733, 0]
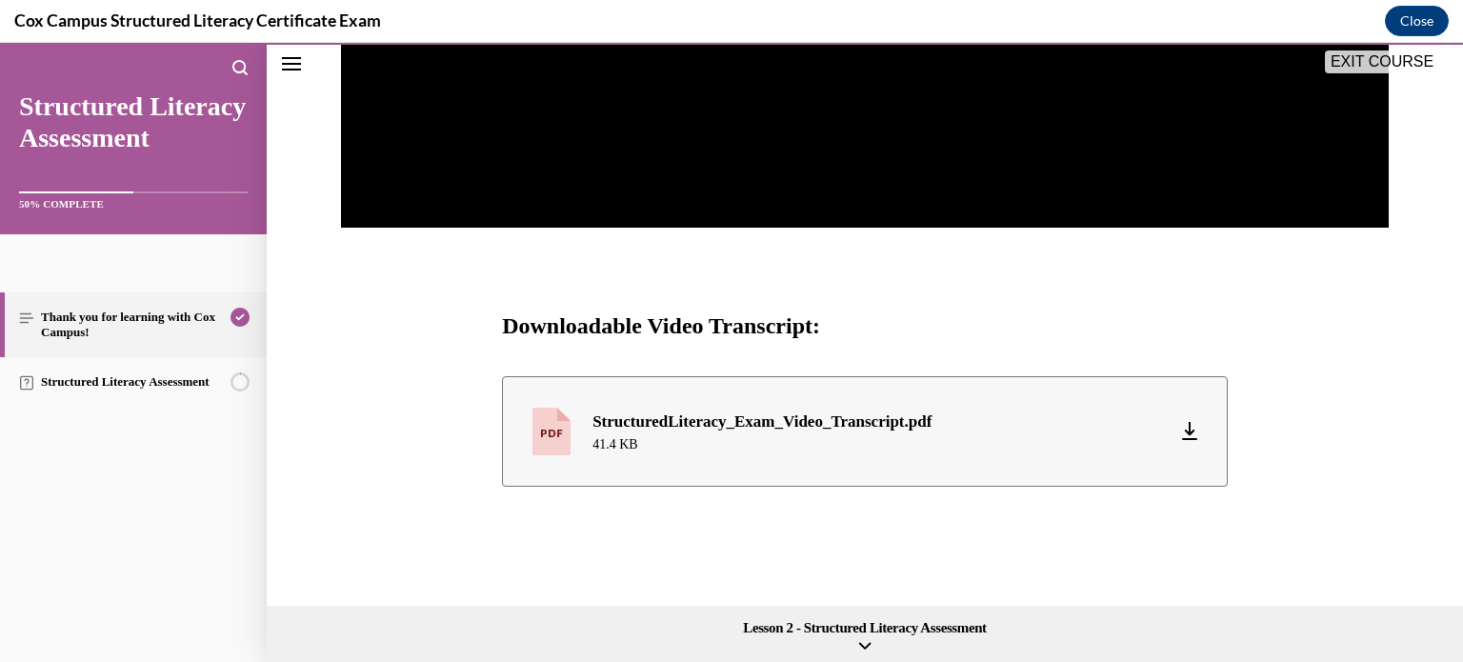
click at [1395, 60] on button "EXIT COURSE" at bounding box center [1382, 61] width 114 height 23
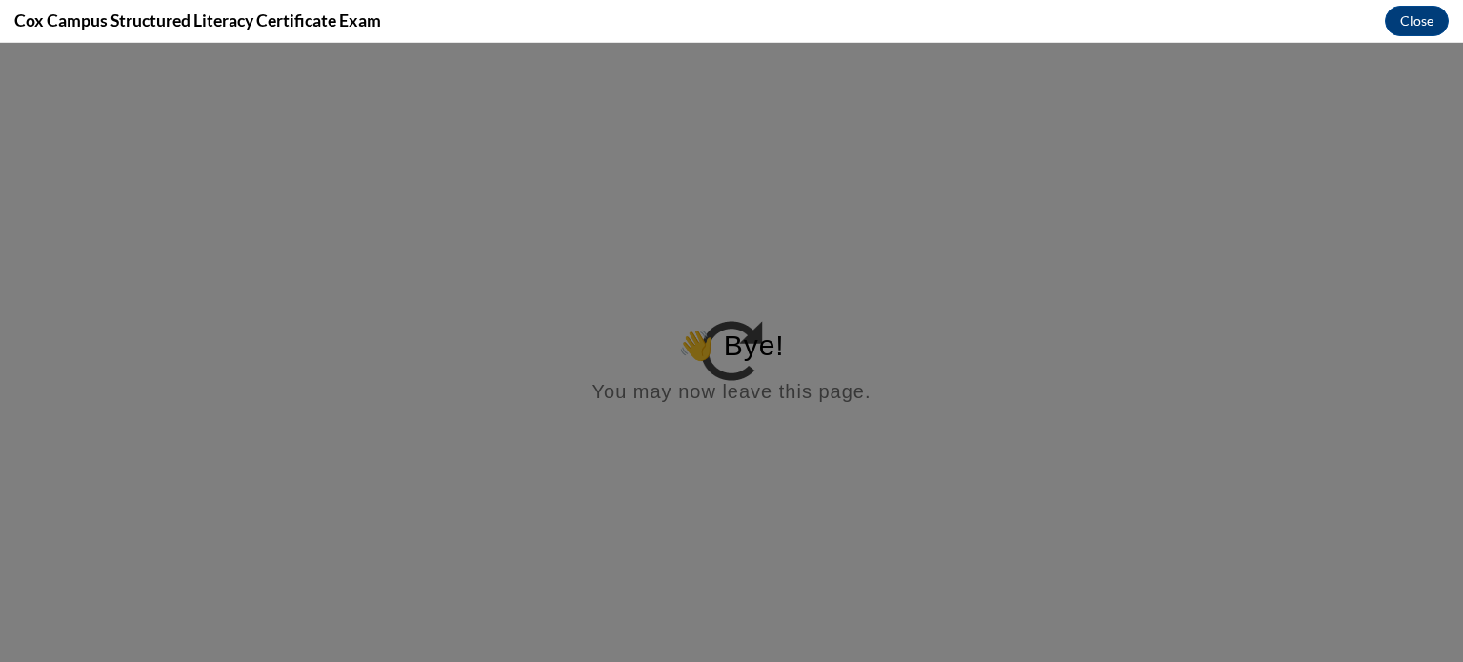
scroll to position [0, 0]
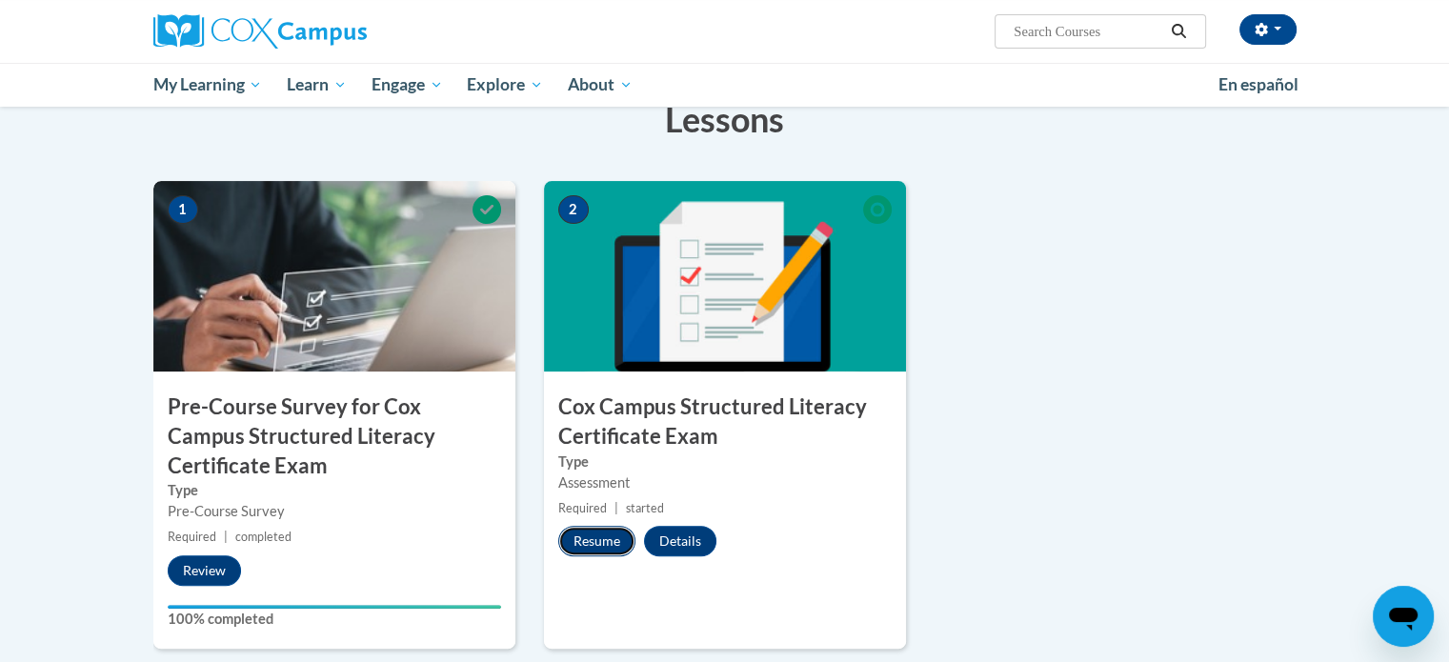
click at [595, 538] on button "Resume" at bounding box center [596, 541] width 77 height 30
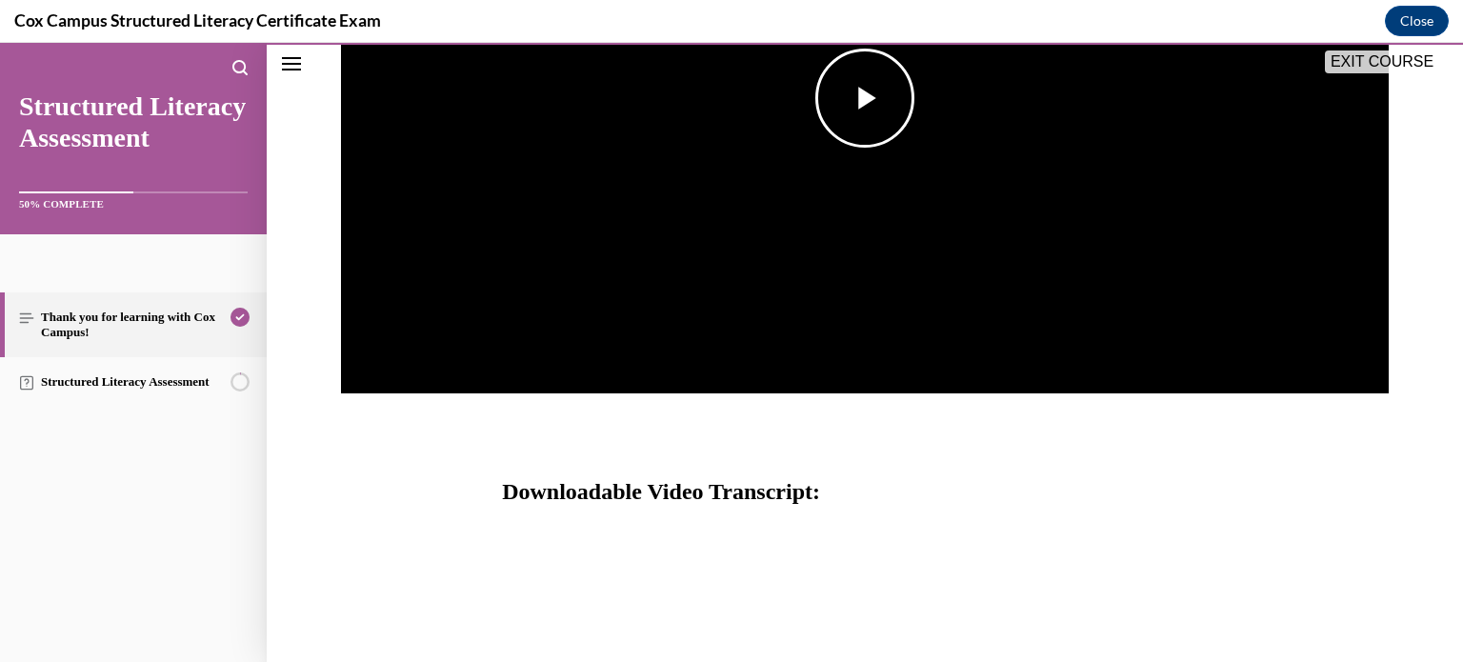
scroll to position [733, 0]
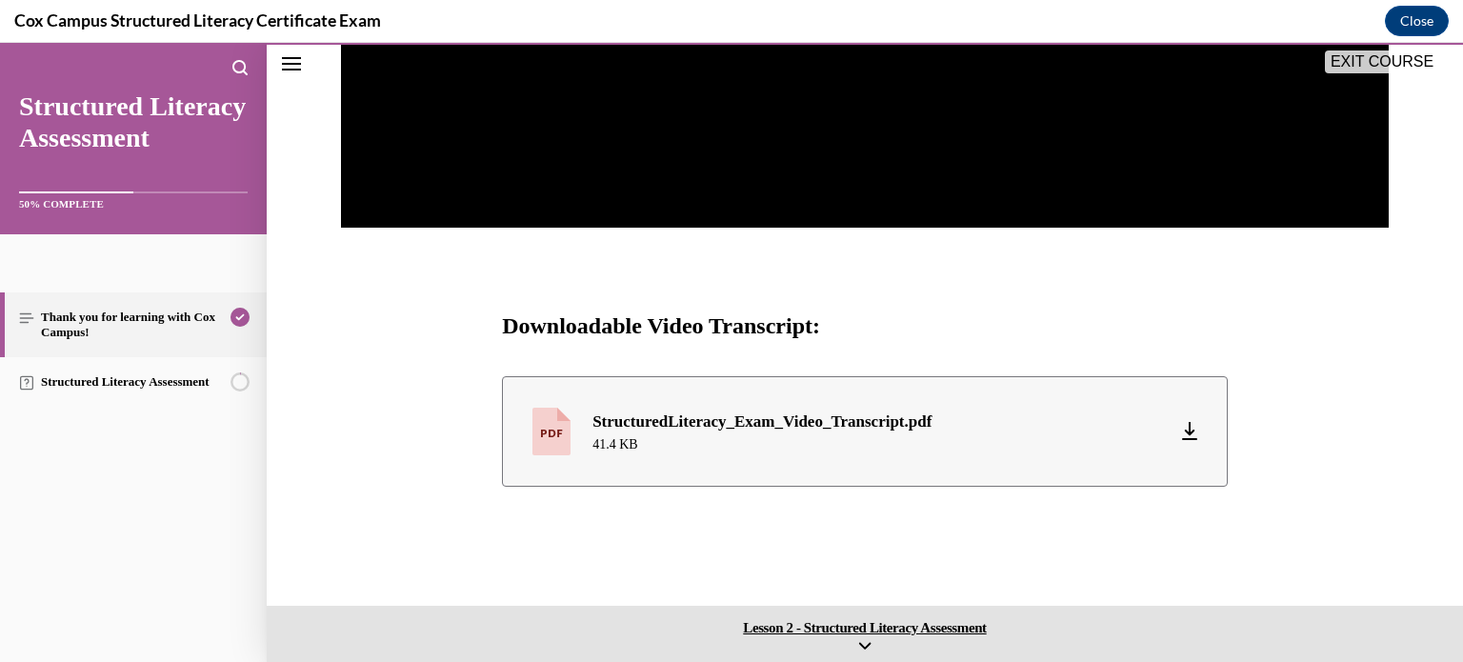
click at [874, 620] on span "Lesson 2 - Structured Literacy Assessment" at bounding box center [865, 627] width 1187 height 17
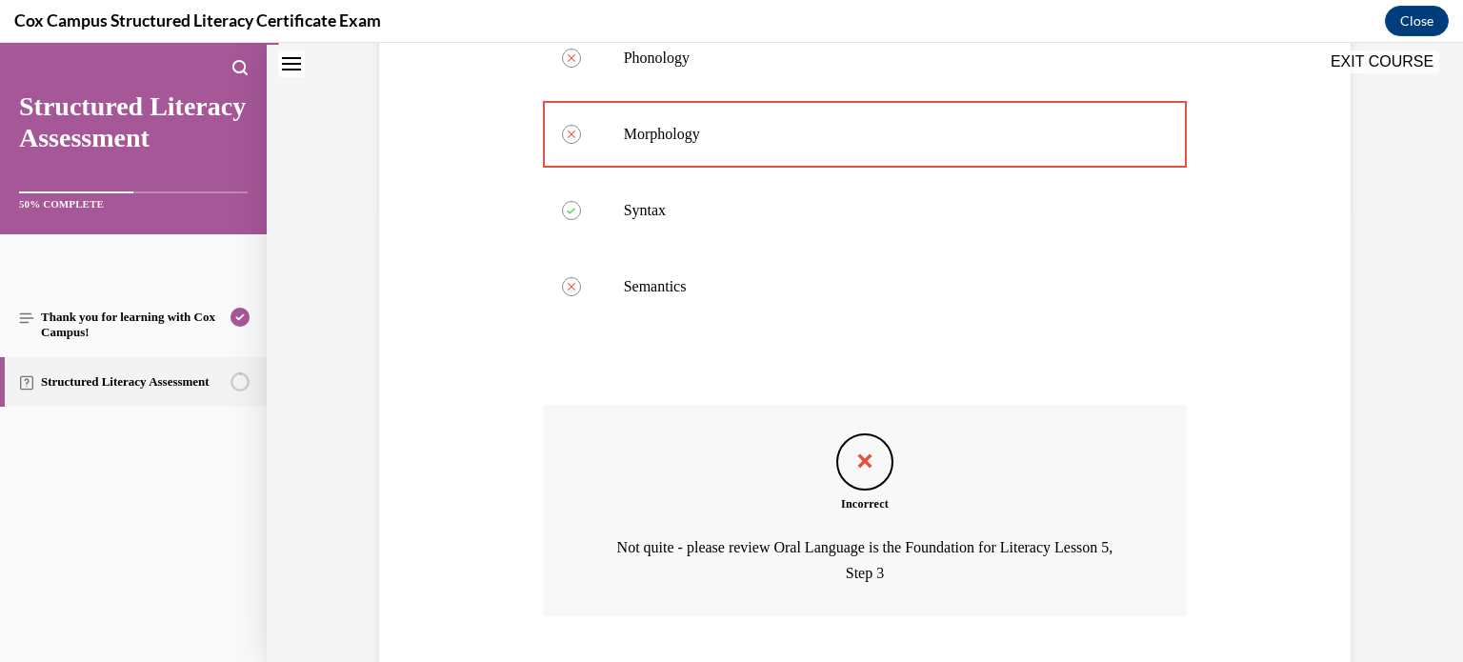
scroll to position [568, 0]
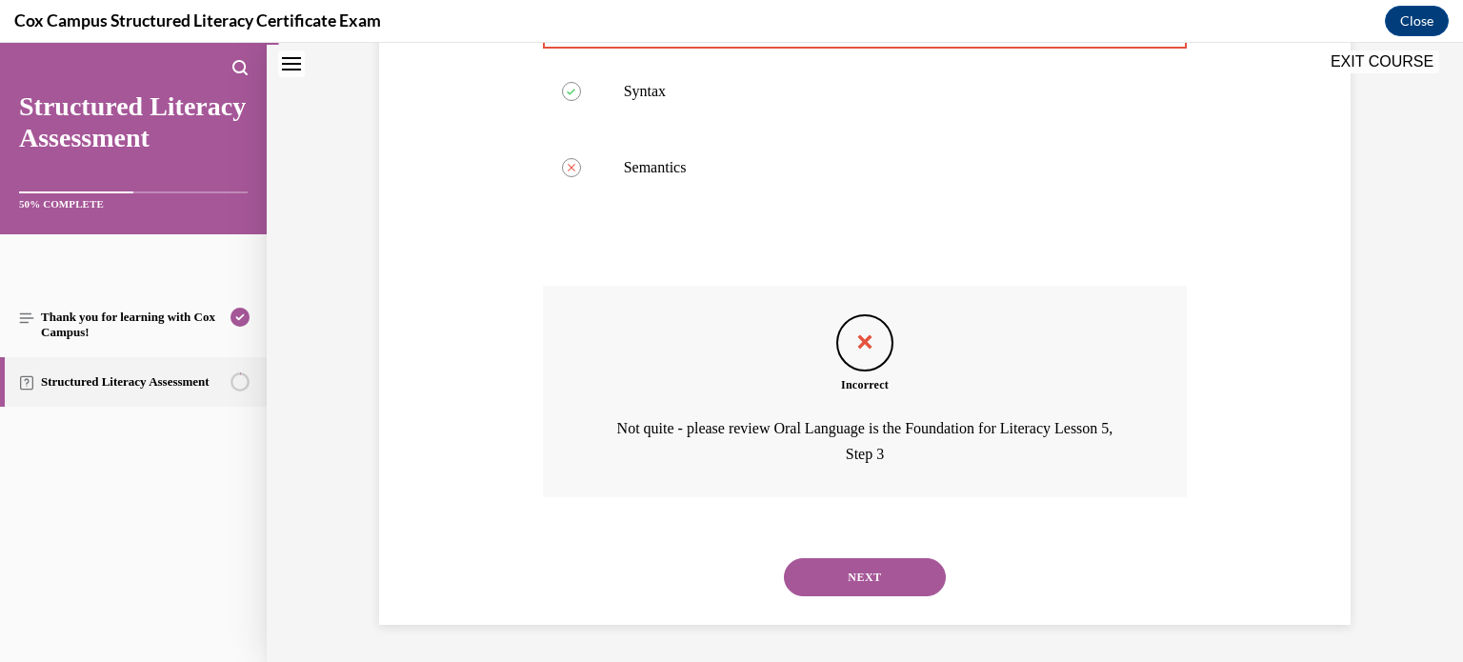
click at [849, 565] on button "NEXT" at bounding box center [865, 577] width 162 height 38
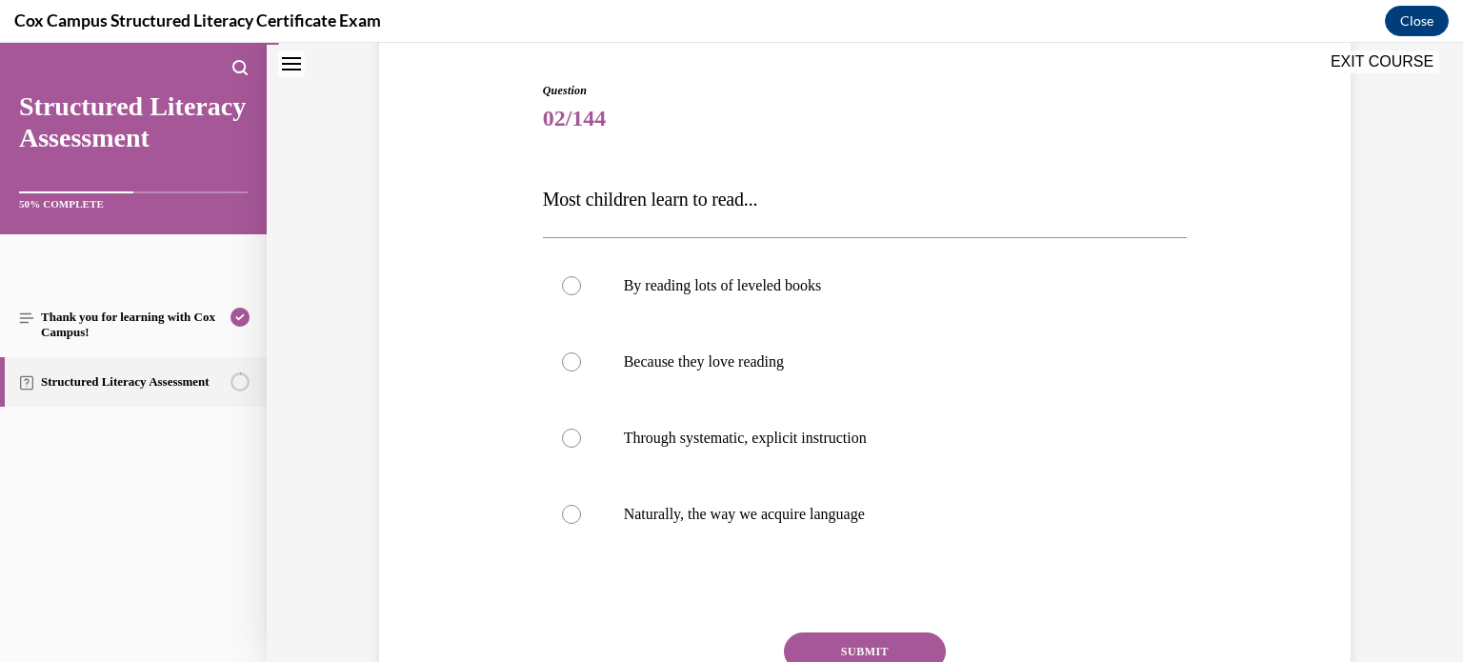
scroll to position [192, 0]
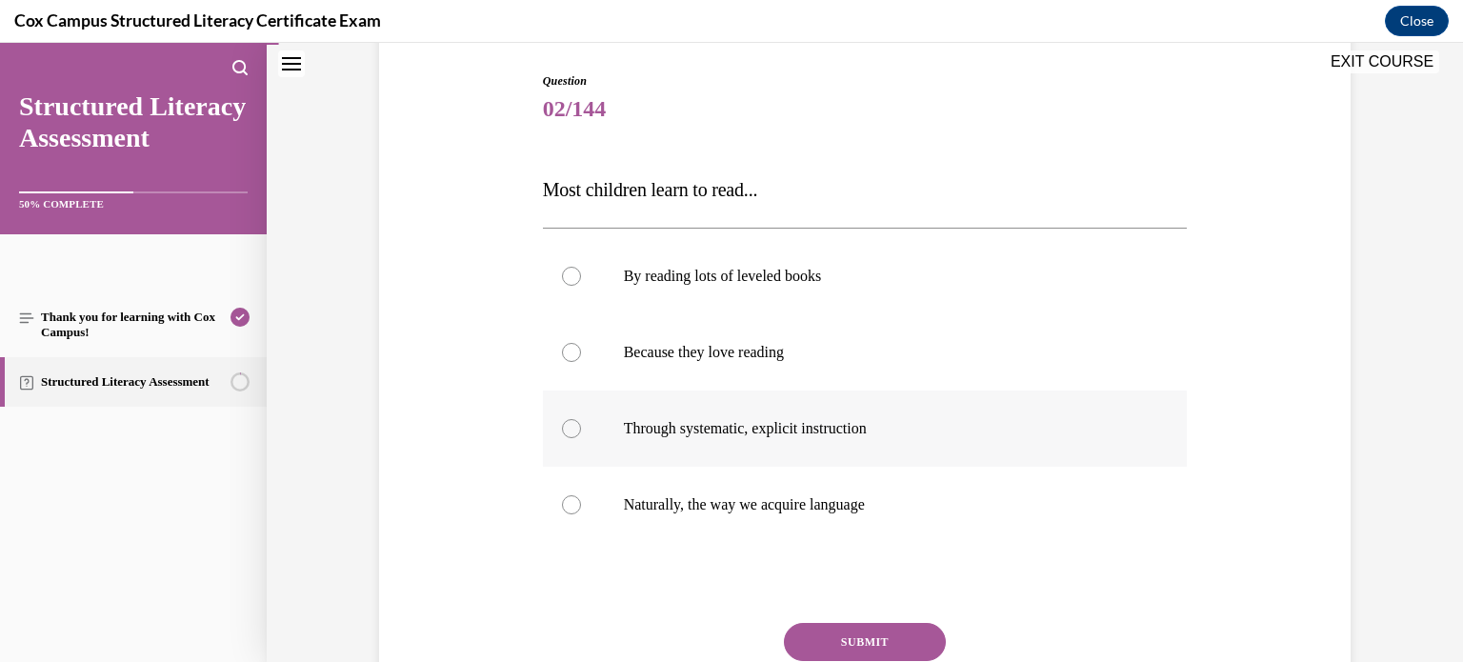
click at [564, 426] on div at bounding box center [571, 428] width 19 height 19
click at [564, 426] on input "Through systematic, explicit instruction" at bounding box center [571, 428] width 19 height 19
radio input "true"
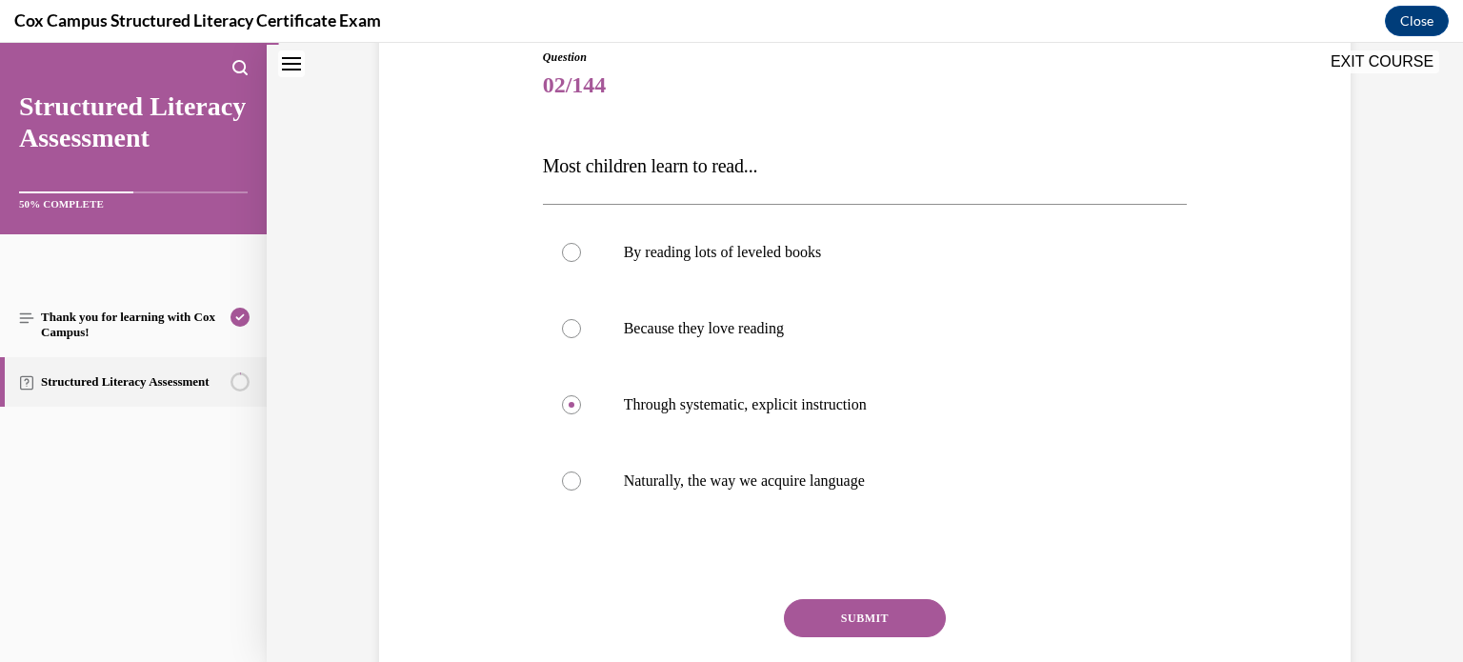
click at [839, 614] on button "SUBMIT" at bounding box center [865, 618] width 162 height 38
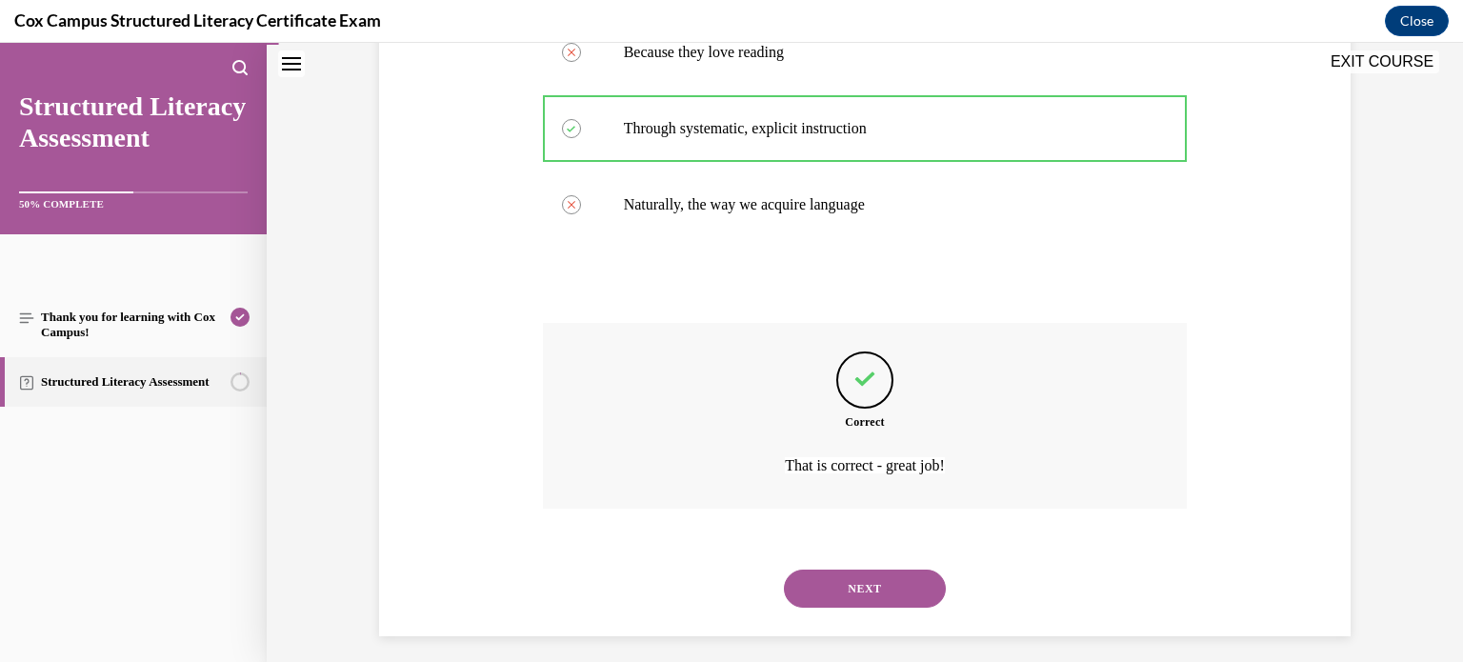
scroll to position [504, 0]
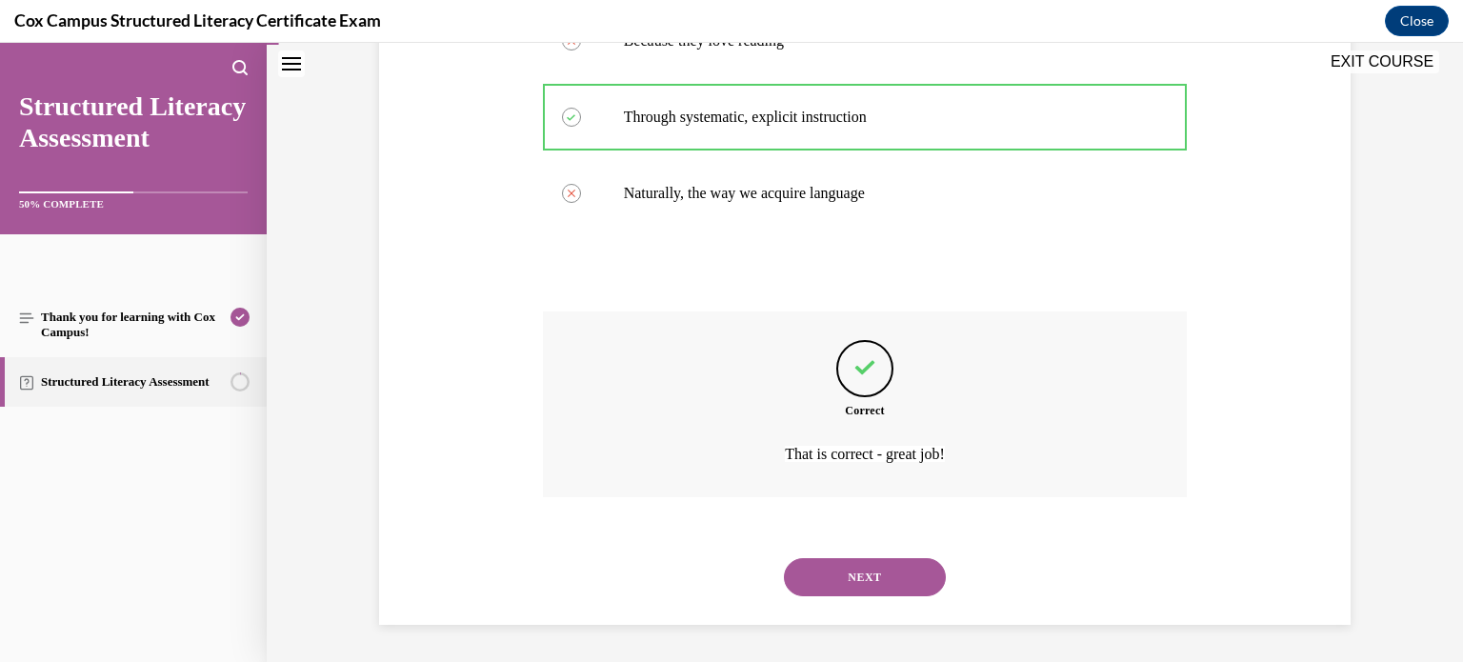
click at [865, 577] on button "NEXT" at bounding box center [865, 577] width 162 height 38
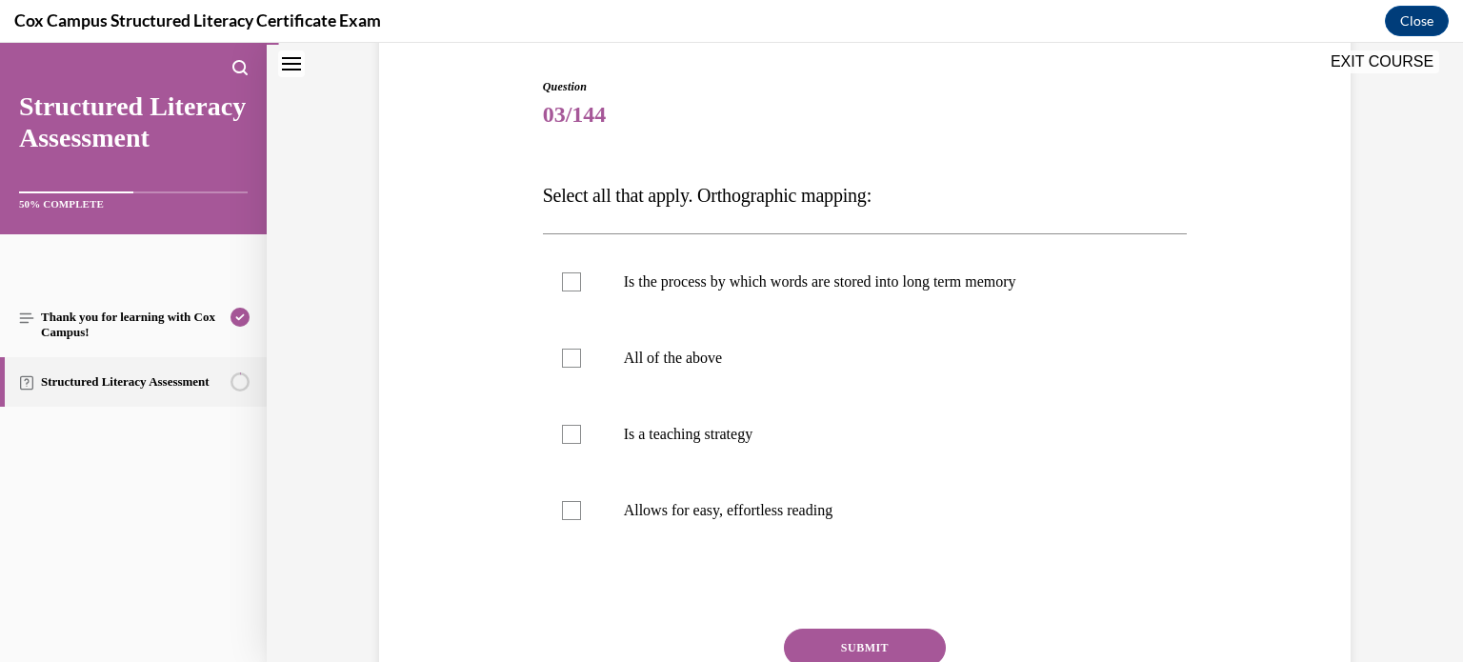
scroll to position [201, 0]
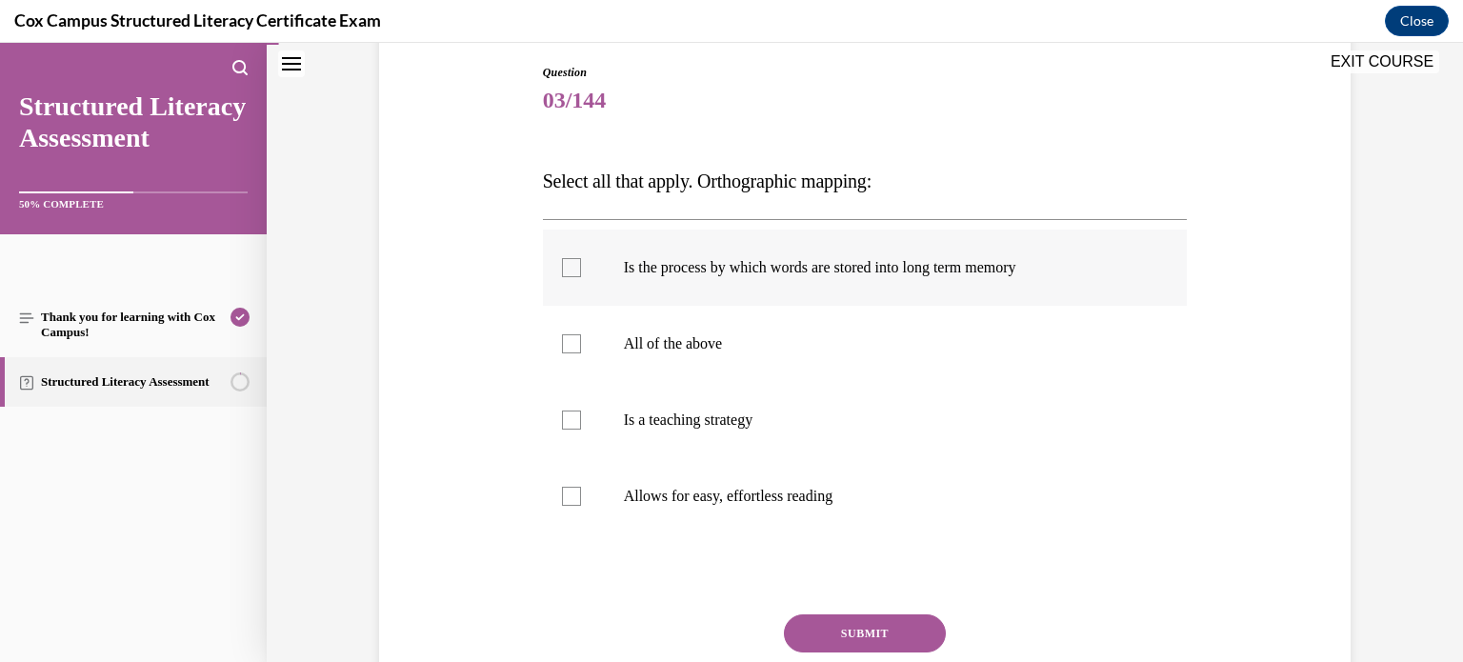
click at [564, 270] on div at bounding box center [571, 267] width 19 height 19
click at [564, 270] on input "Is the process by which words are stored into long term memory" at bounding box center [571, 267] width 19 height 19
checkbox input "true"
click at [568, 491] on div at bounding box center [571, 496] width 19 height 19
click at [568, 491] on input "Allows for easy, effortless reading" at bounding box center [571, 496] width 19 height 19
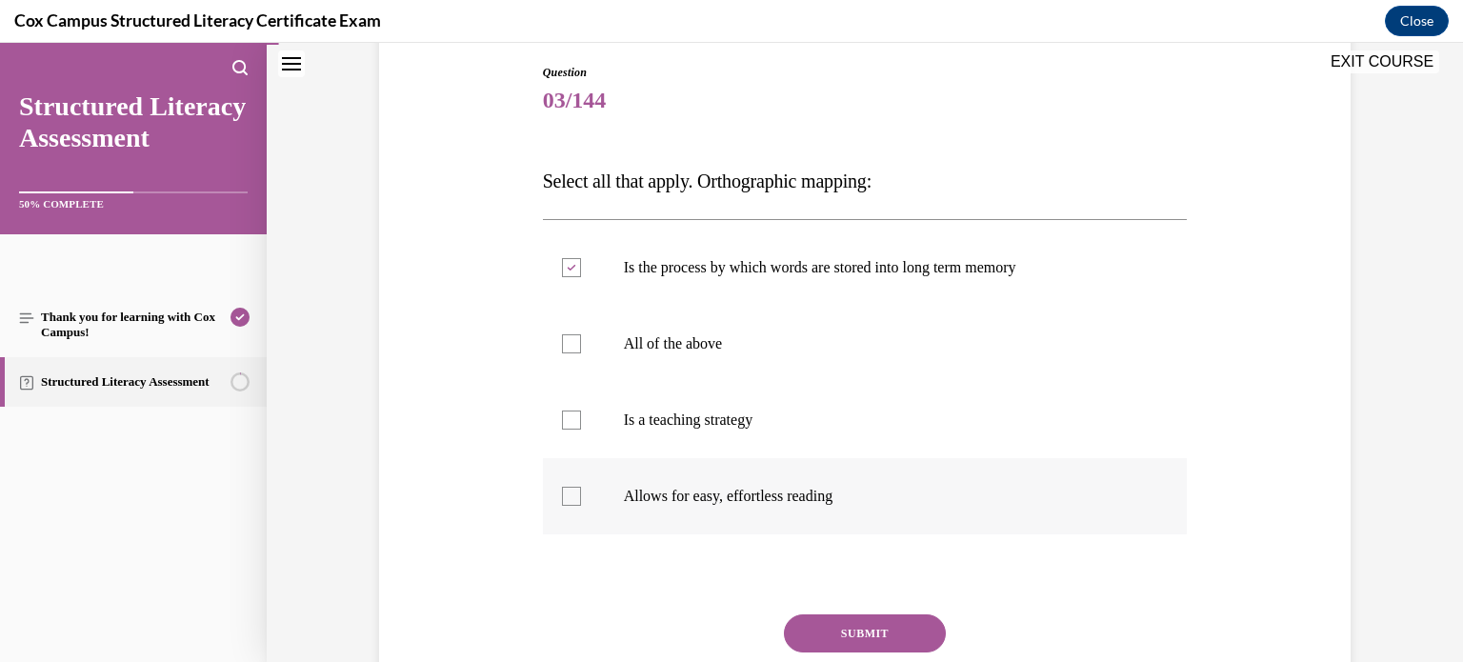
checkbox input "true"
click at [850, 628] on button "SUBMIT" at bounding box center [865, 634] width 162 height 38
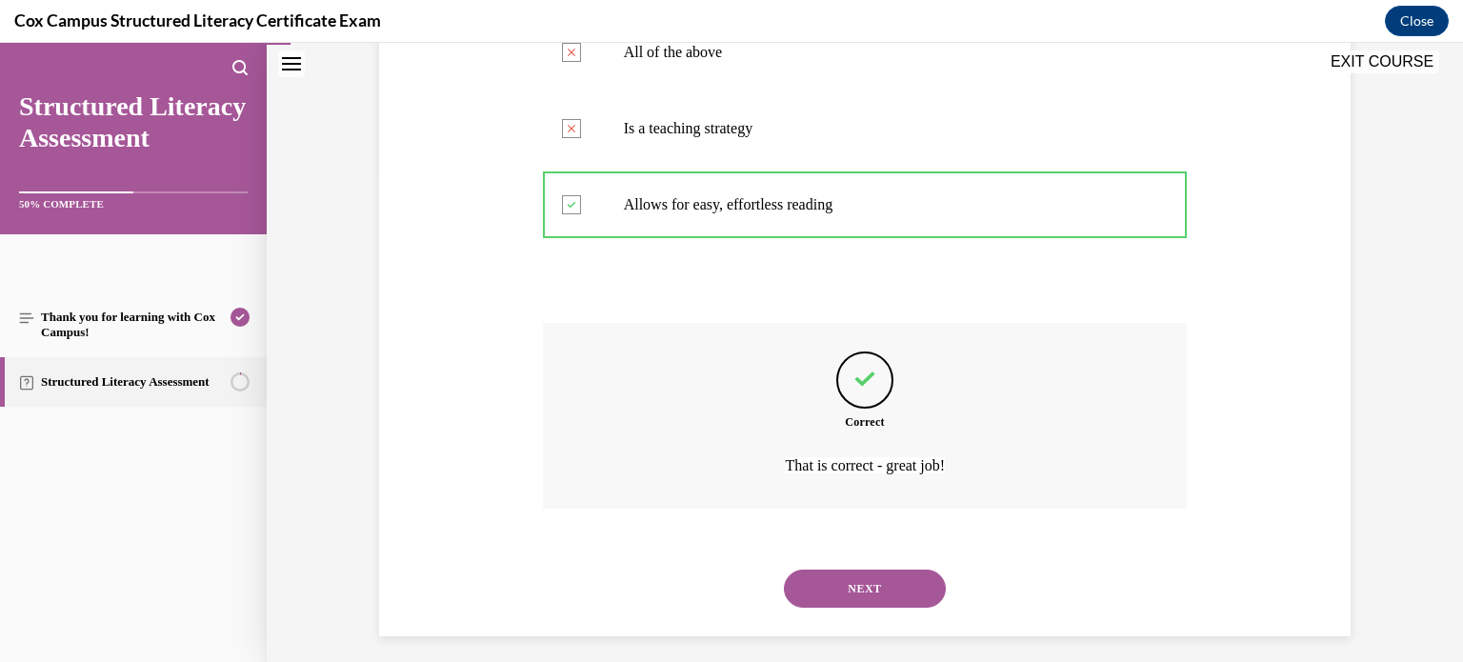
scroll to position [504, 0]
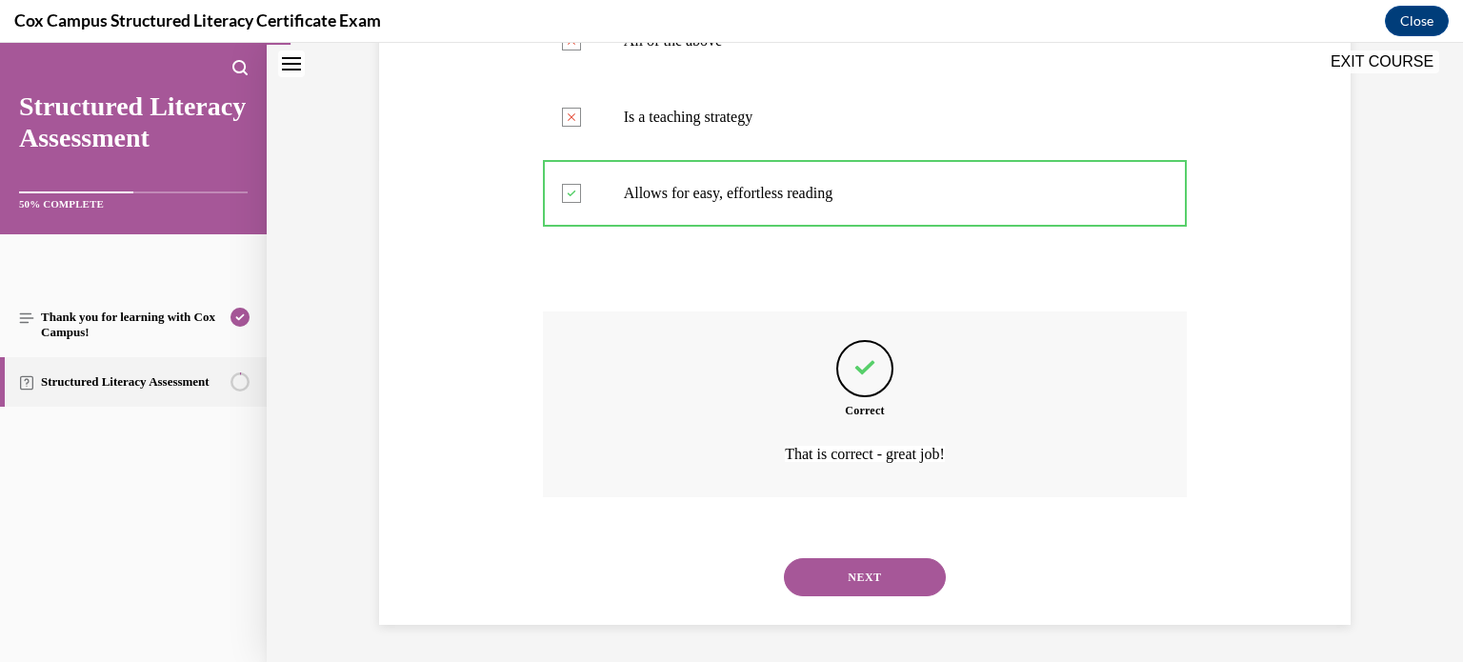
click at [831, 568] on button "NEXT" at bounding box center [865, 577] width 162 height 38
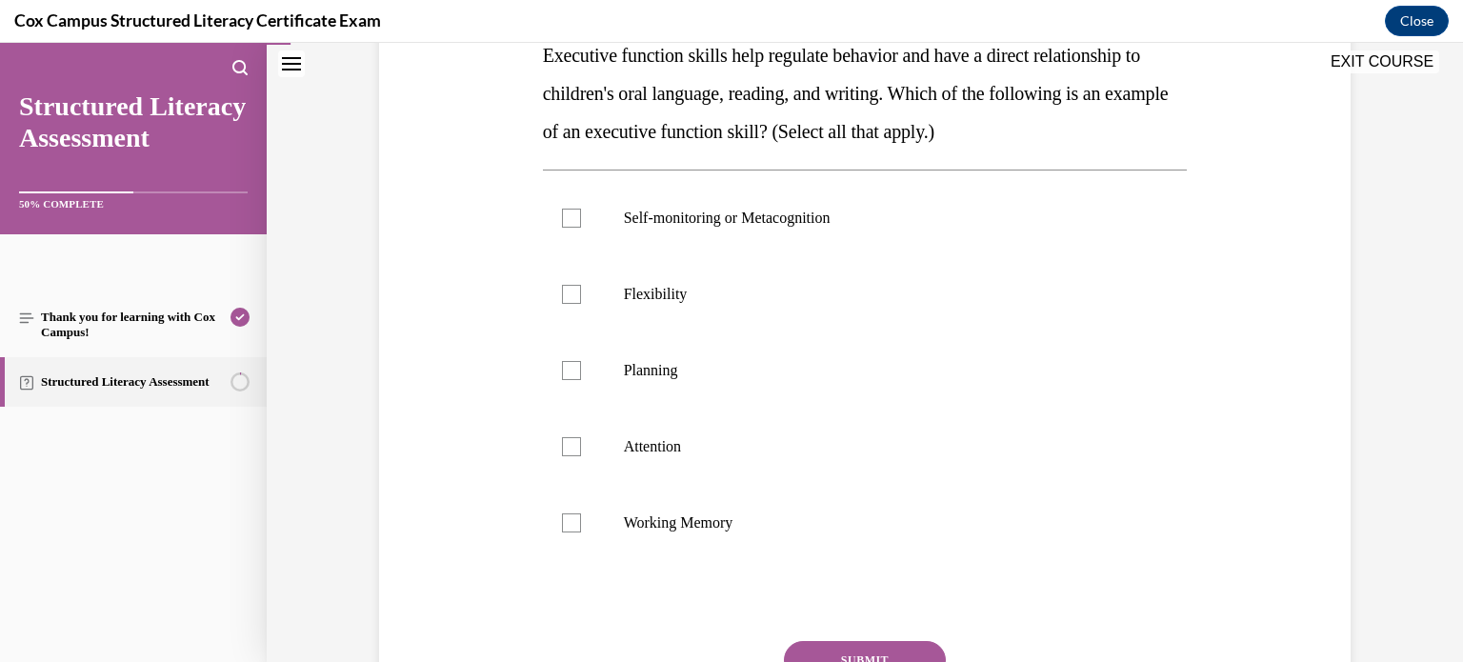
scroll to position [324, 0]
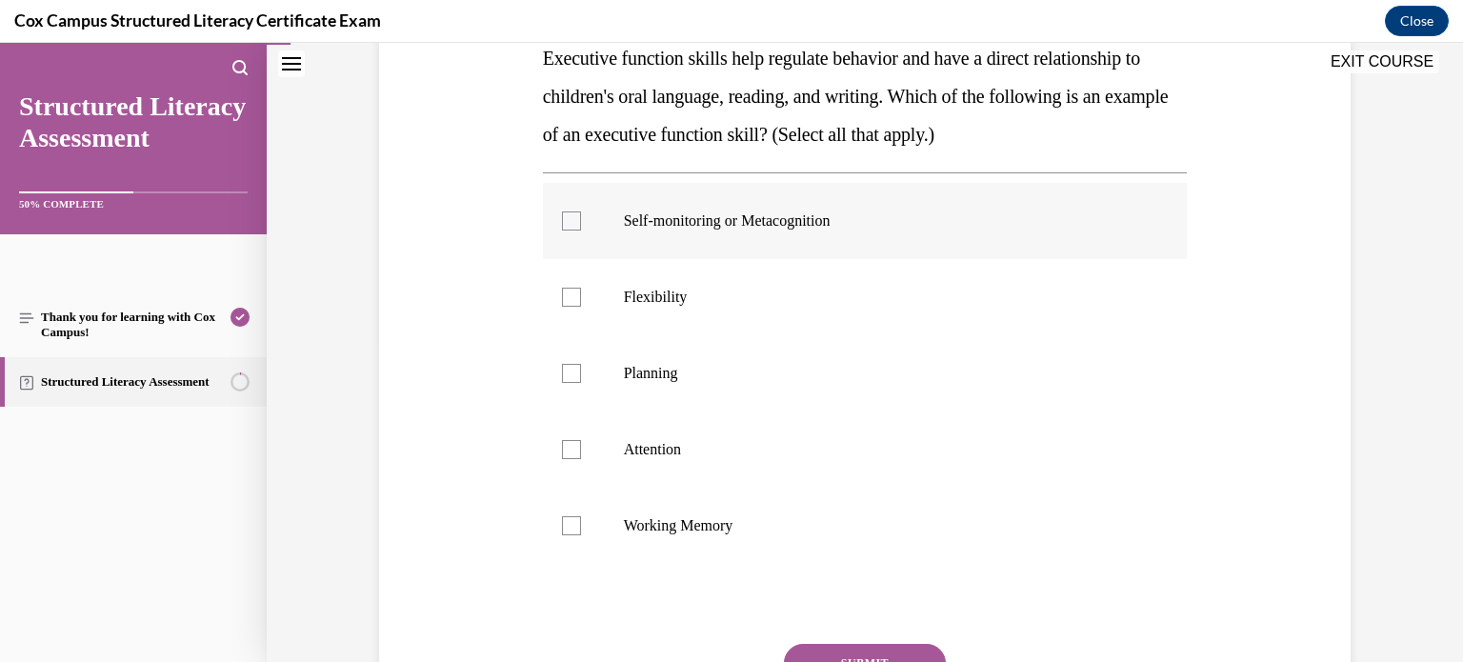
click at [564, 221] on div at bounding box center [571, 221] width 19 height 19
click at [564, 221] on input "Self-monitoring or Metacognition" at bounding box center [571, 221] width 19 height 19
checkbox input "true"
click at [566, 308] on label "Flexibility" at bounding box center [865, 297] width 645 height 76
click at [566, 307] on input "Flexibility" at bounding box center [571, 297] width 19 height 19
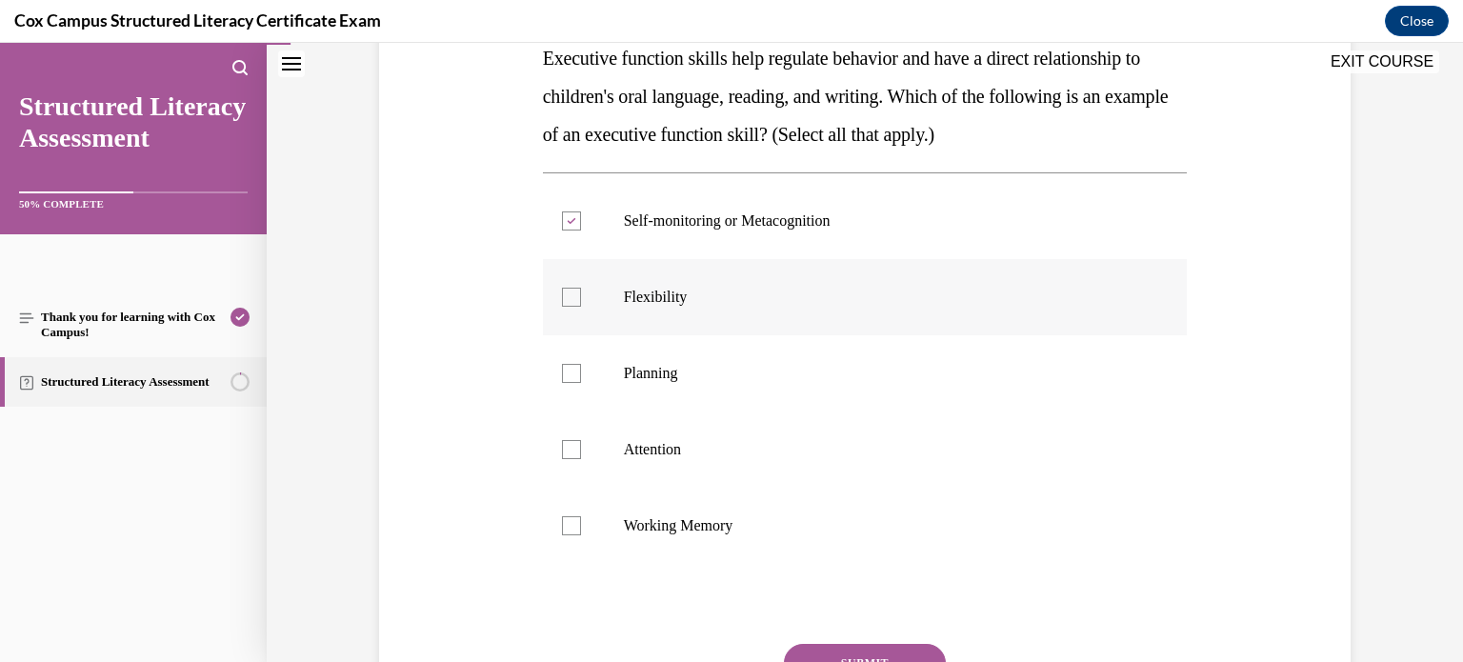
checkbox input "true"
click at [568, 365] on div at bounding box center [571, 373] width 19 height 19
click at [568, 365] on input "Planning" at bounding box center [571, 373] width 19 height 19
checkbox input "true"
click at [563, 449] on div at bounding box center [571, 449] width 19 height 19
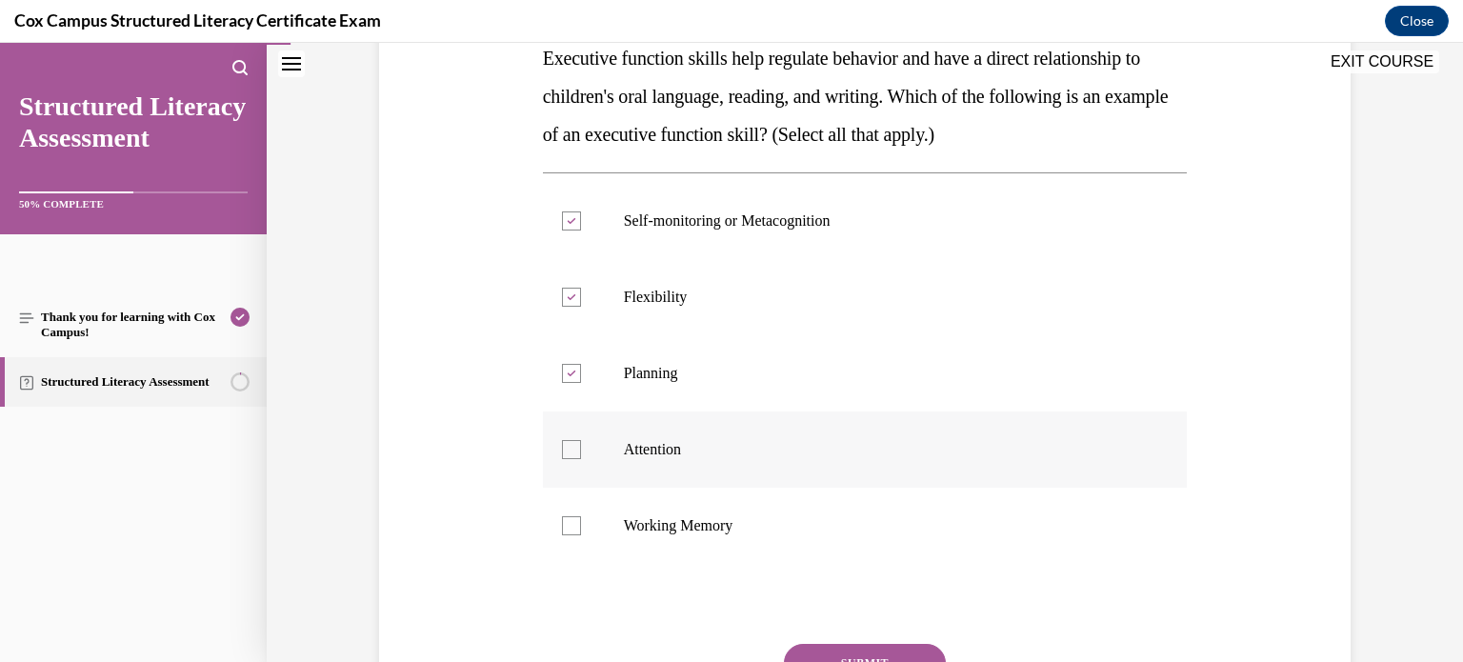
click at [563, 449] on input "Attention" at bounding box center [571, 449] width 19 height 19
checkbox input "true"
click at [562, 523] on div at bounding box center [571, 525] width 19 height 19
click at [562, 523] on input "Working Memory" at bounding box center [571, 525] width 19 height 19
checkbox input "true"
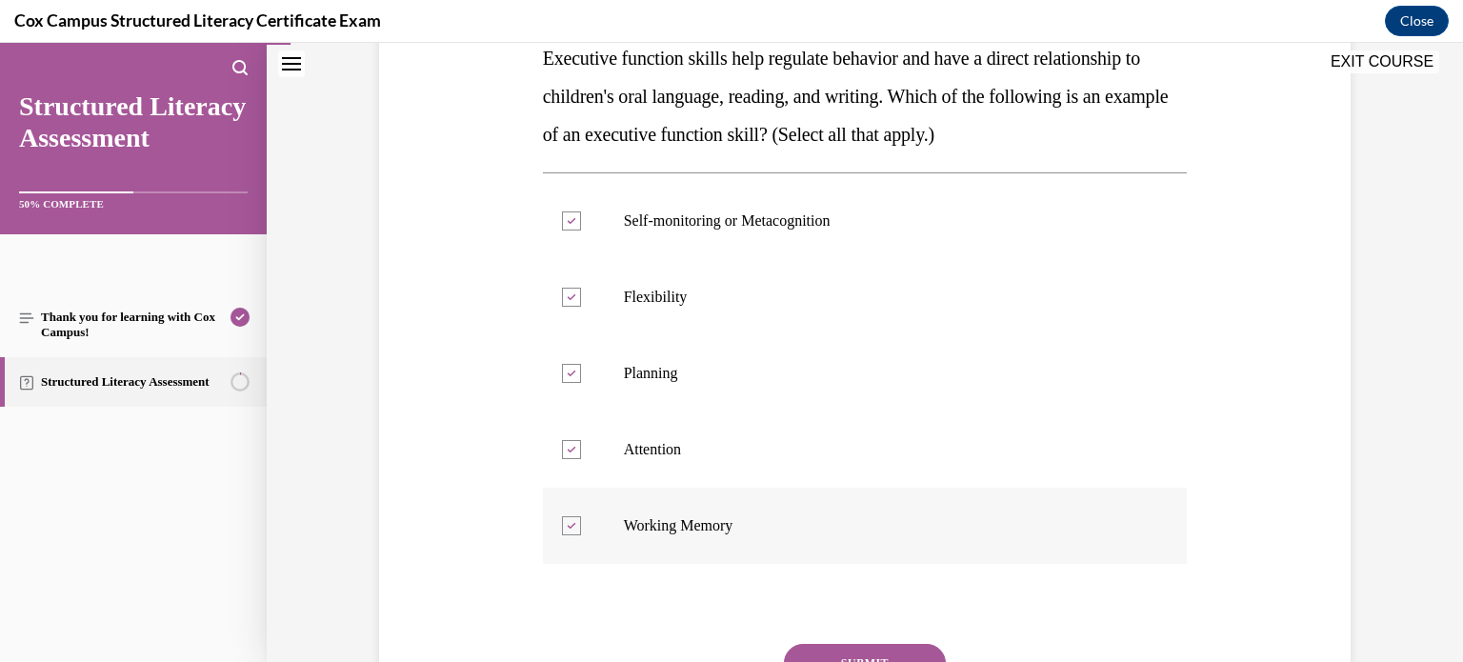
scroll to position [353, 0]
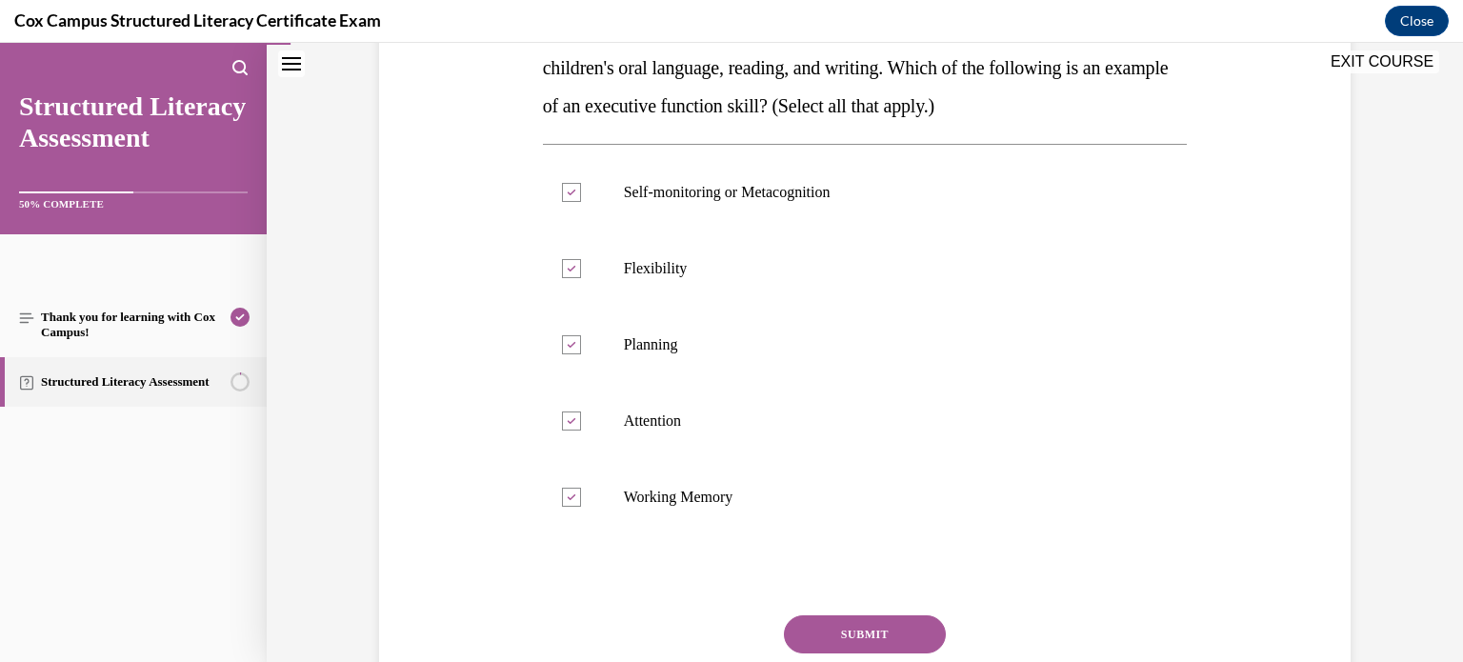
click at [845, 621] on button "SUBMIT" at bounding box center [865, 634] width 162 height 38
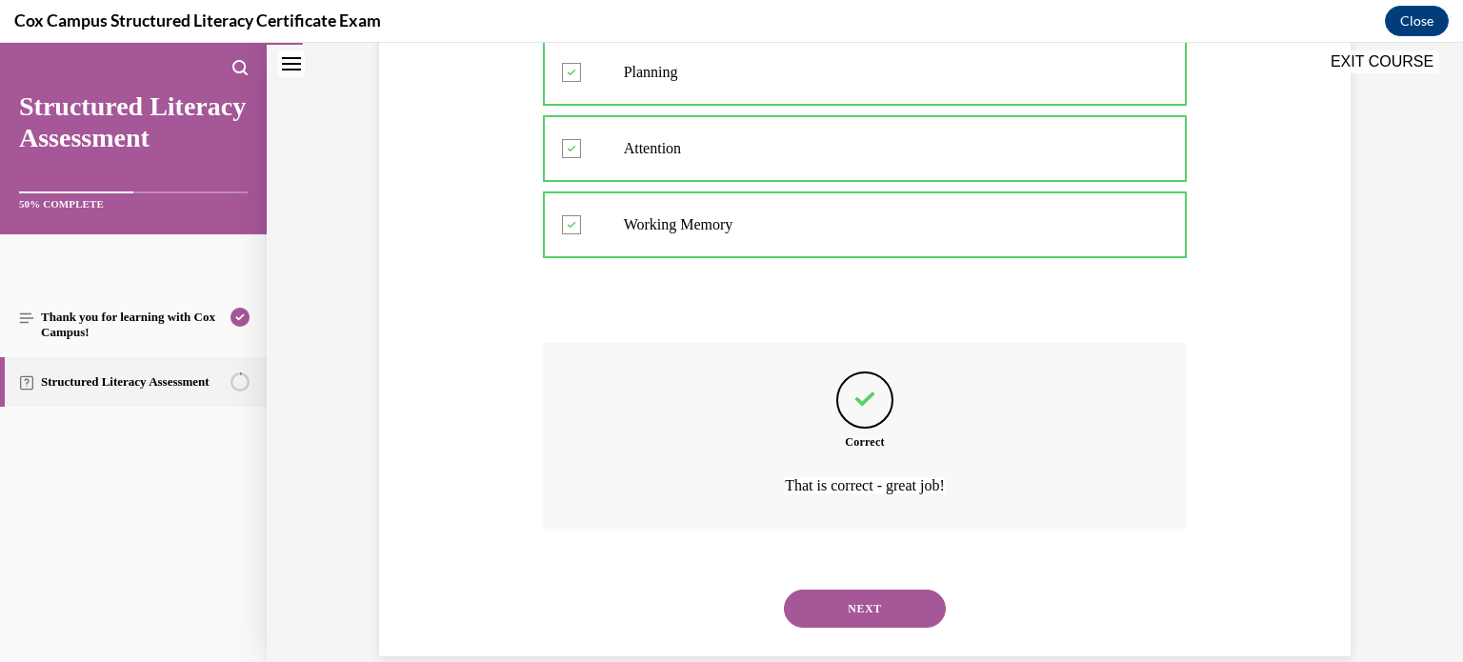
scroll to position [629, 0]
click at [848, 603] on button "NEXT" at bounding box center [865, 605] width 162 height 38
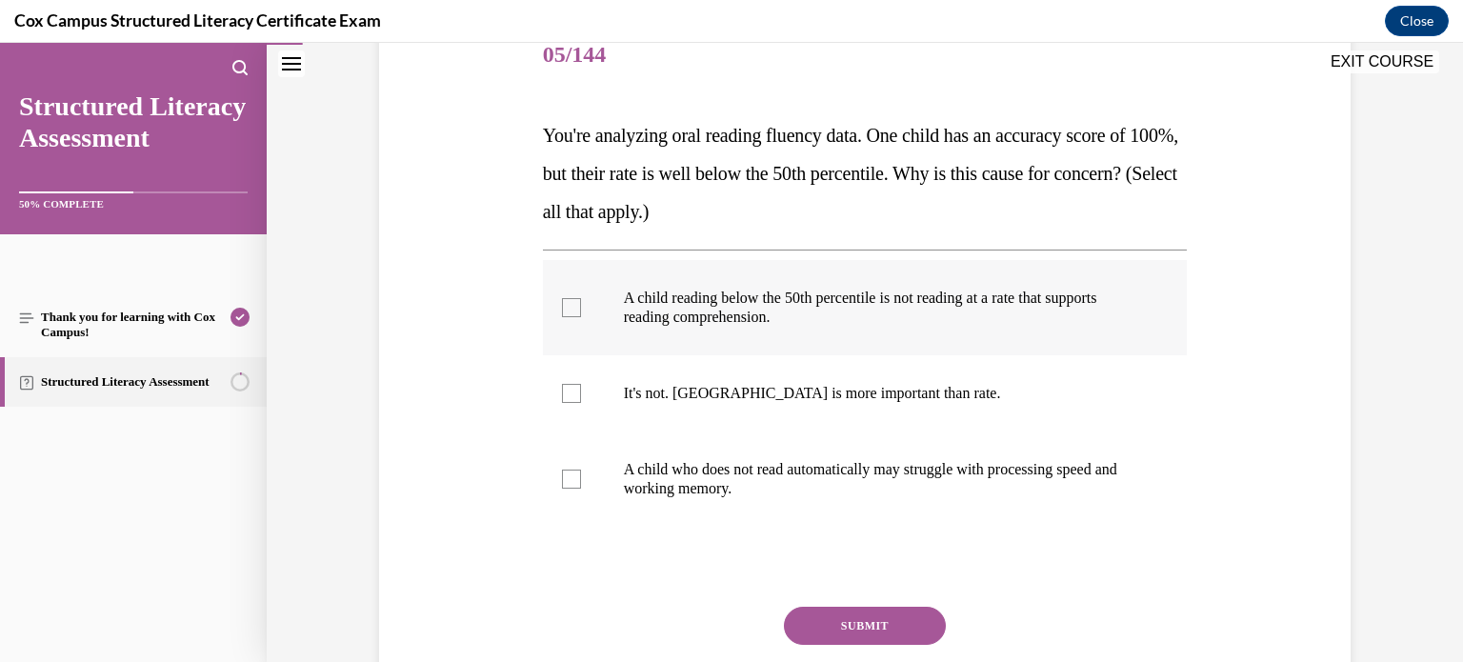
scroll to position [250, 0]
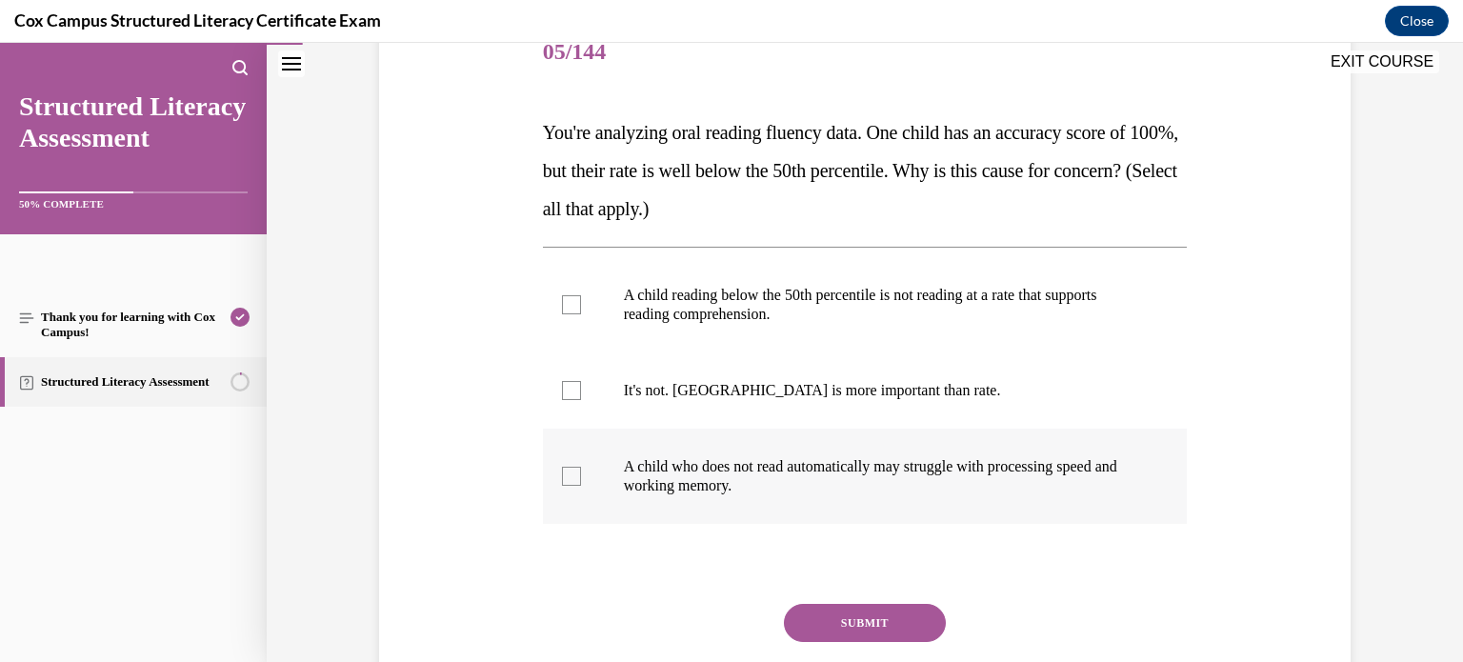
click at [569, 472] on div at bounding box center [571, 476] width 19 height 19
click at [569, 472] on input "A child who does not read automatically may struggle with processing speed and …" at bounding box center [571, 476] width 19 height 19
checkbox input "true"
click at [844, 620] on button "SUBMIT" at bounding box center [865, 623] width 162 height 38
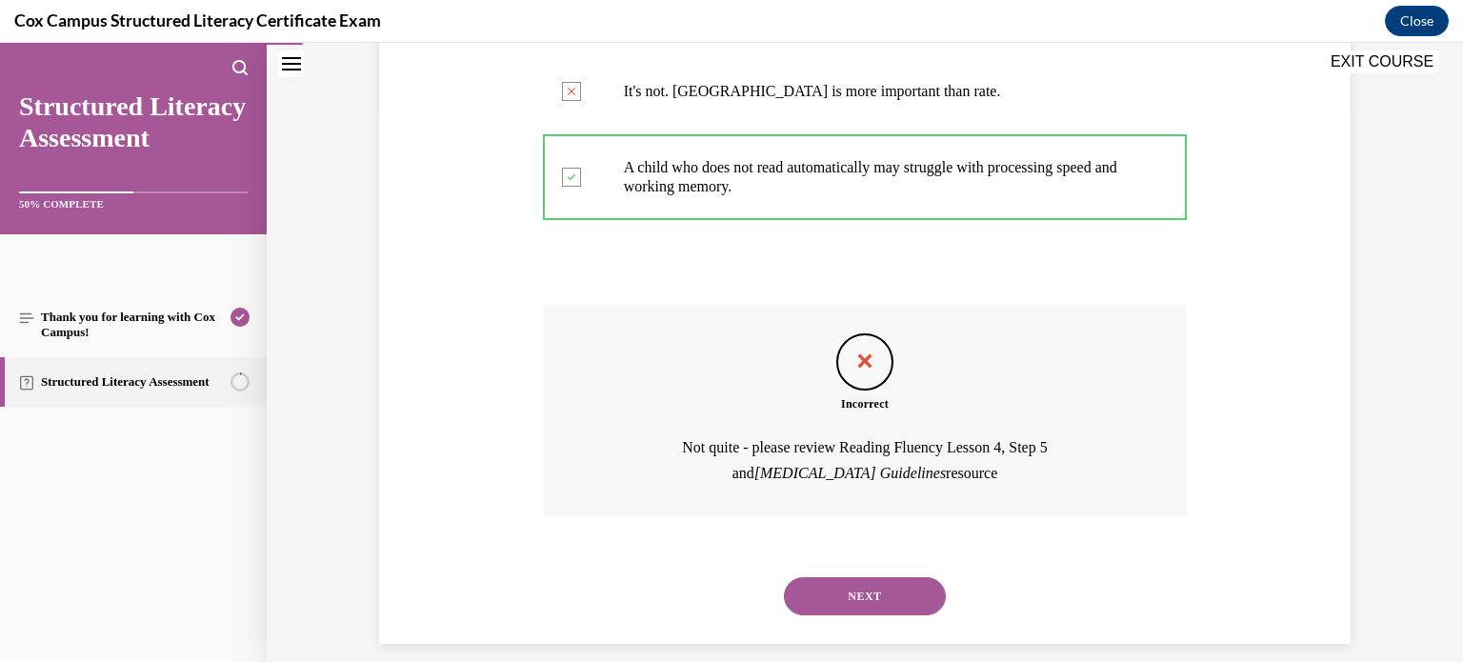
scroll to position [568, 0]
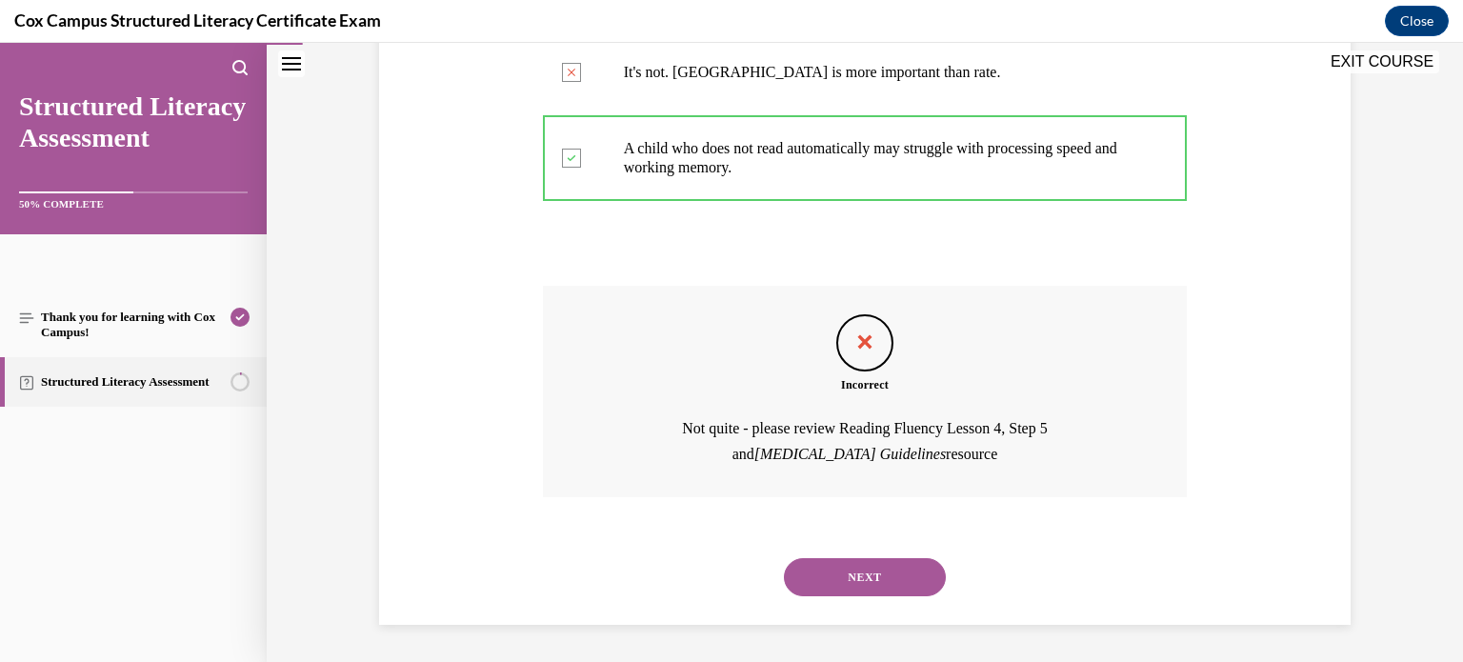
click at [852, 566] on button "NEXT" at bounding box center [865, 577] width 162 height 38
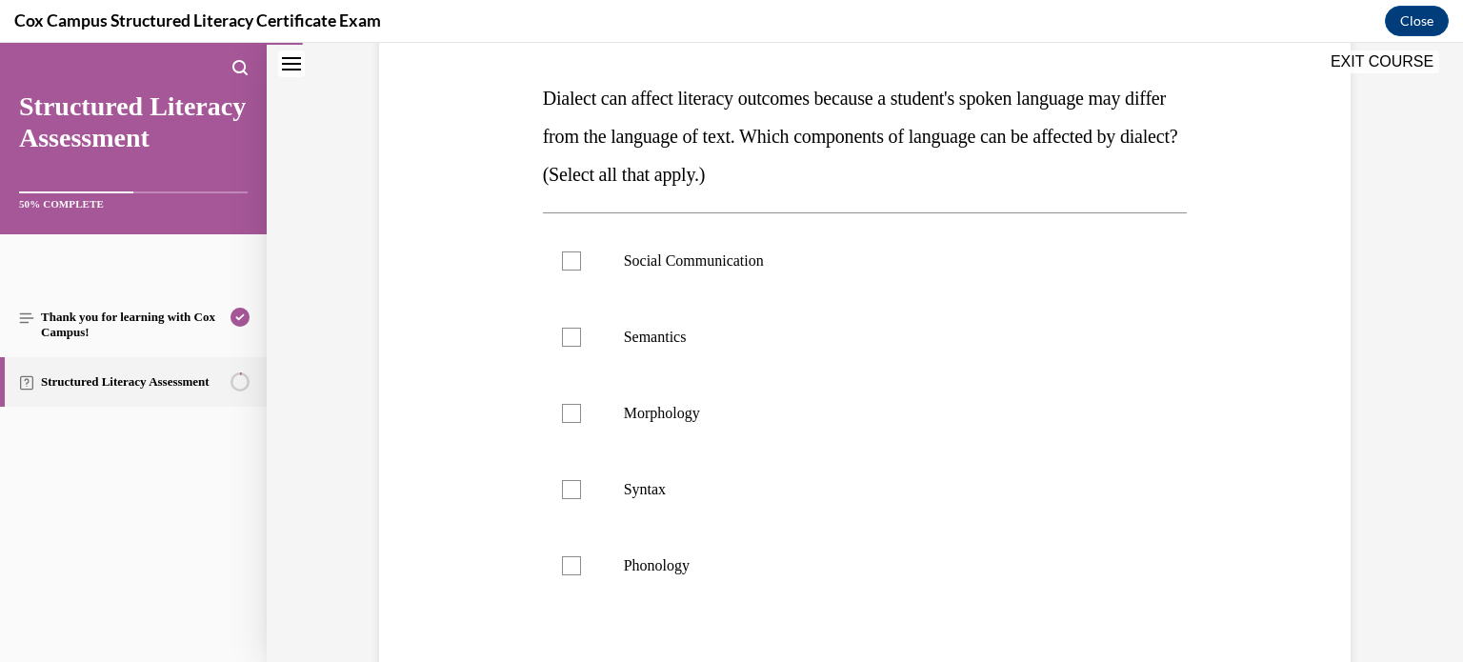
scroll to position [285, 0]
click at [562, 266] on div at bounding box center [571, 260] width 19 height 19
click at [562, 266] on input "Social Communication" at bounding box center [571, 260] width 19 height 19
checkbox input "true"
click at [564, 334] on div at bounding box center [571, 336] width 19 height 19
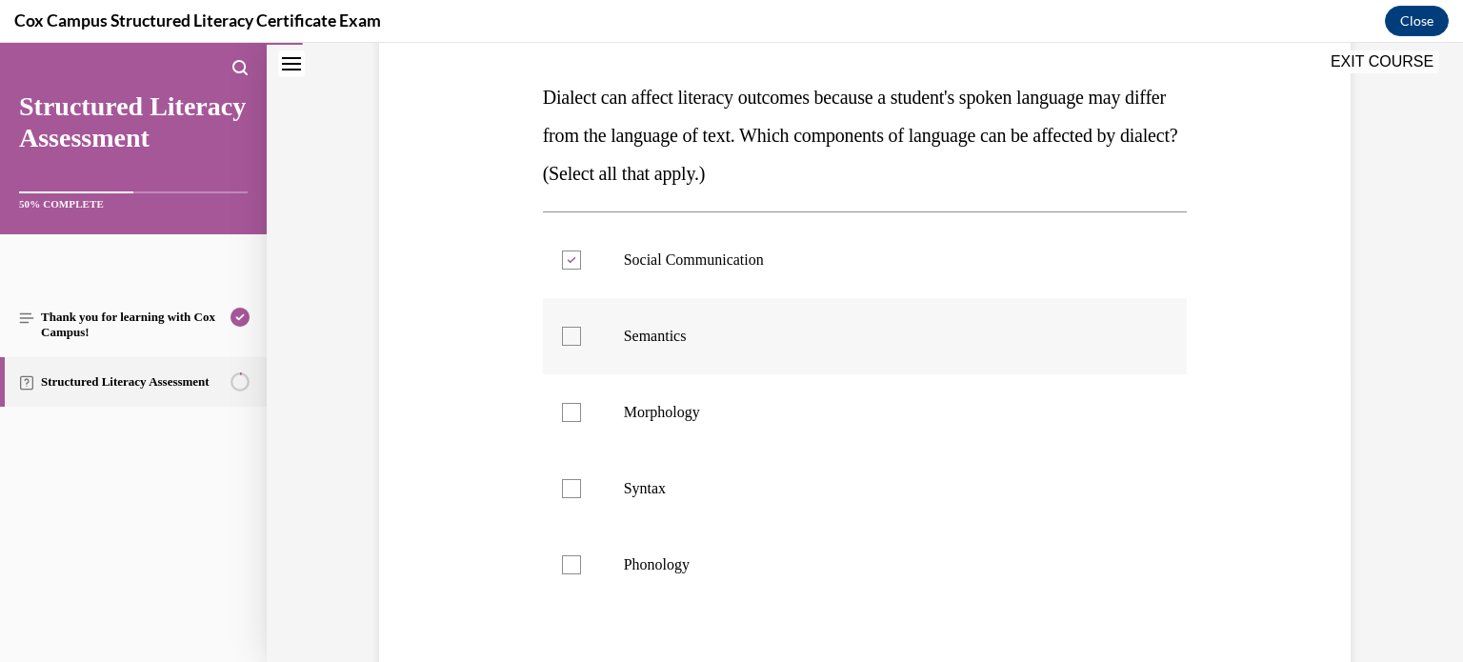
click at [564, 334] on input "Semantics" at bounding box center [571, 336] width 19 height 19
checkbox input "true"
click at [563, 411] on div at bounding box center [571, 412] width 19 height 19
click at [563, 411] on input "Morphology" at bounding box center [571, 412] width 19 height 19
checkbox input "true"
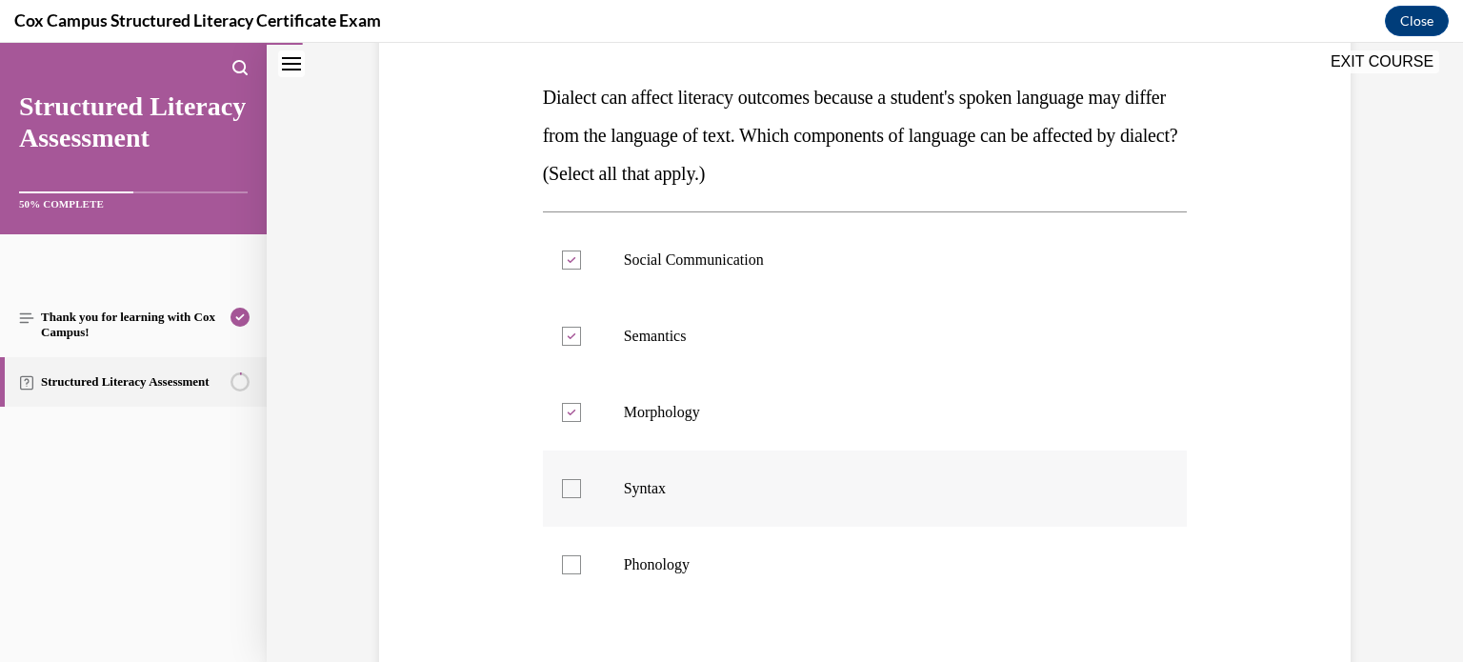
click at [562, 483] on div at bounding box center [571, 488] width 19 height 19
click at [562, 483] on input "Syntax" at bounding box center [571, 488] width 19 height 19
checkbox input "true"
click at [562, 562] on div at bounding box center [571, 564] width 19 height 19
click at [562, 562] on input "Phonology" at bounding box center [571, 564] width 19 height 19
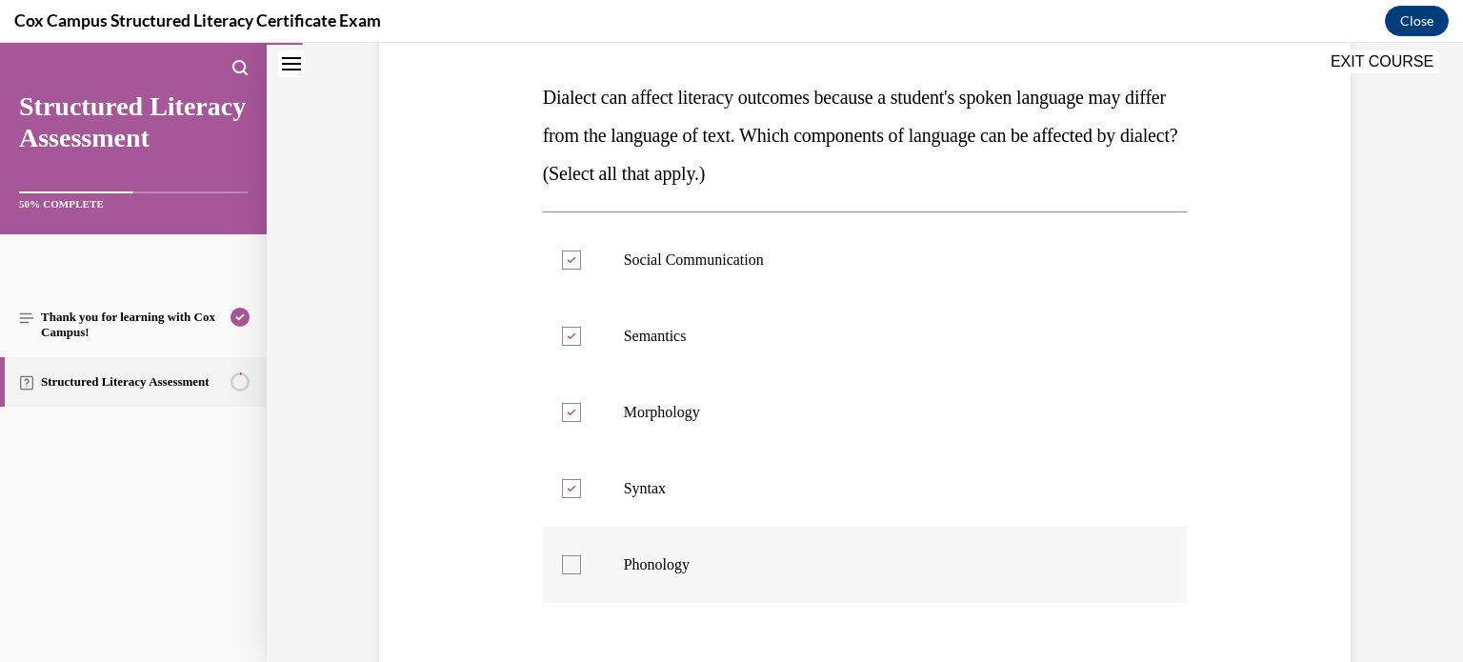
checkbox input "true"
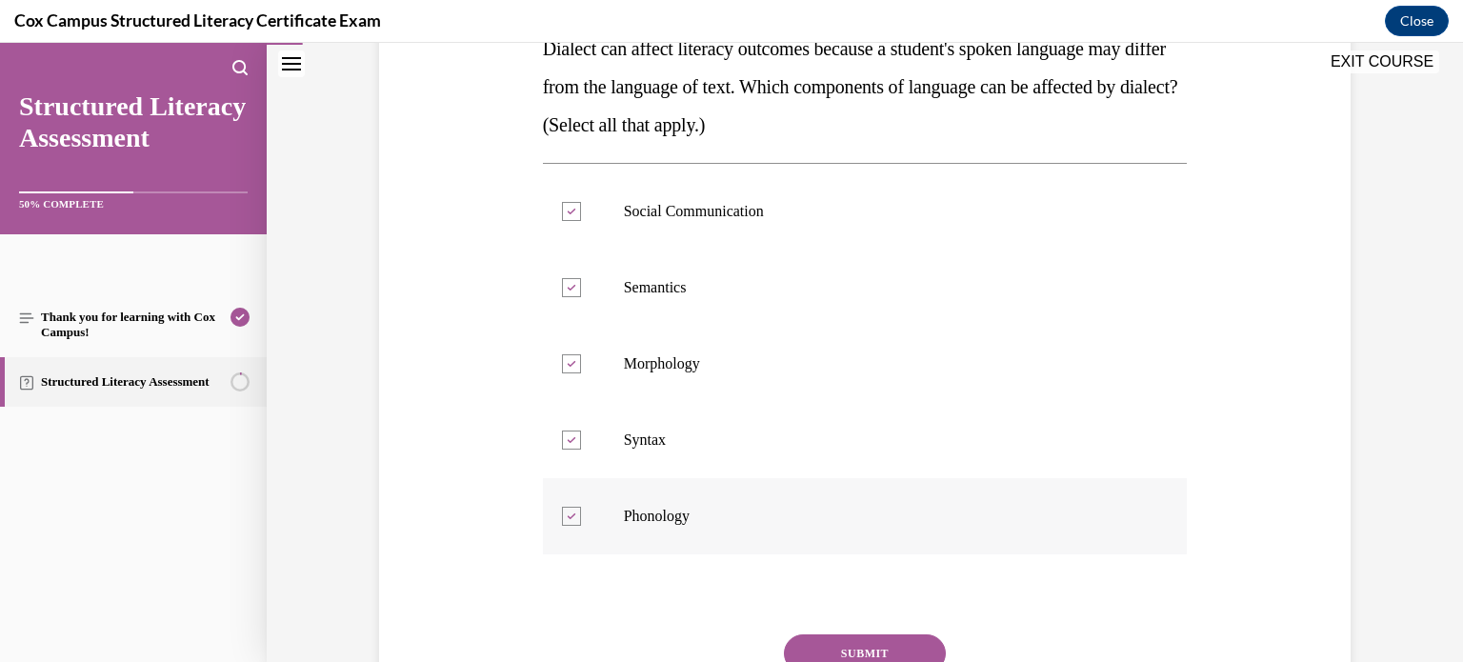
scroll to position [338, 0]
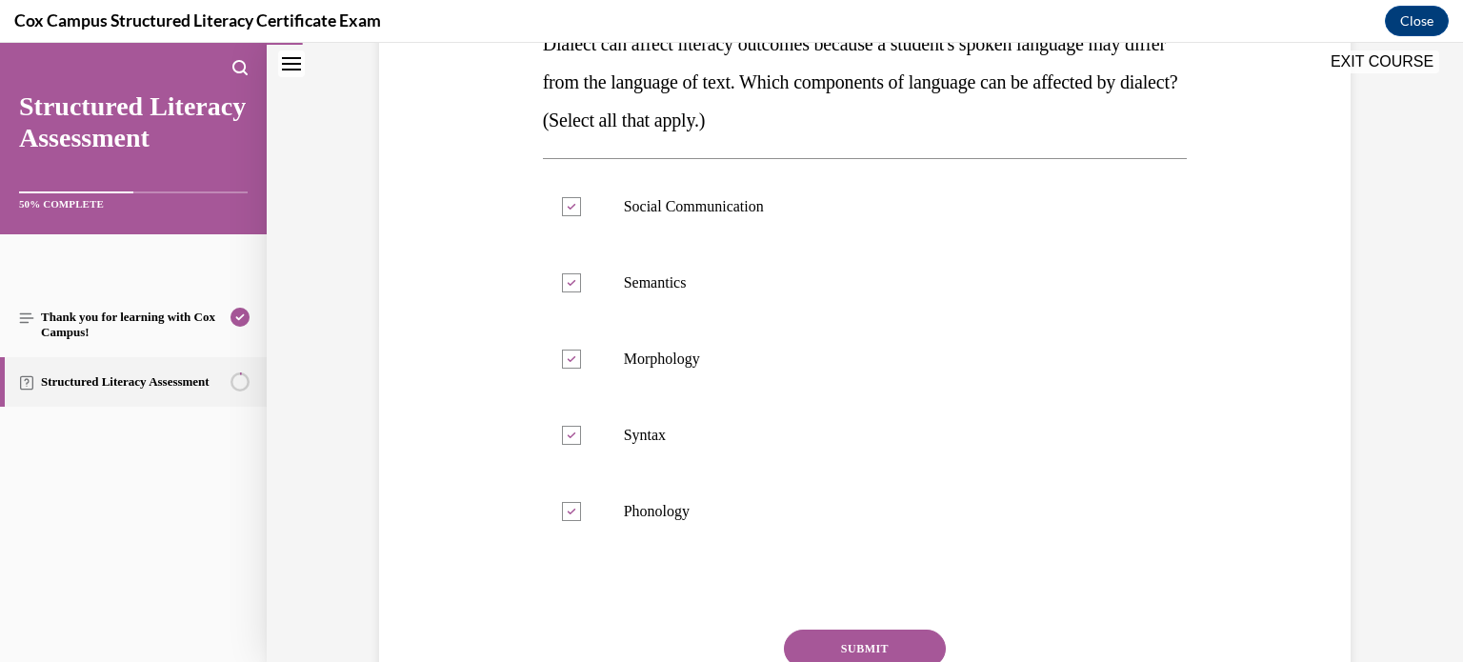
click at [838, 633] on button "SUBMIT" at bounding box center [865, 649] width 162 height 38
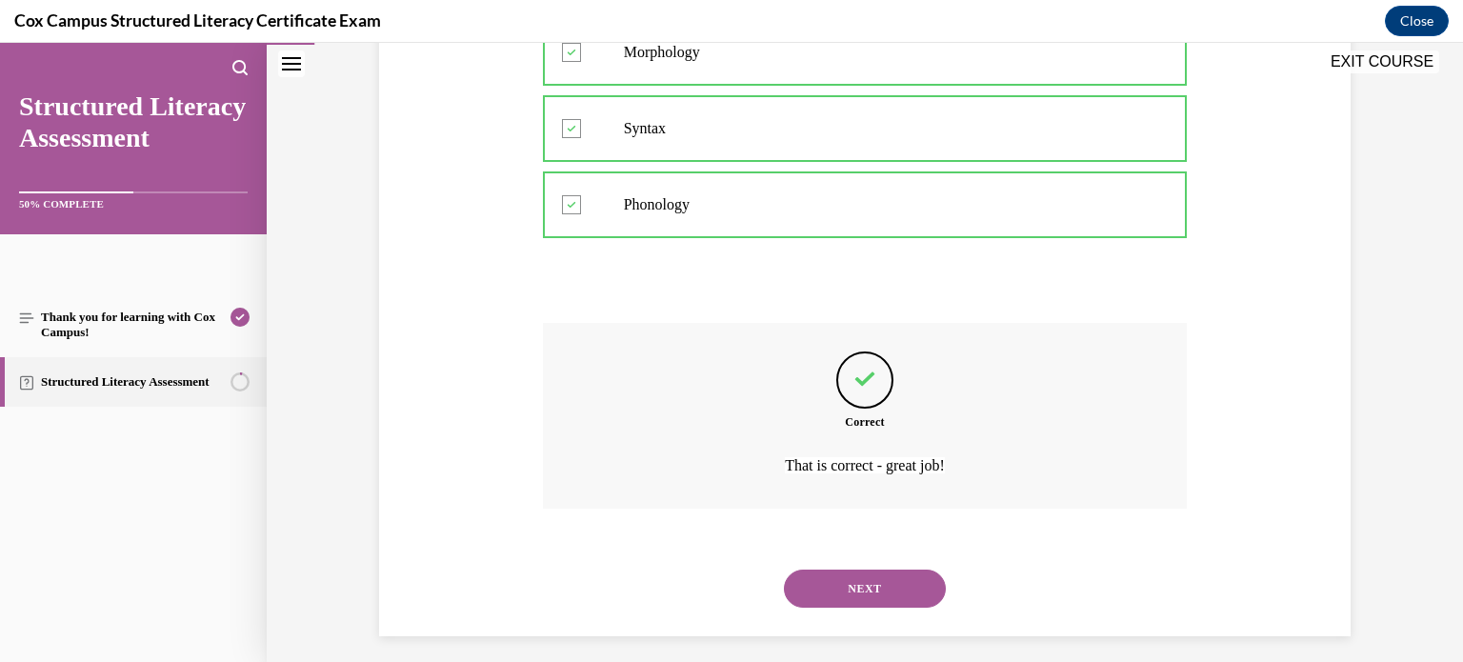
scroll to position [656, 0]
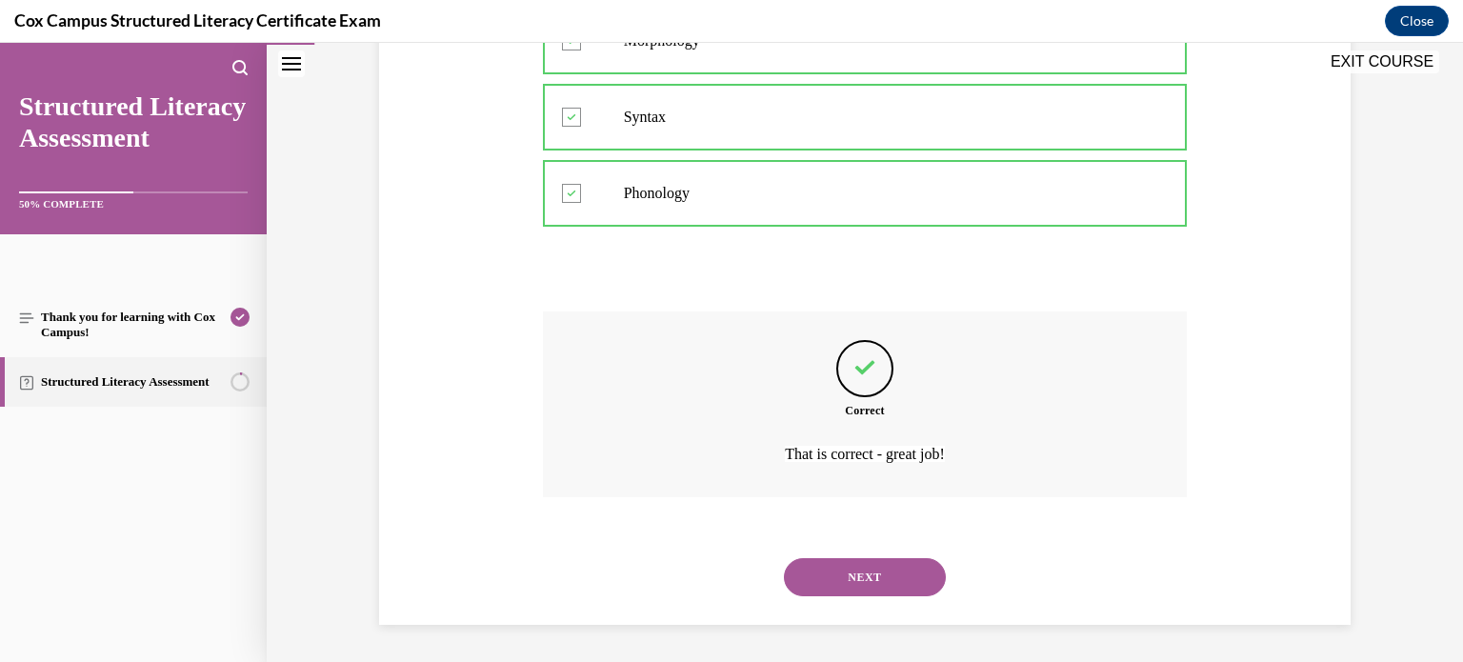
click at [858, 582] on button "NEXT" at bounding box center [865, 577] width 162 height 38
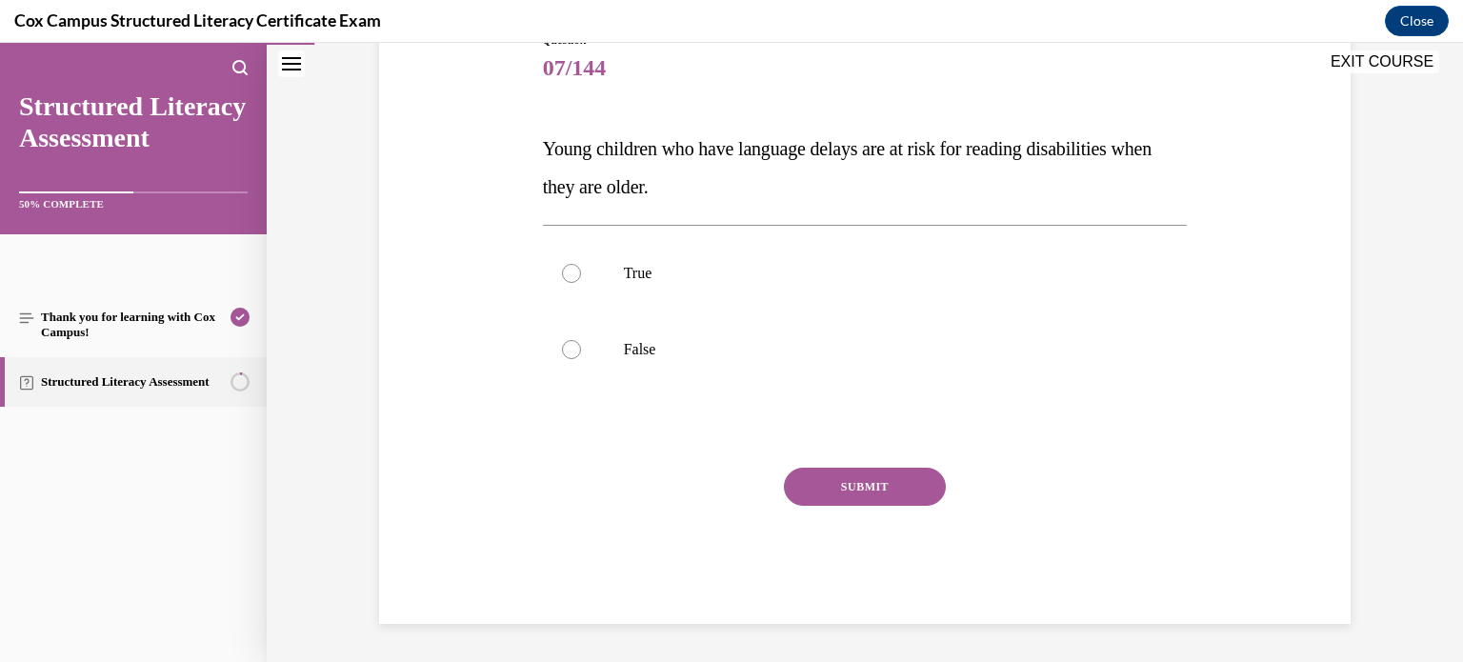
scroll to position [211, 0]
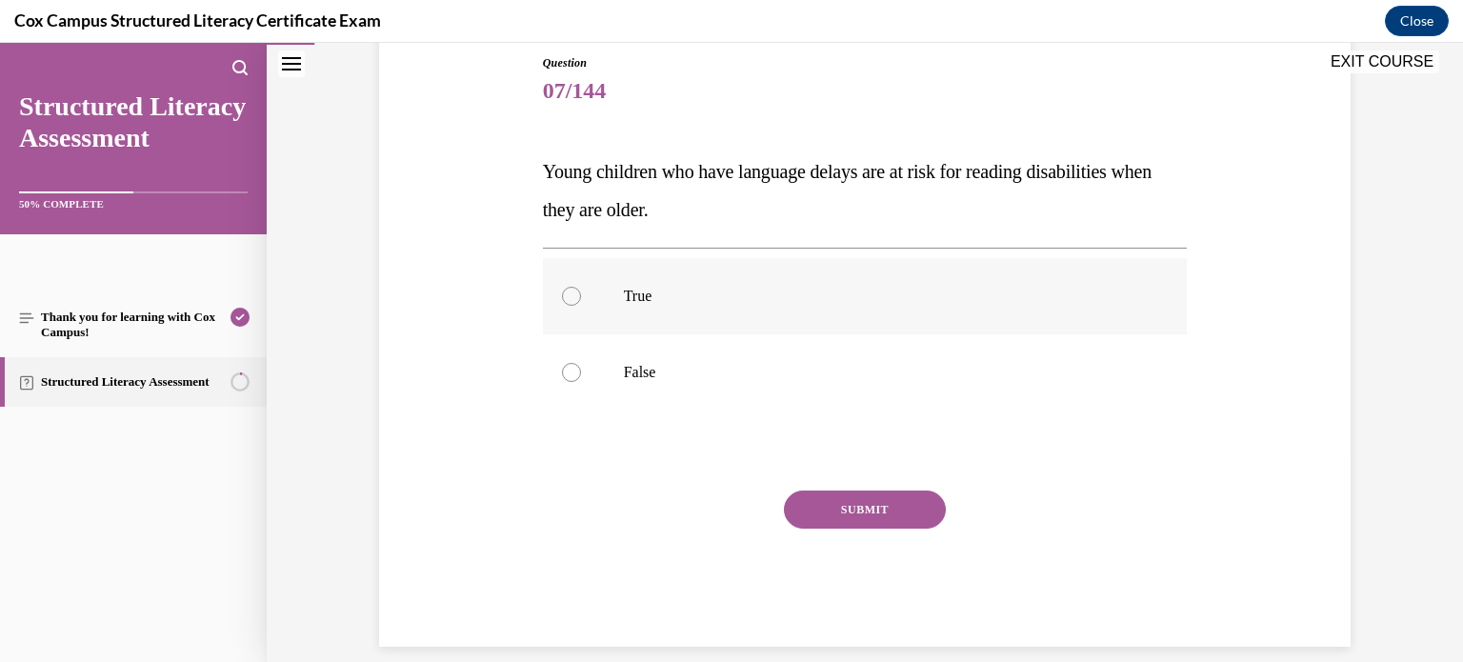
click at [608, 301] on label "True" at bounding box center [865, 296] width 645 height 76
click at [581, 301] on input "True" at bounding box center [571, 296] width 19 height 19
radio input "true"
click at [859, 521] on button "SUBMIT" at bounding box center [865, 510] width 162 height 38
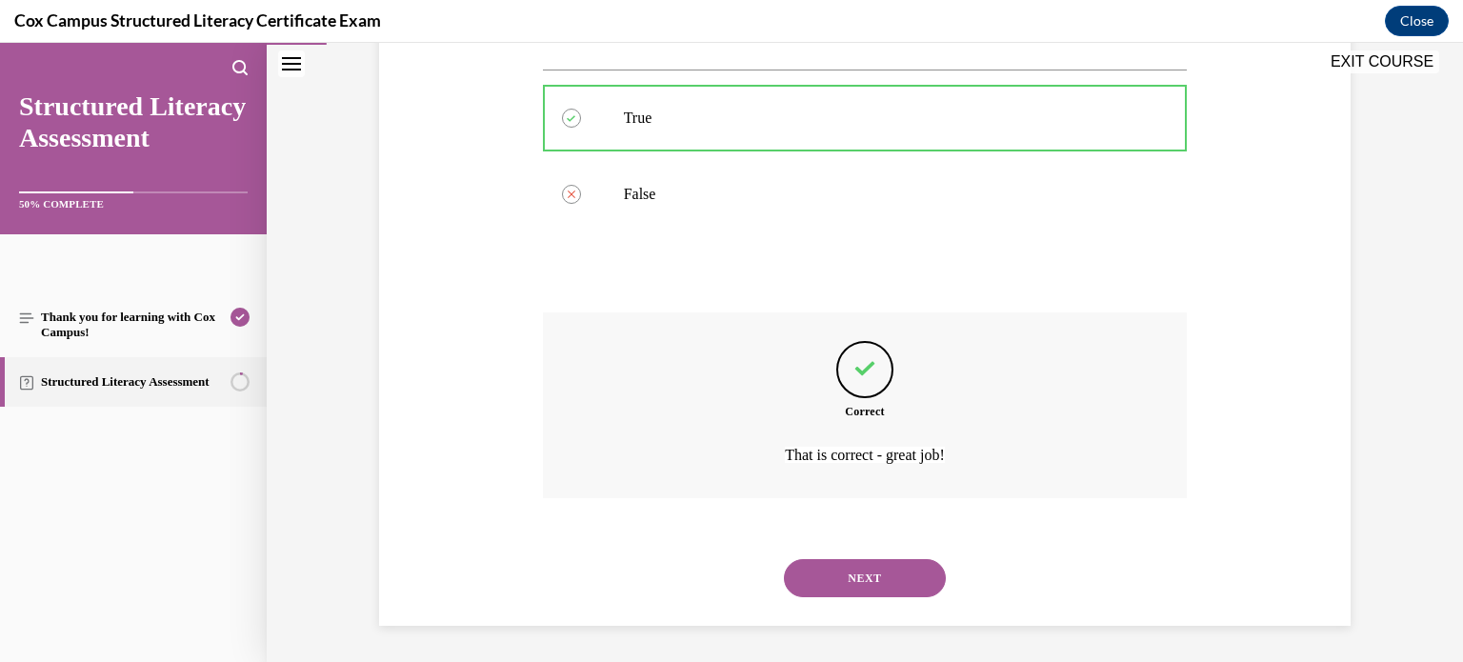
scroll to position [390, 0]
click at [856, 564] on button "NEXT" at bounding box center [865, 577] width 162 height 38
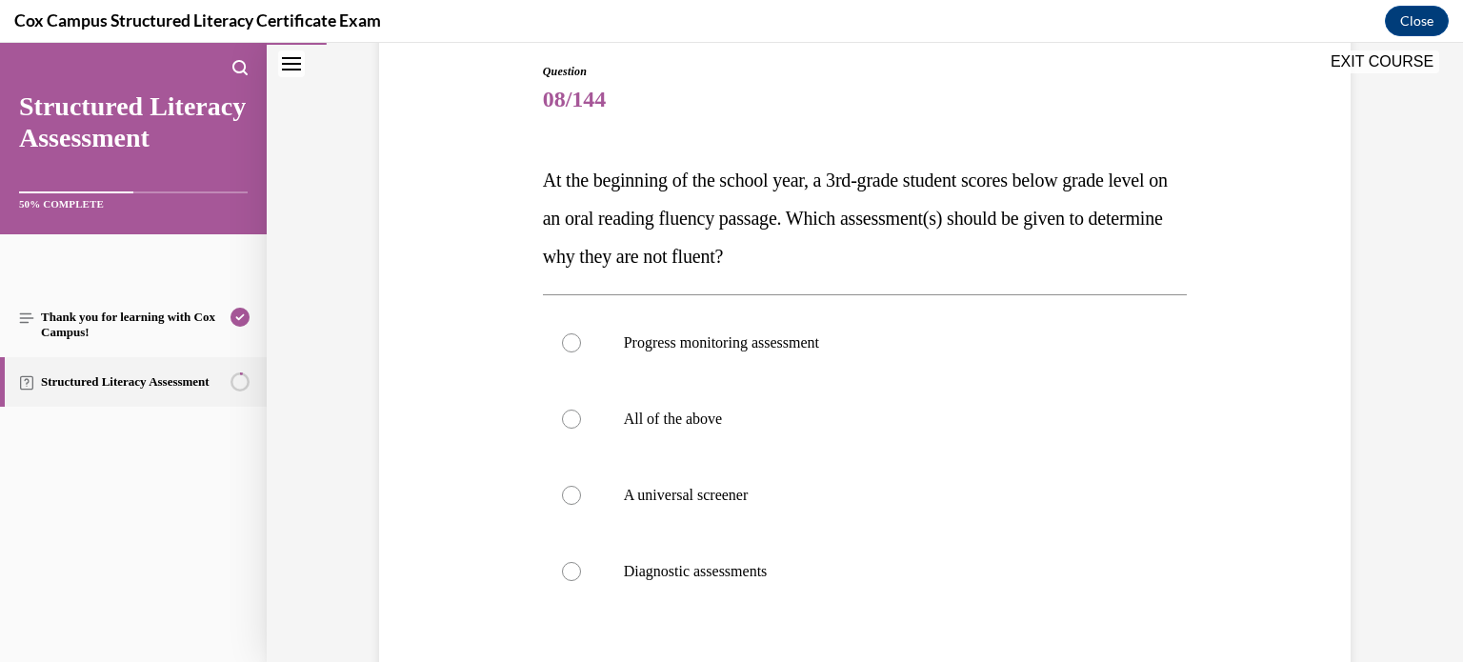
scroll to position [210, 0]
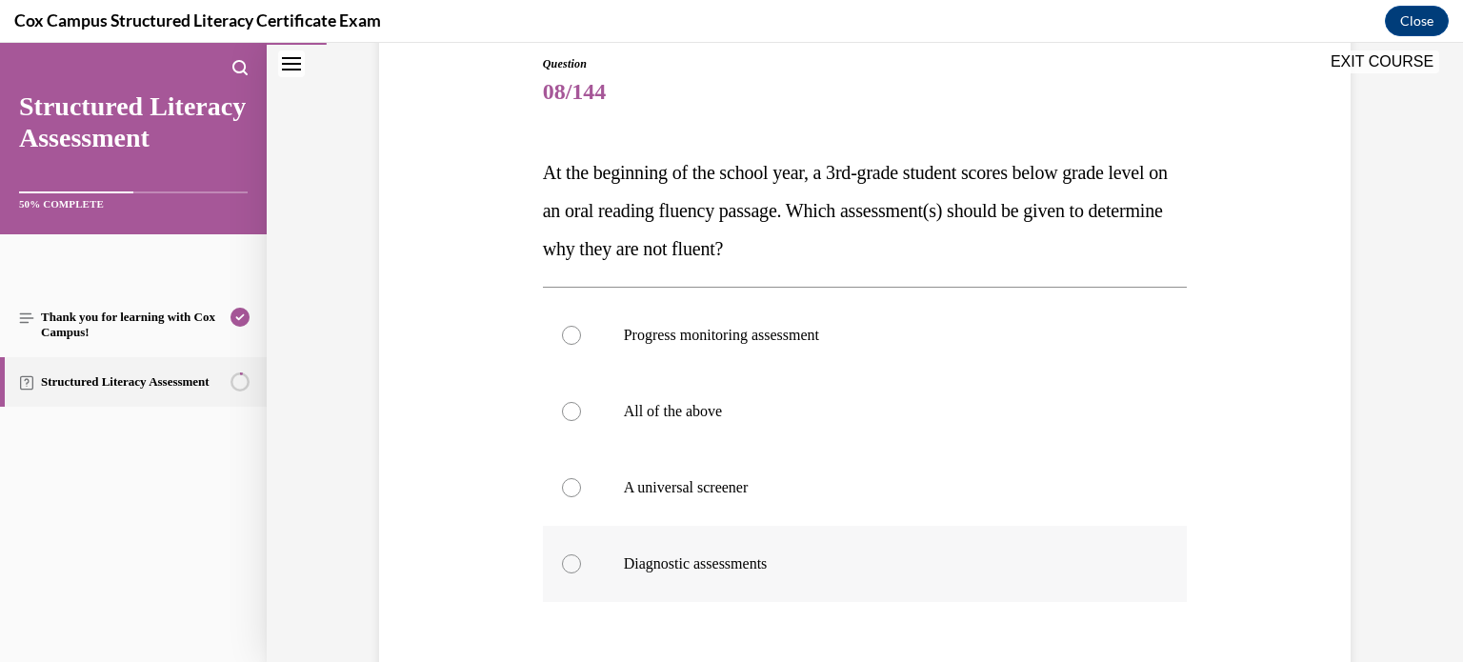
click at [562, 563] on div at bounding box center [571, 564] width 19 height 19
click at [562, 563] on input "Diagnostic assessments" at bounding box center [571, 564] width 19 height 19
radio input "true"
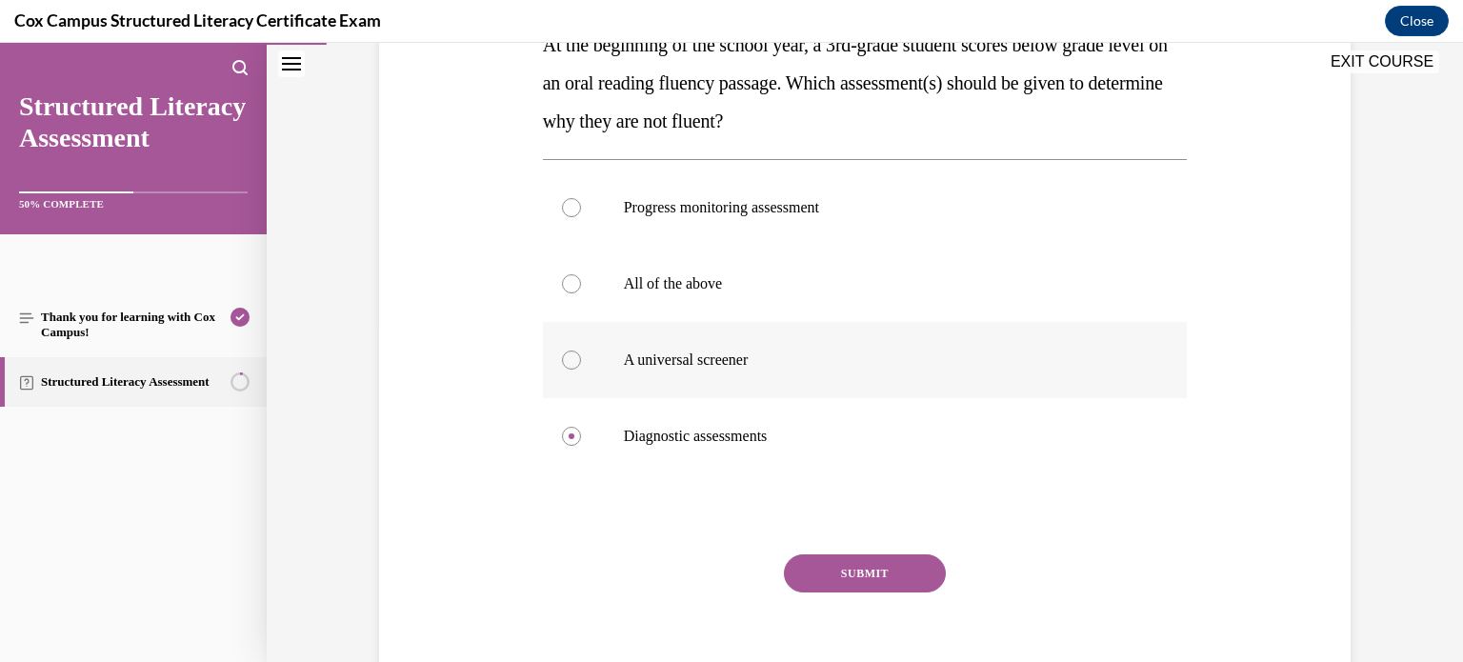
scroll to position [339, 0]
click at [855, 561] on button "SUBMIT" at bounding box center [865, 572] width 162 height 38
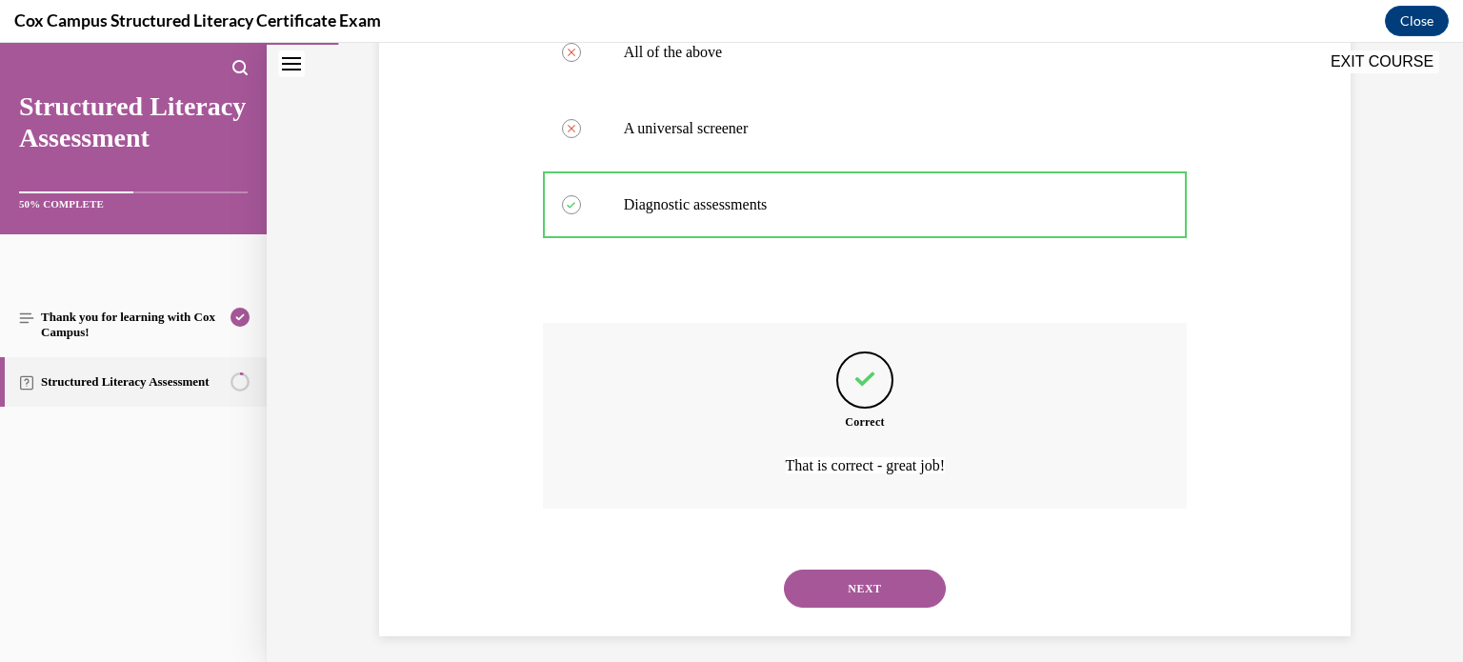
scroll to position [580, 0]
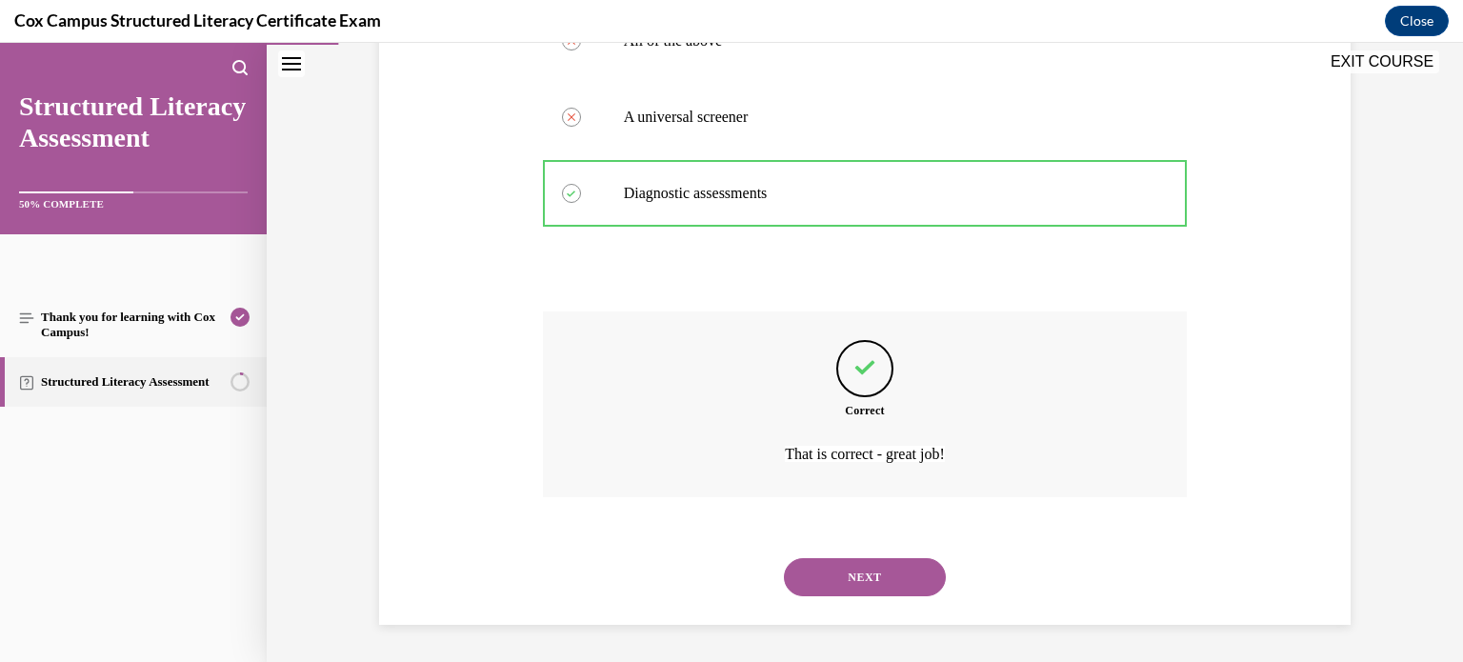
click at [852, 583] on button "NEXT" at bounding box center [865, 577] width 162 height 38
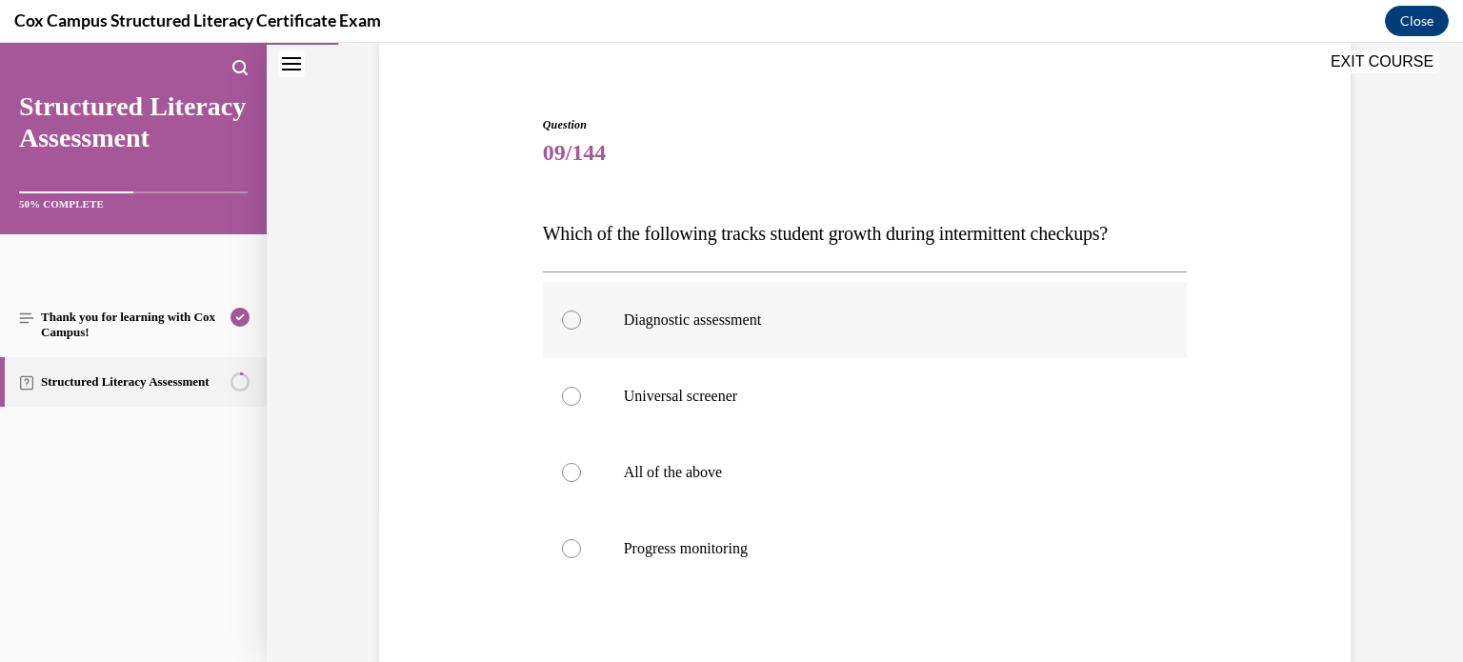
scroll to position [149, 0]
click at [564, 545] on div at bounding box center [571, 548] width 19 height 19
click at [564, 545] on input "Progress monitoring" at bounding box center [571, 548] width 19 height 19
radio input "true"
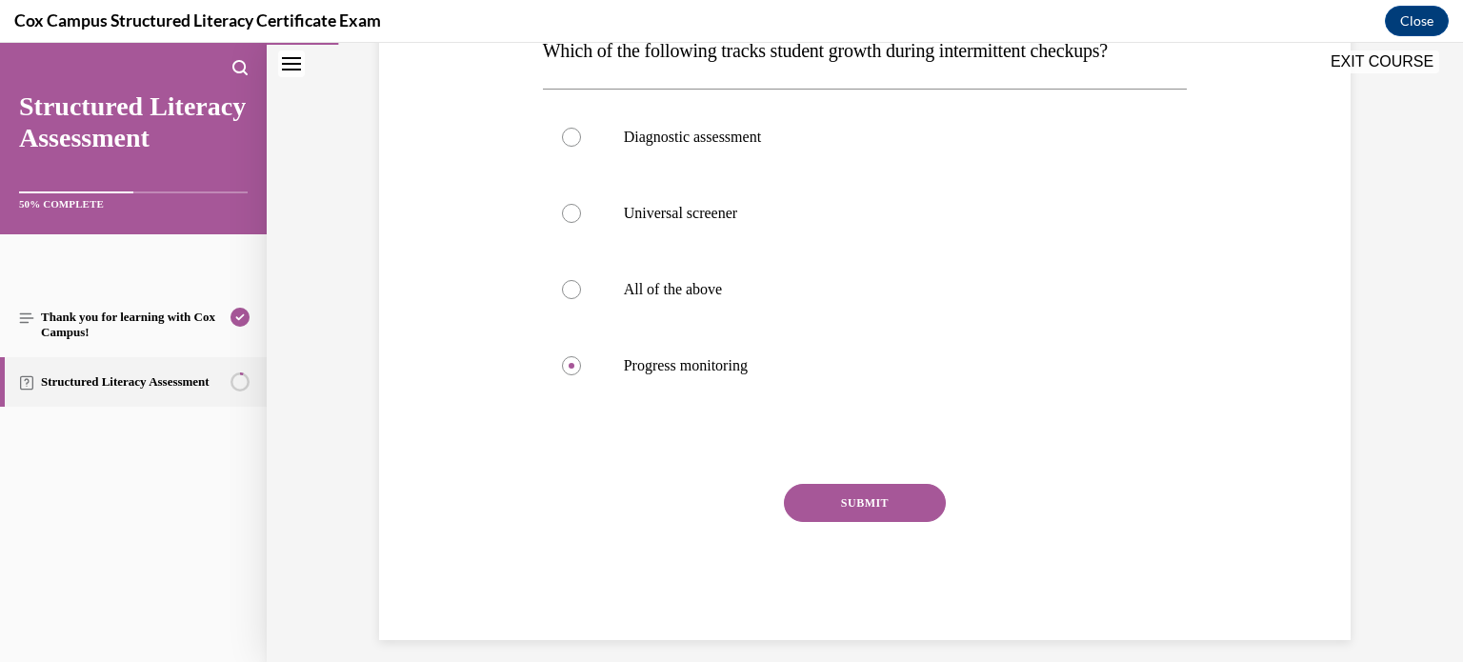
click at [839, 508] on button "SUBMIT" at bounding box center [865, 503] width 162 height 38
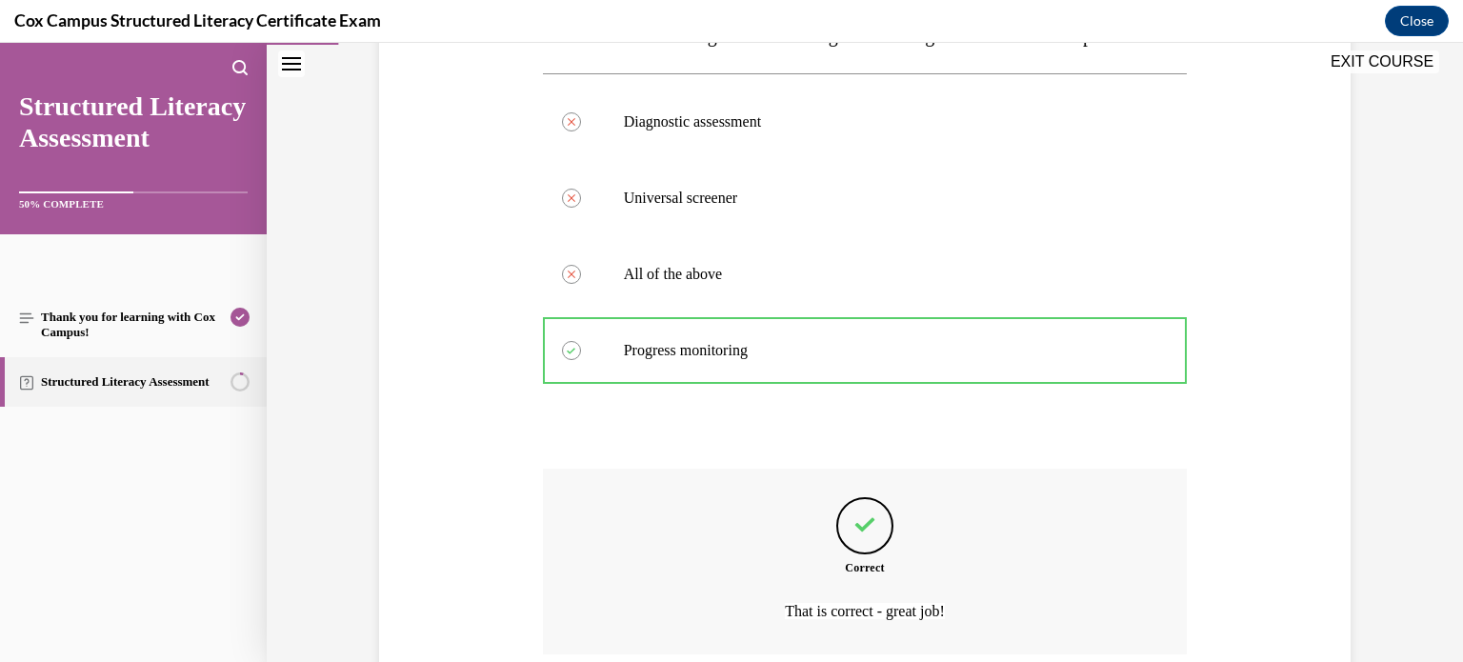
scroll to position [504, 0]
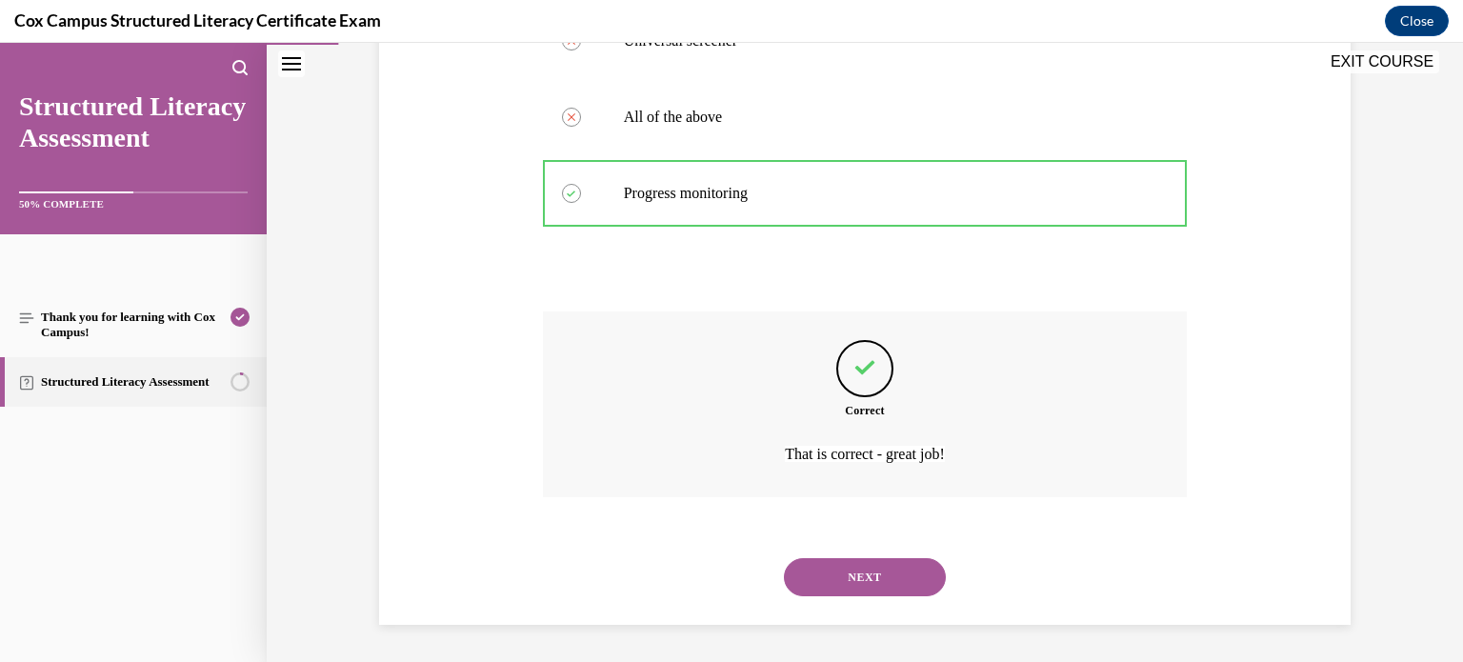
click at [839, 562] on button "NEXT" at bounding box center [865, 577] width 162 height 38
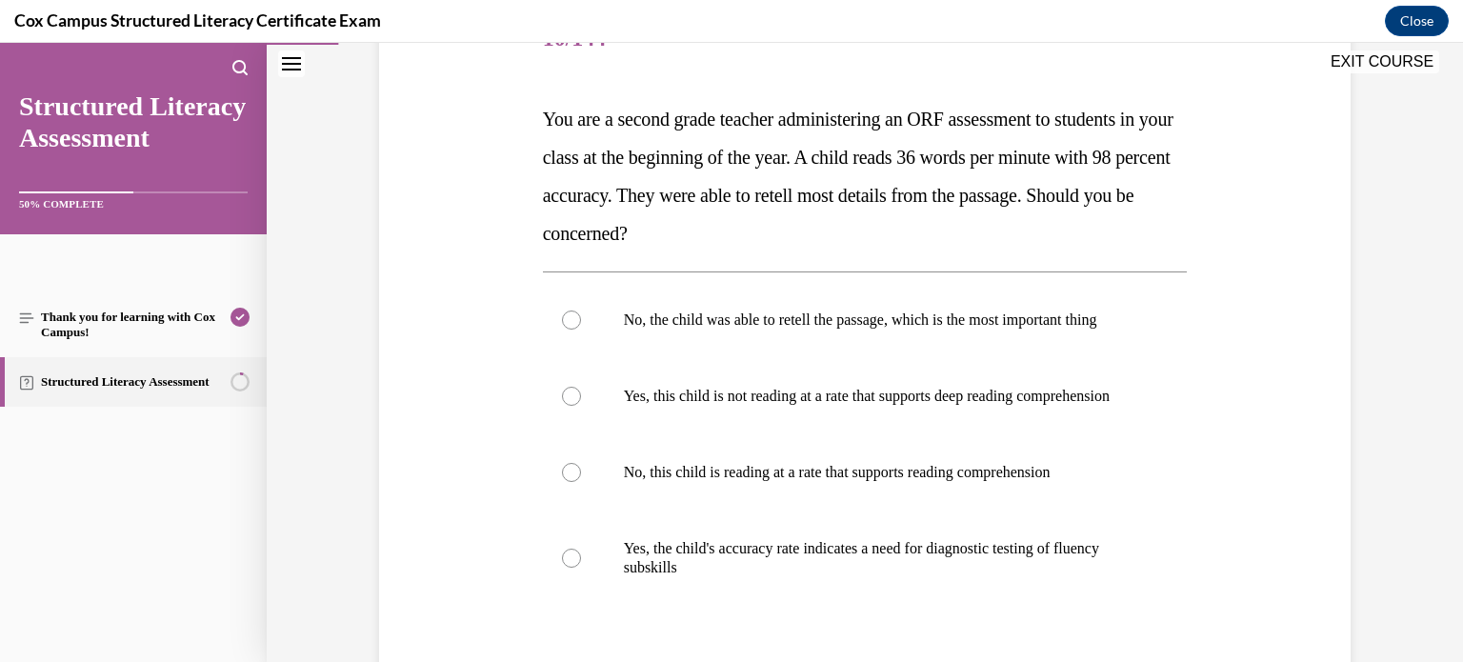
scroll to position [265, 0]
click at [562, 404] on div at bounding box center [571, 394] width 19 height 19
click at [562, 404] on input "Yes, this child is not reading at a rate that supports deep reading comprehensi…" at bounding box center [571, 394] width 19 height 19
radio input "true"
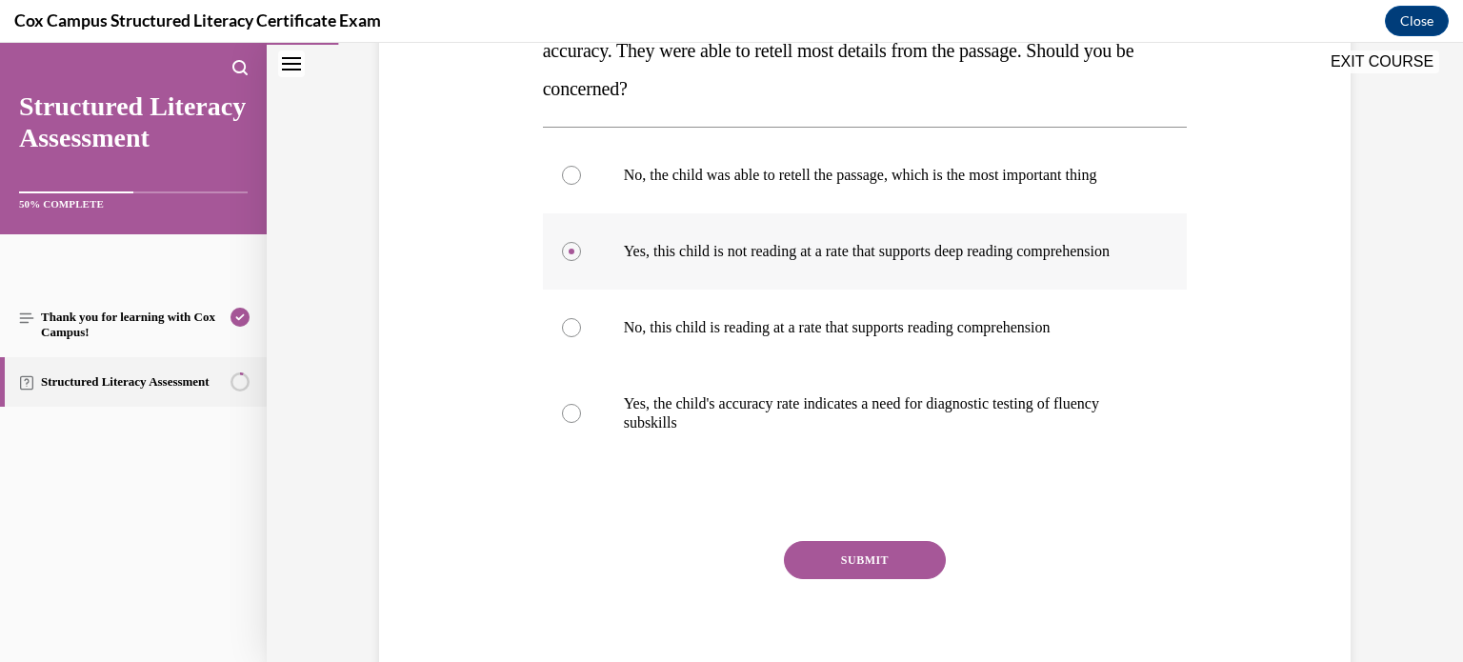
scroll to position [412, 0]
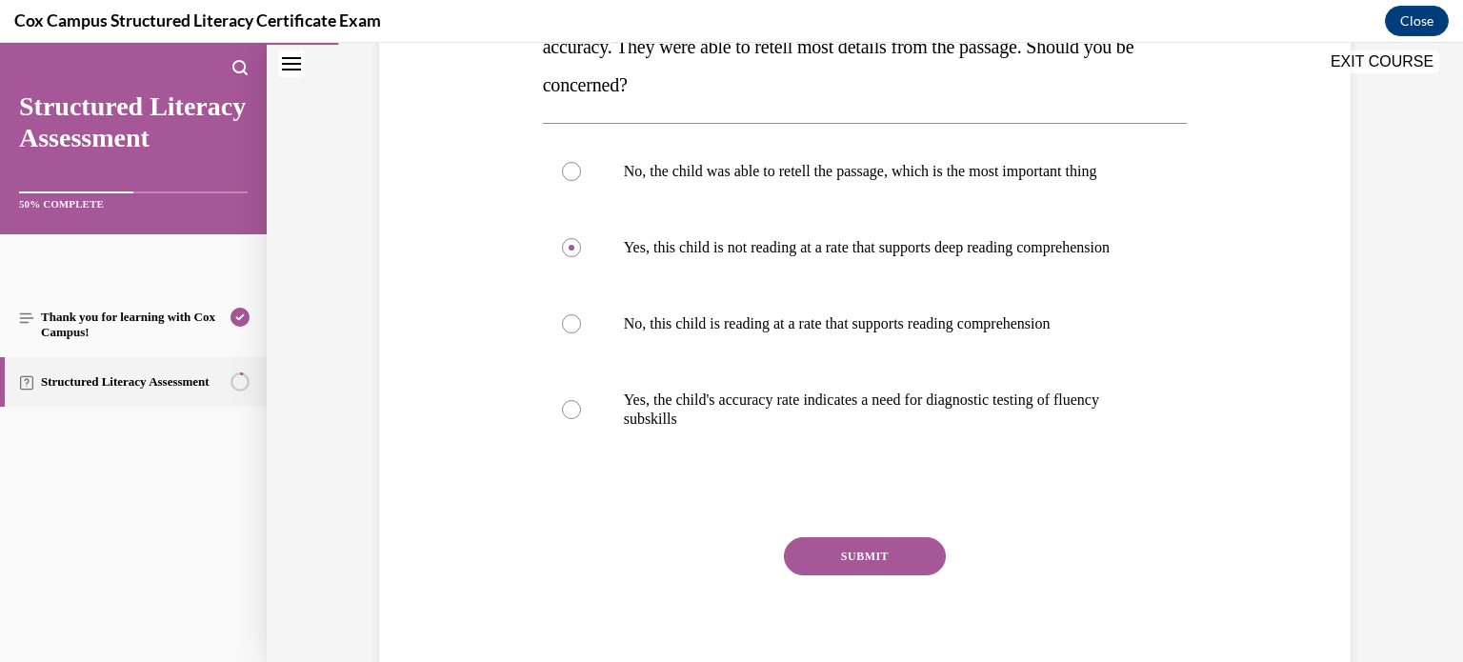
click at [840, 575] on button "SUBMIT" at bounding box center [865, 556] width 162 height 38
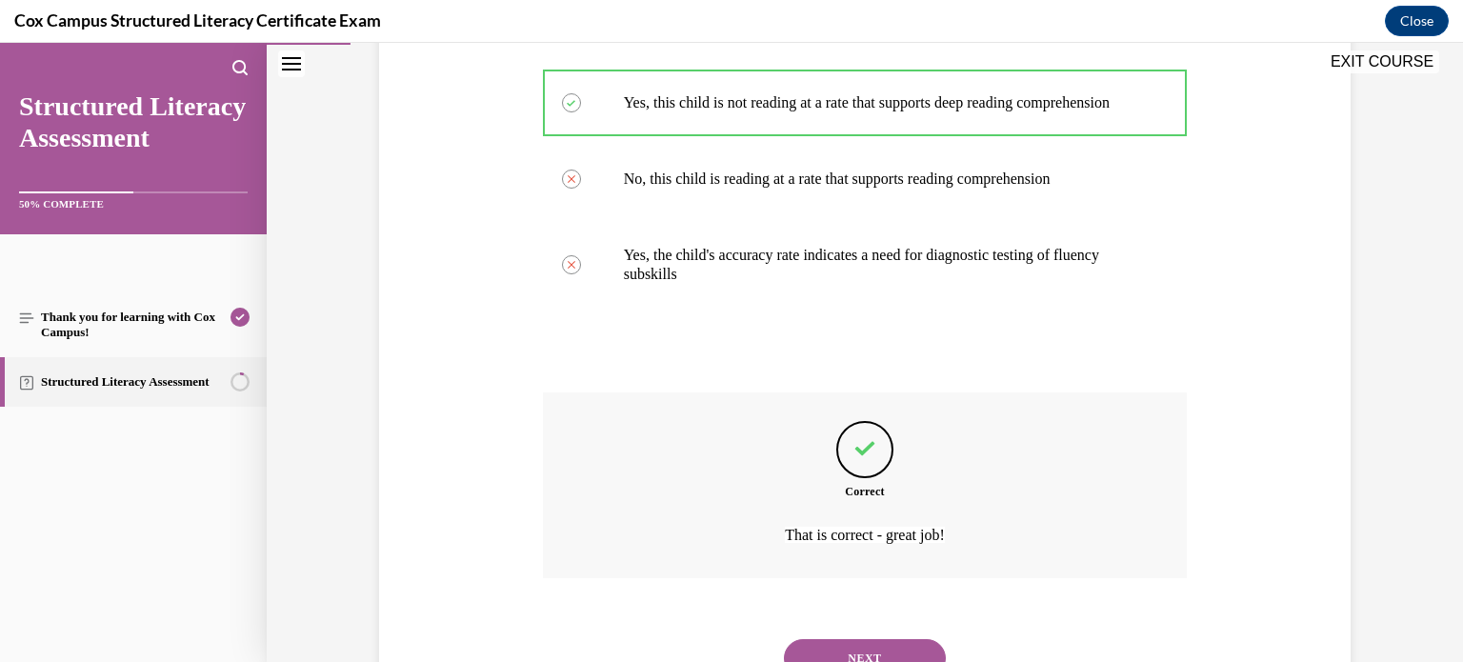
scroll to position [676, 0]
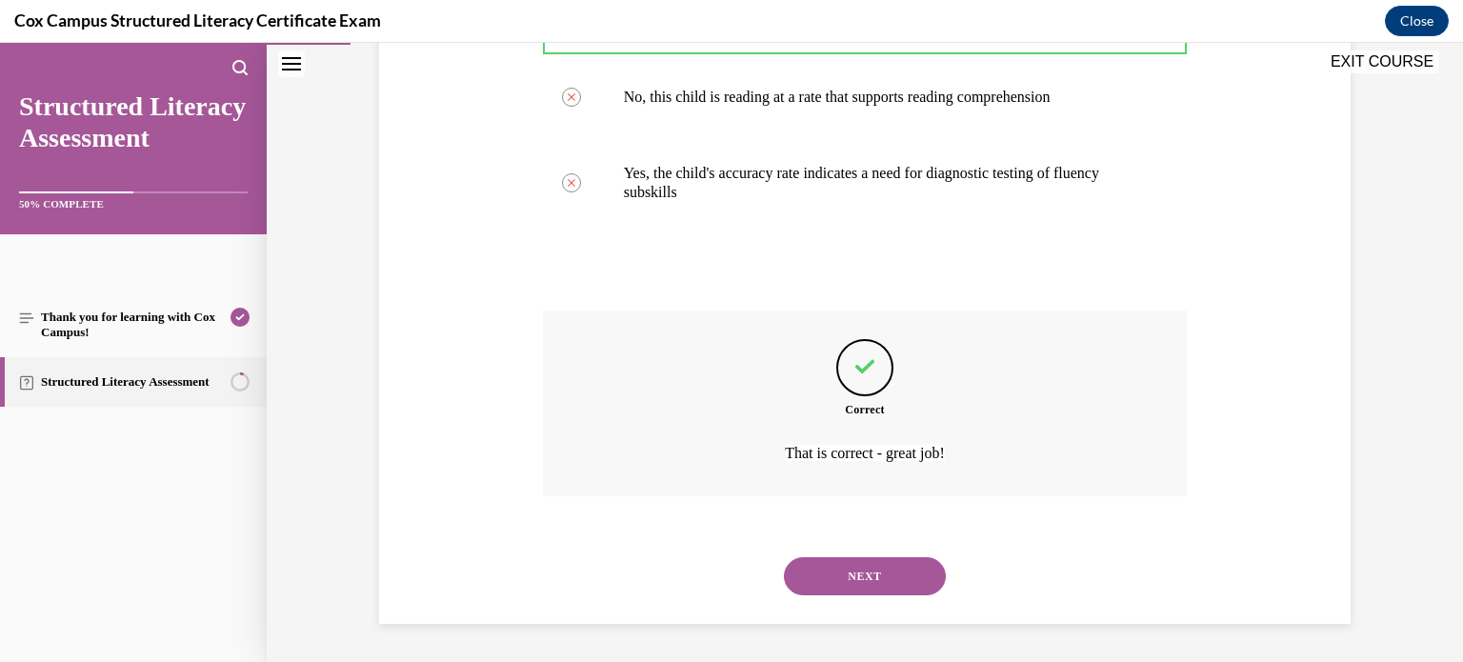
click at [863, 575] on button "NEXT" at bounding box center [865, 576] width 162 height 38
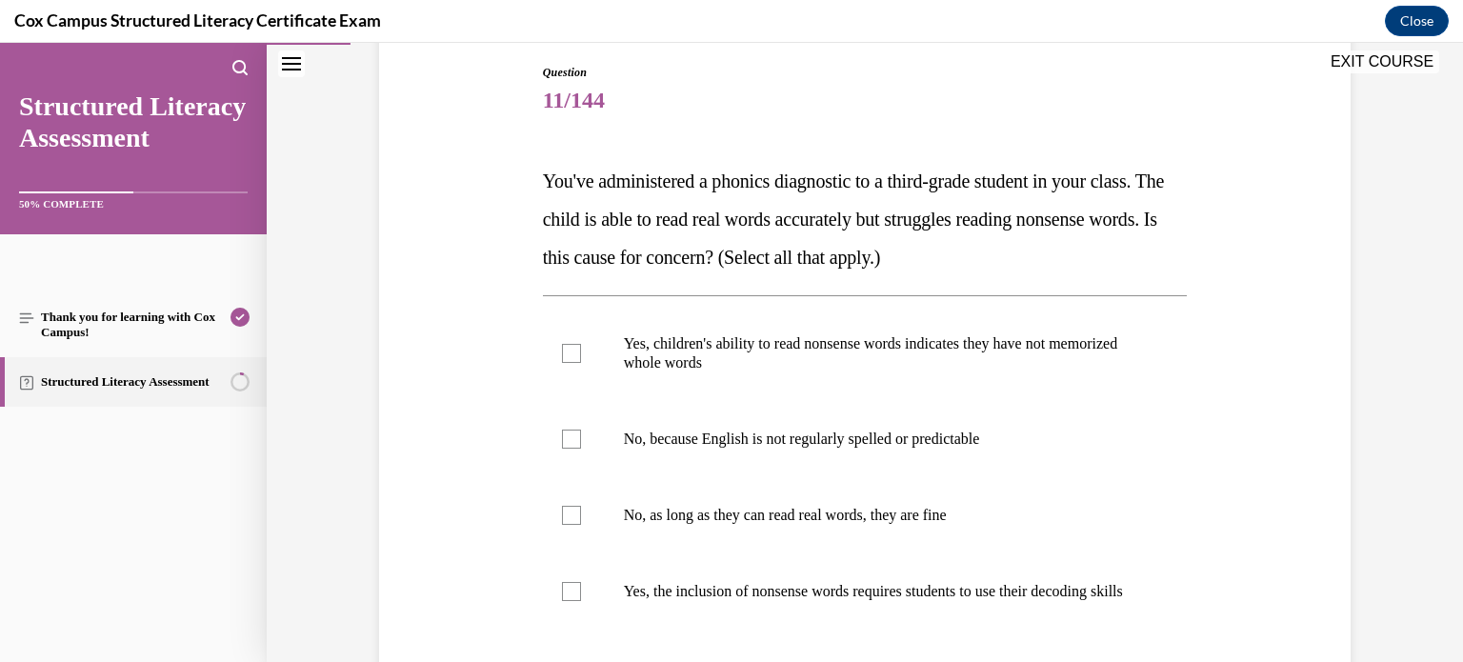
scroll to position [202, 0]
click at [568, 600] on div at bounding box center [571, 590] width 19 height 19
click at [568, 600] on input "Yes, the inclusion of nonsense words requires students to use their decoding sk…" at bounding box center [571, 590] width 19 height 19
checkbox input "true"
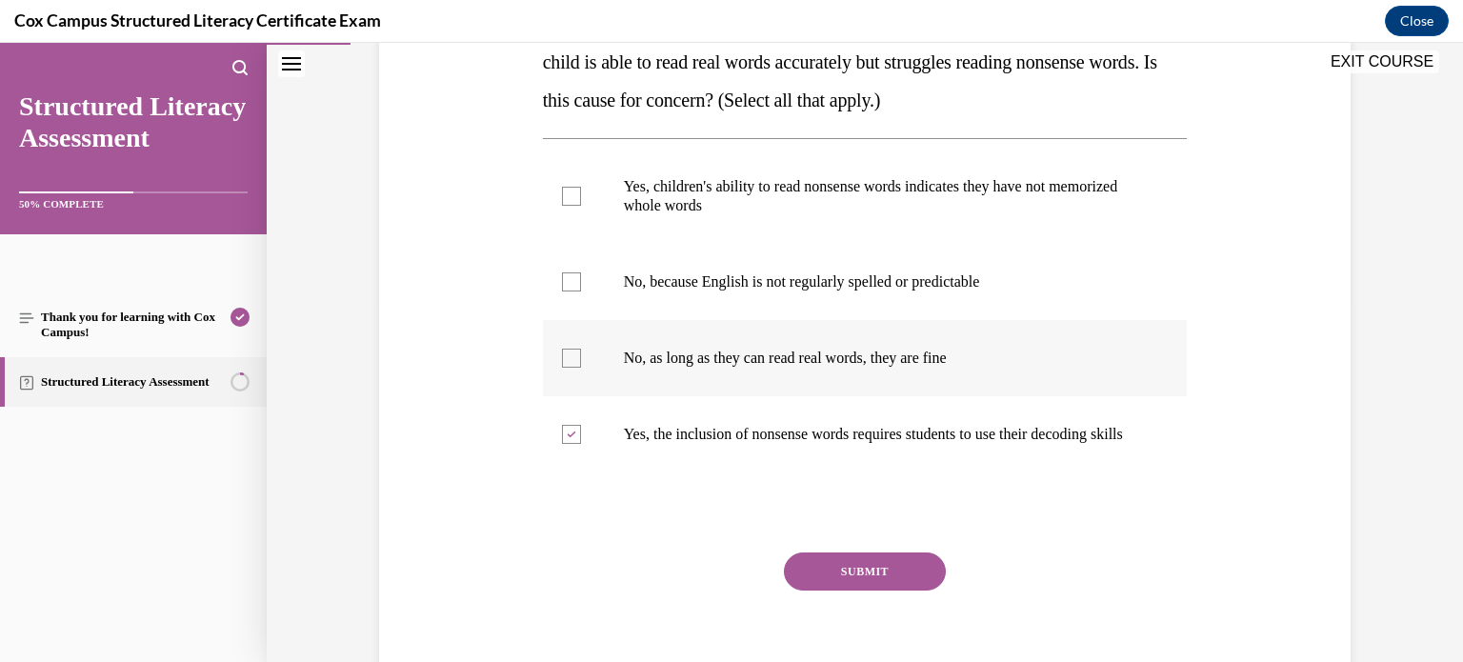
scroll to position [364, 0]
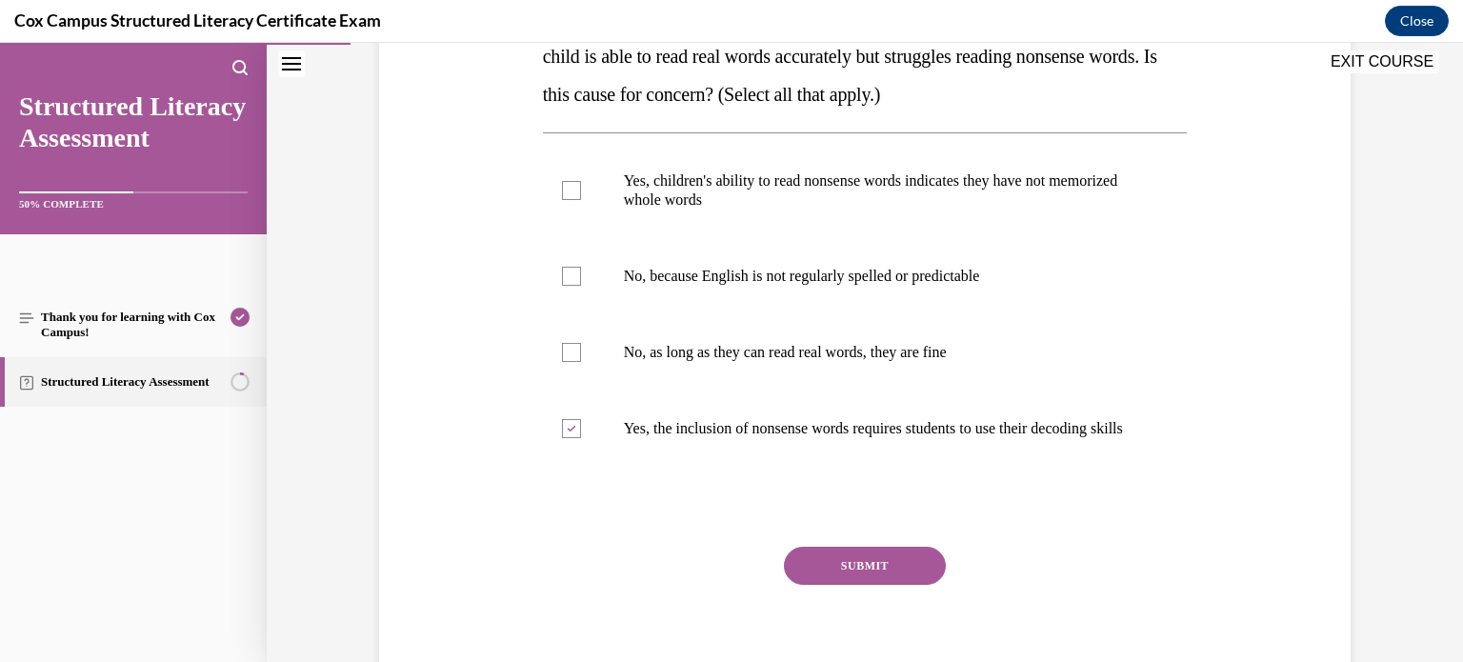
click at [839, 581] on button "SUBMIT" at bounding box center [865, 566] width 162 height 38
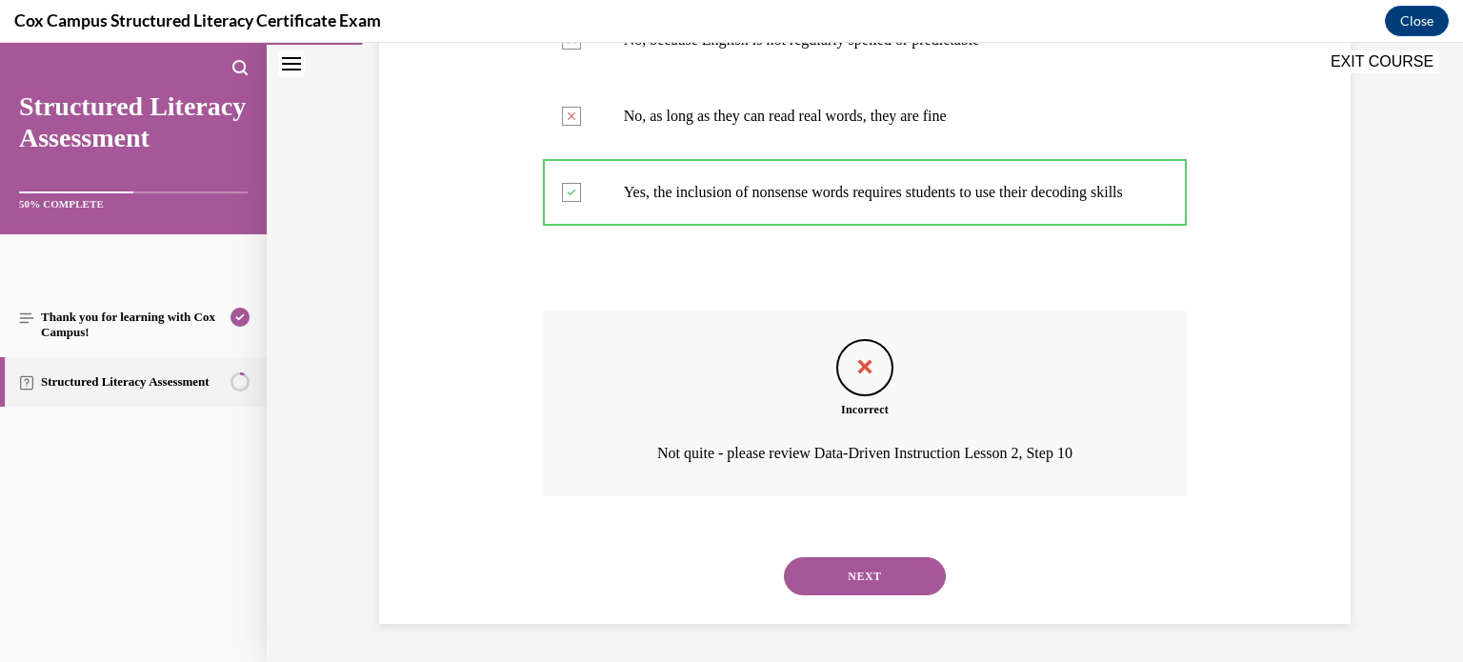
scroll to position [618, 0]
click at [863, 574] on button "NEXT" at bounding box center [865, 576] width 162 height 38
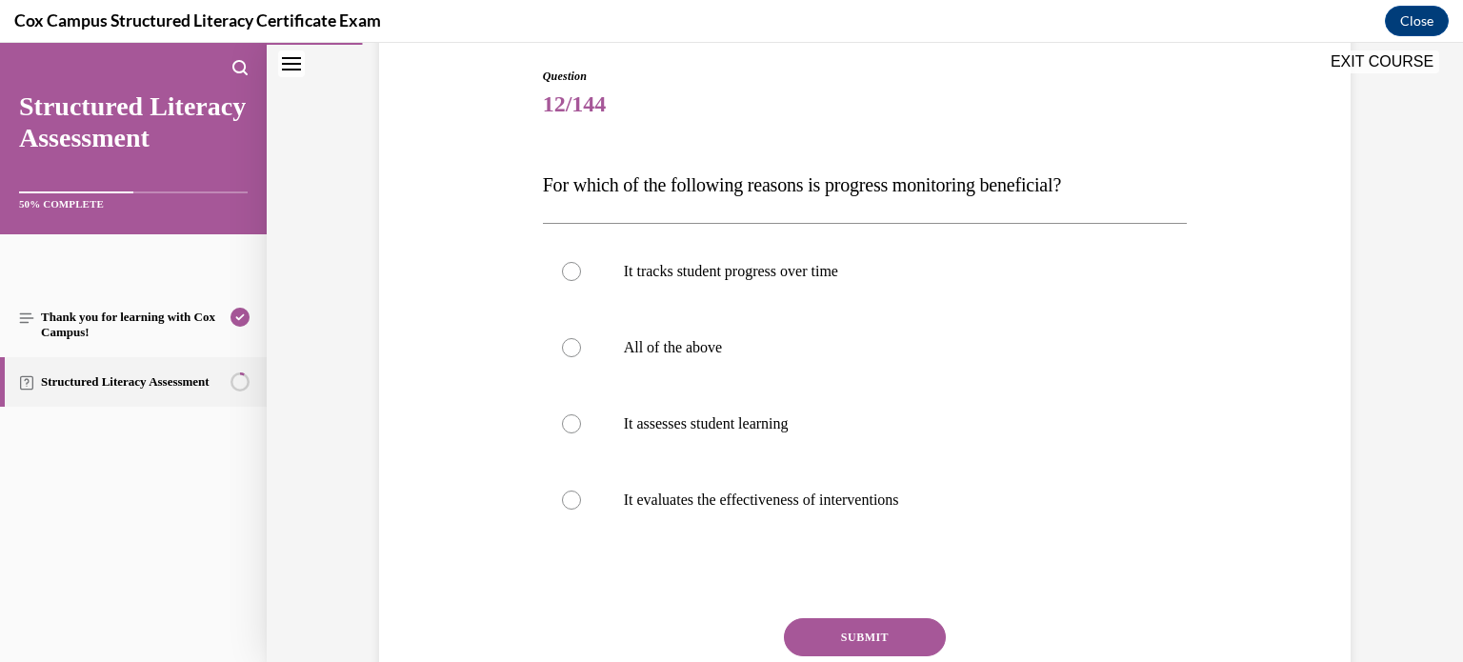
scroll to position [202, 0]
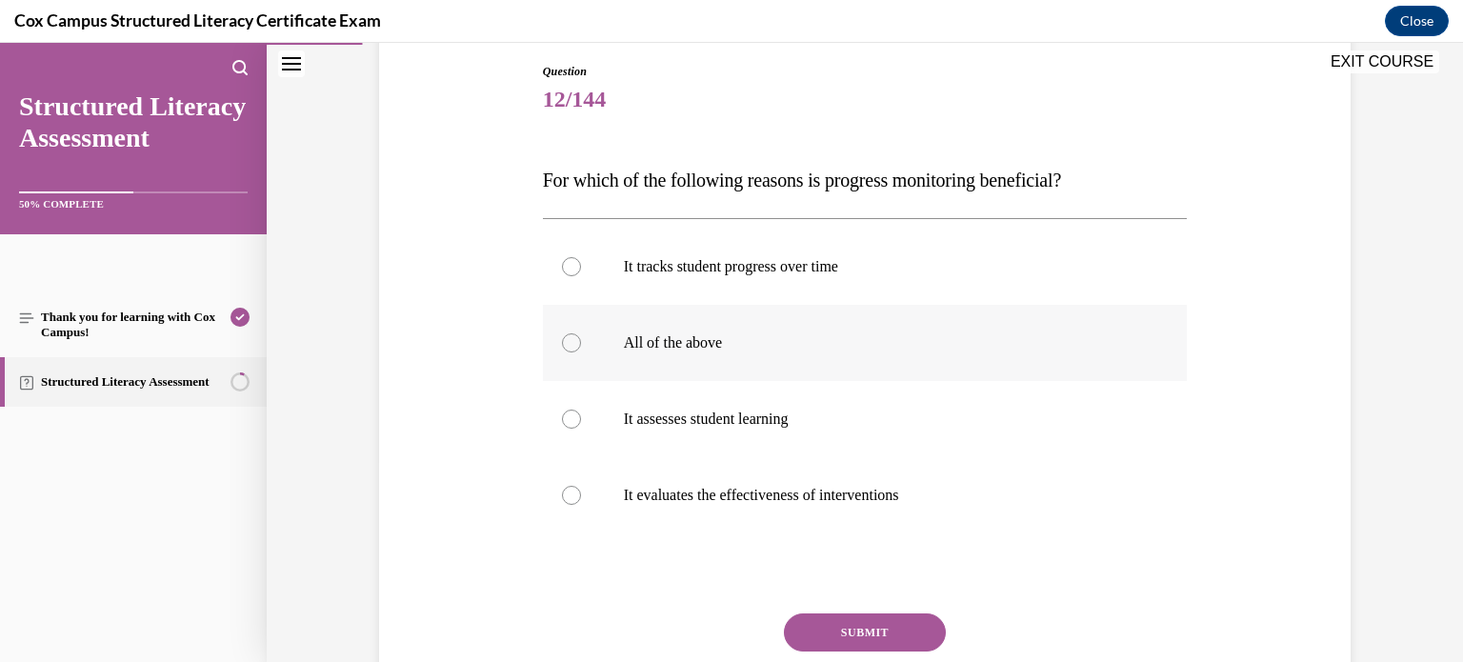
click at [562, 338] on div at bounding box center [571, 342] width 19 height 19
click at [562, 338] on input "All of the above" at bounding box center [571, 342] width 19 height 19
radio input "true"
click at [853, 615] on button "SUBMIT" at bounding box center [865, 633] width 162 height 38
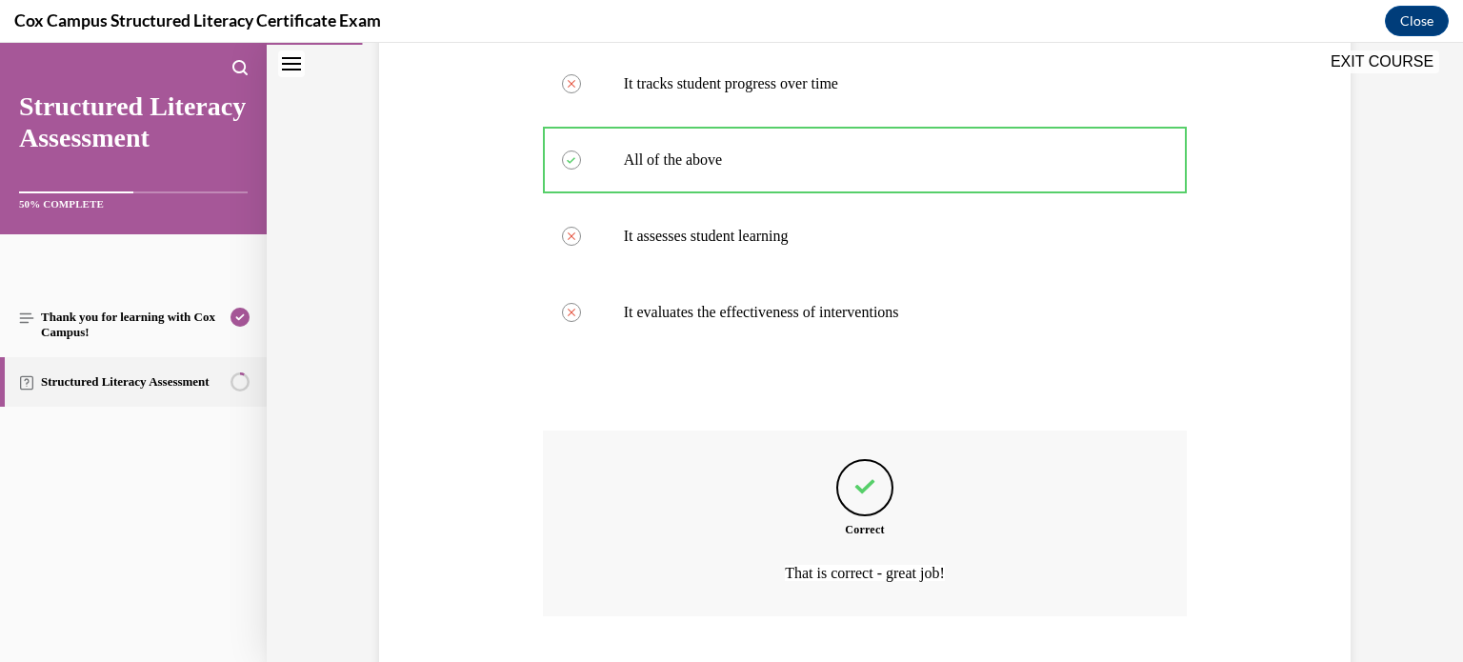
scroll to position [504, 0]
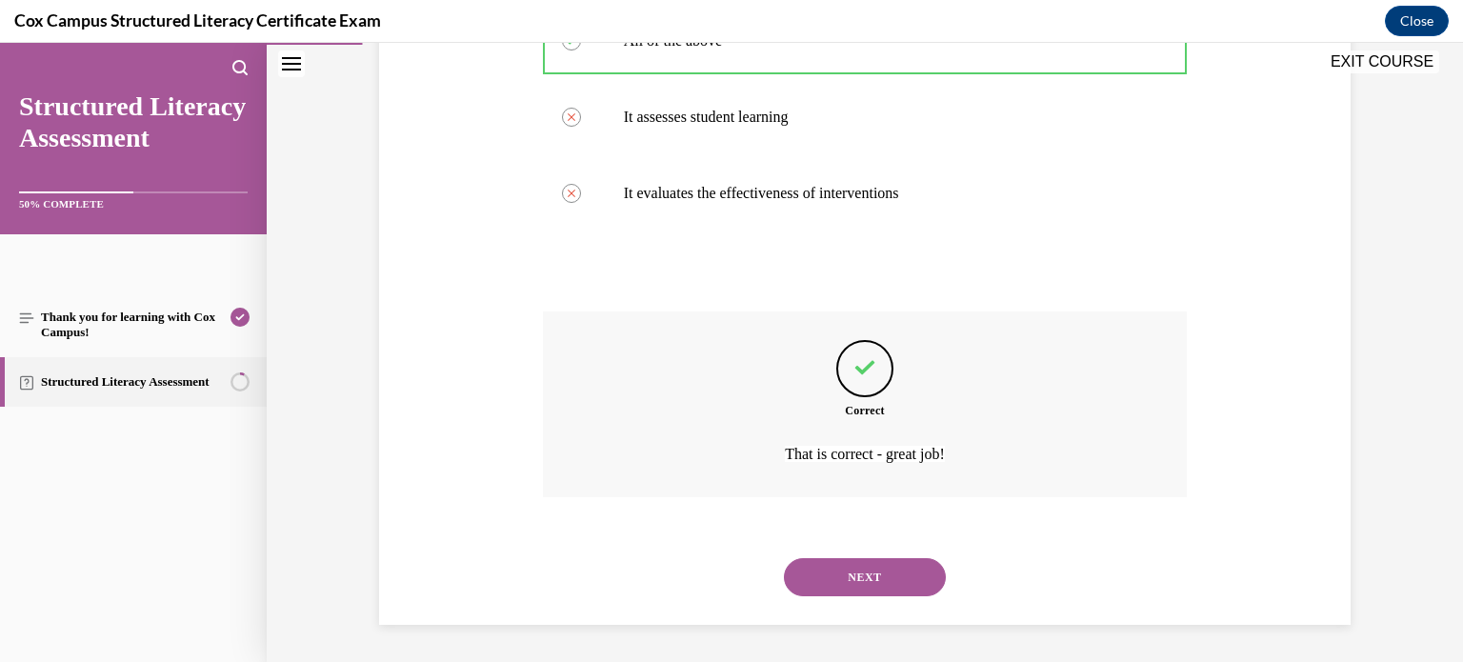
click at [865, 575] on button "NEXT" at bounding box center [865, 577] width 162 height 38
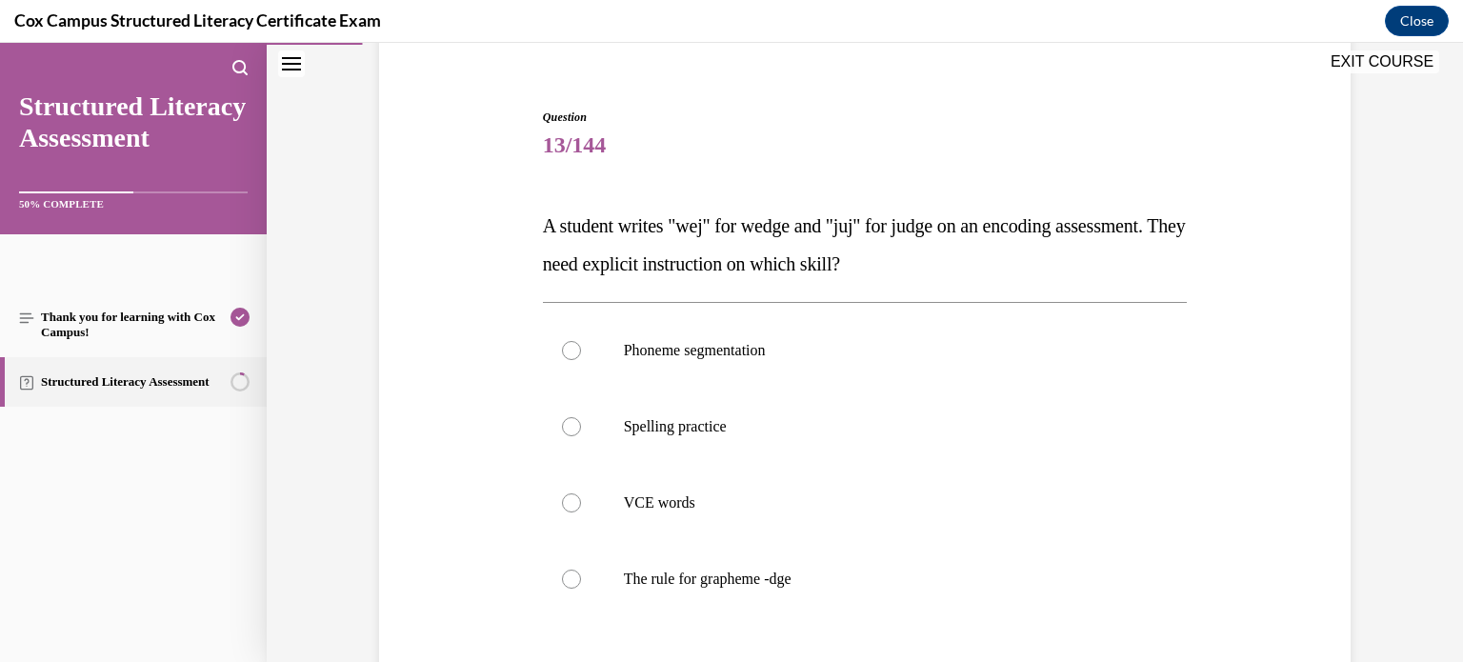
scroll to position [159, 0]
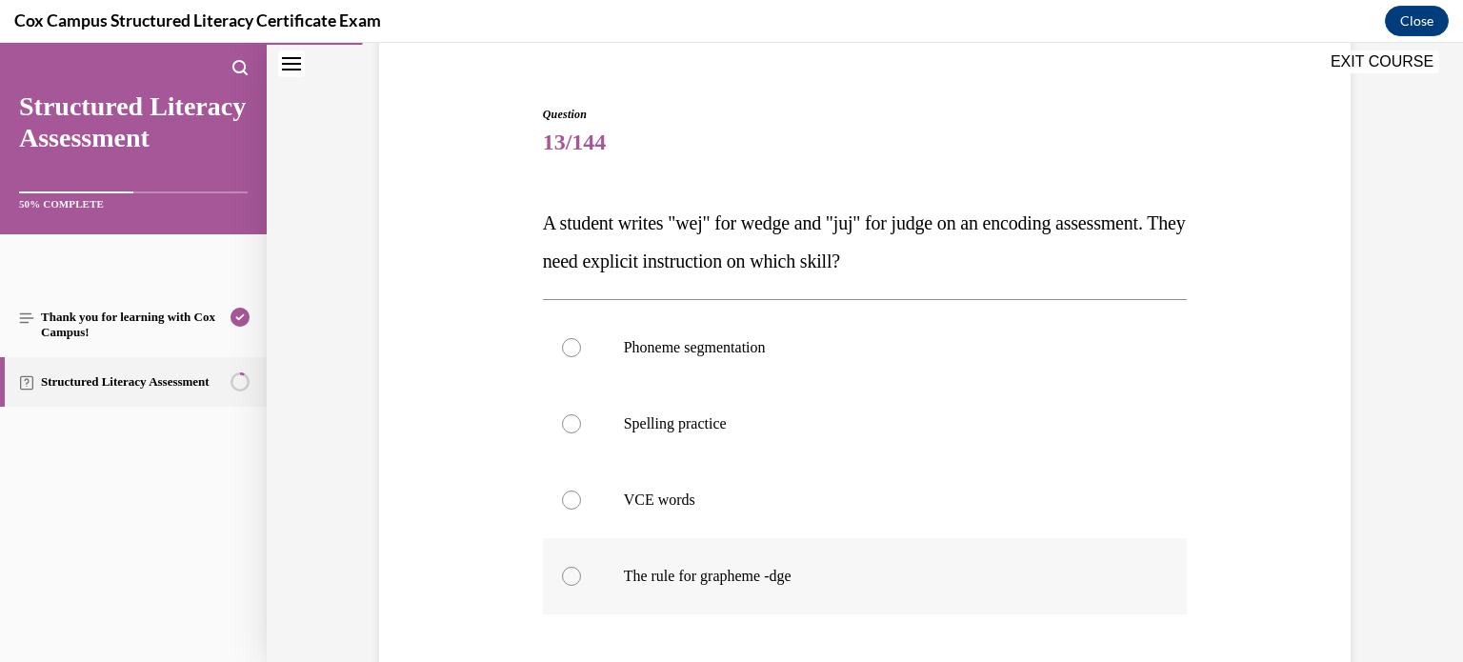
click at [564, 573] on div at bounding box center [571, 576] width 19 height 19
click at [564, 573] on input "The rule for grapheme -dge" at bounding box center [571, 576] width 19 height 19
radio input "true"
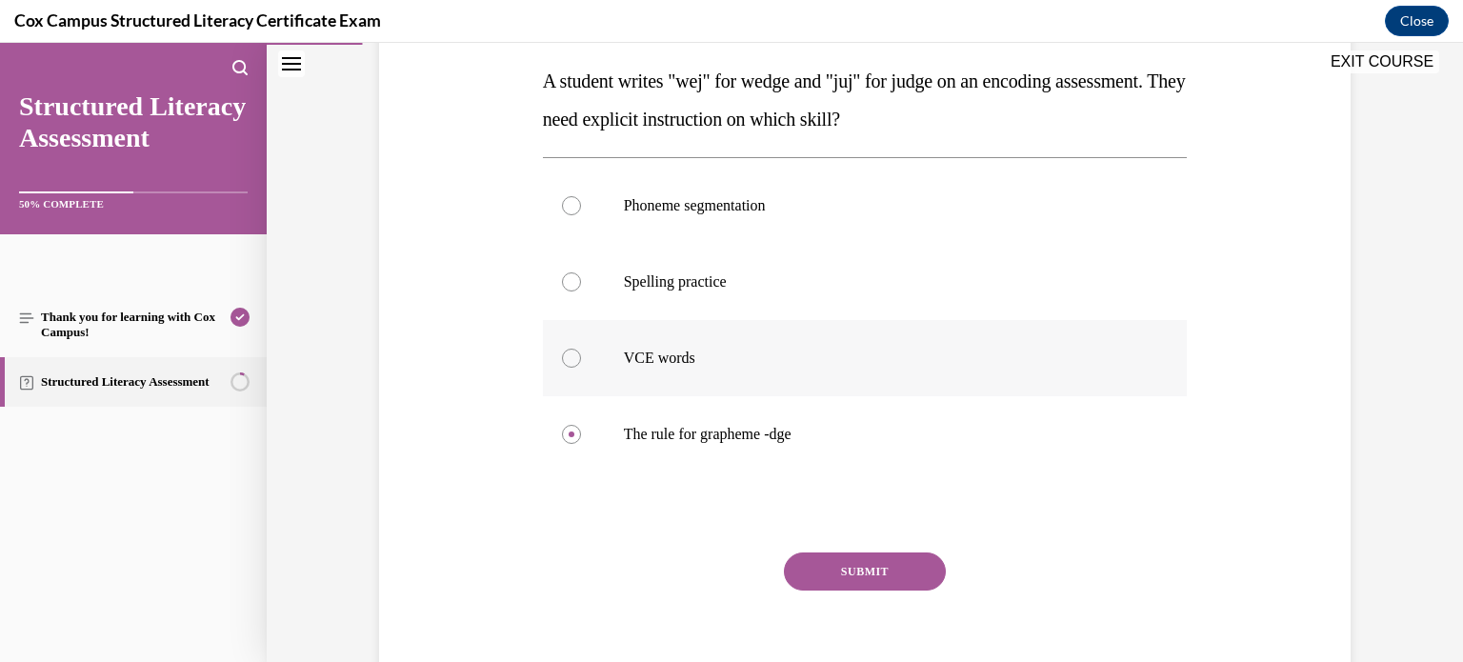
scroll to position [304, 0]
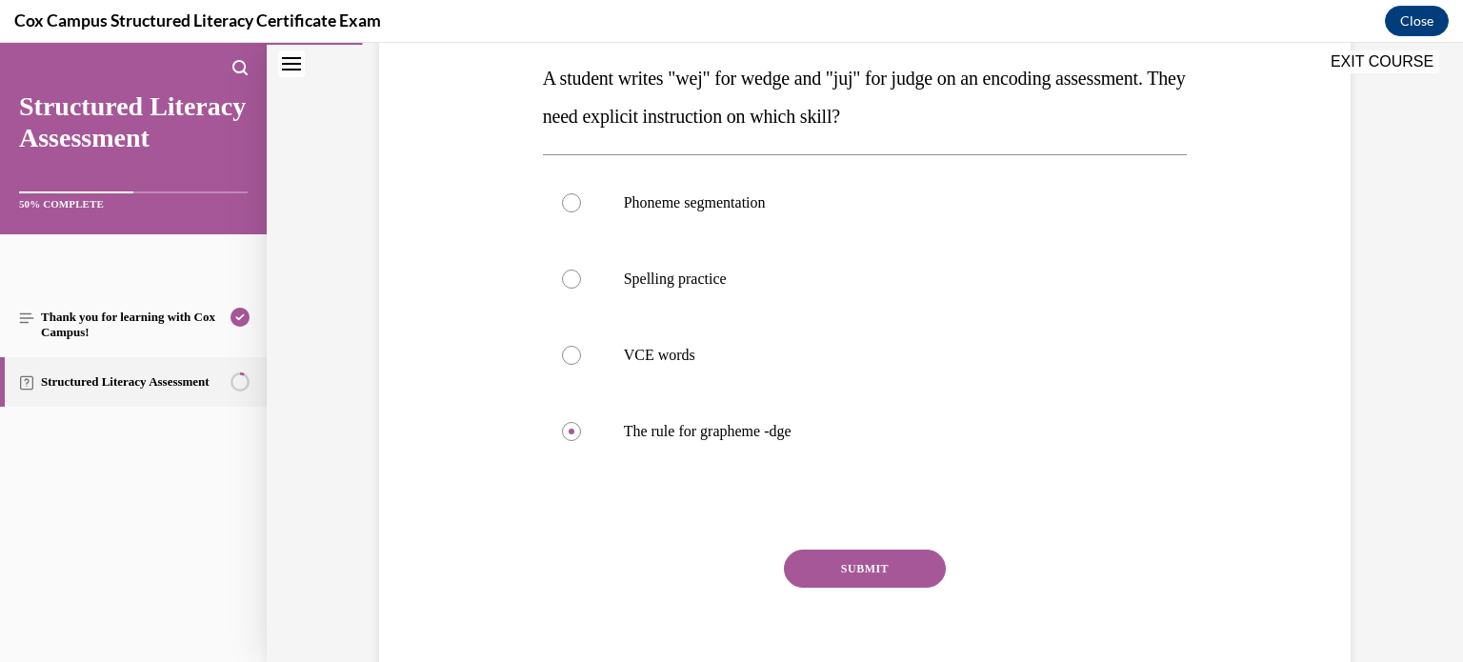
click at [855, 572] on button "SUBMIT" at bounding box center [865, 569] width 162 height 38
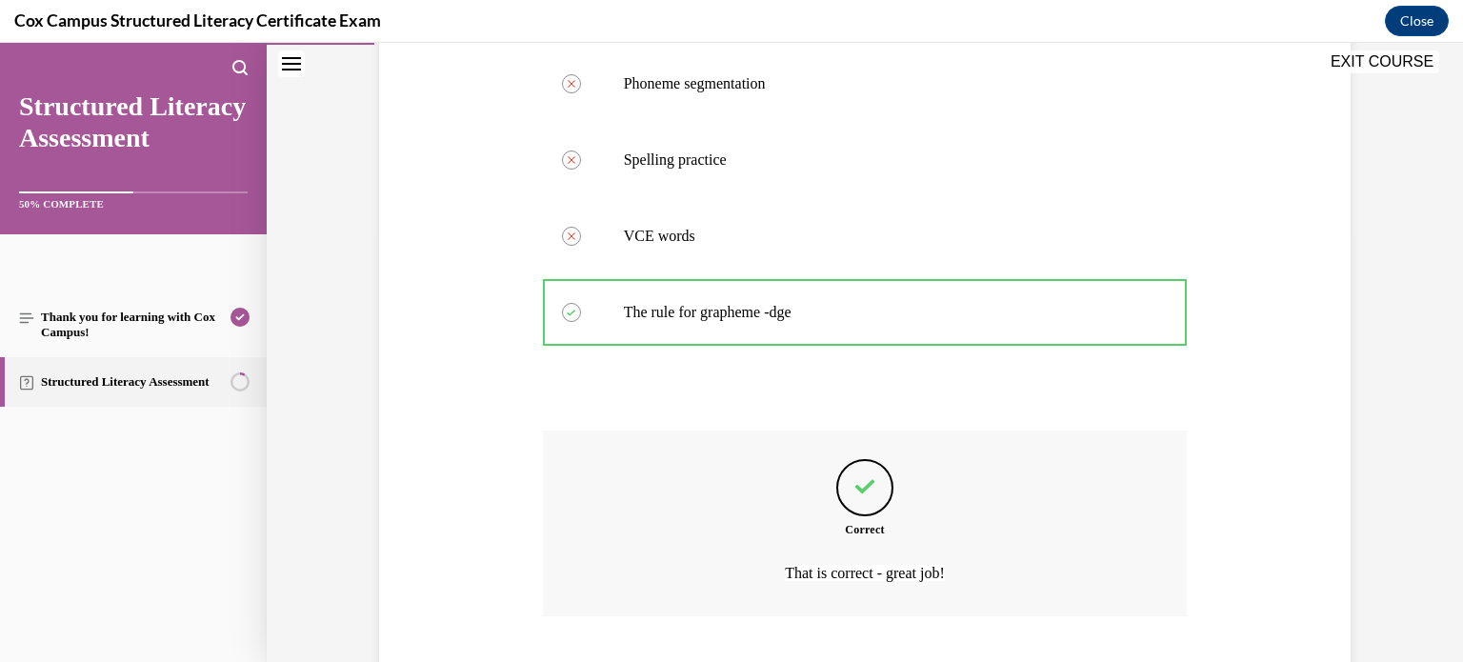
scroll to position [542, 0]
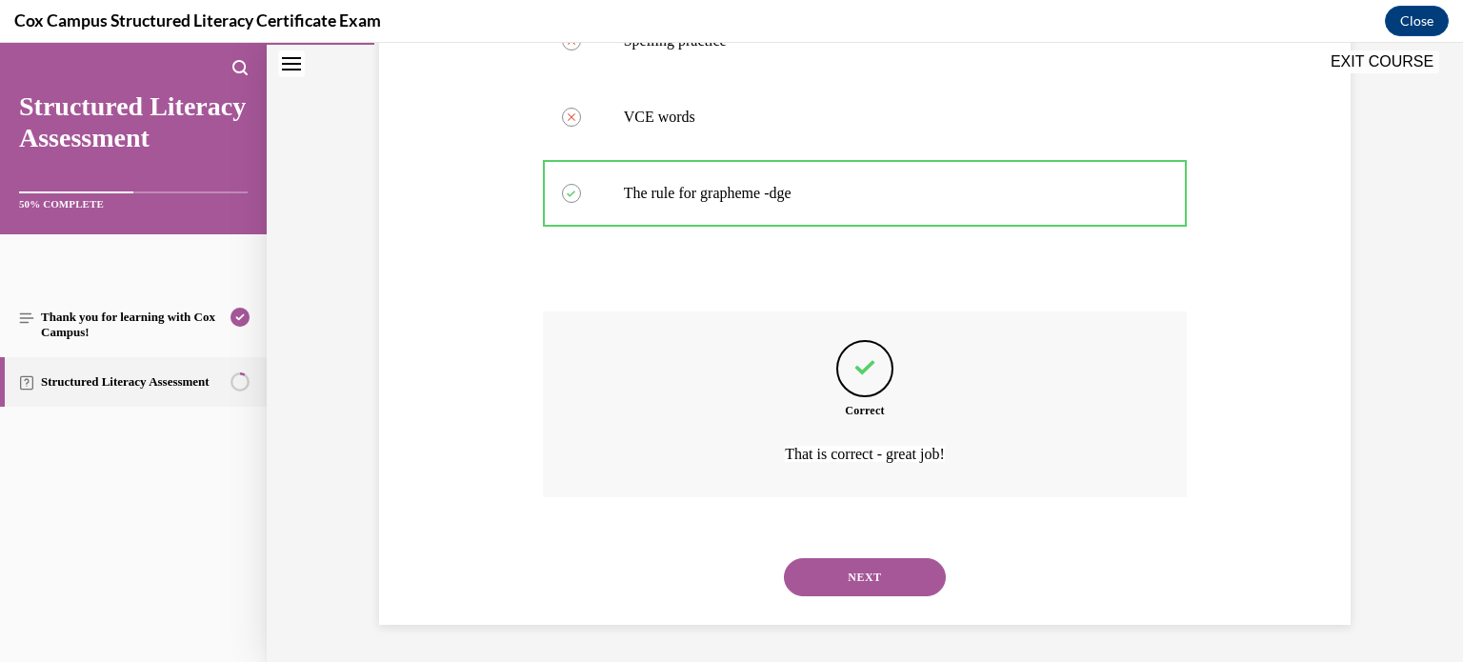
click at [855, 567] on button "NEXT" at bounding box center [865, 577] width 162 height 38
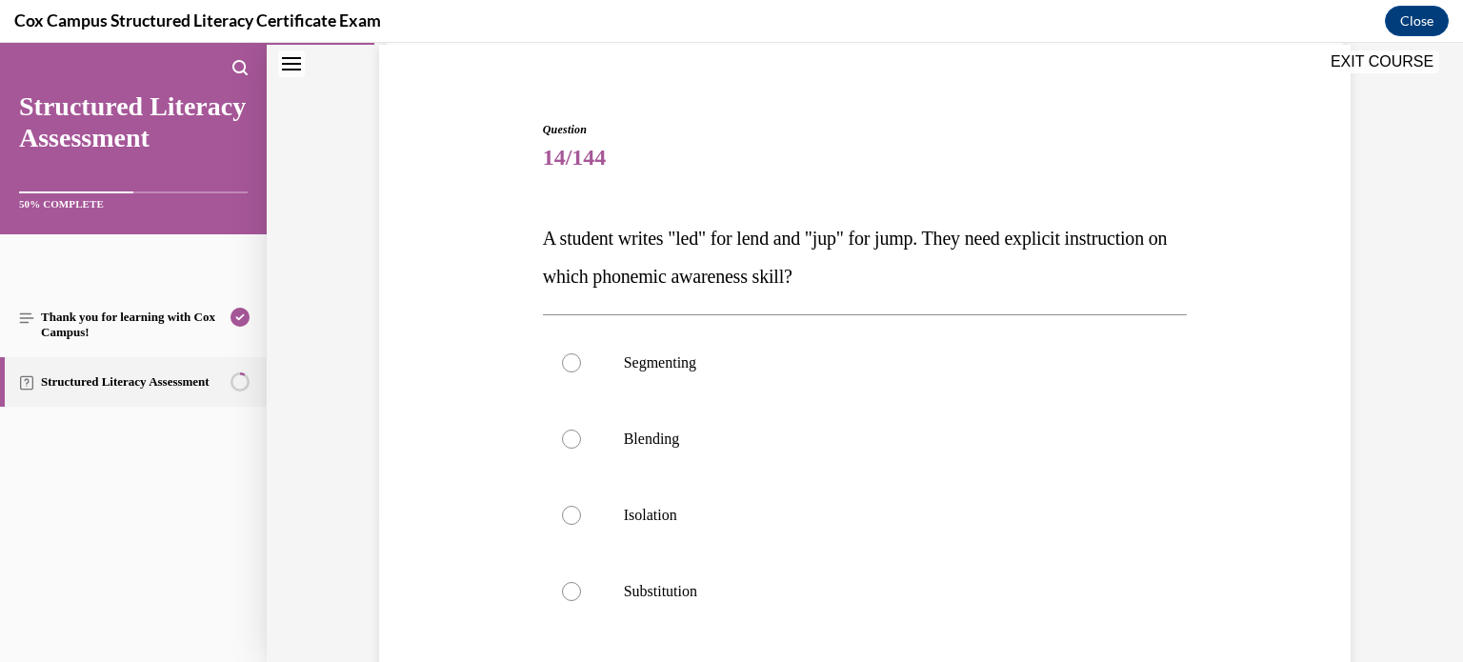
scroll to position [145, 0]
click at [565, 437] on div at bounding box center [571, 438] width 19 height 19
click at [565, 437] on input "Blending" at bounding box center [571, 438] width 19 height 19
radio input "true"
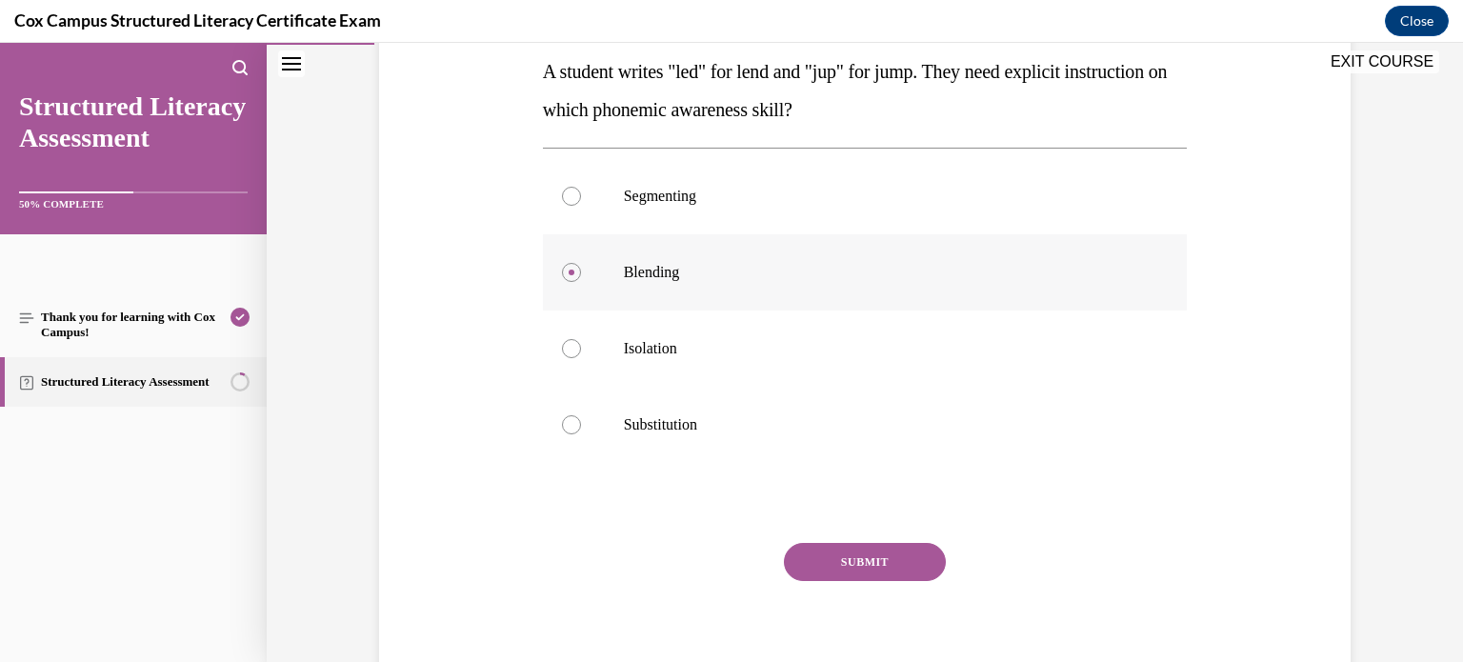
scroll to position [312, 0]
click at [842, 556] on button "SUBMIT" at bounding box center [865, 561] width 162 height 38
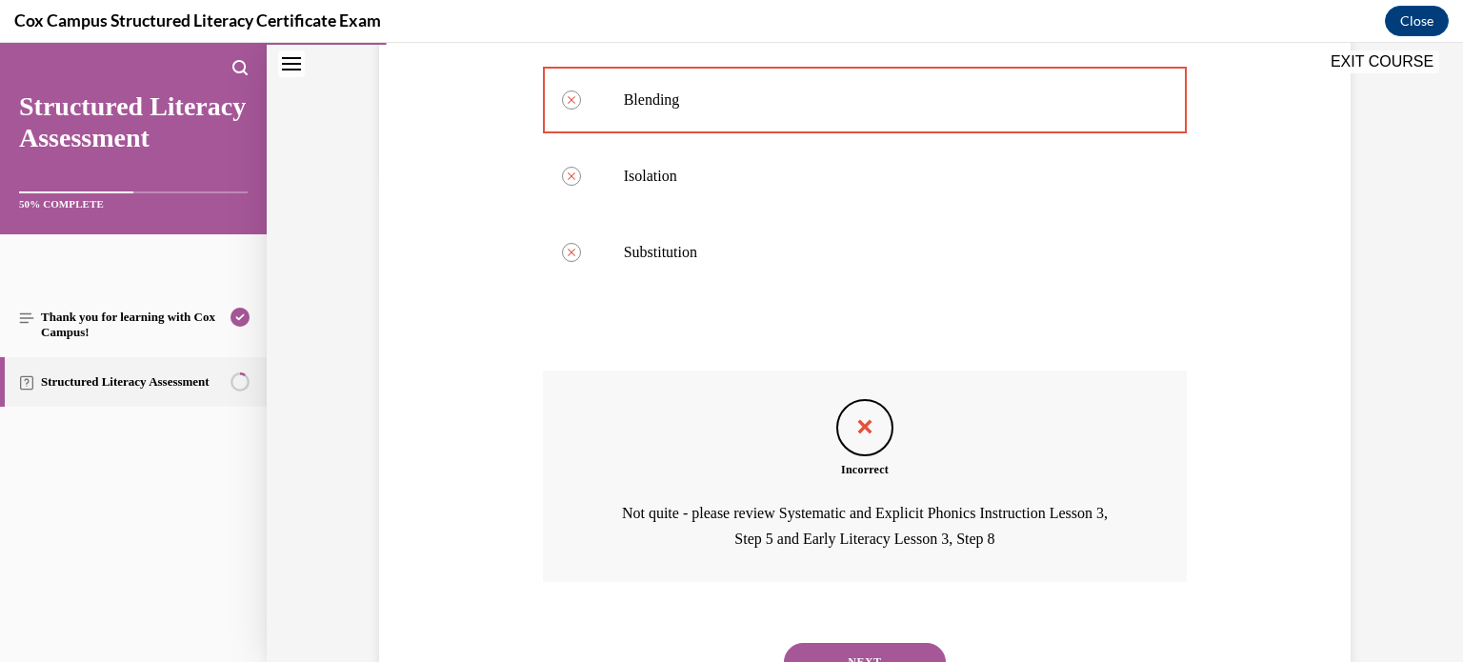
scroll to position [484, 0]
click at [858, 651] on button "NEXT" at bounding box center [865, 661] width 162 height 38
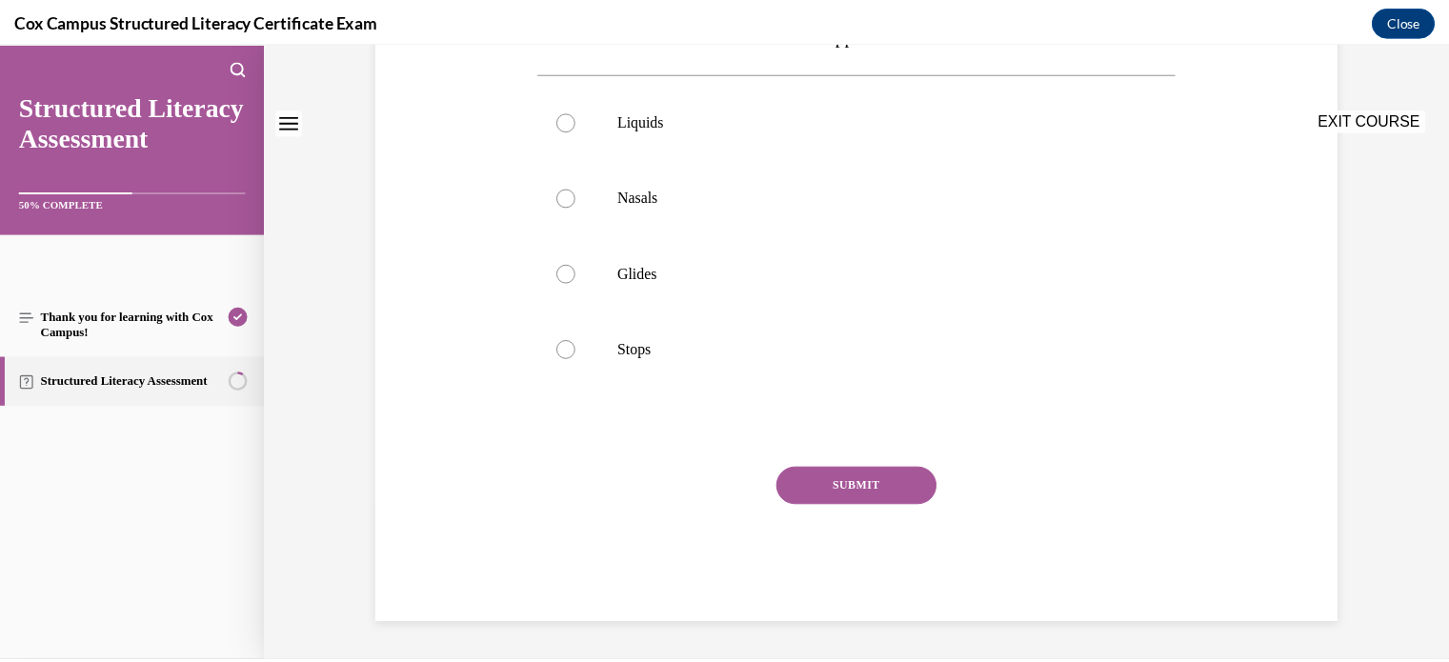
scroll to position [0, 0]
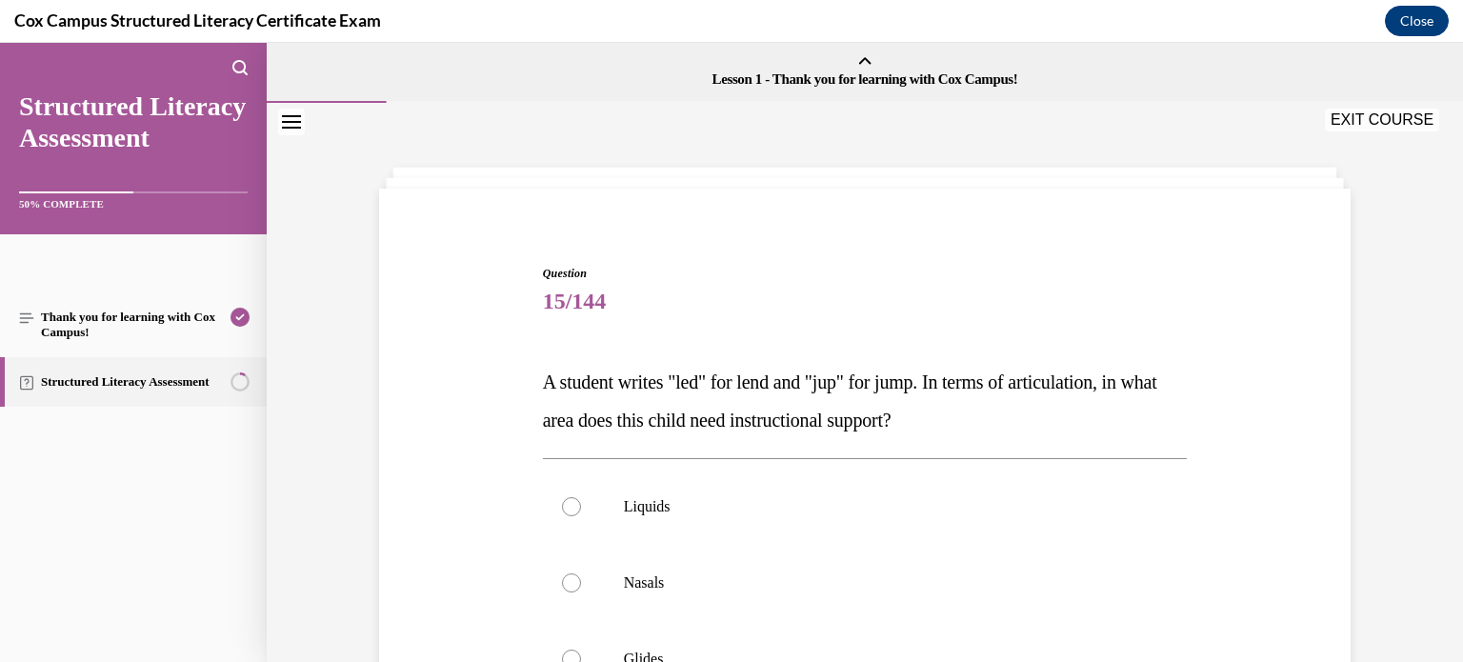
click at [1418, 15] on button "Close" at bounding box center [1417, 21] width 64 height 30
